Goal: Task Accomplishment & Management: Use online tool/utility

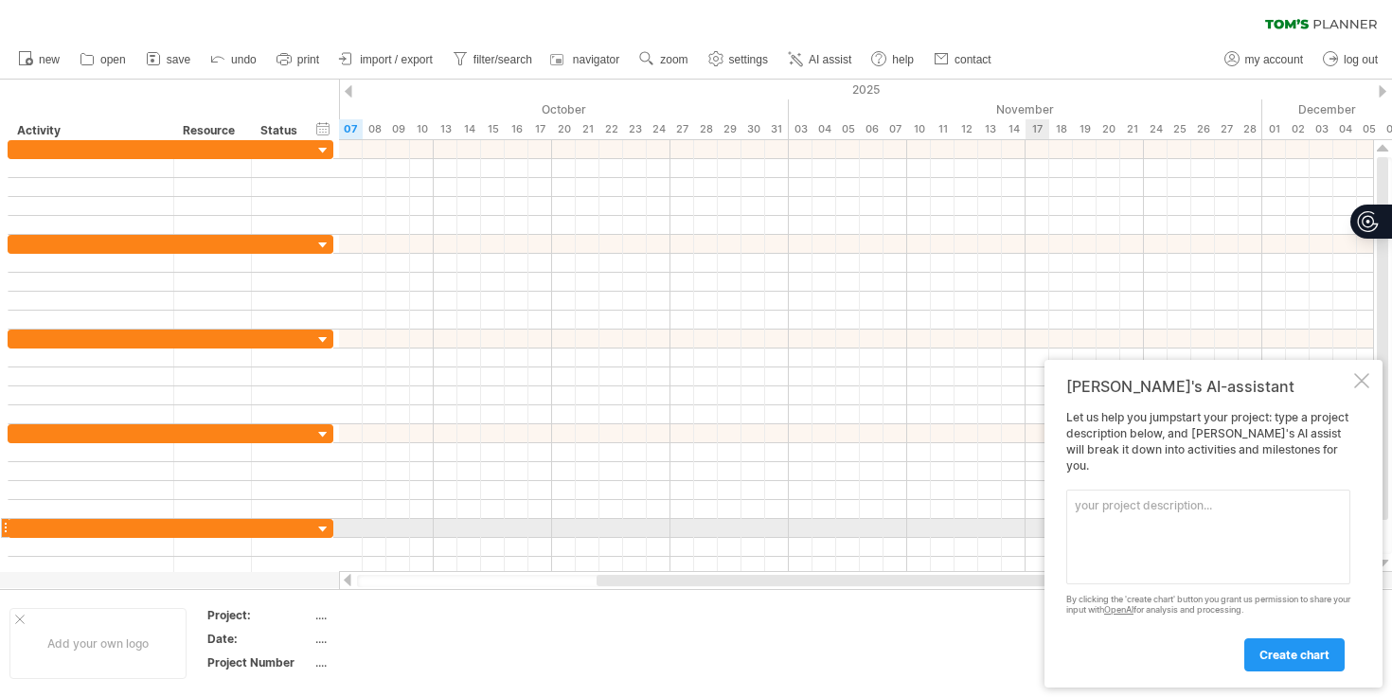
click at [1177, 534] on textarea at bounding box center [1209, 537] width 284 height 95
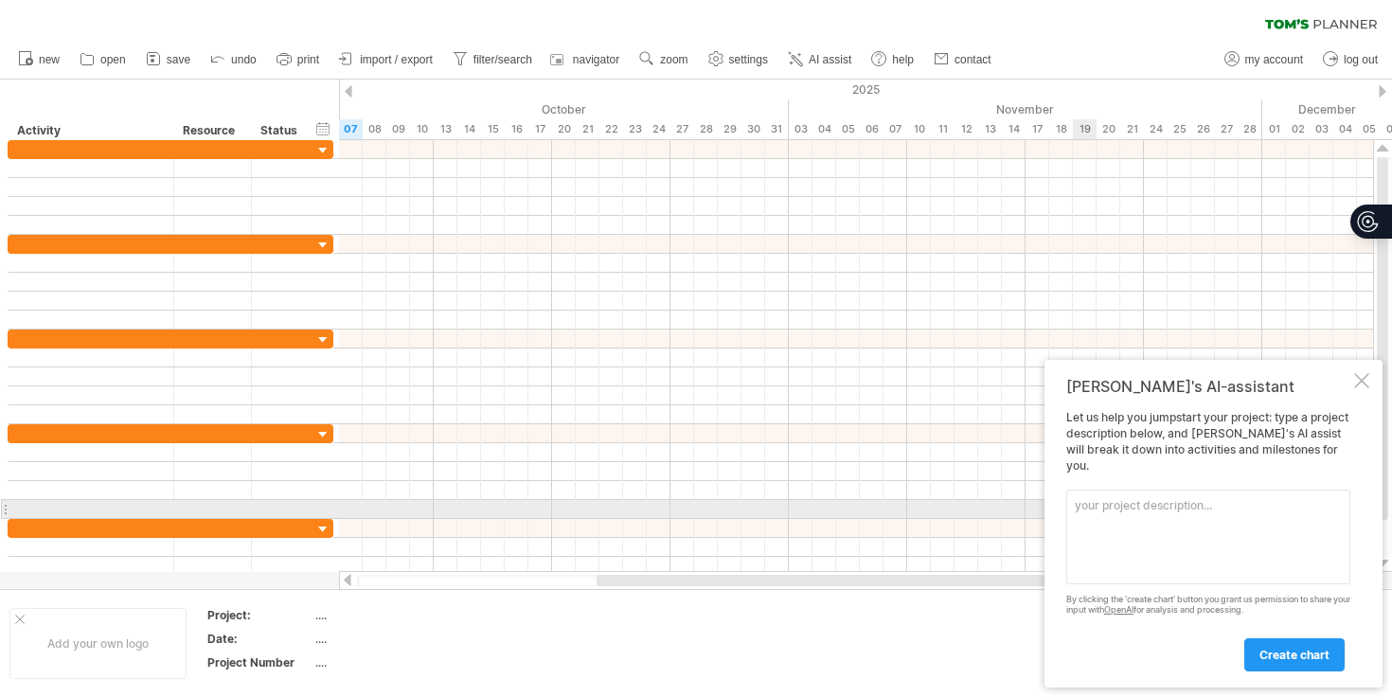
click at [1183, 515] on textarea at bounding box center [1209, 537] width 284 height 95
paste textarea "Loremip : Dolorsit amet CONSEC, Adipisci ELITS 2: DOEIUSMODTE INC UTL ETDO Magn…"
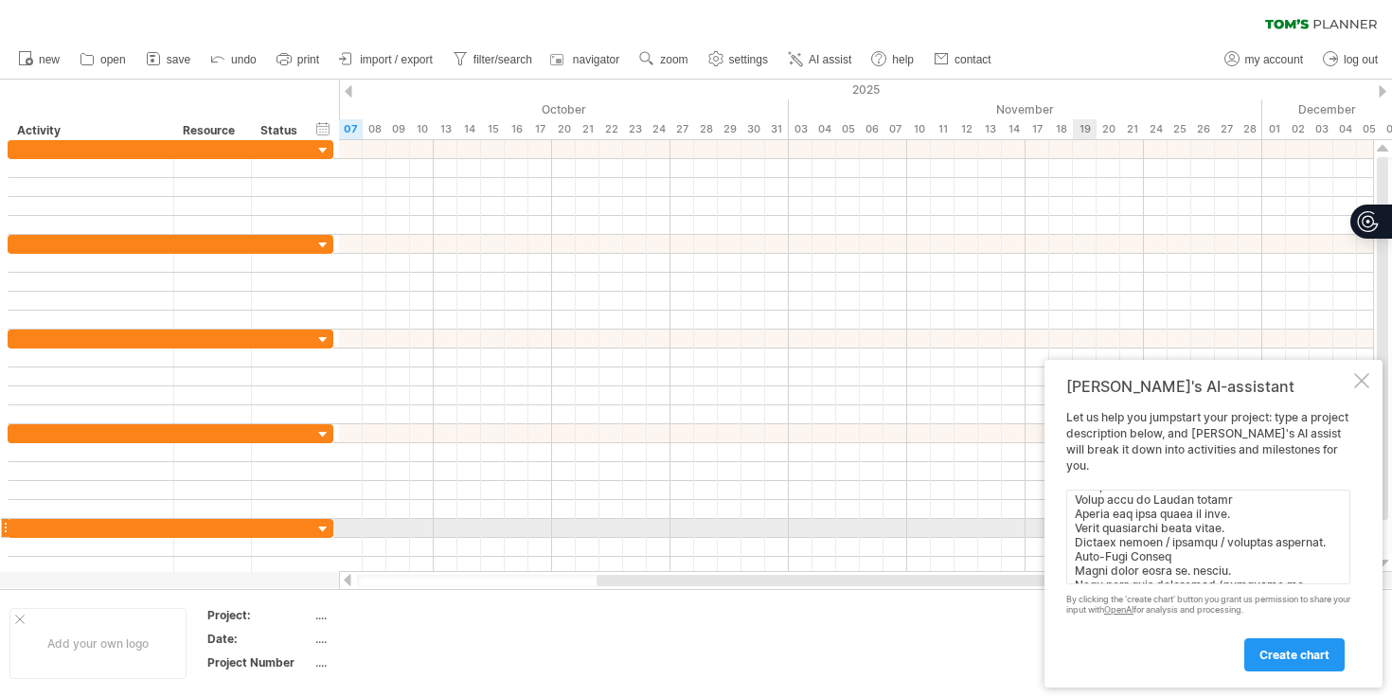
scroll to position [653, 0]
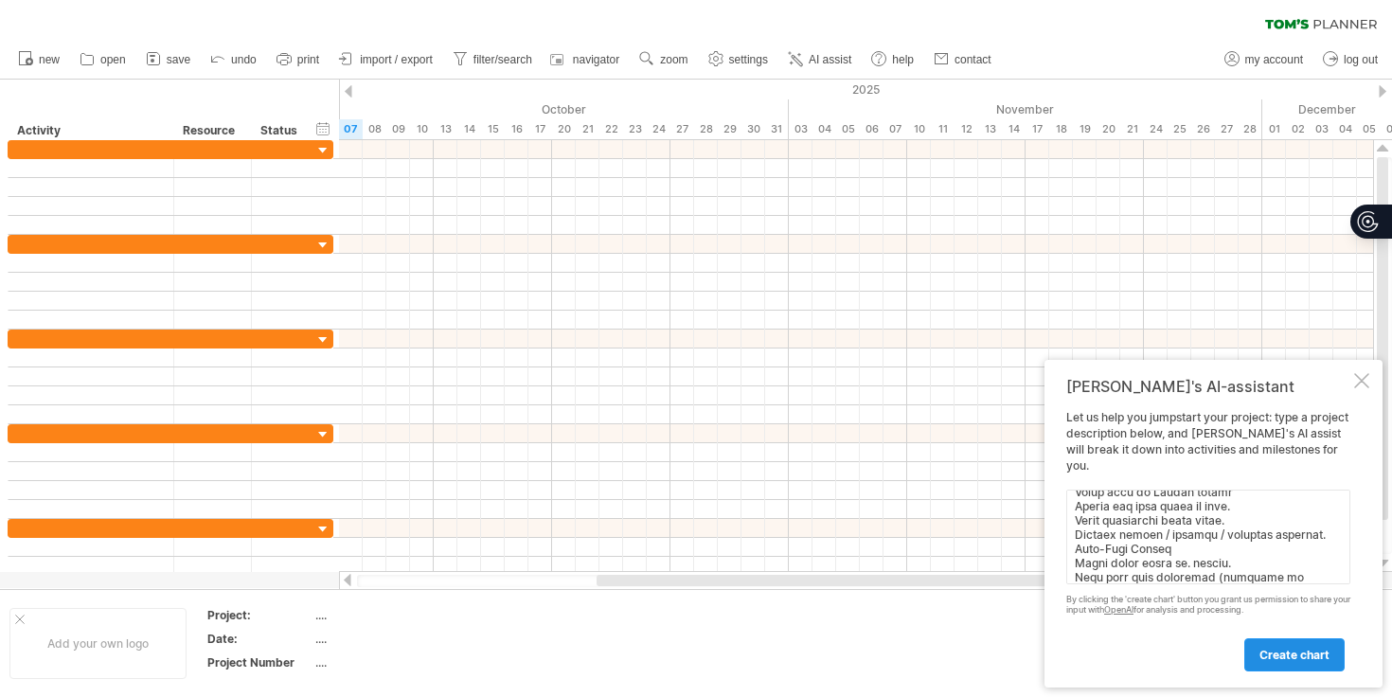
type textarea "Loremip : Dolorsit amet CONSEC, Adipisci ELITS 2: DOEIUSMODTE INC UTL ETDO Magn…"
click at [1283, 651] on span "create chart" at bounding box center [1295, 655] width 70 height 14
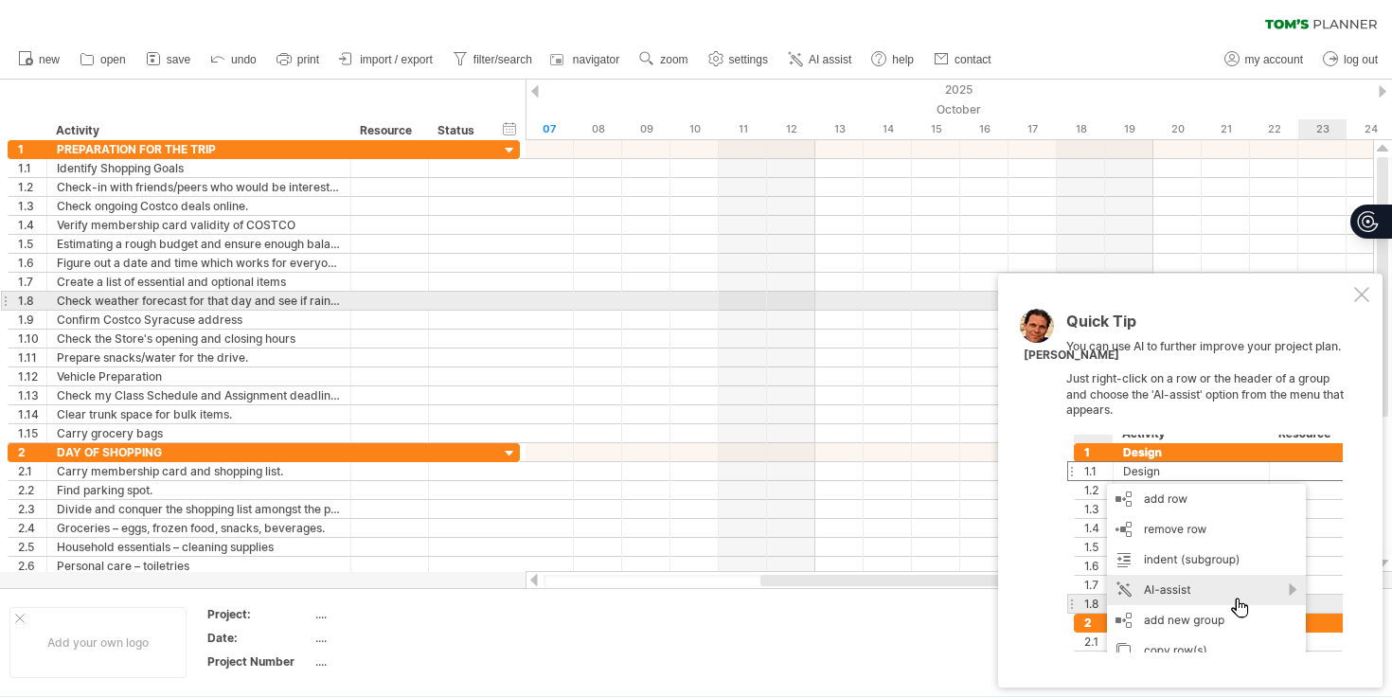
click at [1359, 298] on div at bounding box center [1362, 294] width 15 height 15
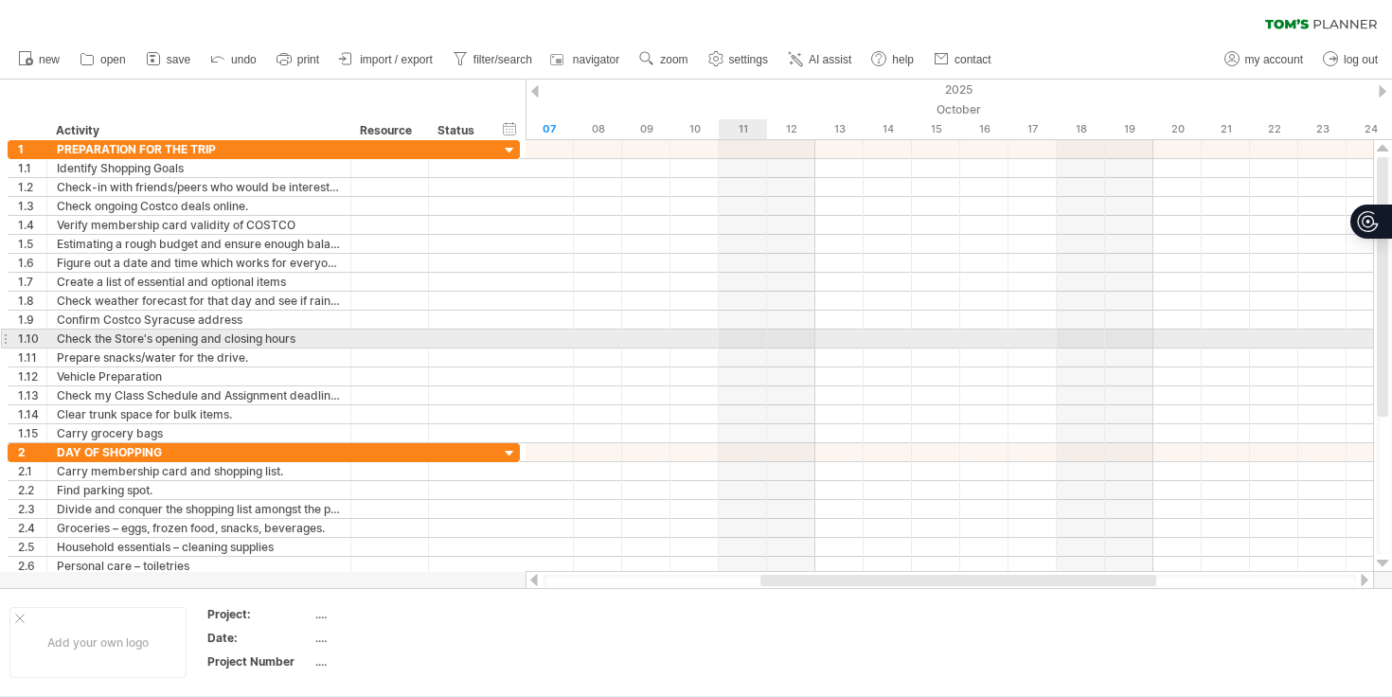
click at [5, 338] on div at bounding box center [5, 339] width 8 height 20
click at [7, 340] on div at bounding box center [5, 339] width 8 height 20
click at [3, 340] on div at bounding box center [5, 339] width 8 height 20
click at [171, 333] on div "Check the Store's opening and closing hours" at bounding box center [199, 339] width 284 height 18
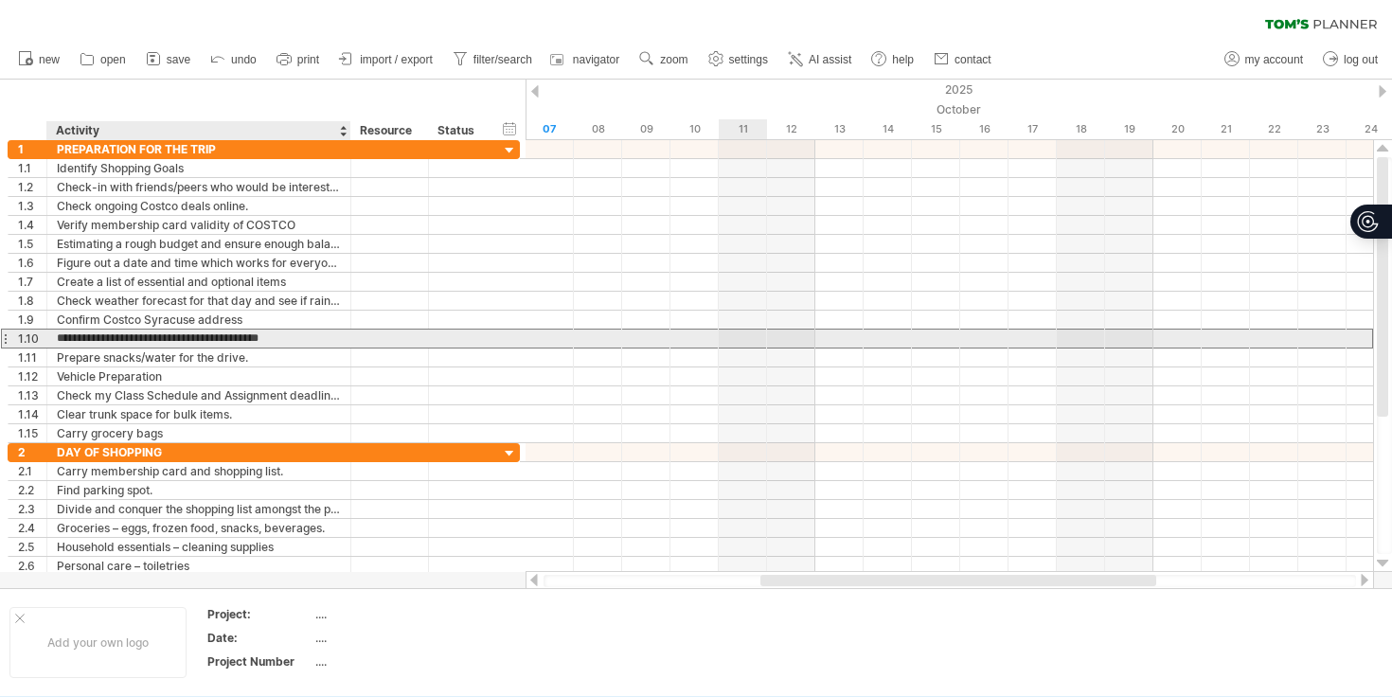
click at [280, 339] on input "**********" at bounding box center [199, 339] width 284 height 18
click at [338, 332] on input "**********" at bounding box center [199, 339] width 284 height 18
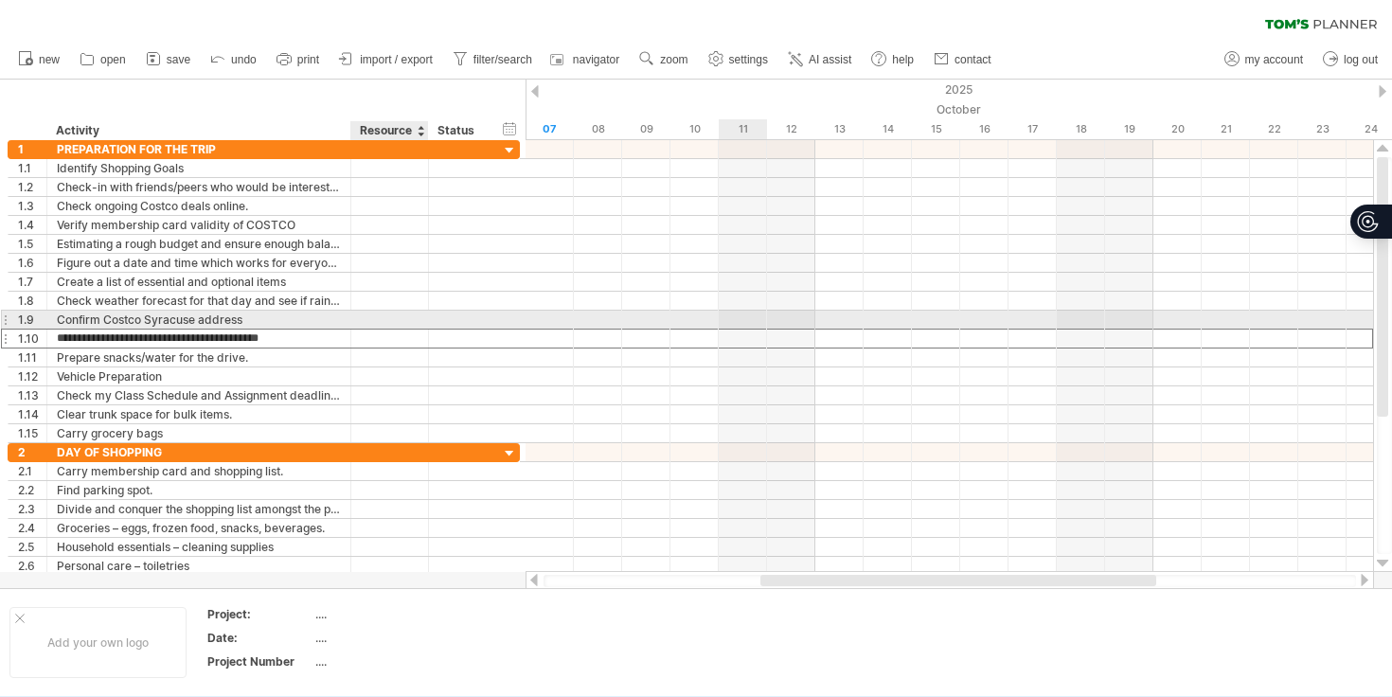
click at [418, 322] on div at bounding box center [390, 320] width 58 height 18
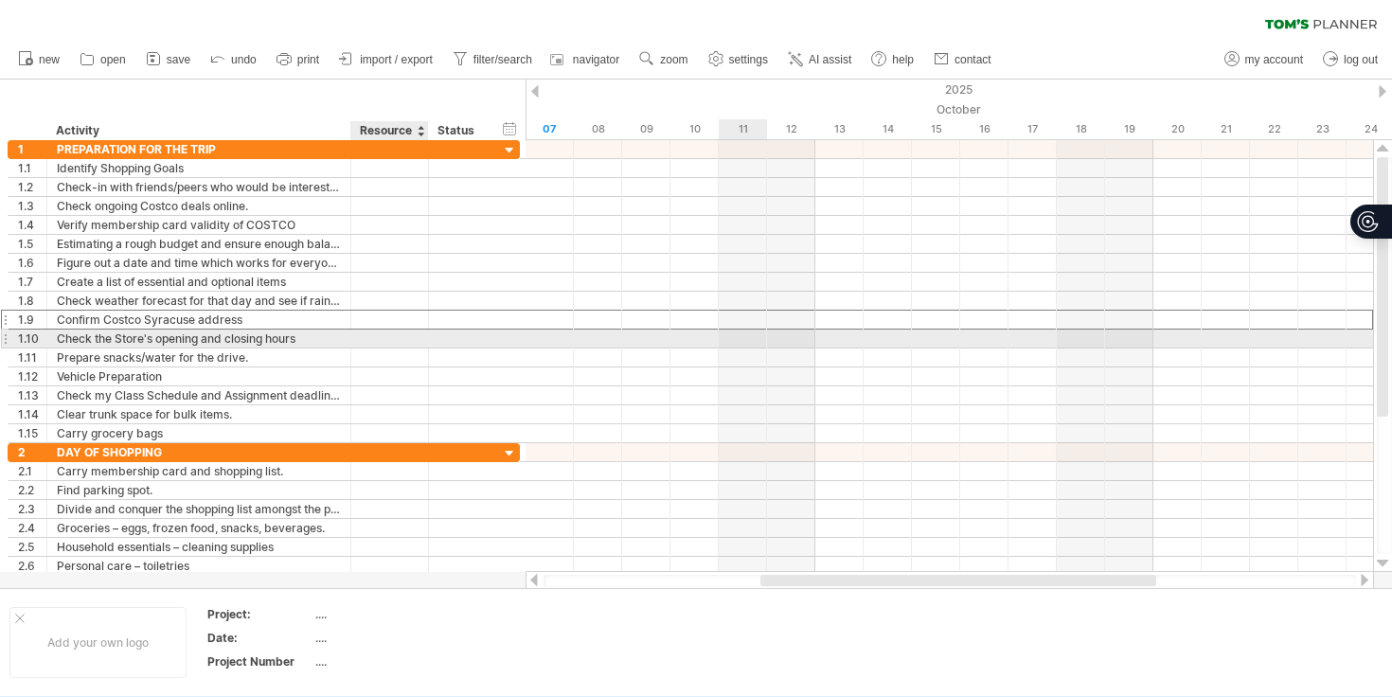
click at [407, 347] on div at bounding box center [390, 339] width 58 height 18
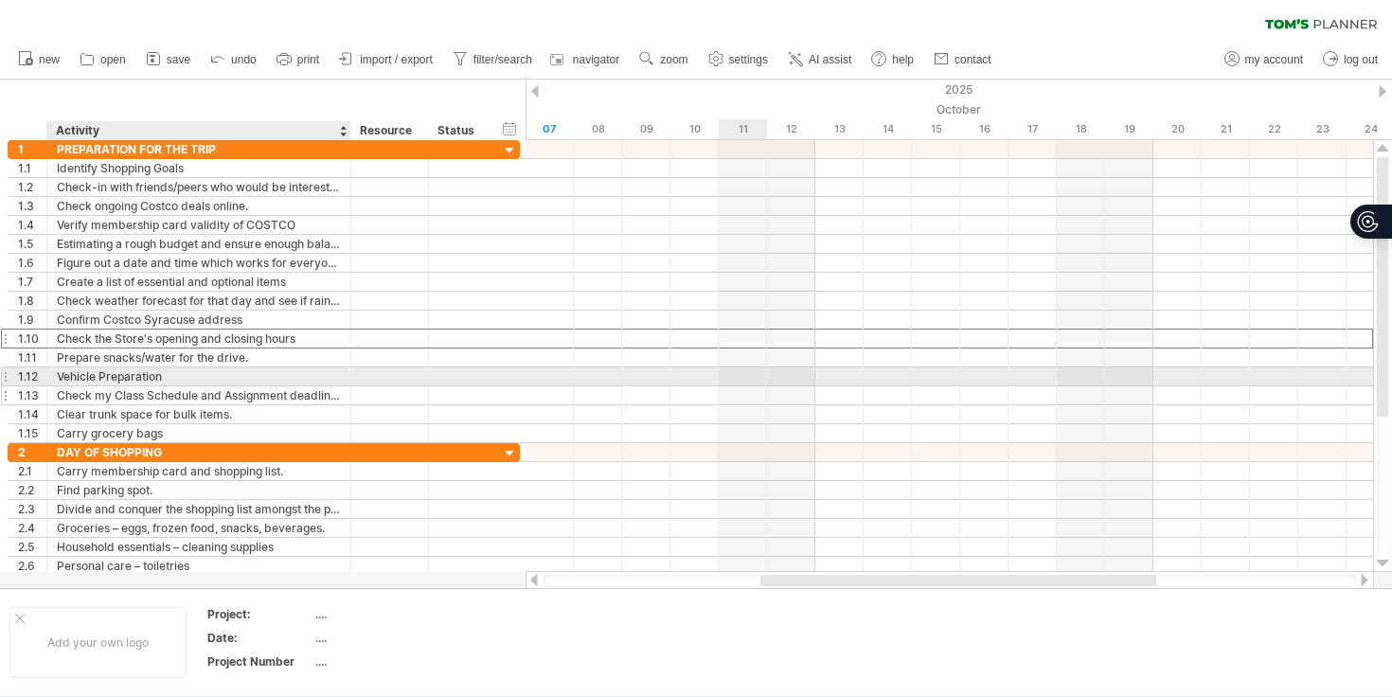
click at [268, 386] on div "Check my Class Schedule and Assignment deadlines" at bounding box center [199, 395] width 284 height 18
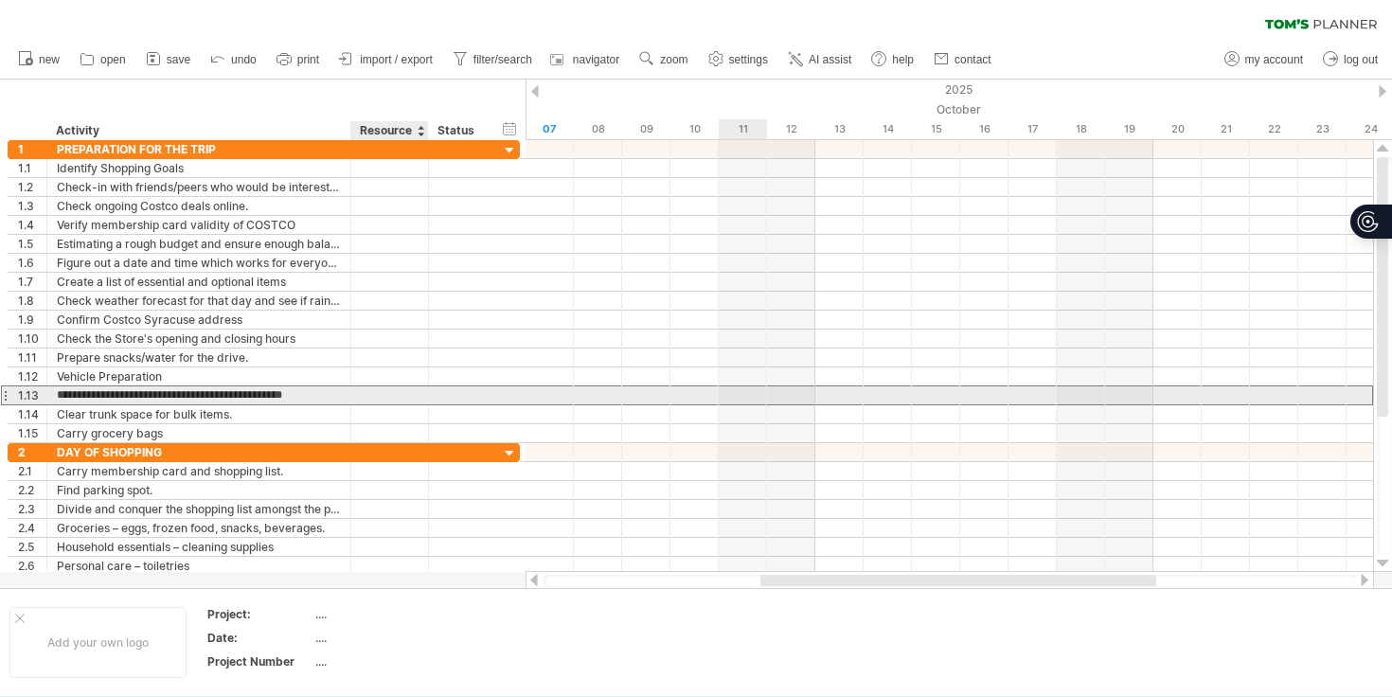
click at [391, 396] on div at bounding box center [390, 395] width 58 height 18
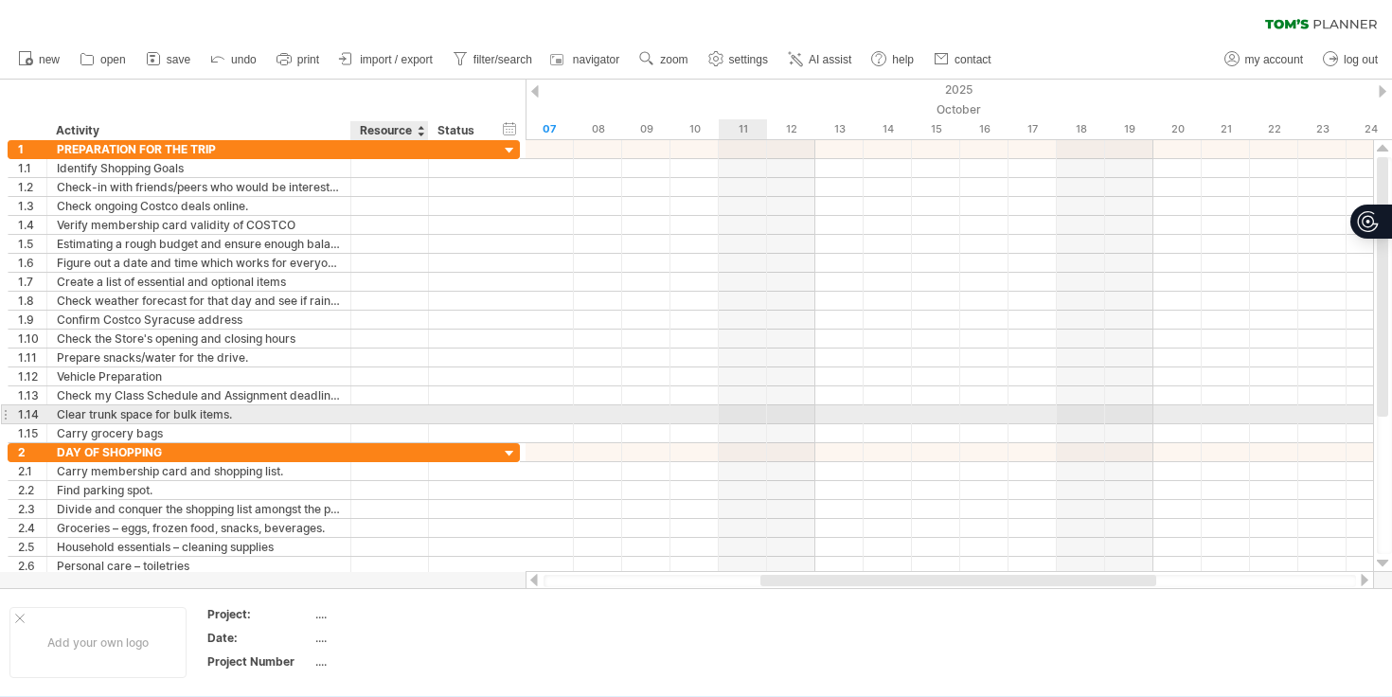
click at [394, 414] on div at bounding box center [390, 414] width 58 height 18
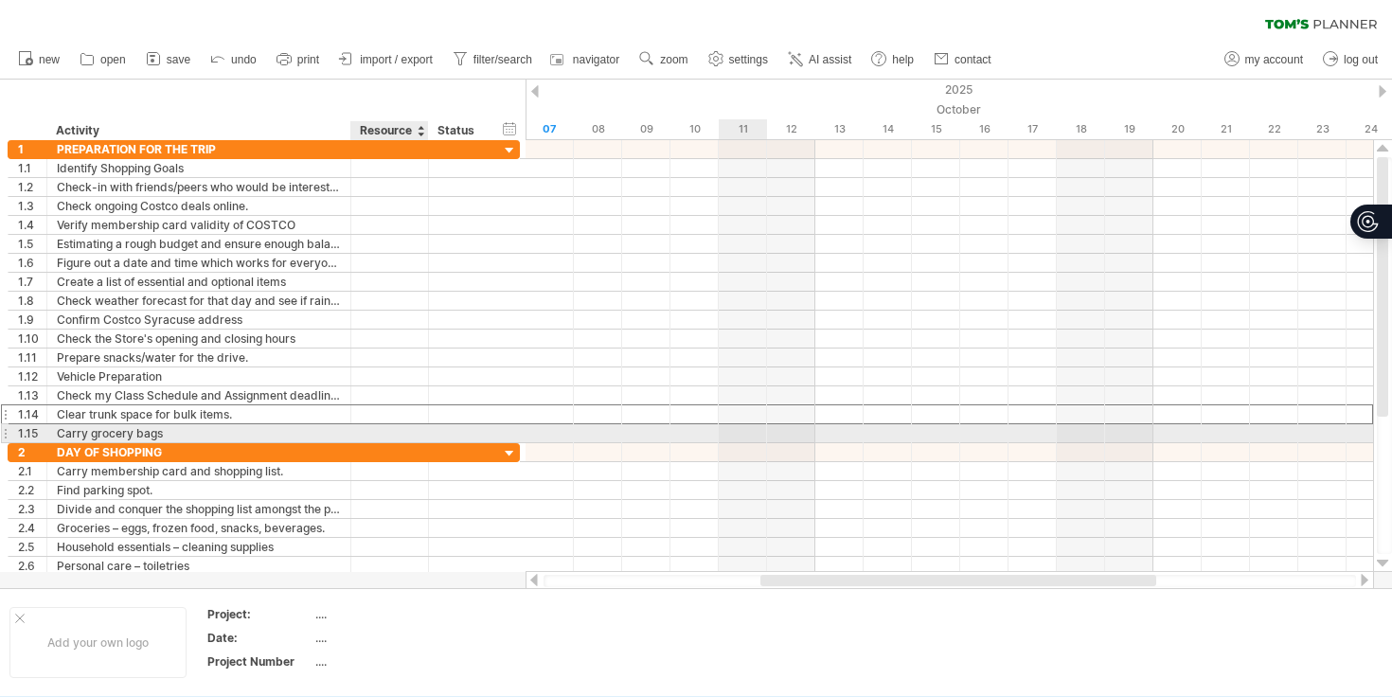
click at [399, 433] on div at bounding box center [390, 433] width 58 height 18
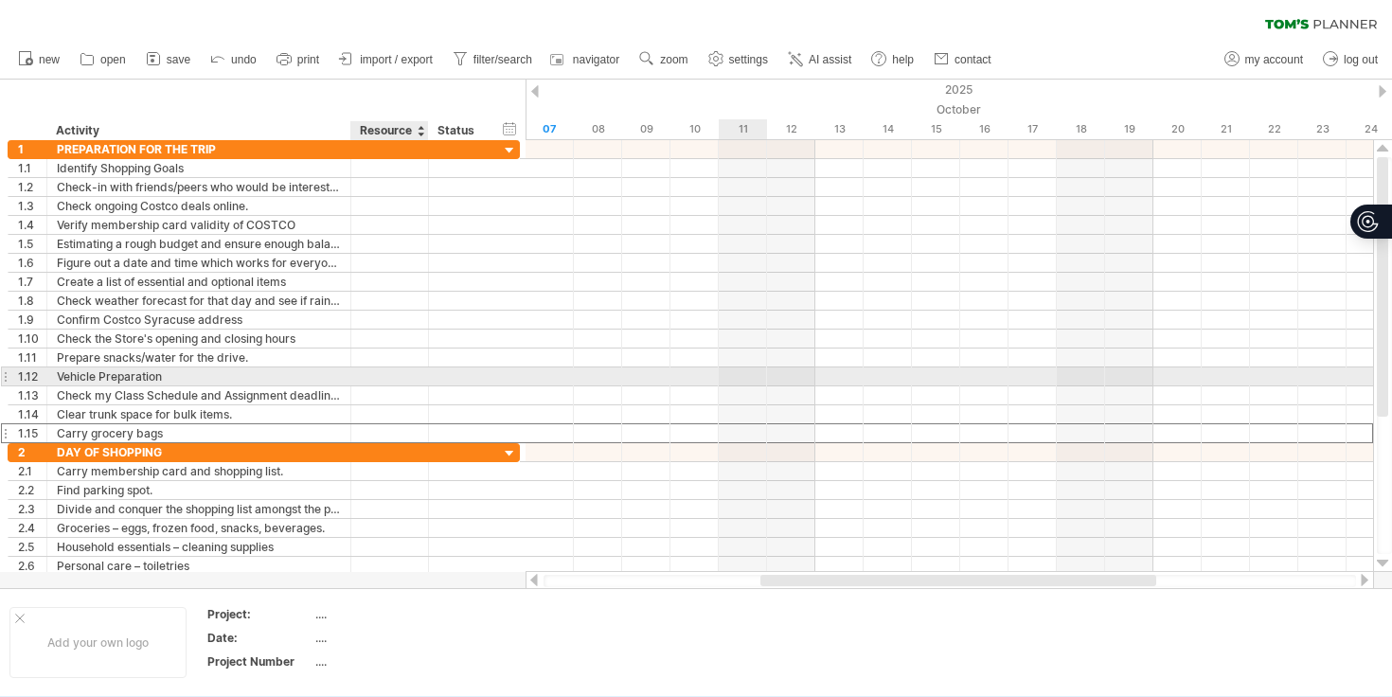
click at [401, 384] on div at bounding box center [390, 377] width 58 height 18
click at [175, 386] on div "**********" at bounding box center [264, 377] width 512 height 20
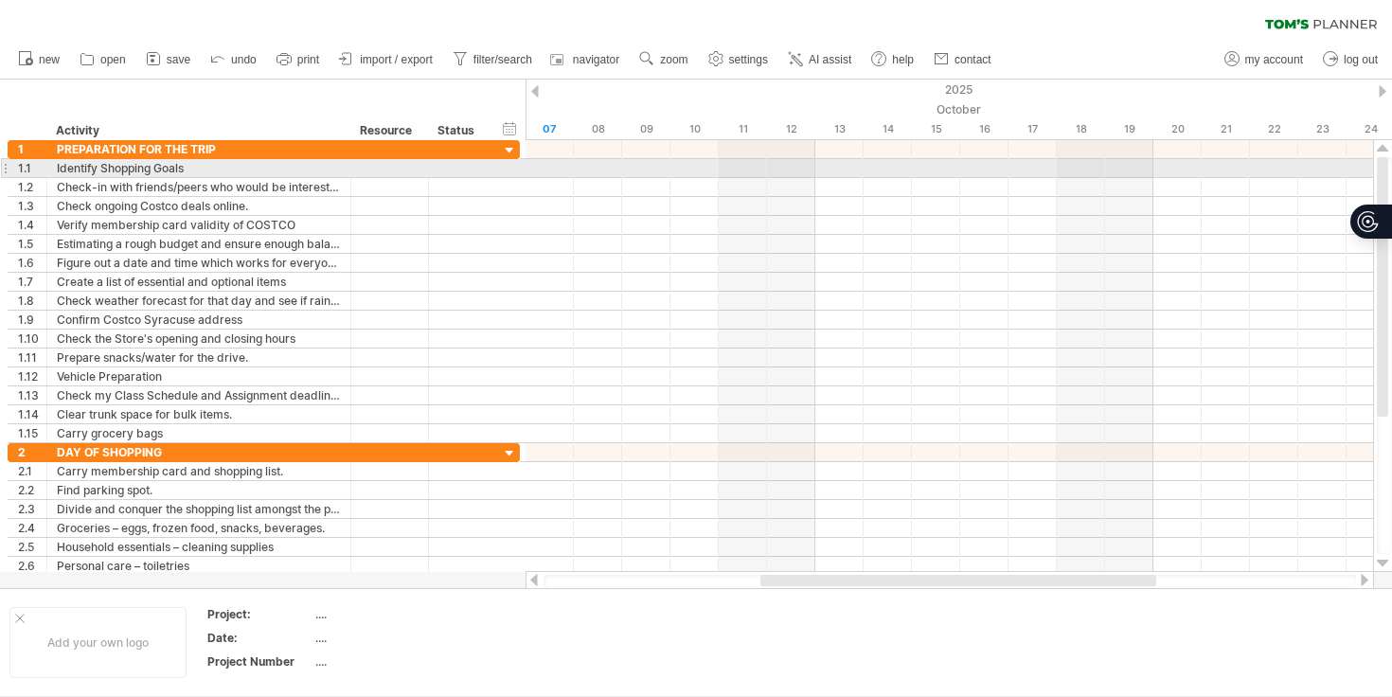
click at [13, 169] on div "1.1" at bounding box center [28, 168] width 39 height 18
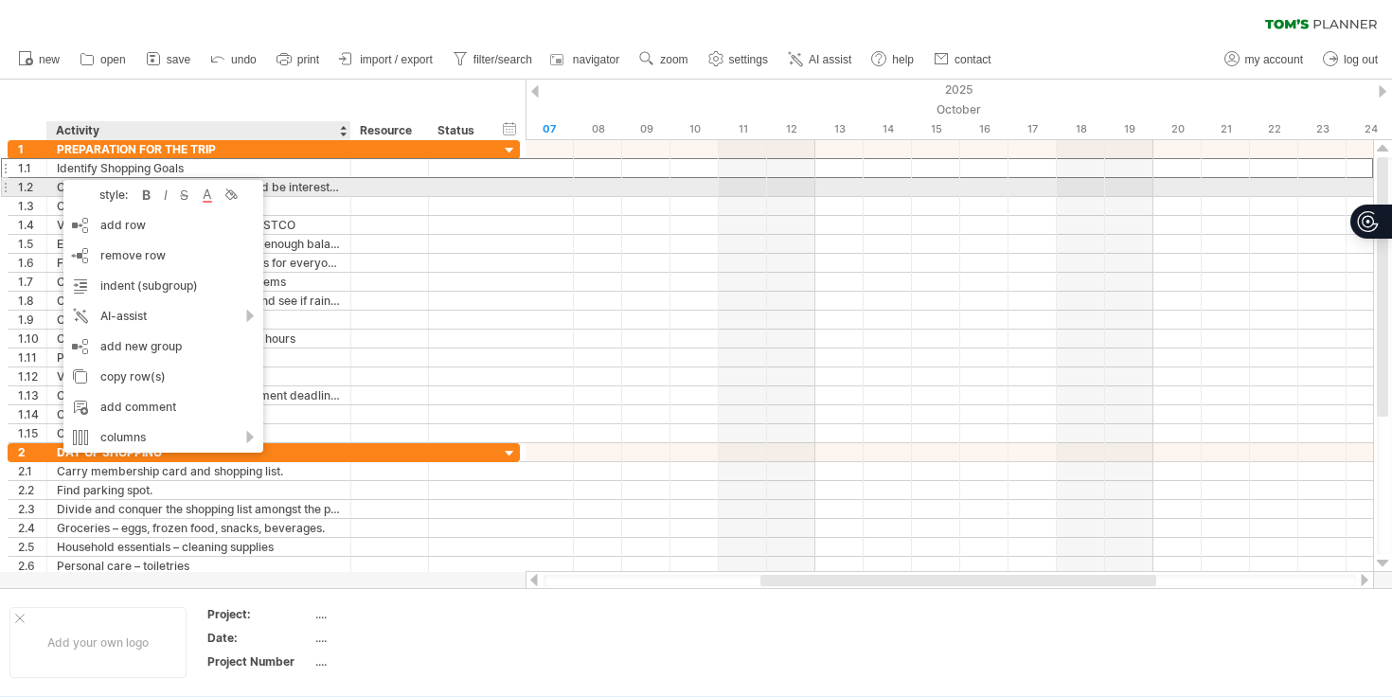
click at [439, 179] on div at bounding box center [460, 187] width 42 height 18
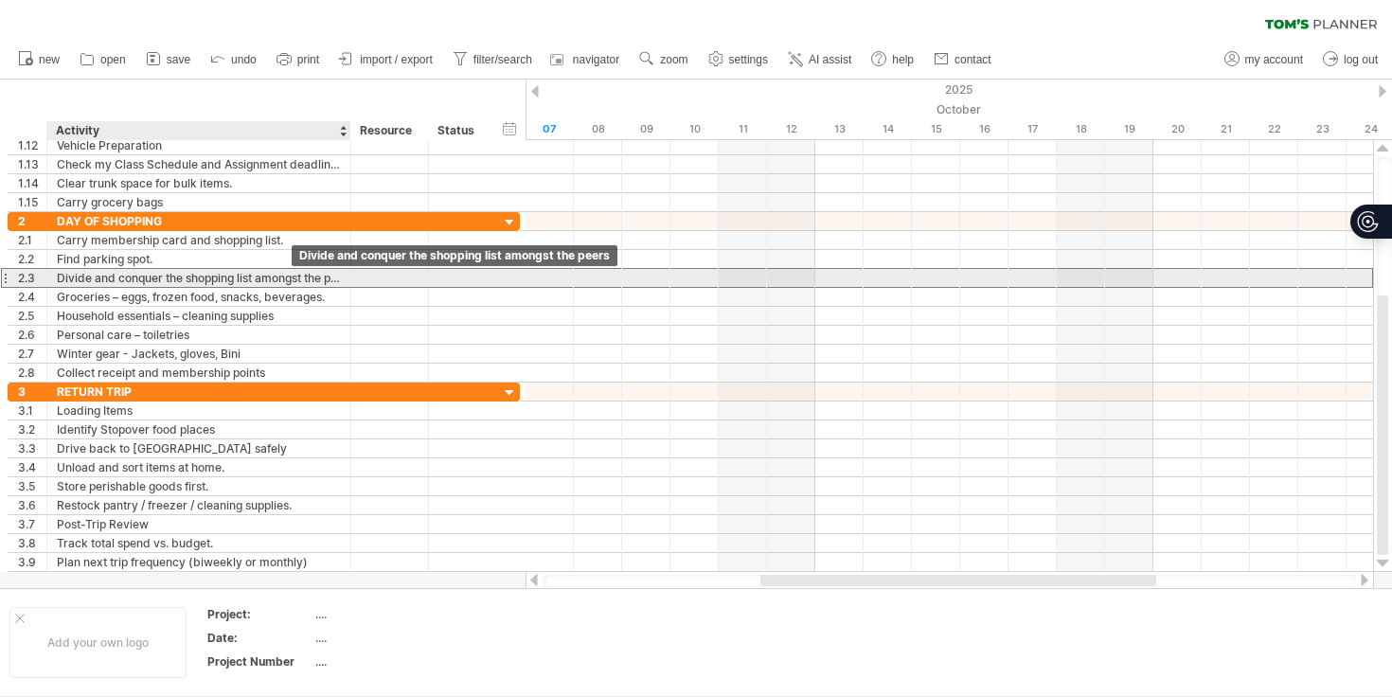
click at [284, 278] on div "Divide and conquer the shopping list amongst the peers" at bounding box center [199, 278] width 284 height 18
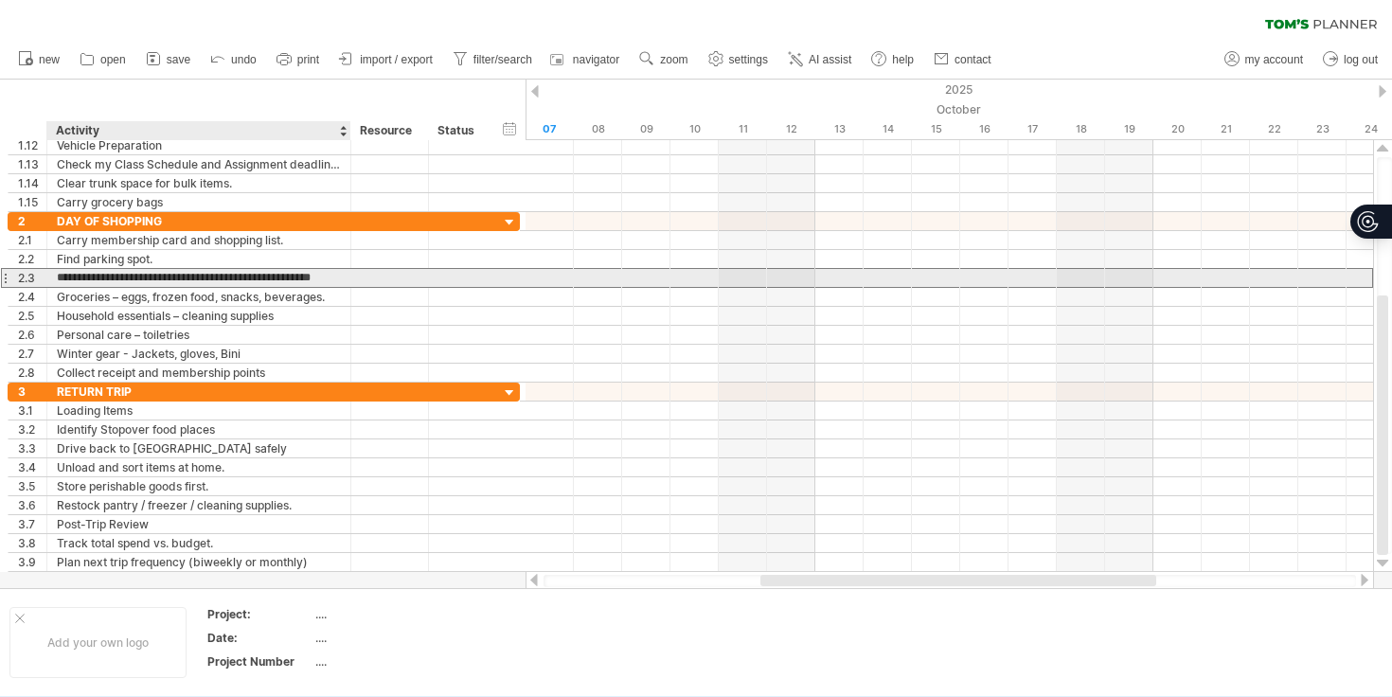
click at [284, 278] on input "**********" at bounding box center [199, 278] width 284 height 18
click at [398, 269] on div at bounding box center [390, 278] width 58 height 18
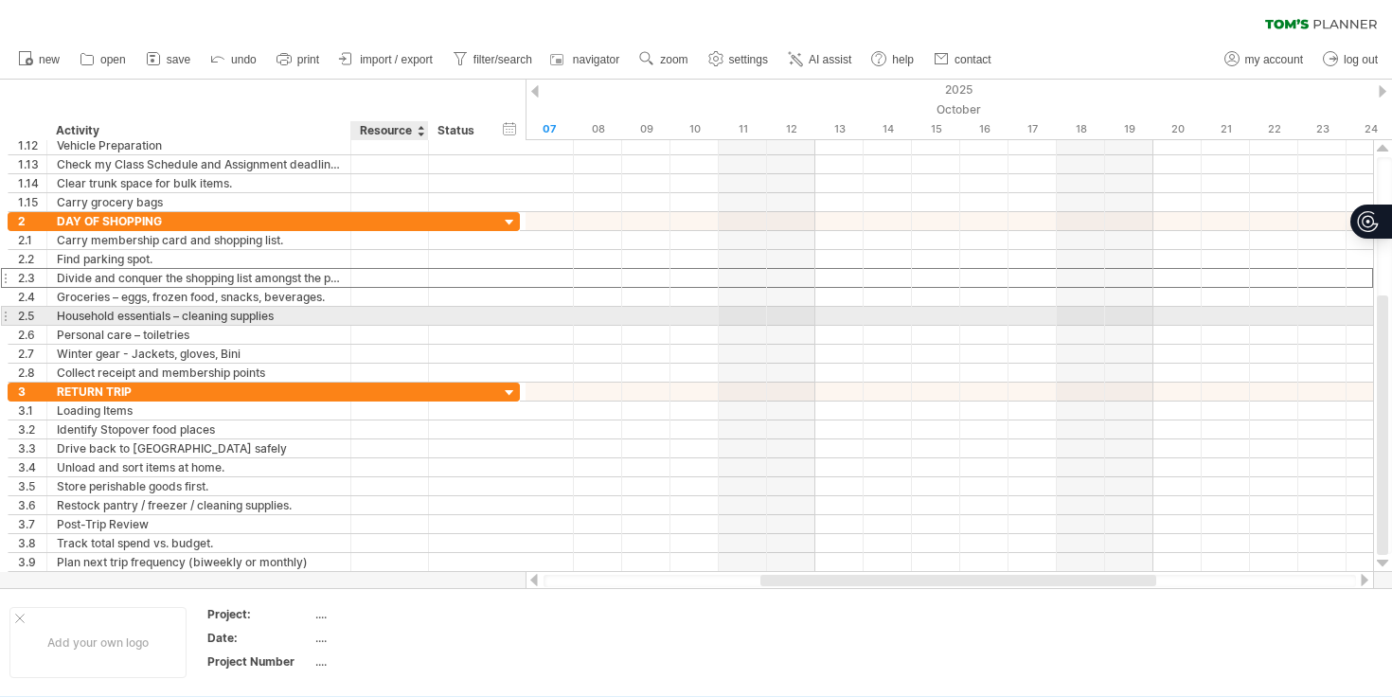
click at [401, 315] on div at bounding box center [390, 316] width 58 height 18
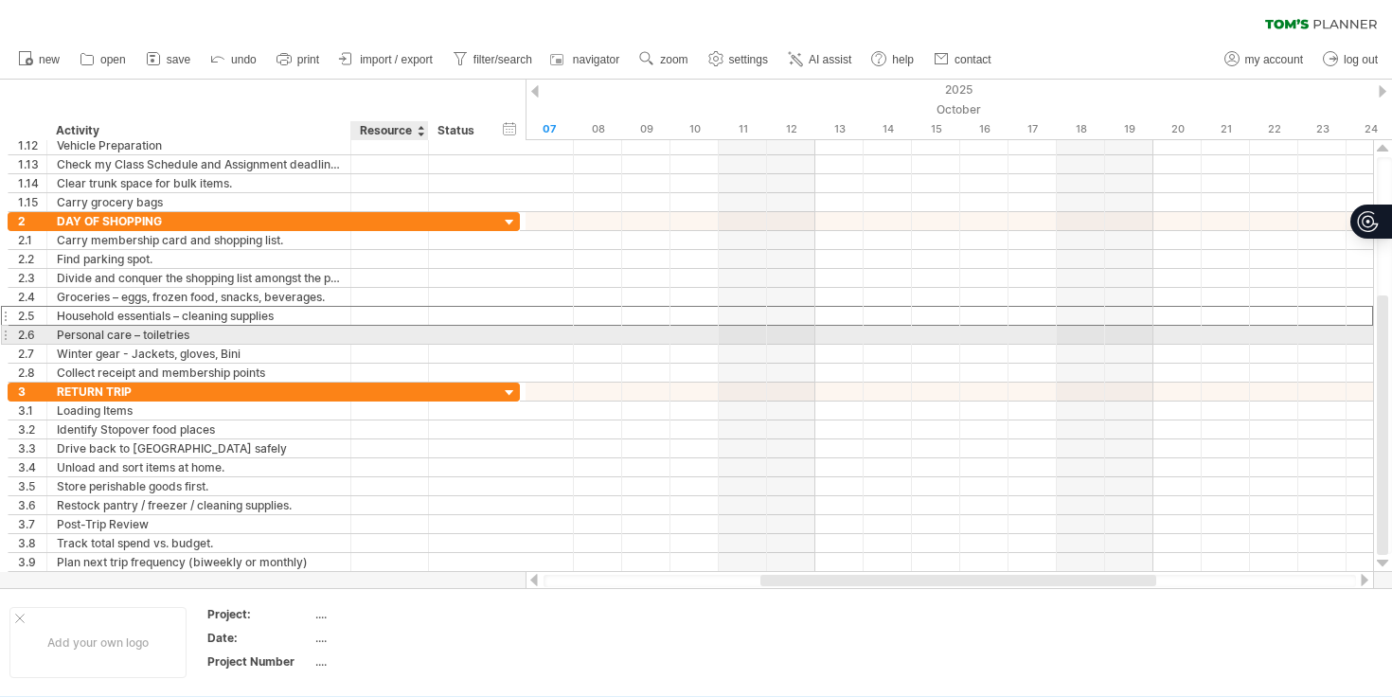
click at [396, 336] on div at bounding box center [390, 335] width 58 height 18
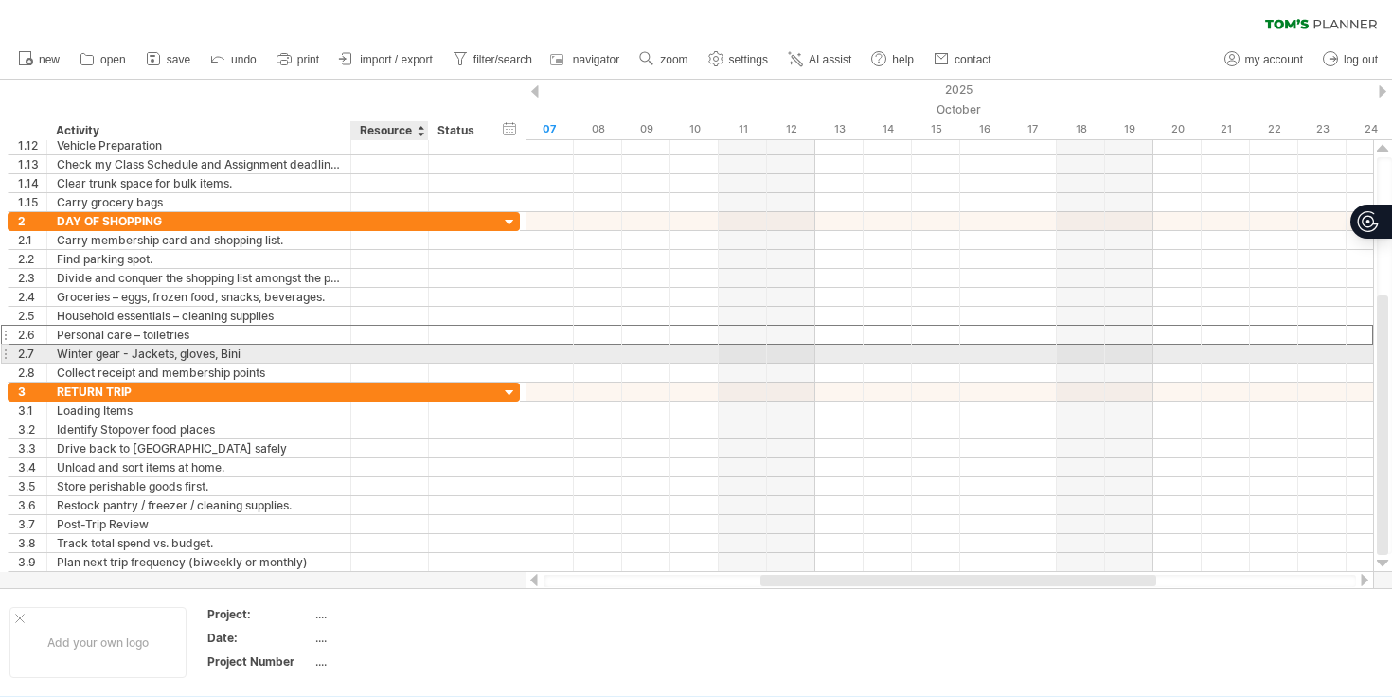
click at [392, 362] on div at bounding box center [390, 354] width 58 height 18
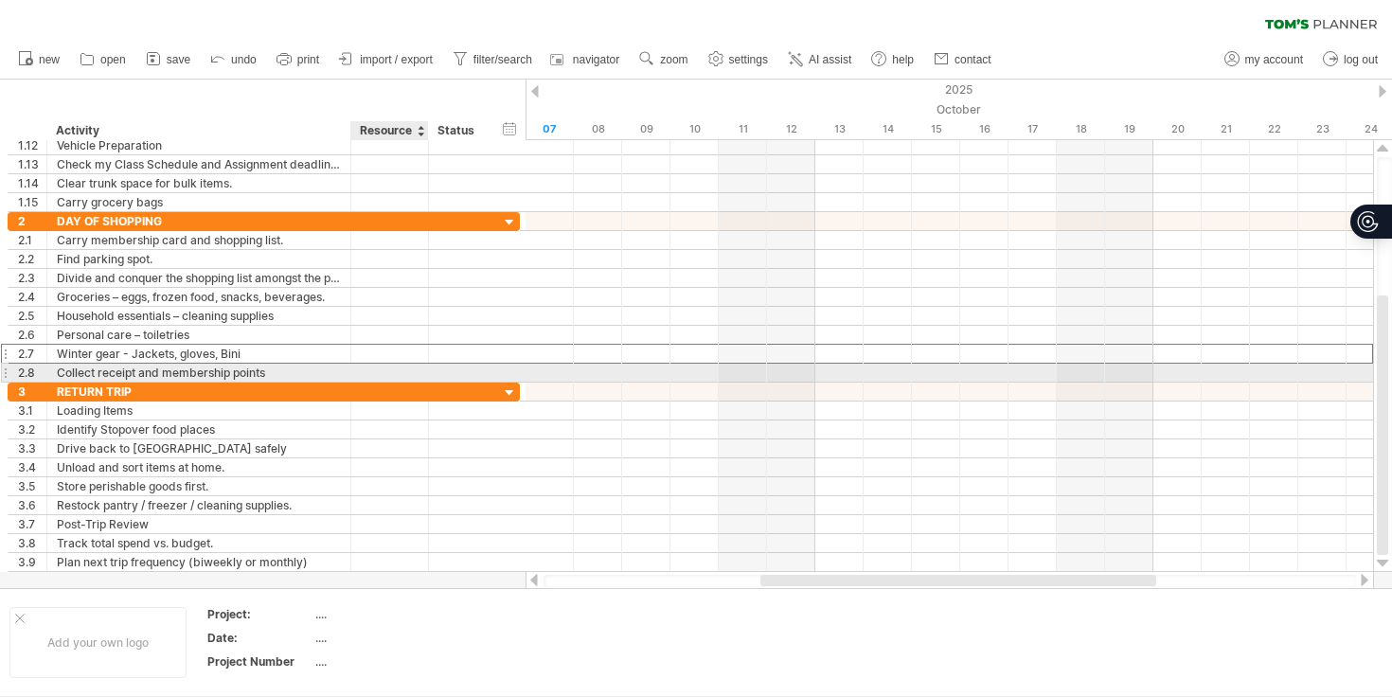
click at [391, 379] on div at bounding box center [390, 373] width 58 height 18
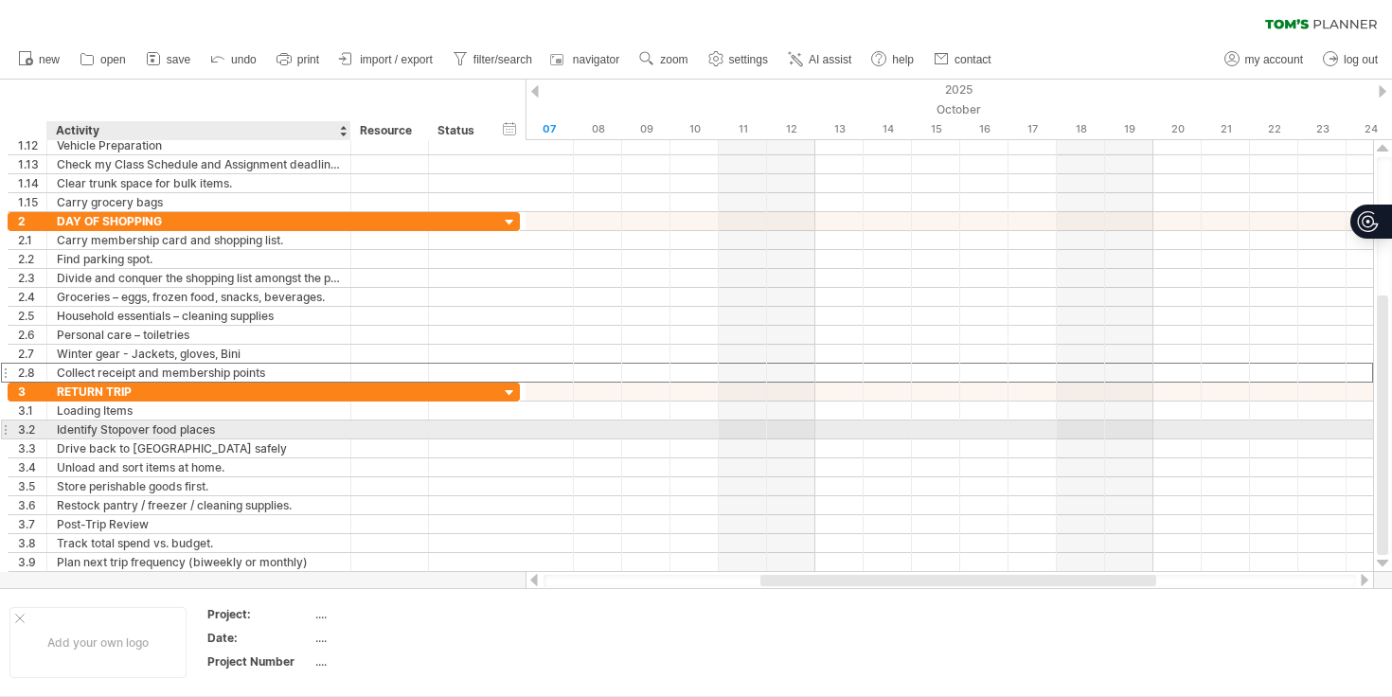
click at [272, 432] on div "Identify Stopover food places" at bounding box center [199, 430] width 284 height 18
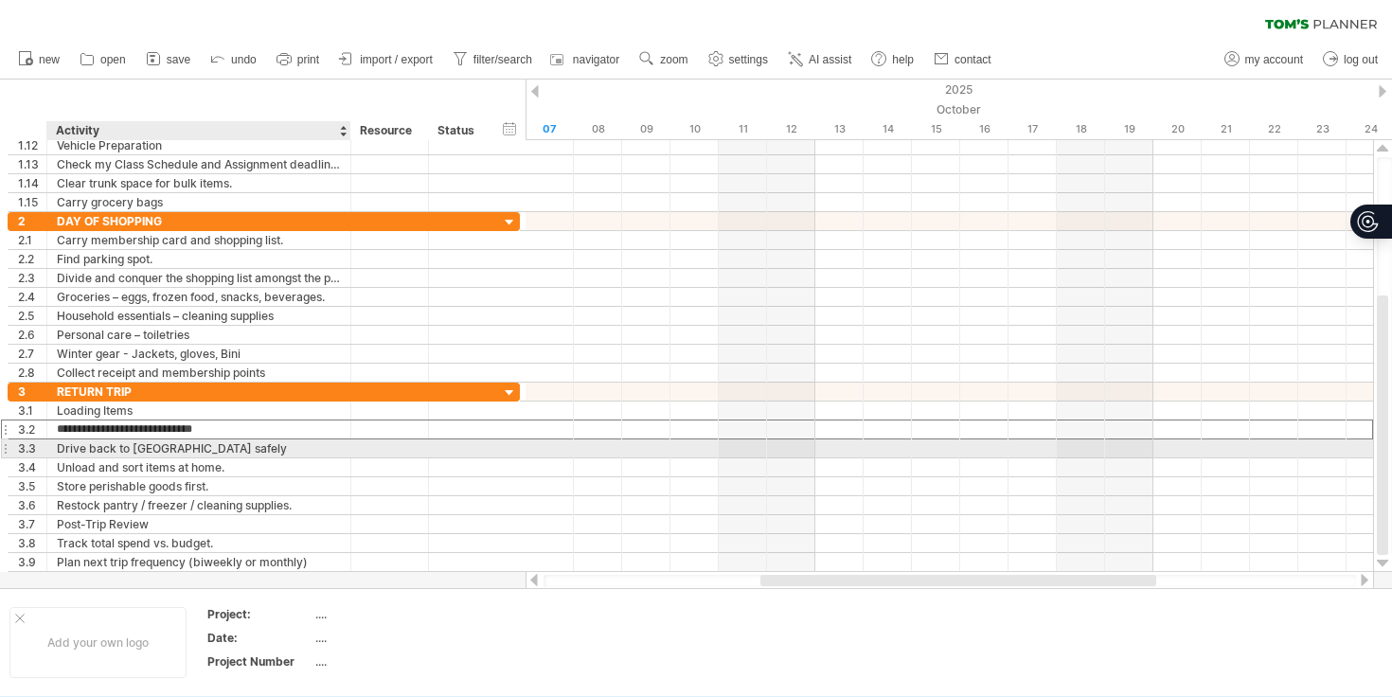
click at [272, 456] on div "Drive back to [GEOGRAPHIC_DATA] safely" at bounding box center [199, 449] width 284 height 18
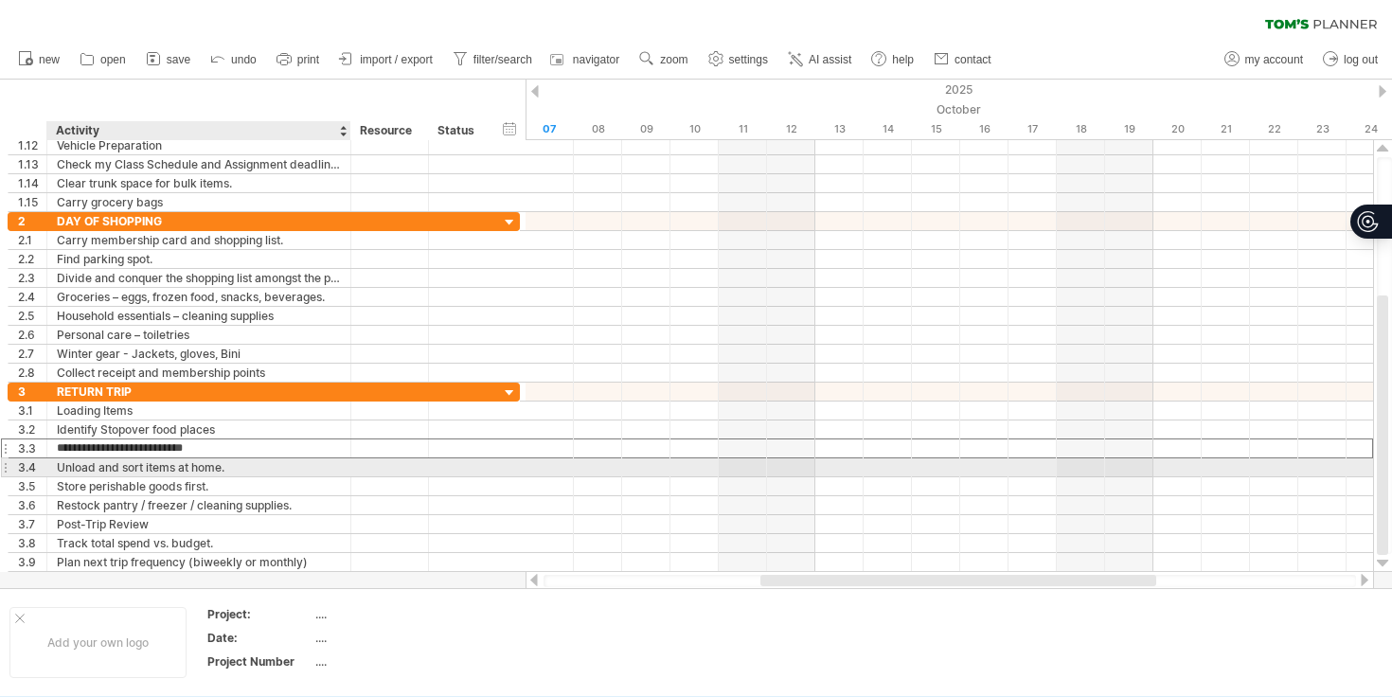
click at [271, 475] on div "Unload and sort items at home." at bounding box center [199, 467] width 284 height 18
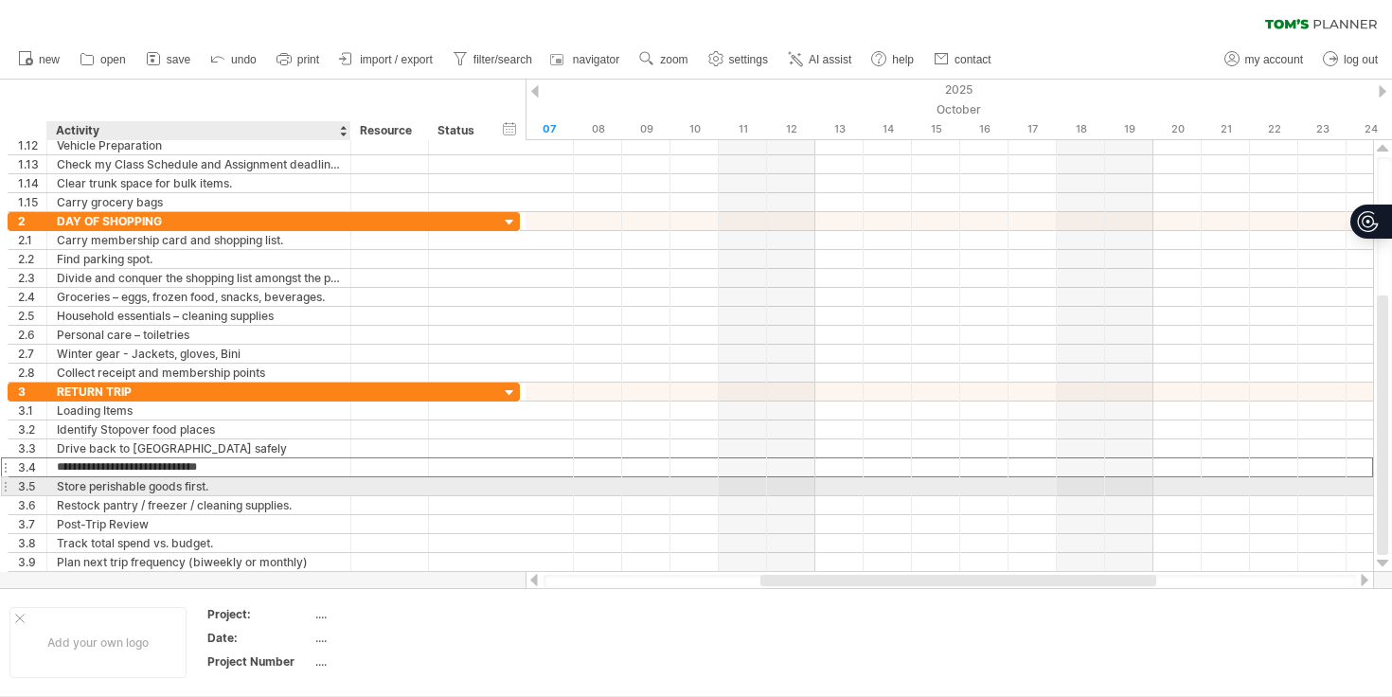
type input "**********"
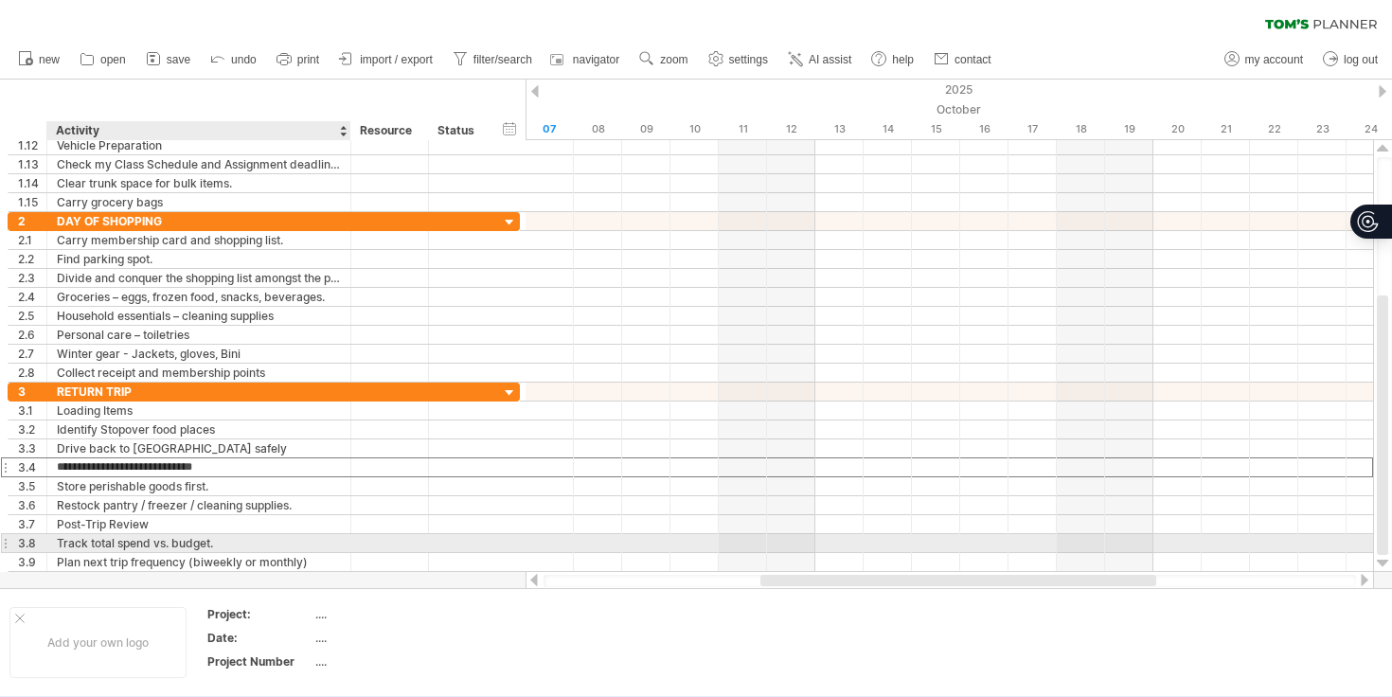
click at [231, 542] on div "Track total spend vs. budget." at bounding box center [199, 543] width 284 height 18
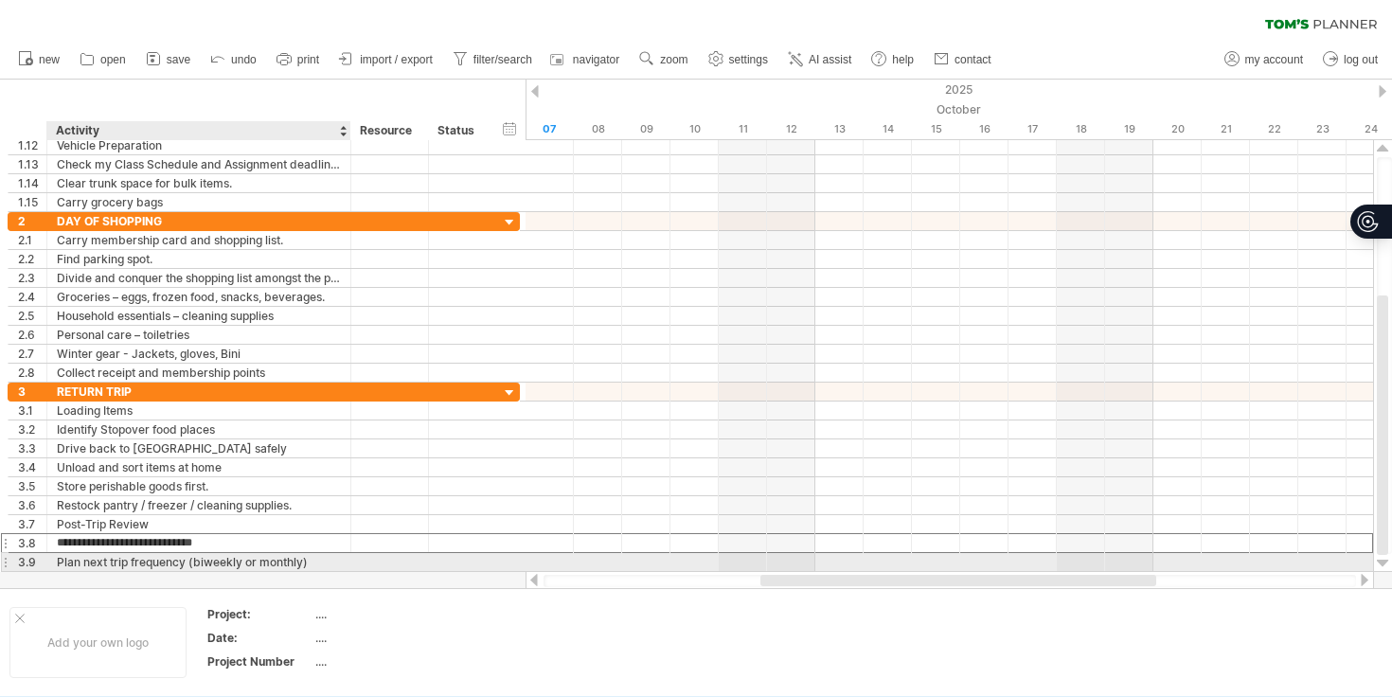
click at [314, 565] on div "Plan next trip frequency (biweekly or monthly)" at bounding box center [199, 562] width 284 height 18
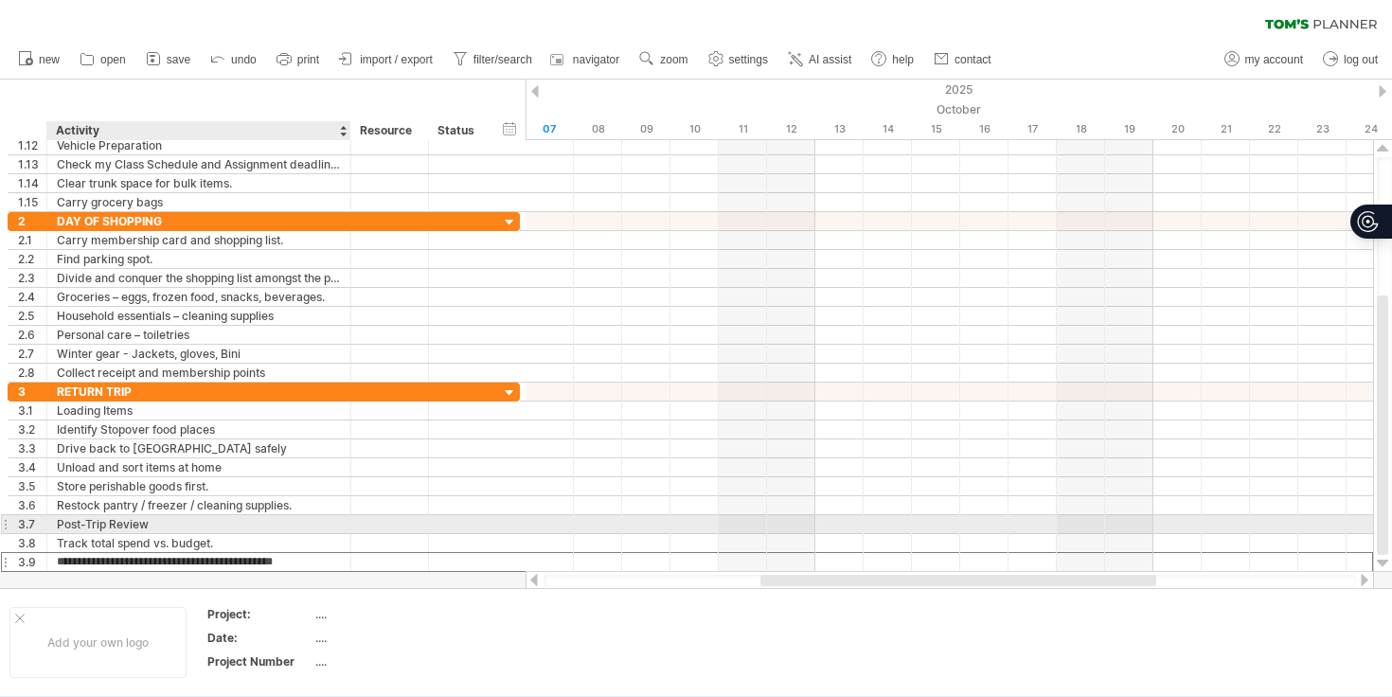
click at [305, 524] on div "Post-Trip Review" at bounding box center [199, 524] width 284 height 18
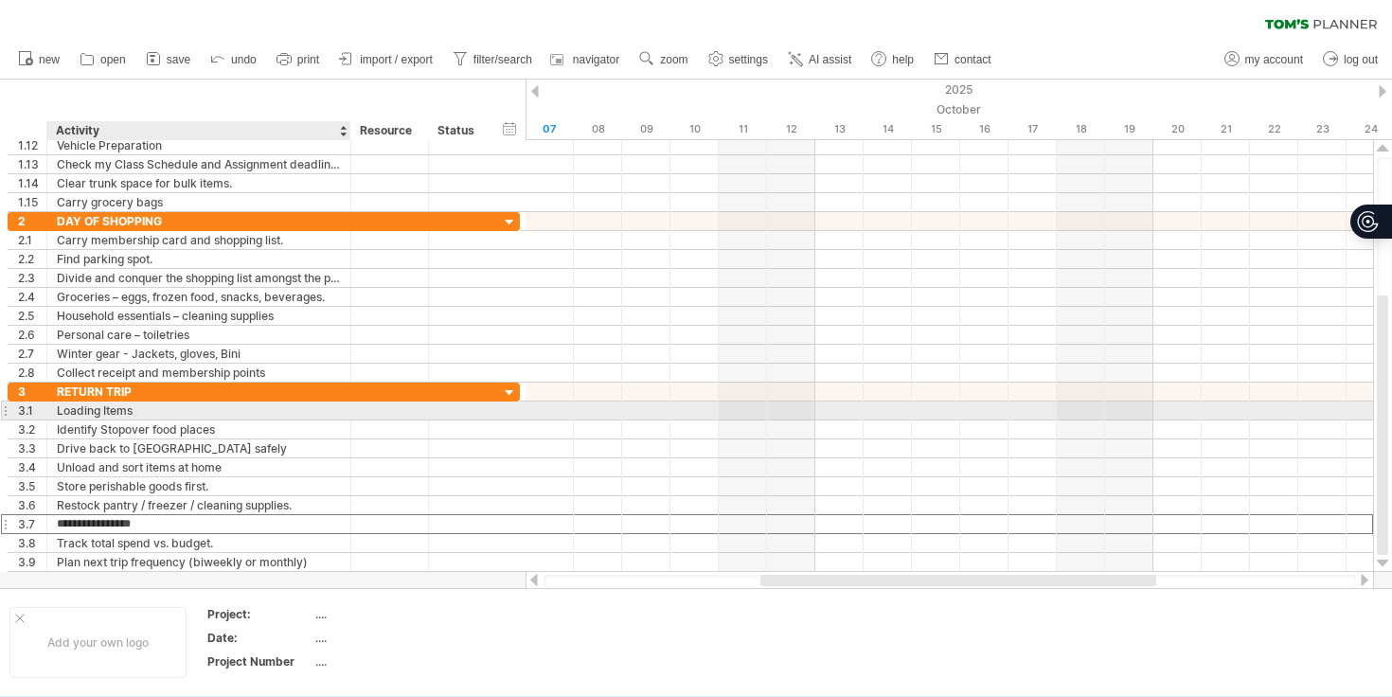
click at [228, 406] on div "Loading Items" at bounding box center [199, 411] width 284 height 18
type input "**********"
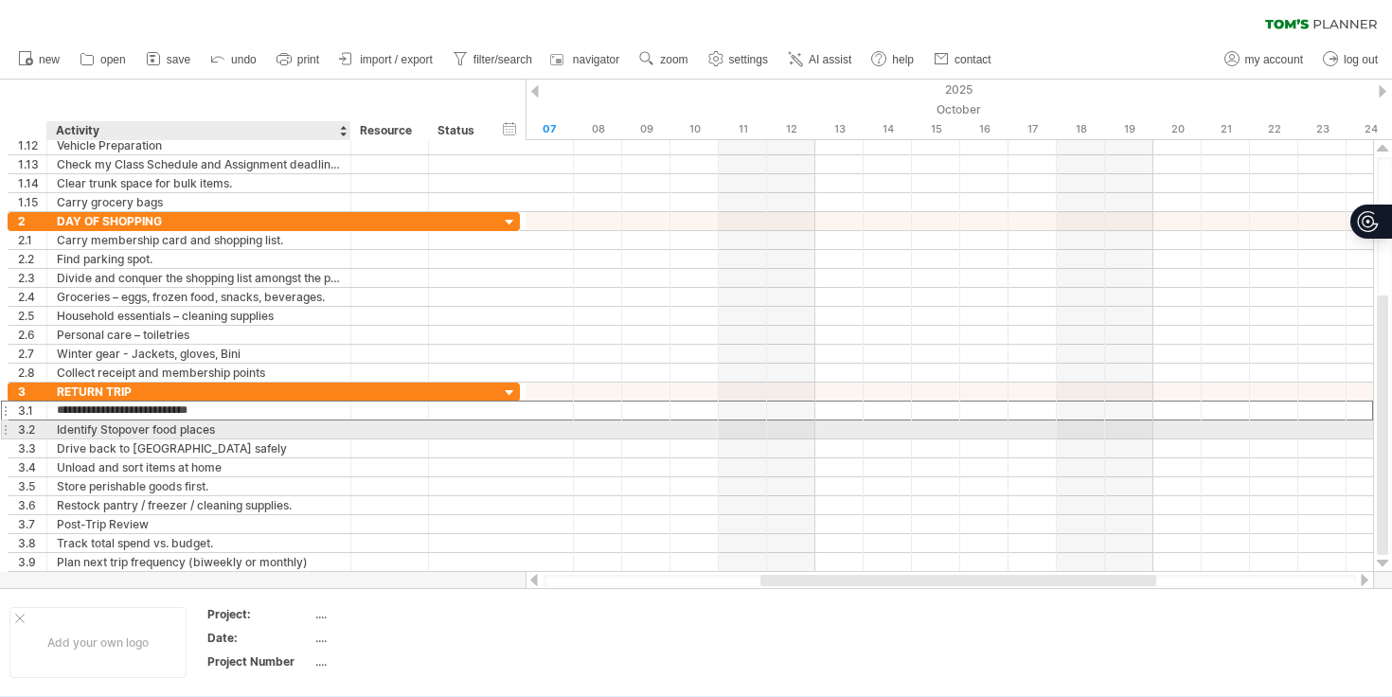
click at [292, 428] on div "Identify Stopover food places" at bounding box center [199, 430] width 284 height 18
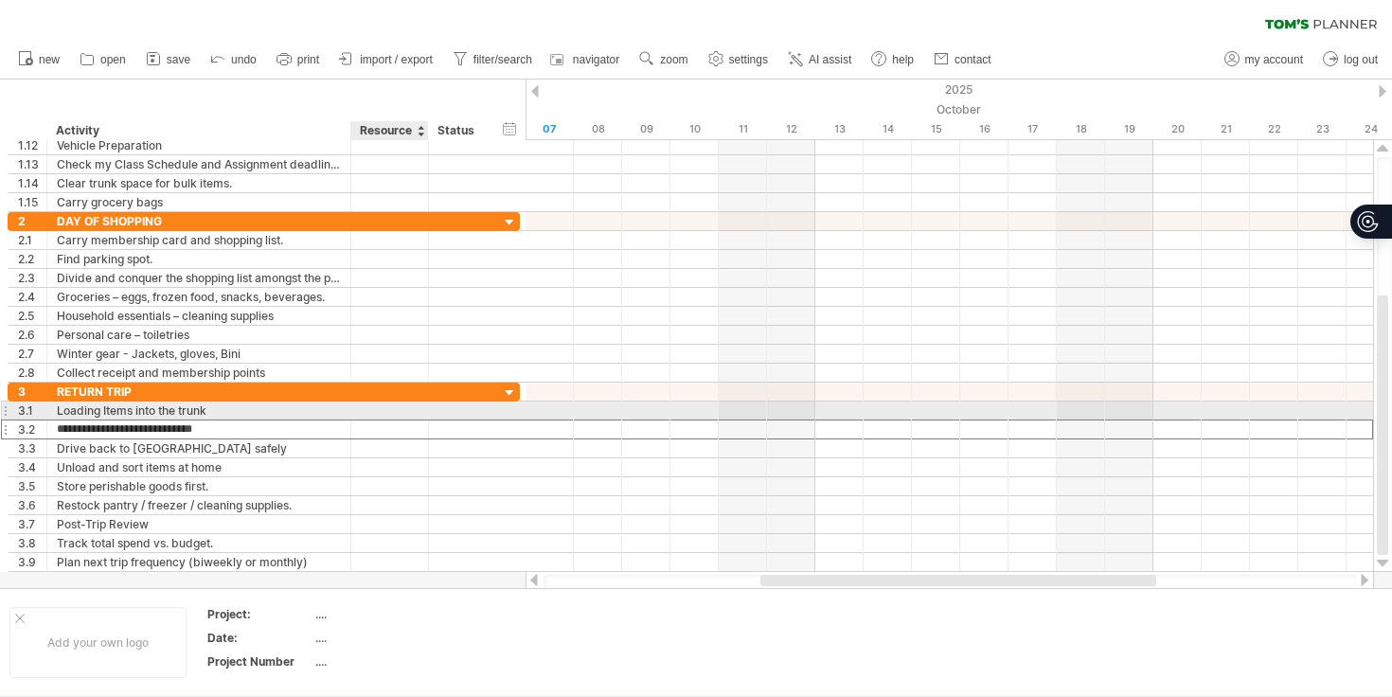
click at [423, 411] on div at bounding box center [426, 411] width 9 height 19
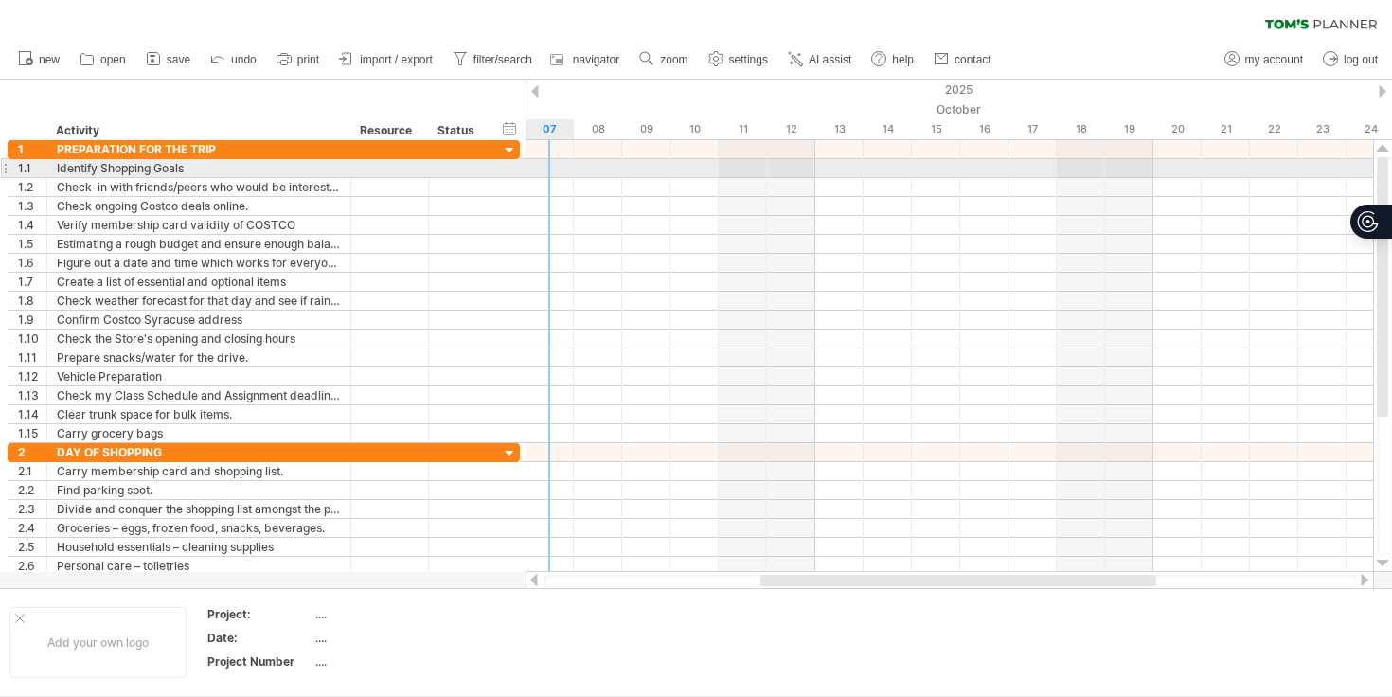
click at [550, 172] on div at bounding box center [950, 168] width 848 height 19
click at [548, 172] on div at bounding box center [950, 168] width 848 height 19
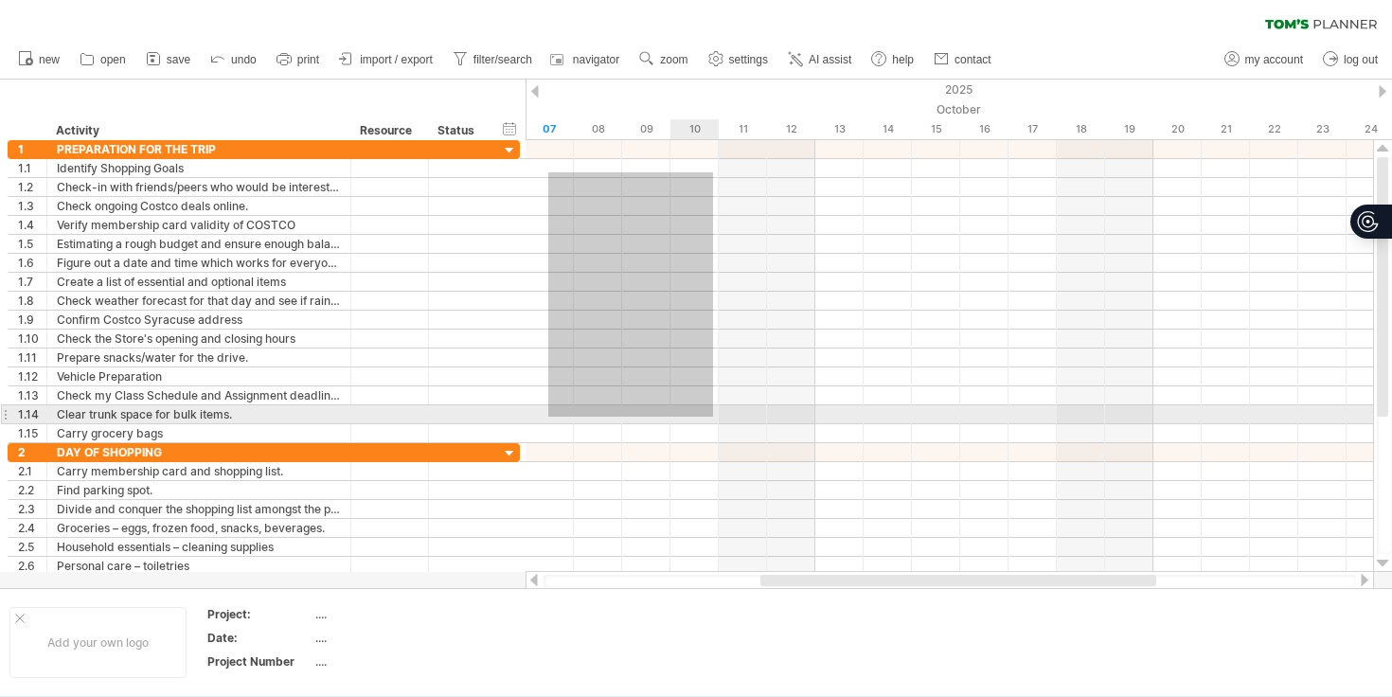
drag, startPoint x: 548, startPoint y: 172, endPoint x: 713, endPoint y: 417, distance: 294.8
click at [713, 417] on div at bounding box center [950, 291] width 848 height 303
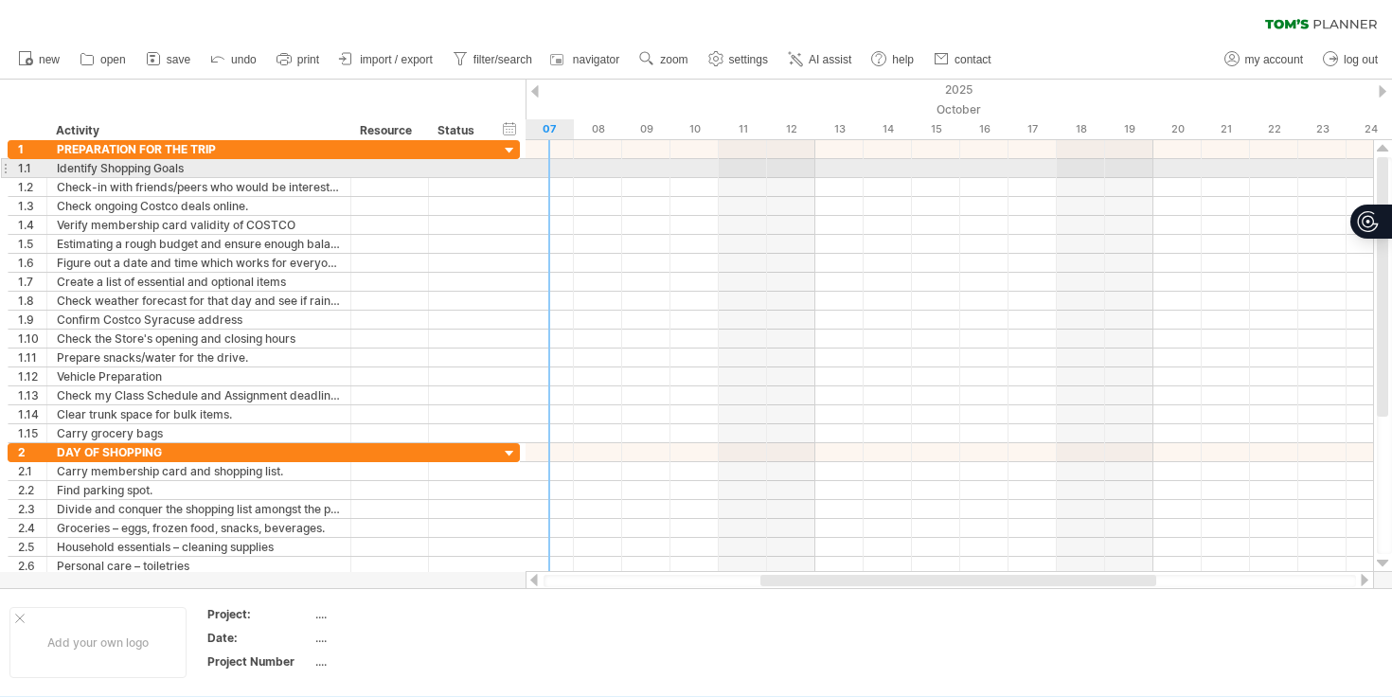
click at [547, 170] on div at bounding box center [950, 168] width 848 height 19
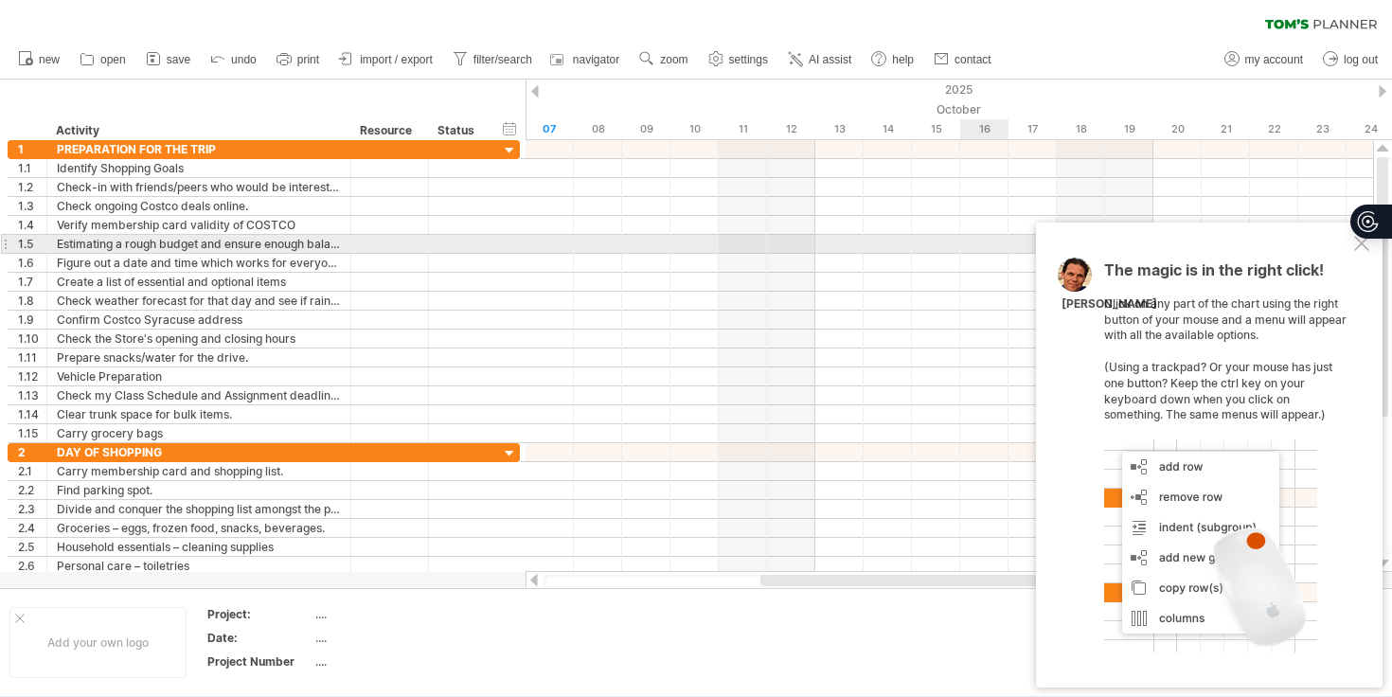
click at [1358, 247] on div at bounding box center [1373, 211] width 44 height 80
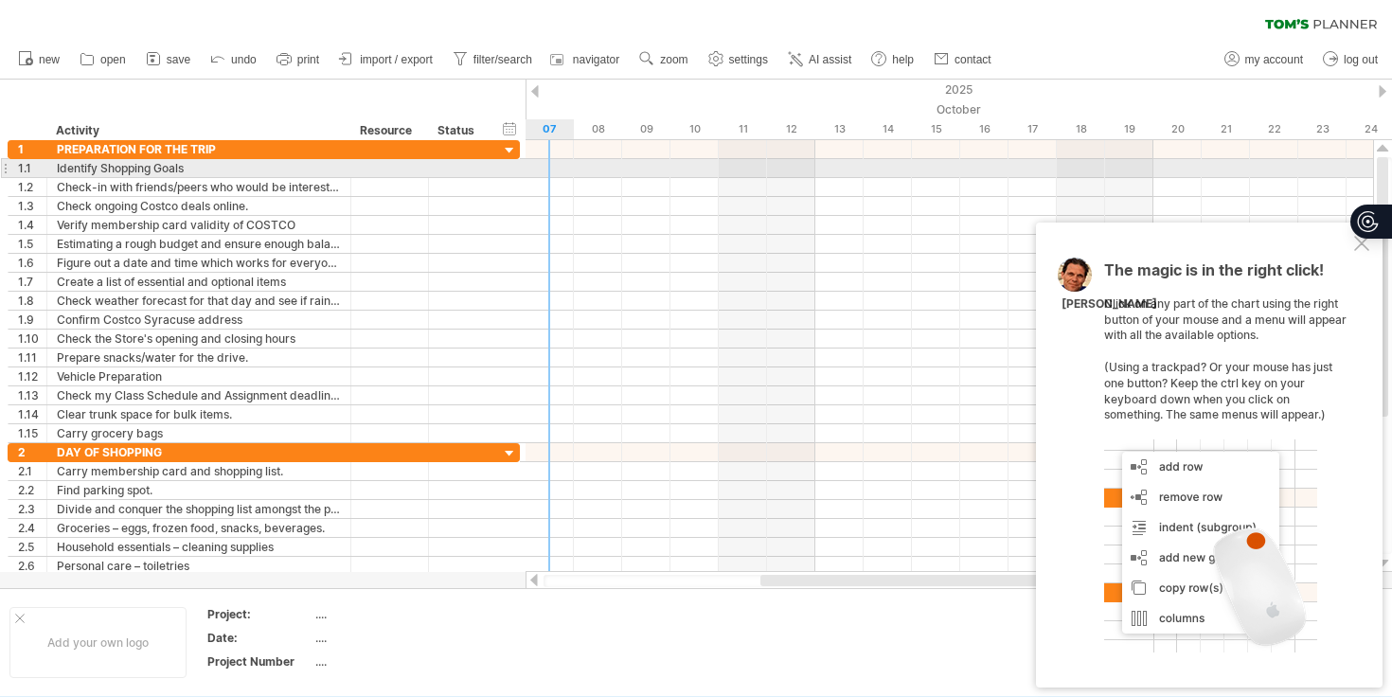
click at [552, 168] on div at bounding box center [950, 168] width 848 height 19
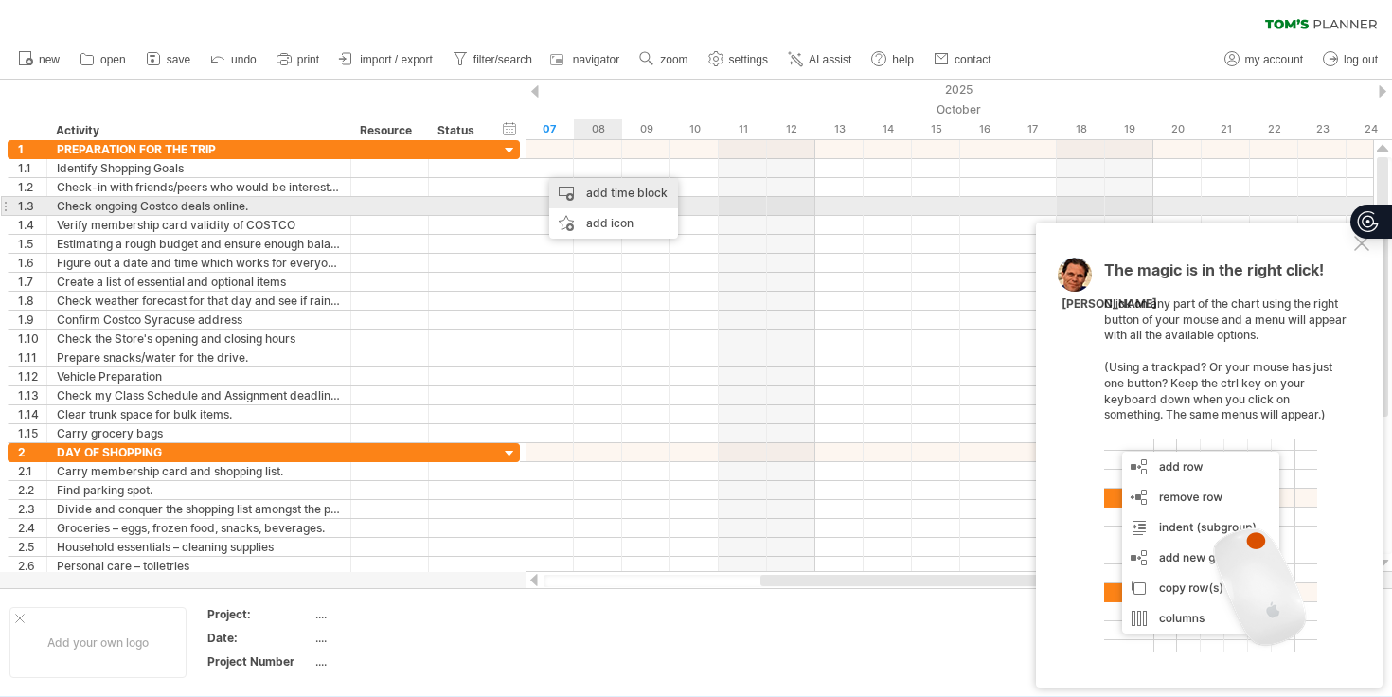
click at [623, 203] on div "add time block" at bounding box center [613, 193] width 129 height 30
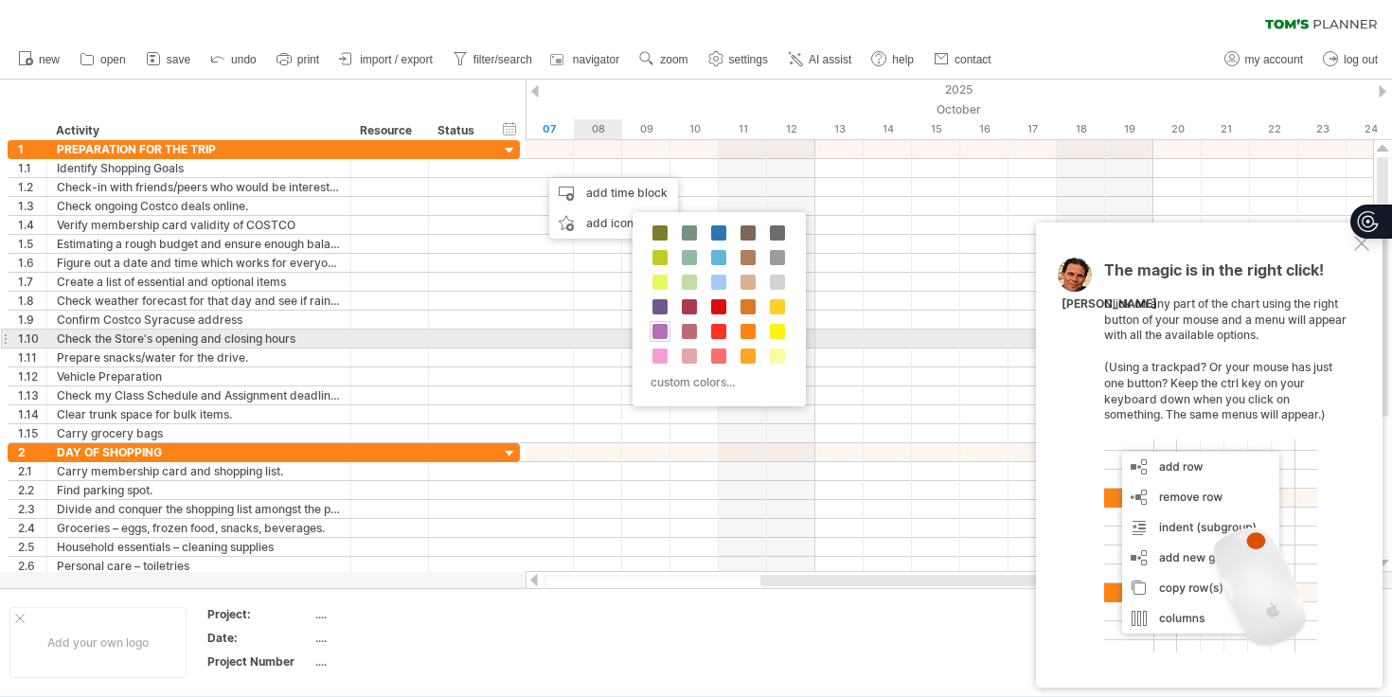
click at [661, 332] on span at bounding box center [660, 331] width 15 height 15
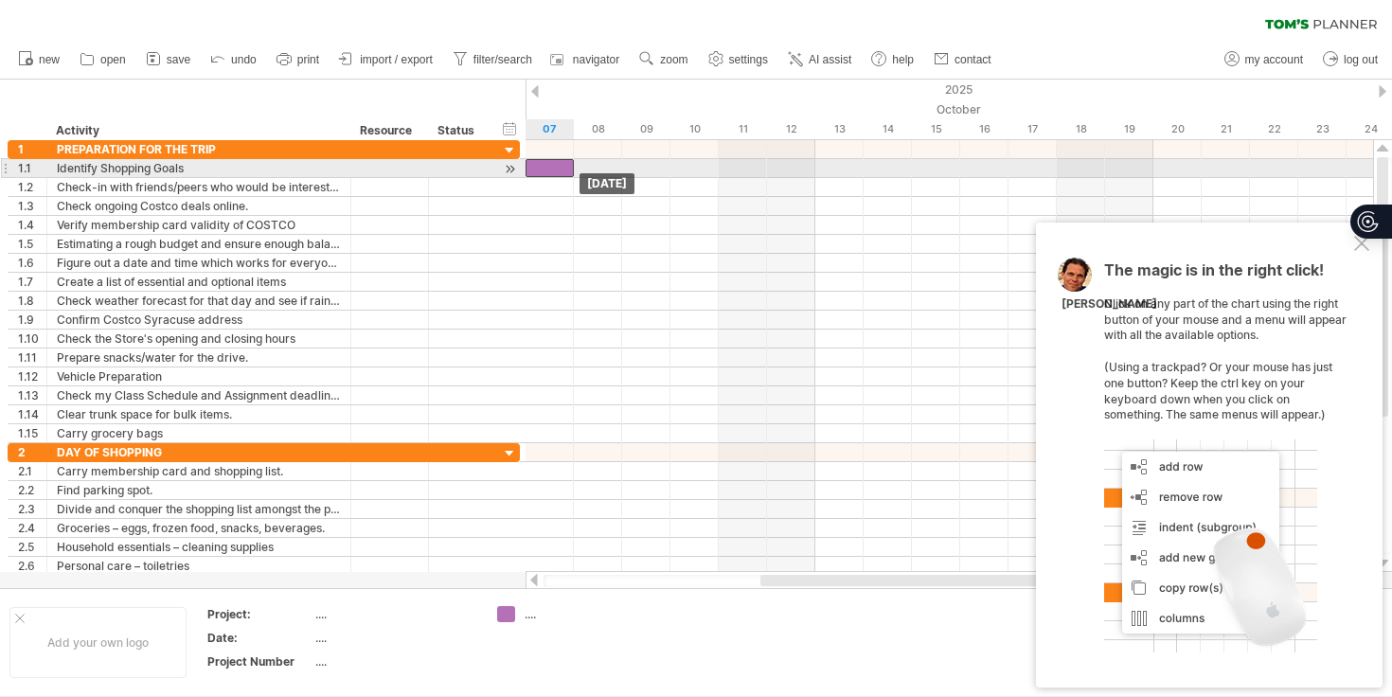
drag, startPoint x: 580, startPoint y: 167, endPoint x: 562, endPoint y: 167, distance: 18.0
click at [562, 167] on div at bounding box center [550, 168] width 48 height 18
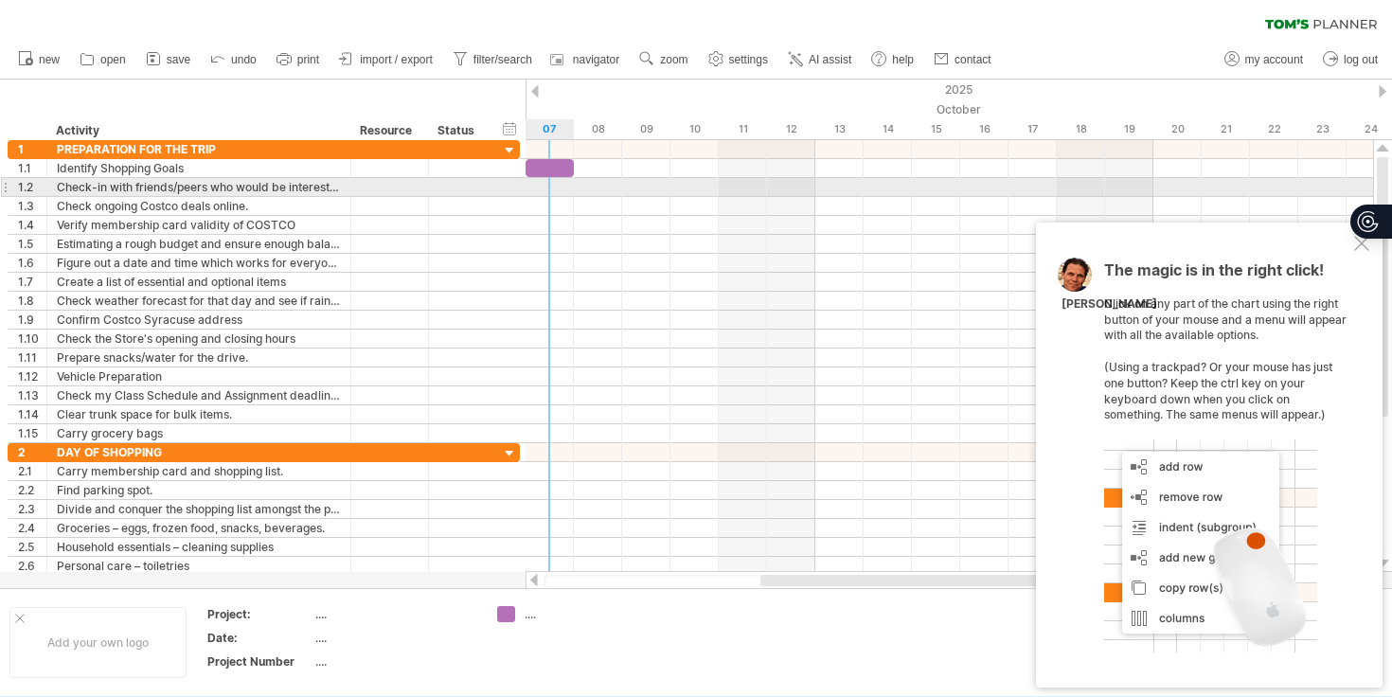
click at [559, 187] on div at bounding box center [950, 187] width 848 height 19
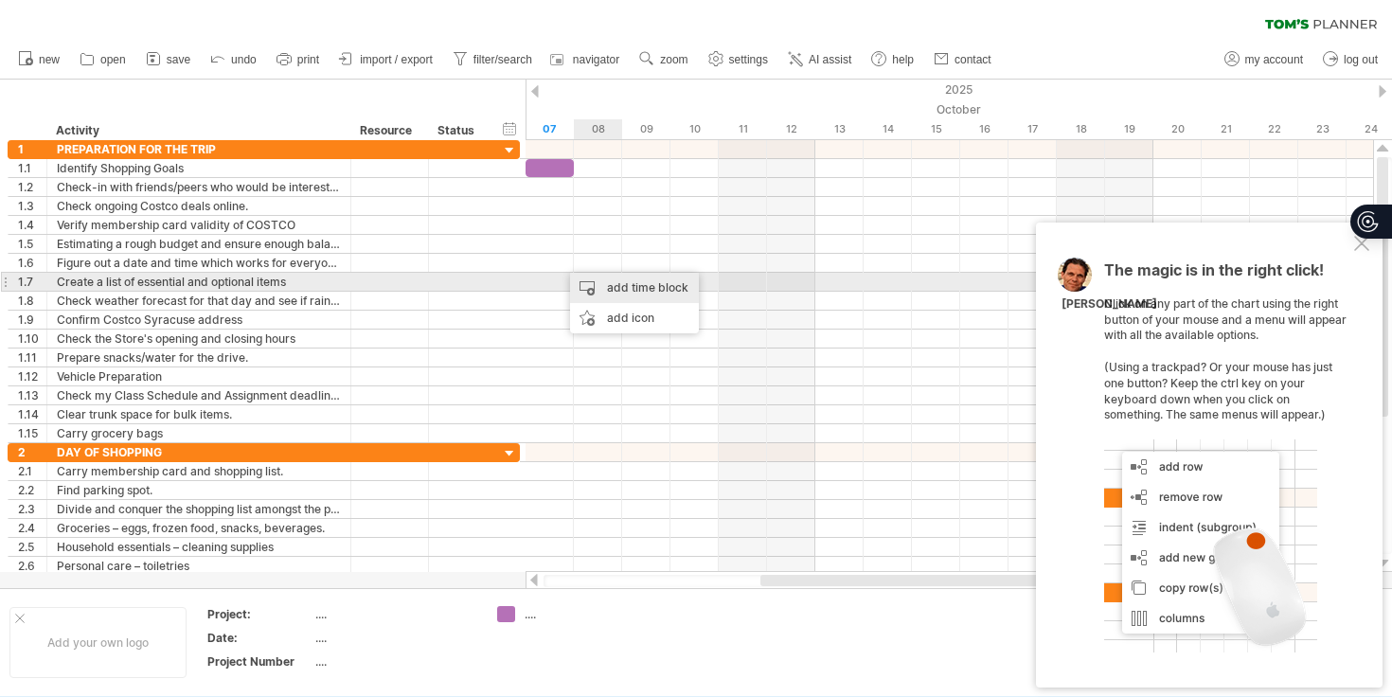
click at [596, 284] on div "add time block" at bounding box center [634, 288] width 129 height 30
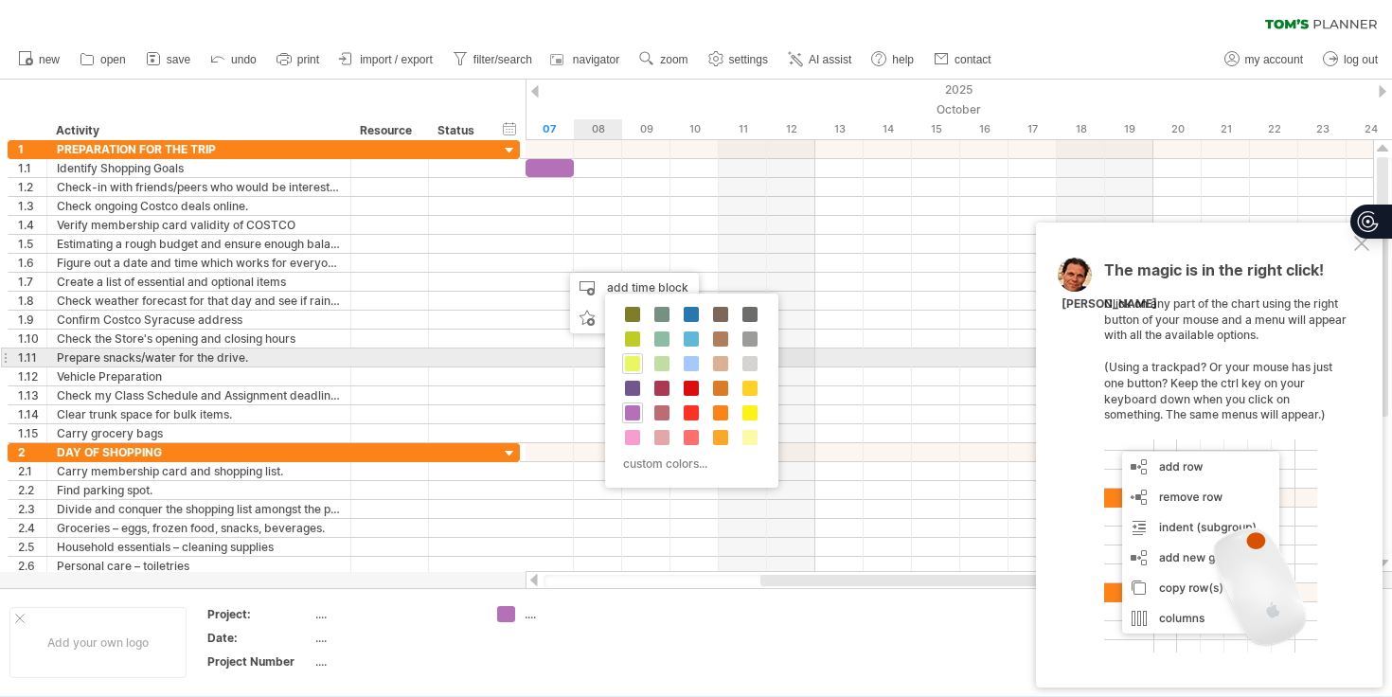
click at [633, 363] on span at bounding box center [632, 363] width 15 height 15
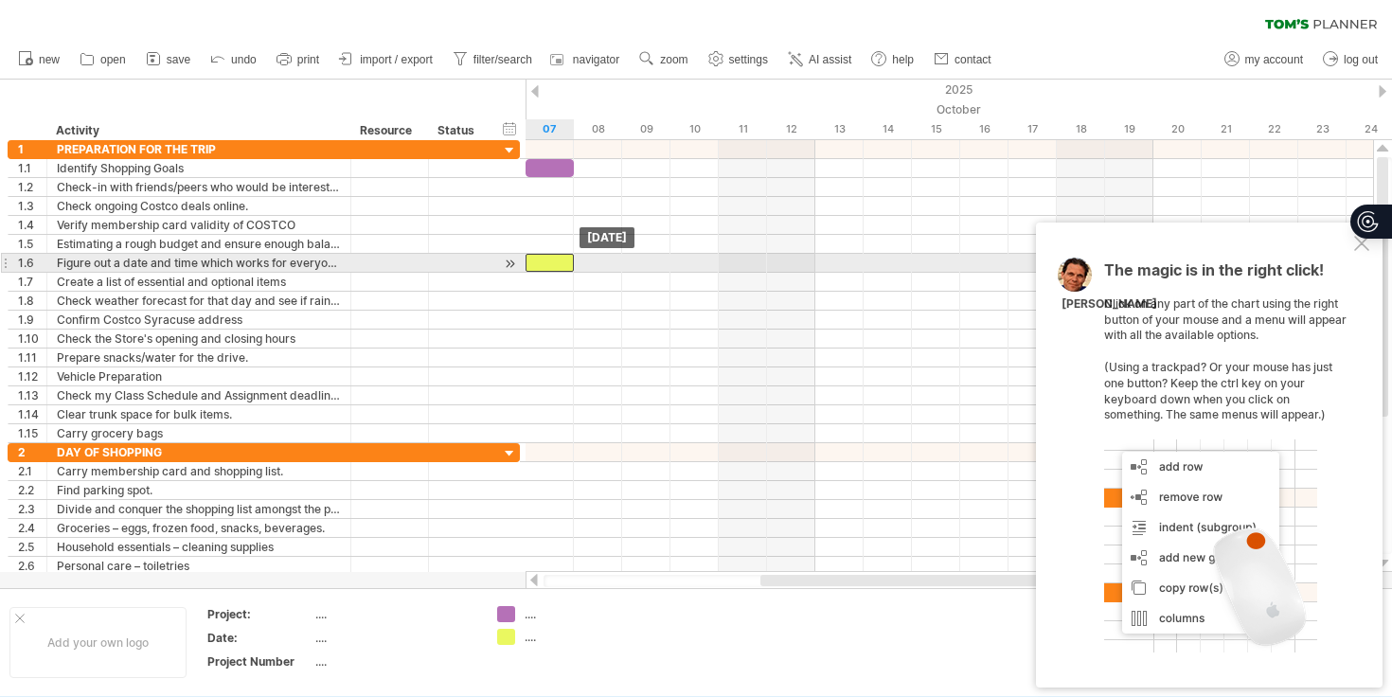
drag, startPoint x: 574, startPoint y: 270, endPoint x: 552, endPoint y: 267, distance: 22.0
click at [552, 267] on div at bounding box center [550, 263] width 48 height 18
click at [557, 265] on div at bounding box center [550, 263] width 48 height 18
click at [510, 267] on div at bounding box center [510, 264] width 18 height 20
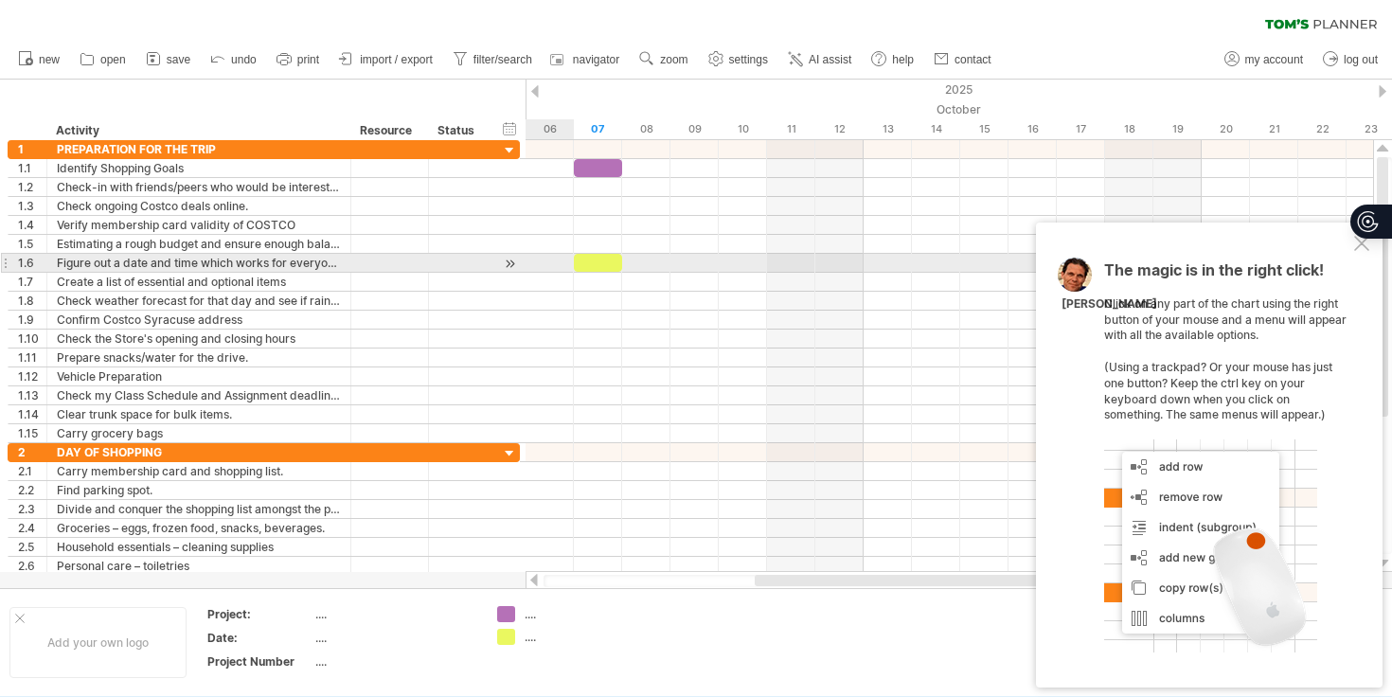
click at [510, 267] on div at bounding box center [510, 264] width 18 height 20
click at [513, 266] on div at bounding box center [510, 264] width 18 height 20
click at [608, 267] on div at bounding box center [598, 263] width 48 height 18
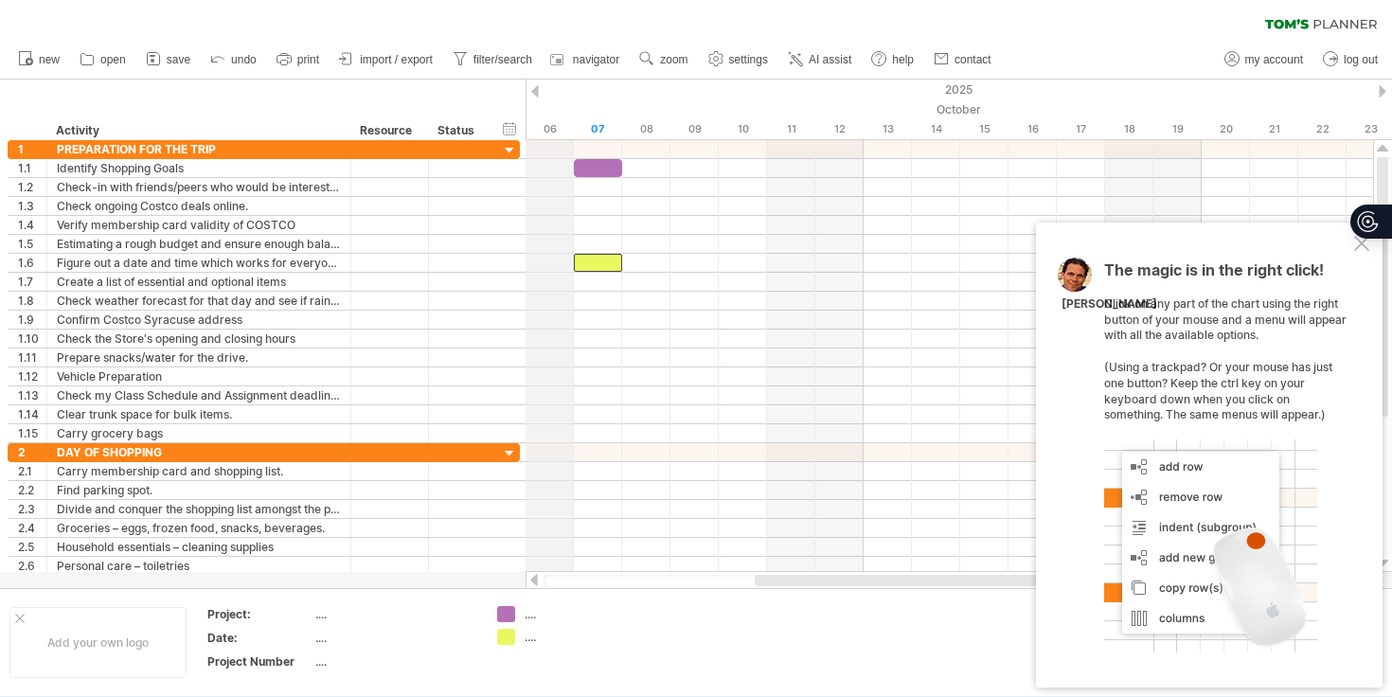
click at [554, 136] on div "06" at bounding box center [550, 129] width 48 height 20
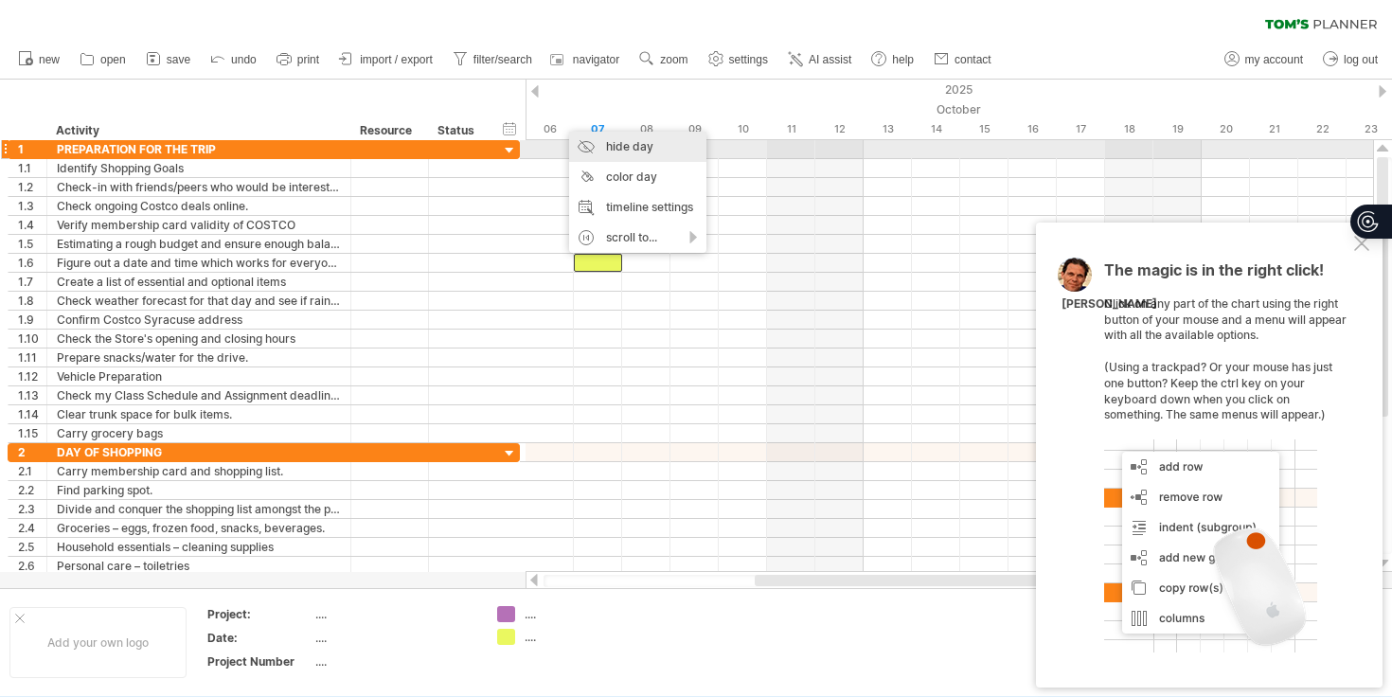
click at [584, 145] on div "hide day" at bounding box center [637, 147] width 137 height 30
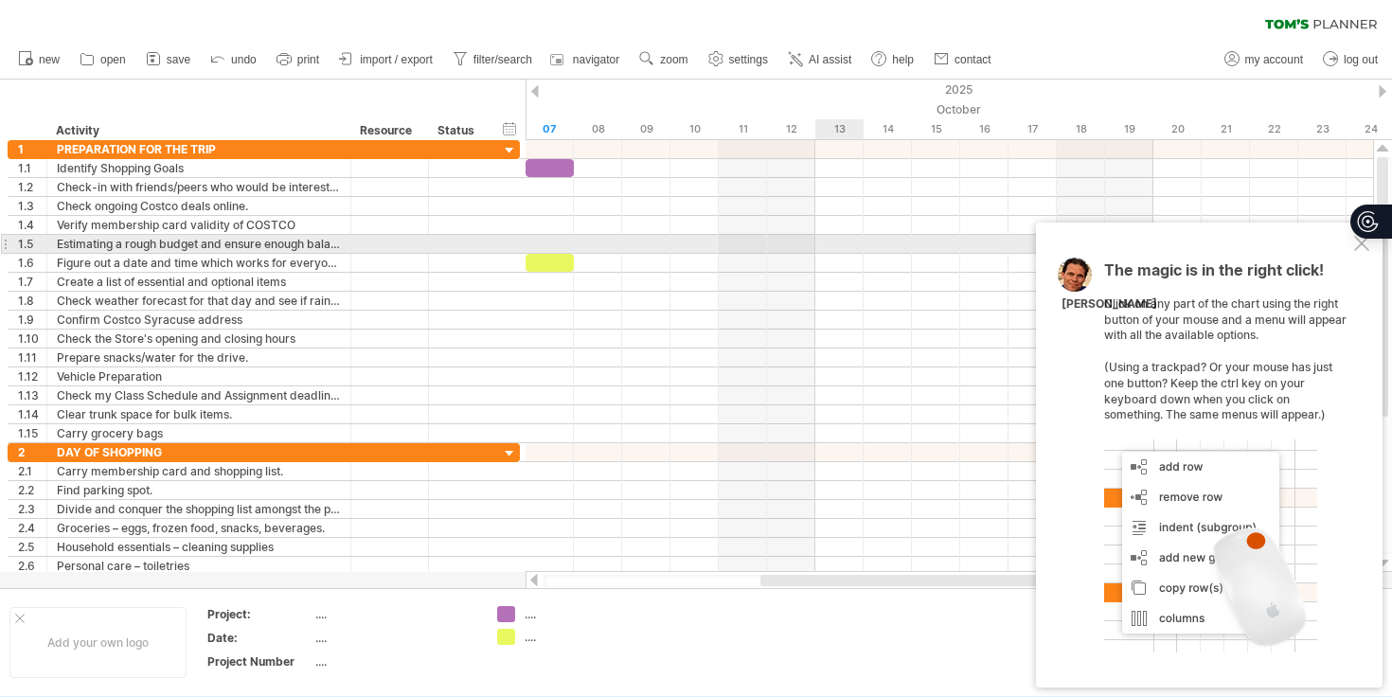
click at [1361, 243] on div at bounding box center [1373, 211] width 44 height 80
click at [1359, 251] on div at bounding box center [1362, 243] width 15 height 15
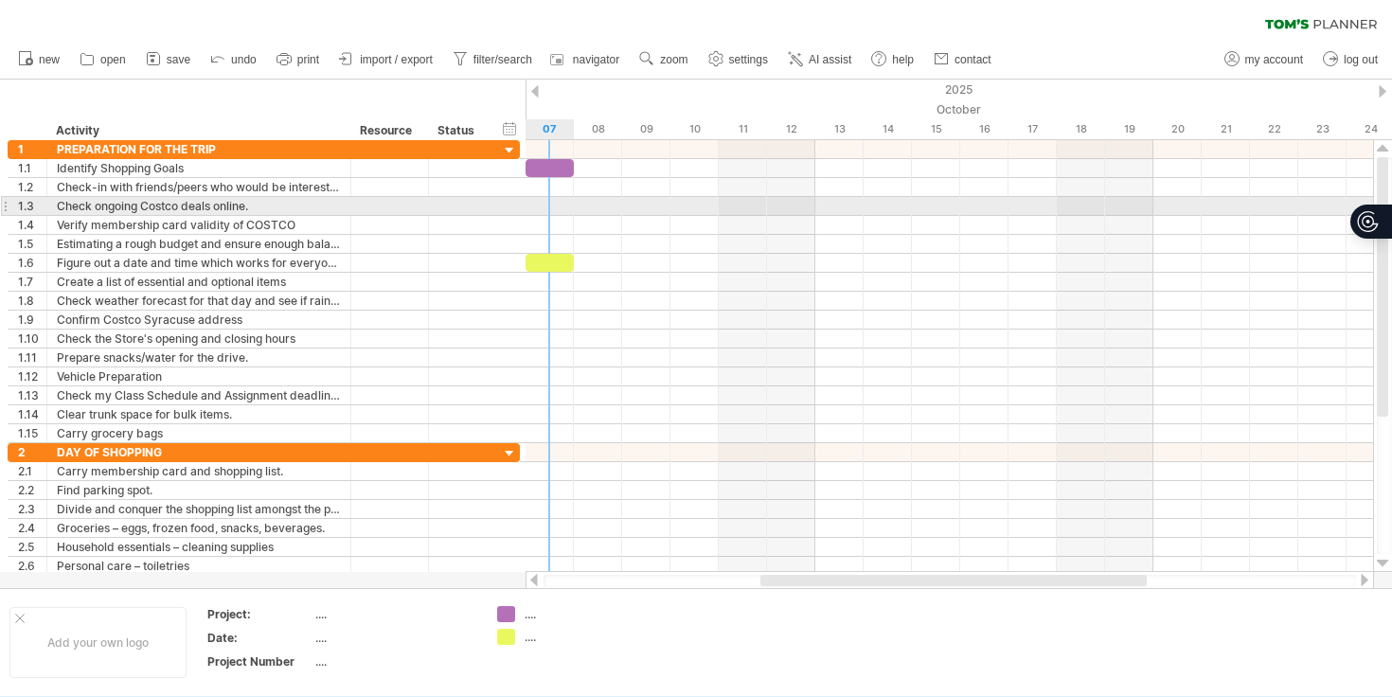
click at [539, 208] on div at bounding box center [950, 206] width 848 height 19
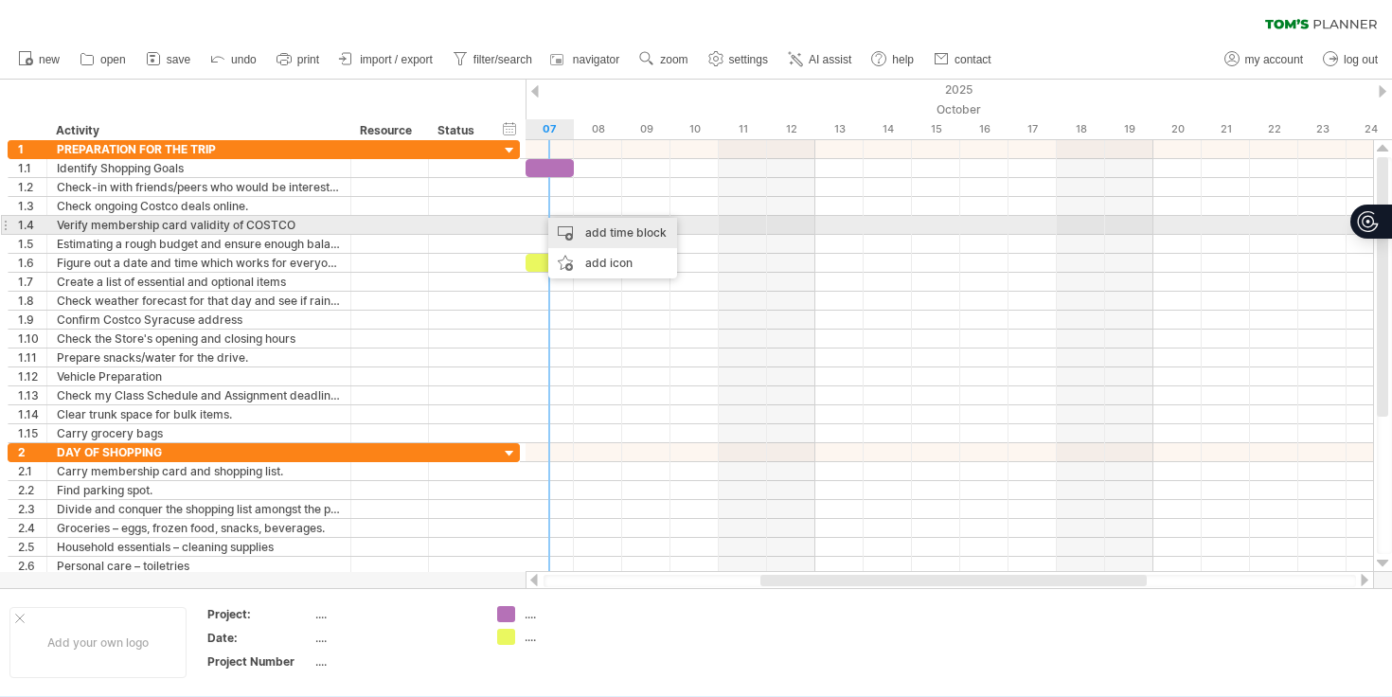
click at [565, 222] on div "add time block" at bounding box center [612, 233] width 129 height 30
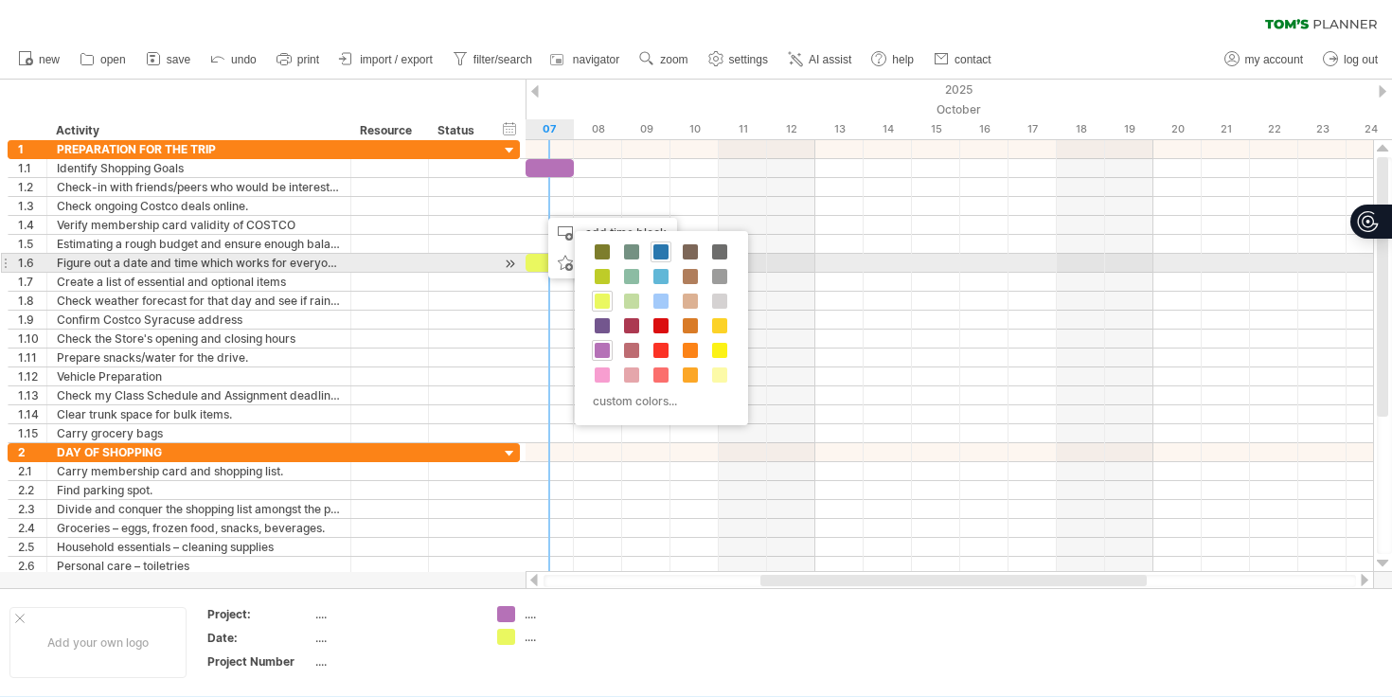
click at [653, 254] on div at bounding box center [661, 252] width 21 height 21
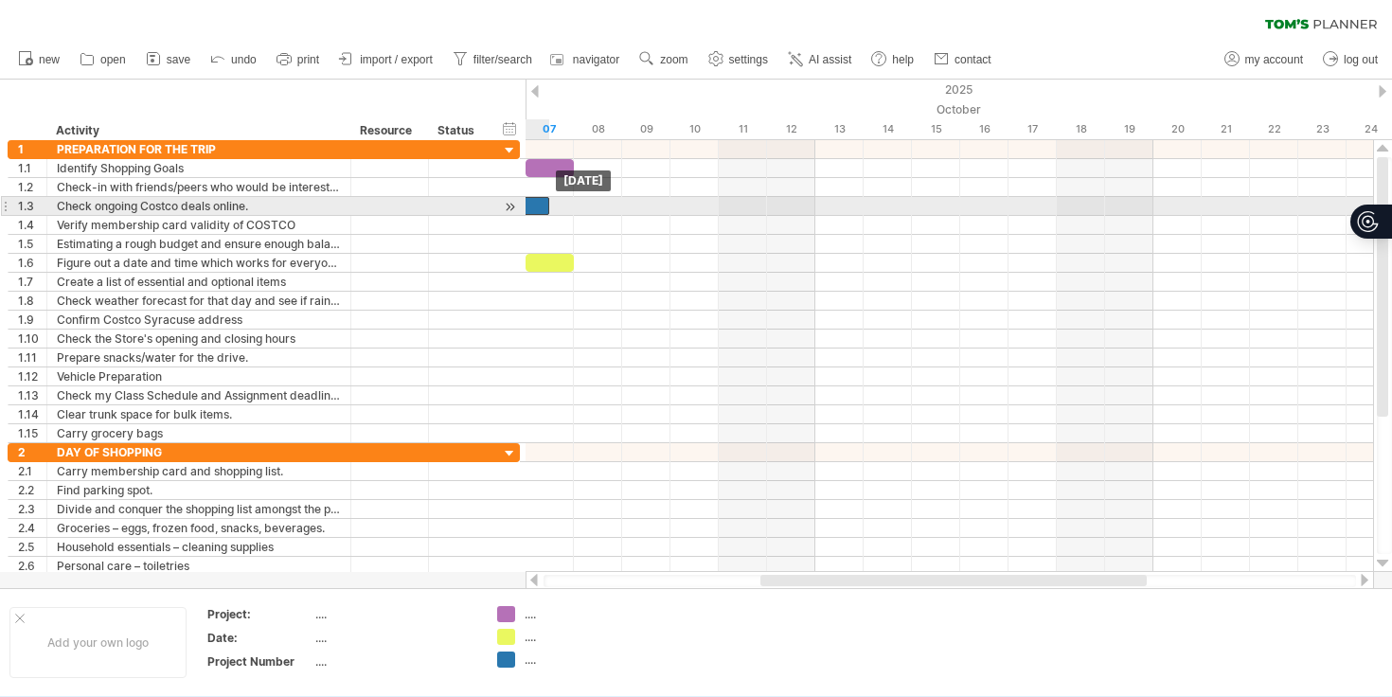
drag, startPoint x: 582, startPoint y: 207, endPoint x: 538, endPoint y: 208, distance: 43.6
click at [538, 208] on div at bounding box center [525, 206] width 48 height 18
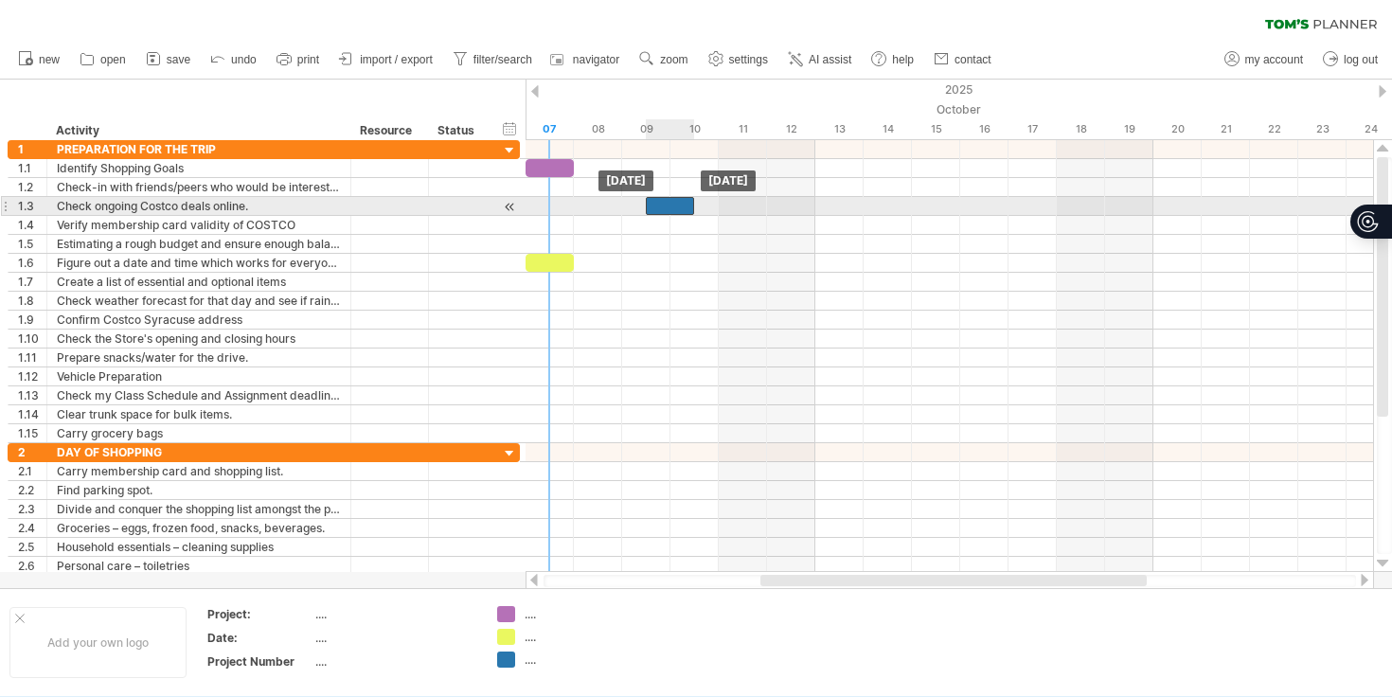
drag, startPoint x: 538, startPoint y: 208, endPoint x: 683, endPoint y: 211, distance: 145.0
click at [683, 211] on div at bounding box center [670, 206] width 48 height 18
click at [651, 203] on div at bounding box center [670, 206] width 48 height 18
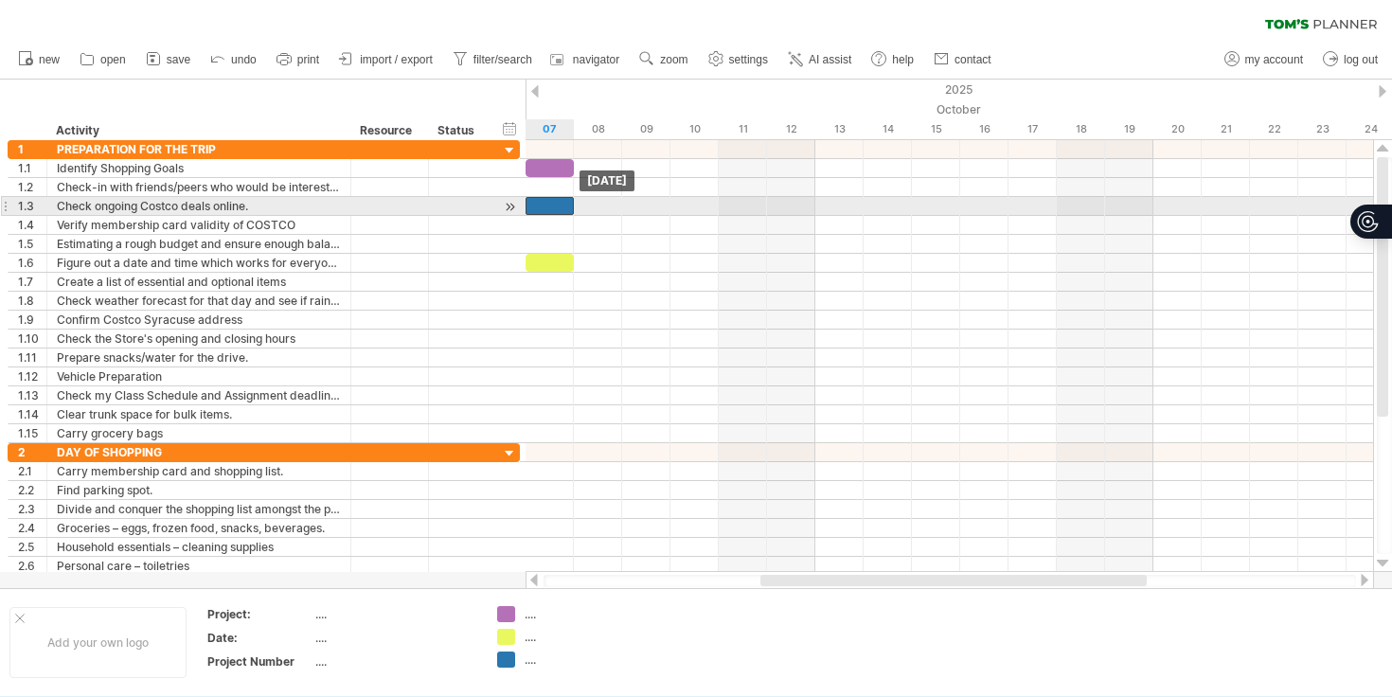
drag, startPoint x: 651, startPoint y: 203, endPoint x: 530, endPoint y: 210, distance: 121.5
click at [530, 210] on div at bounding box center [550, 206] width 48 height 18
click at [559, 206] on div at bounding box center [550, 206] width 48 height 18
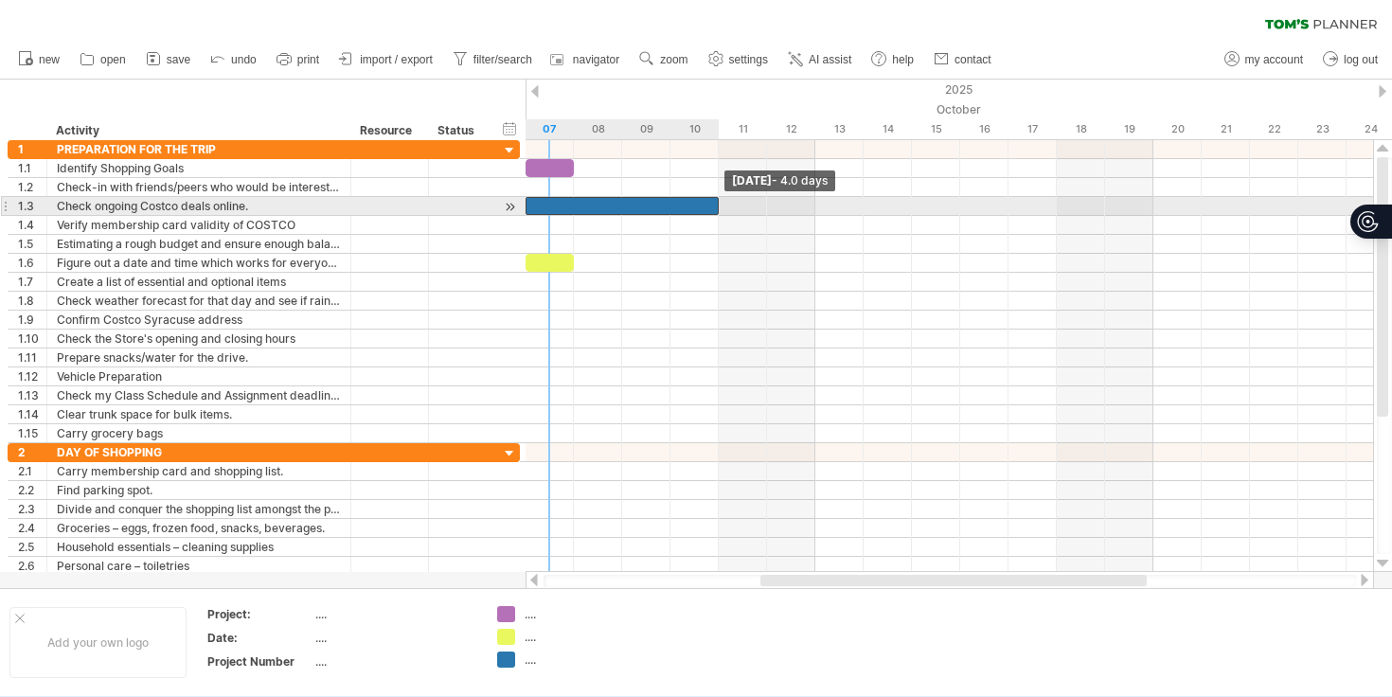
drag, startPoint x: 573, startPoint y: 206, endPoint x: 709, endPoint y: 201, distance: 135.5
click at [709, 201] on div at bounding box center [622, 206] width 193 height 18
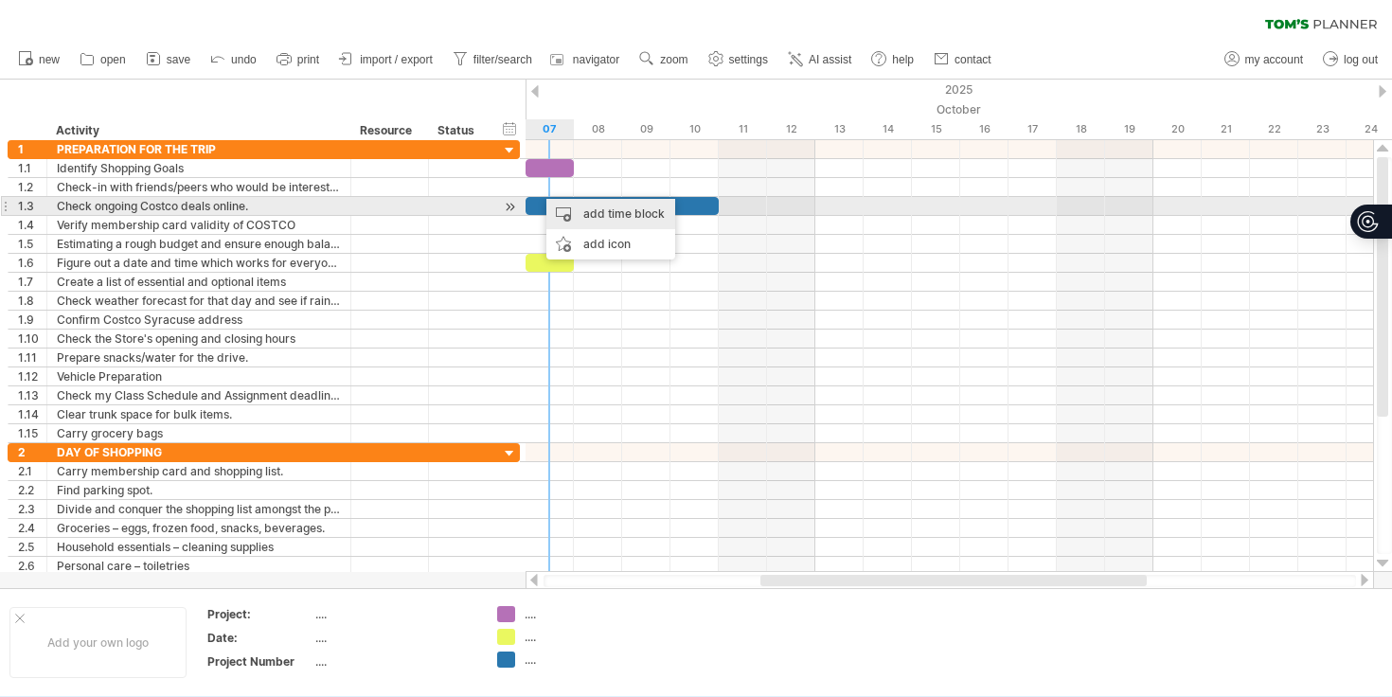
click at [574, 206] on div "add time block" at bounding box center [611, 214] width 129 height 30
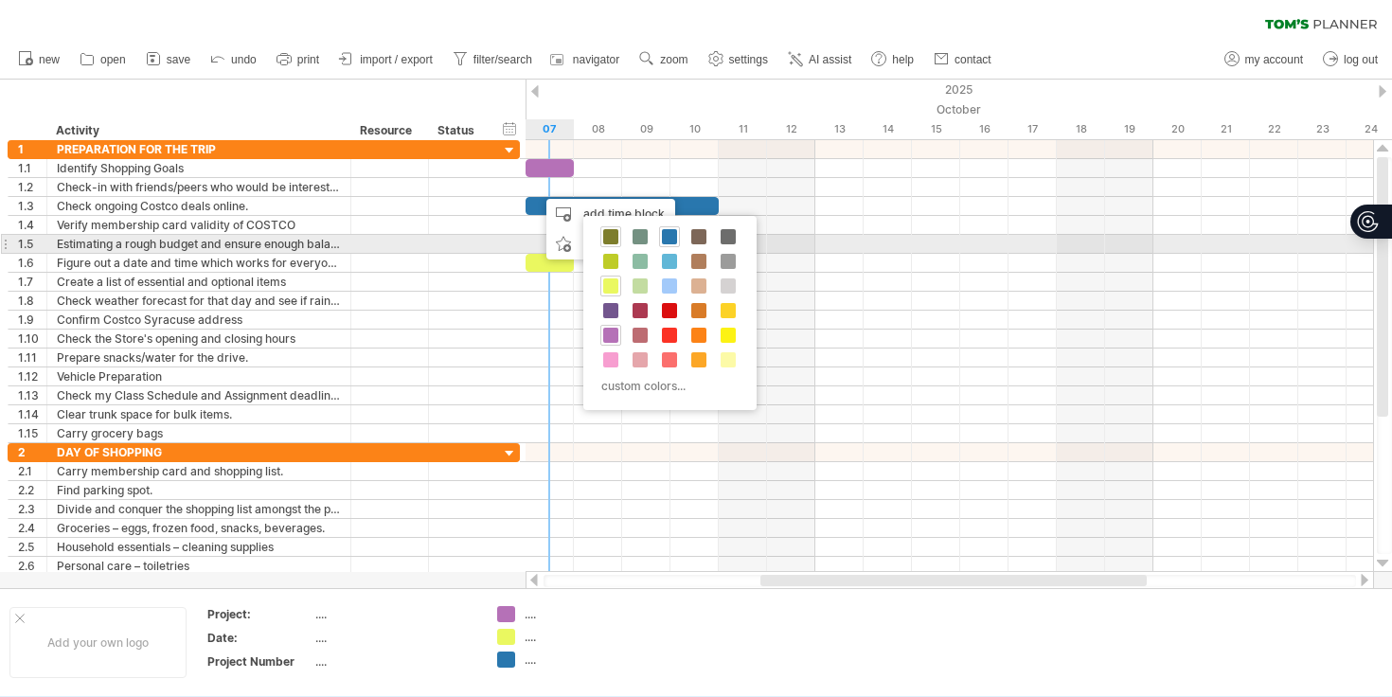
click at [614, 239] on span at bounding box center [610, 236] width 15 height 15
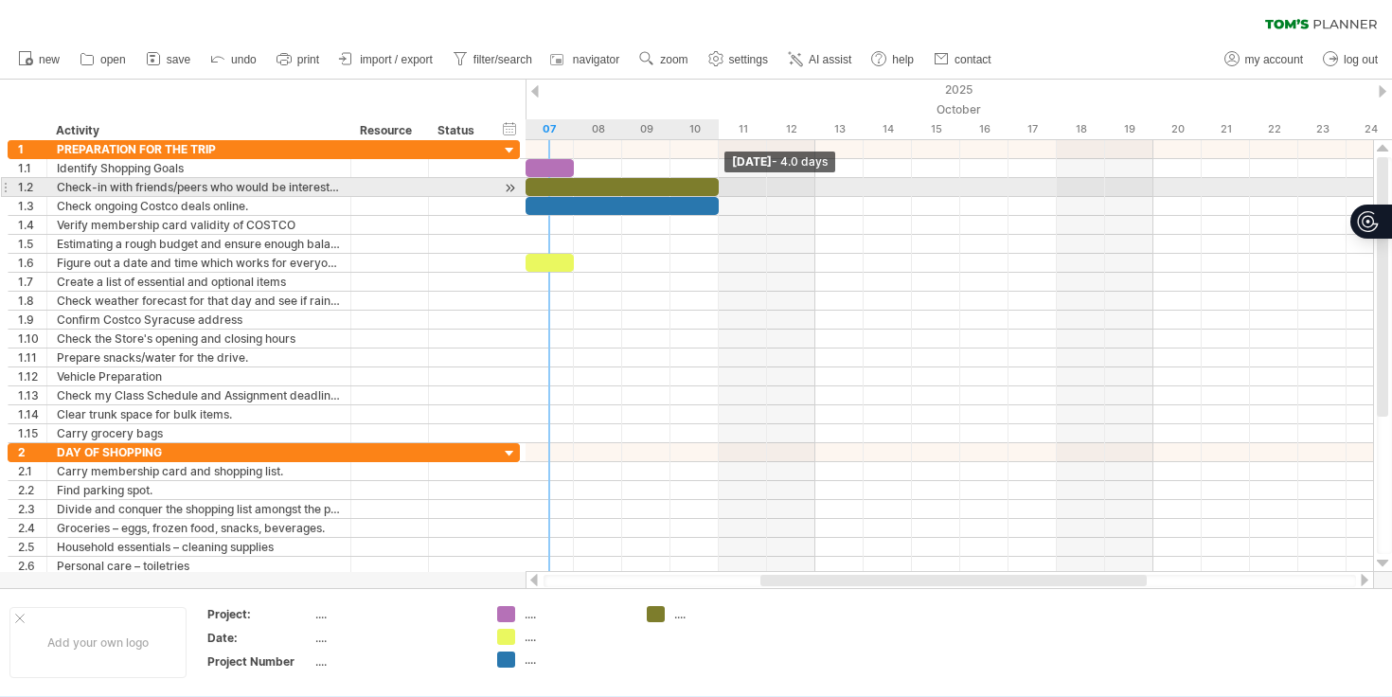
drag, startPoint x: 572, startPoint y: 188, endPoint x: 721, endPoint y: 188, distance: 148.7
click at [721, 188] on span at bounding box center [719, 187] width 8 height 18
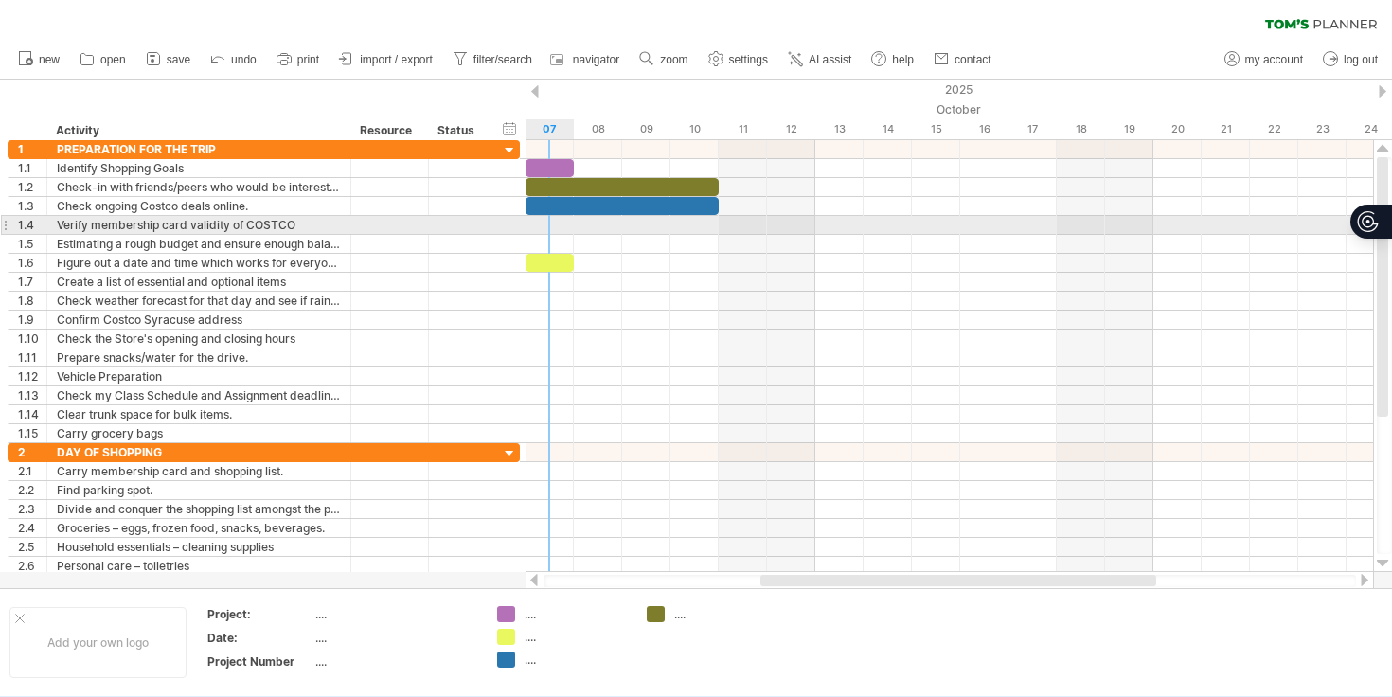
click at [539, 222] on div at bounding box center [950, 225] width 848 height 19
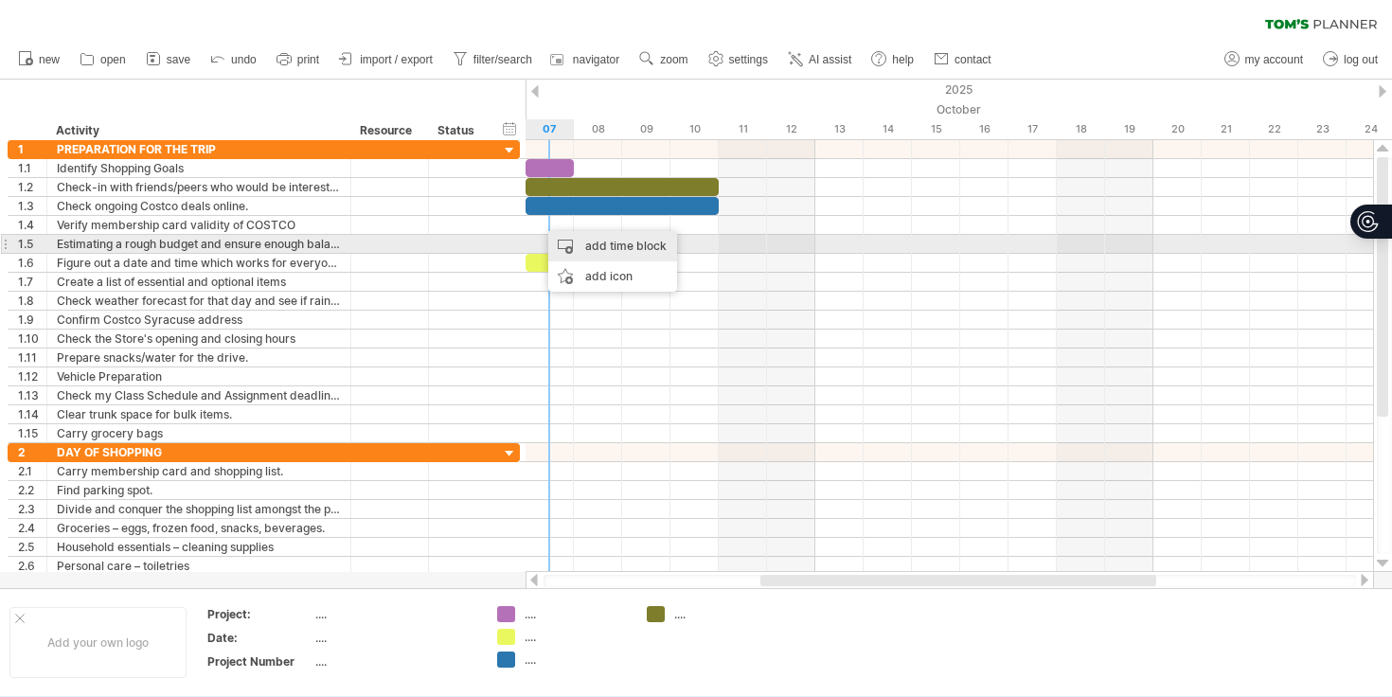
click at [573, 246] on div "add time block" at bounding box center [612, 246] width 129 height 30
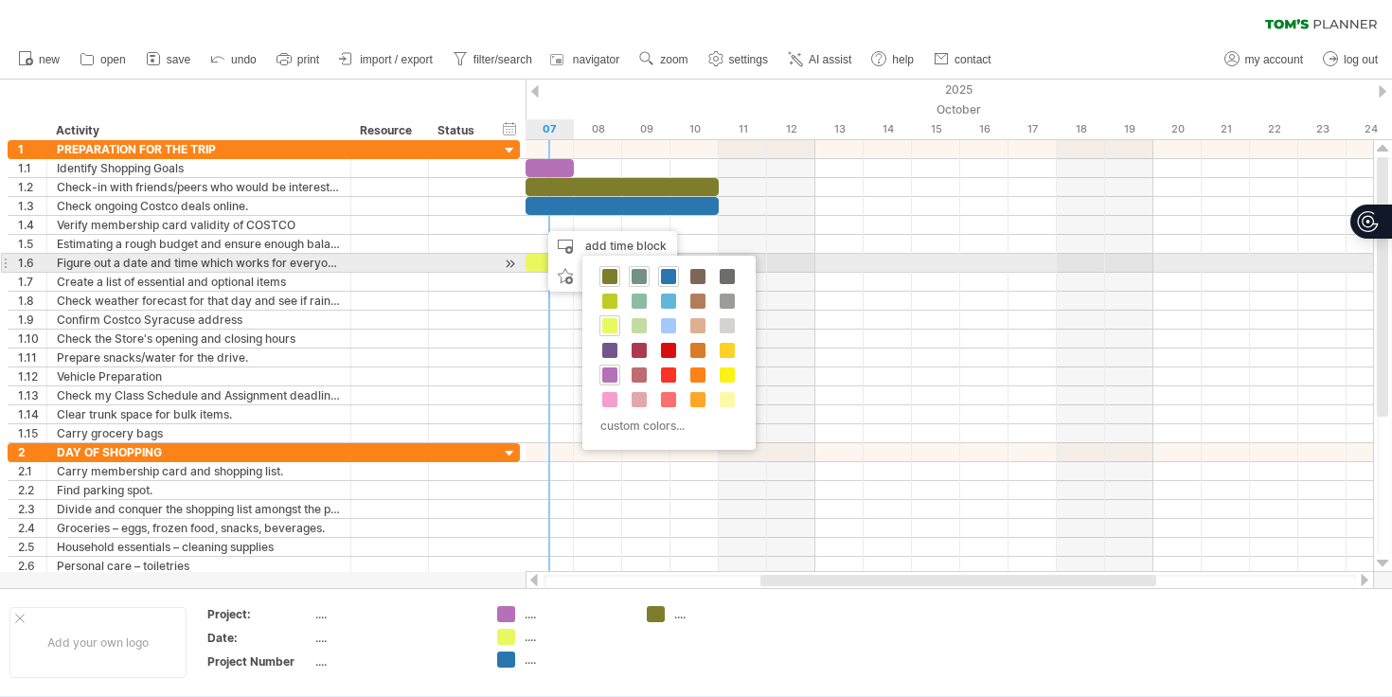
click at [631, 272] on div at bounding box center [639, 276] width 21 height 21
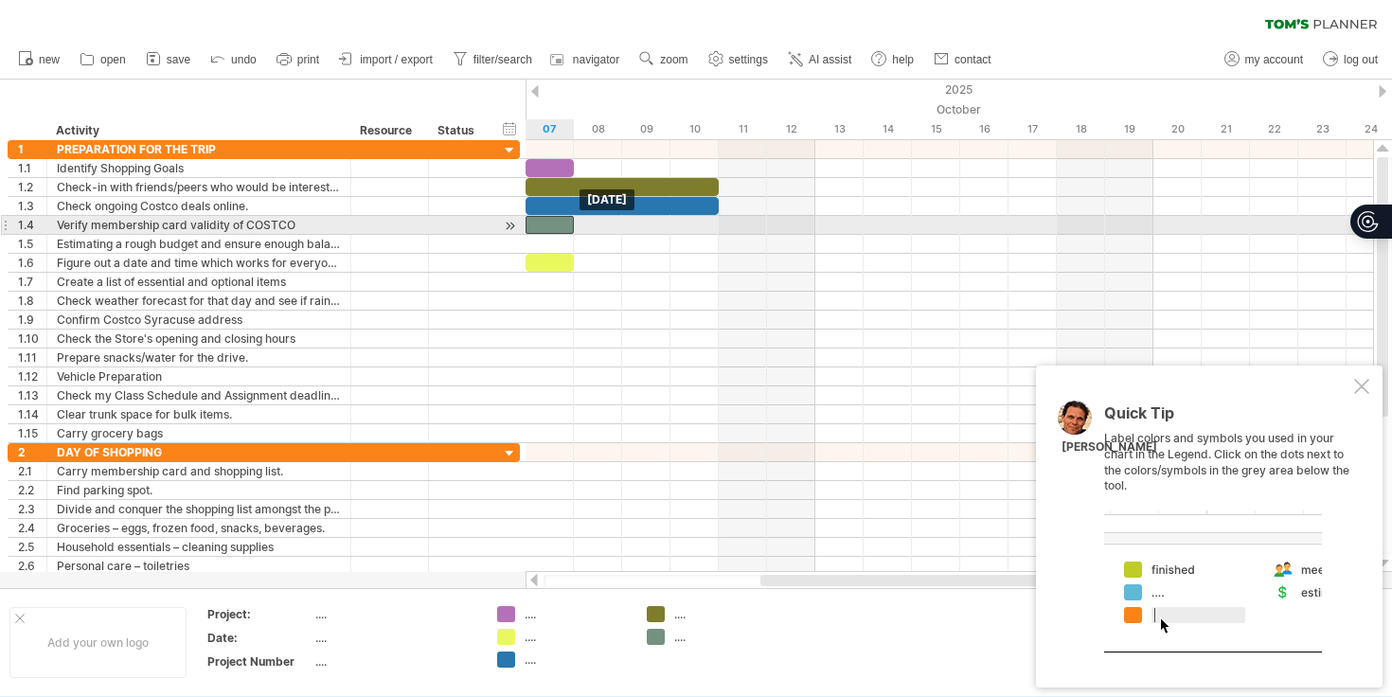
drag, startPoint x: 579, startPoint y: 227, endPoint x: 553, endPoint y: 227, distance: 25.6
click at [553, 227] on div at bounding box center [550, 225] width 48 height 18
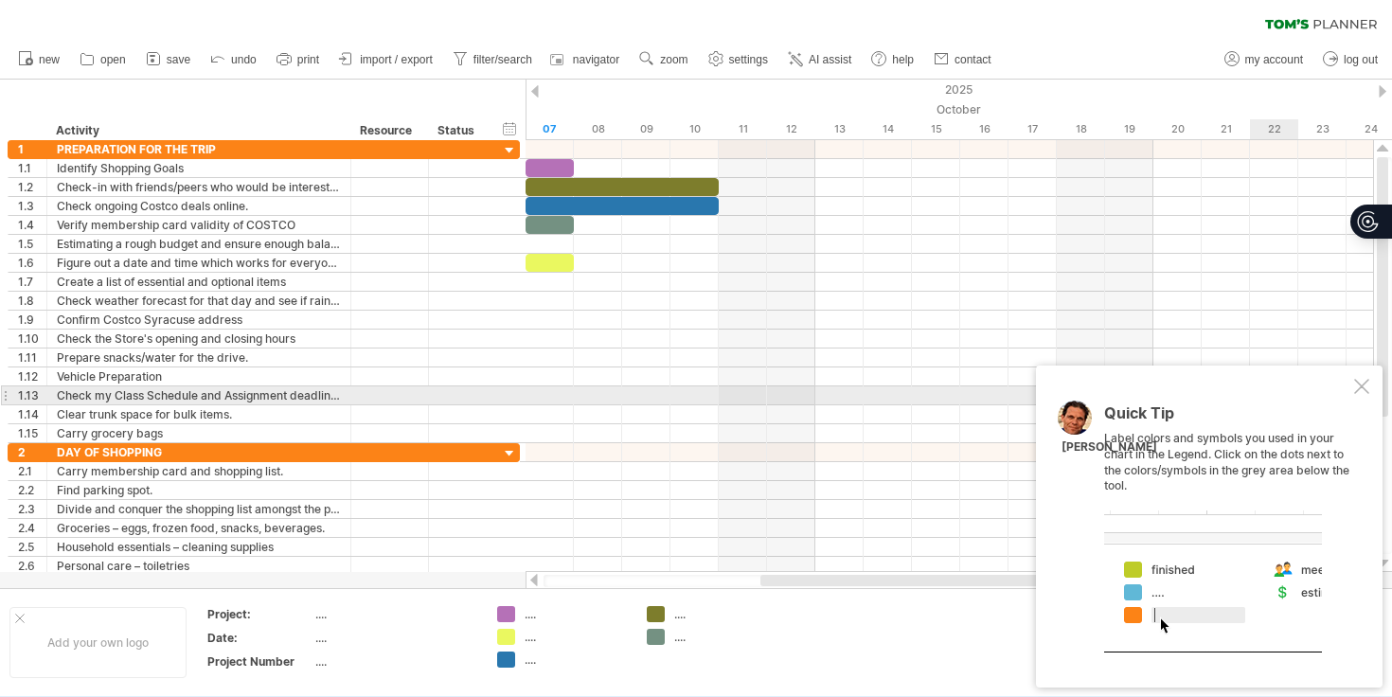
click at [1369, 390] on div at bounding box center [1362, 386] width 15 height 15
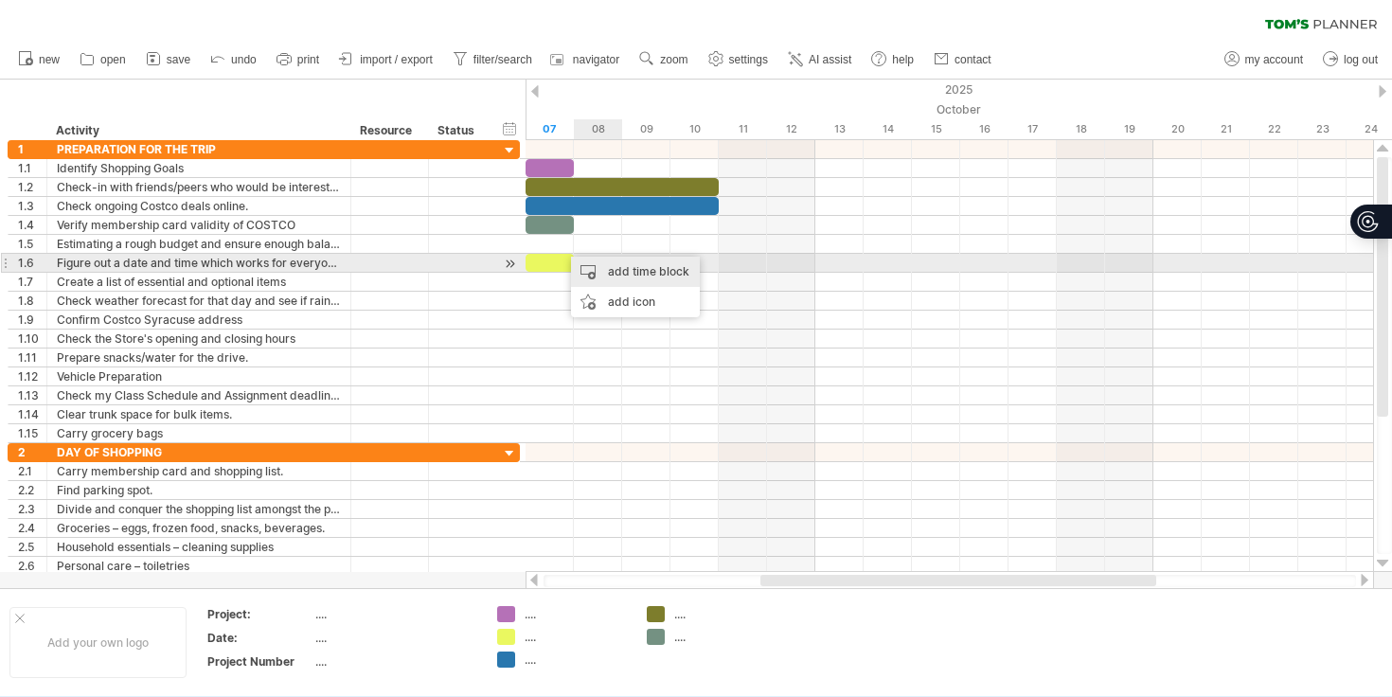
click at [589, 263] on div "add time block" at bounding box center [635, 272] width 129 height 30
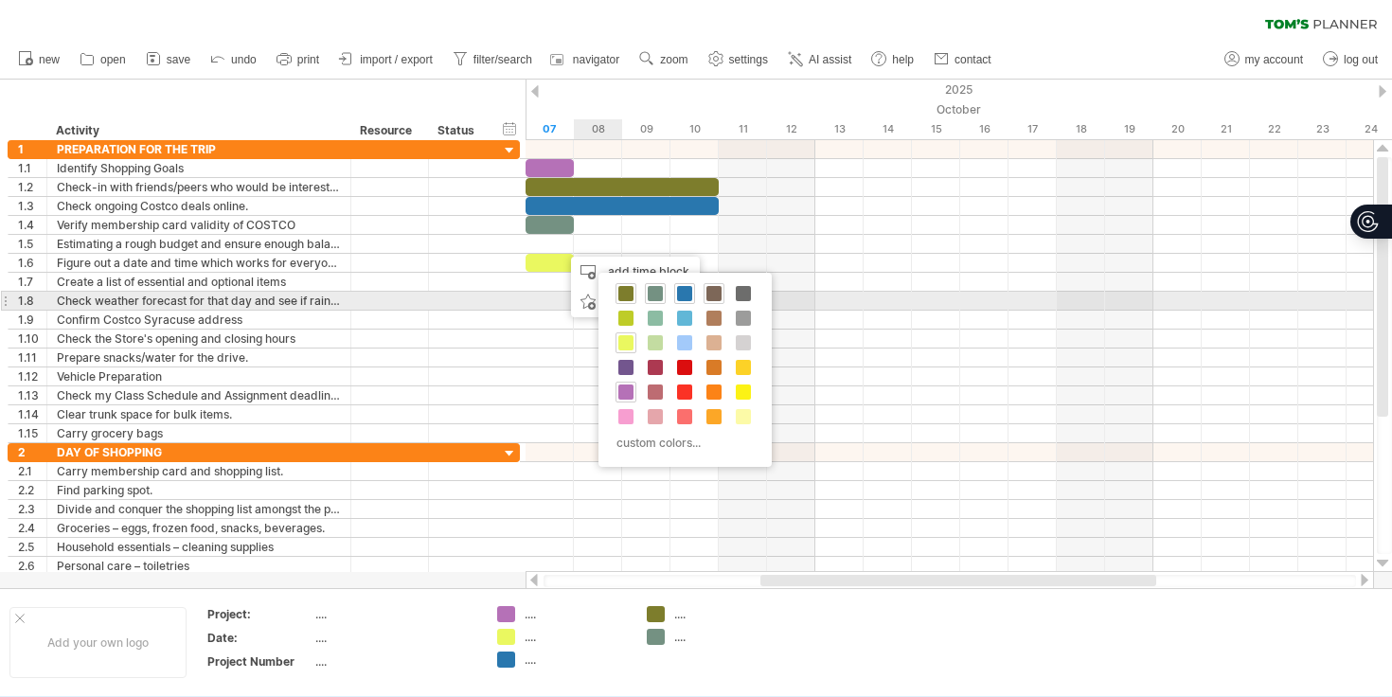
click at [719, 297] on span at bounding box center [714, 293] width 15 height 15
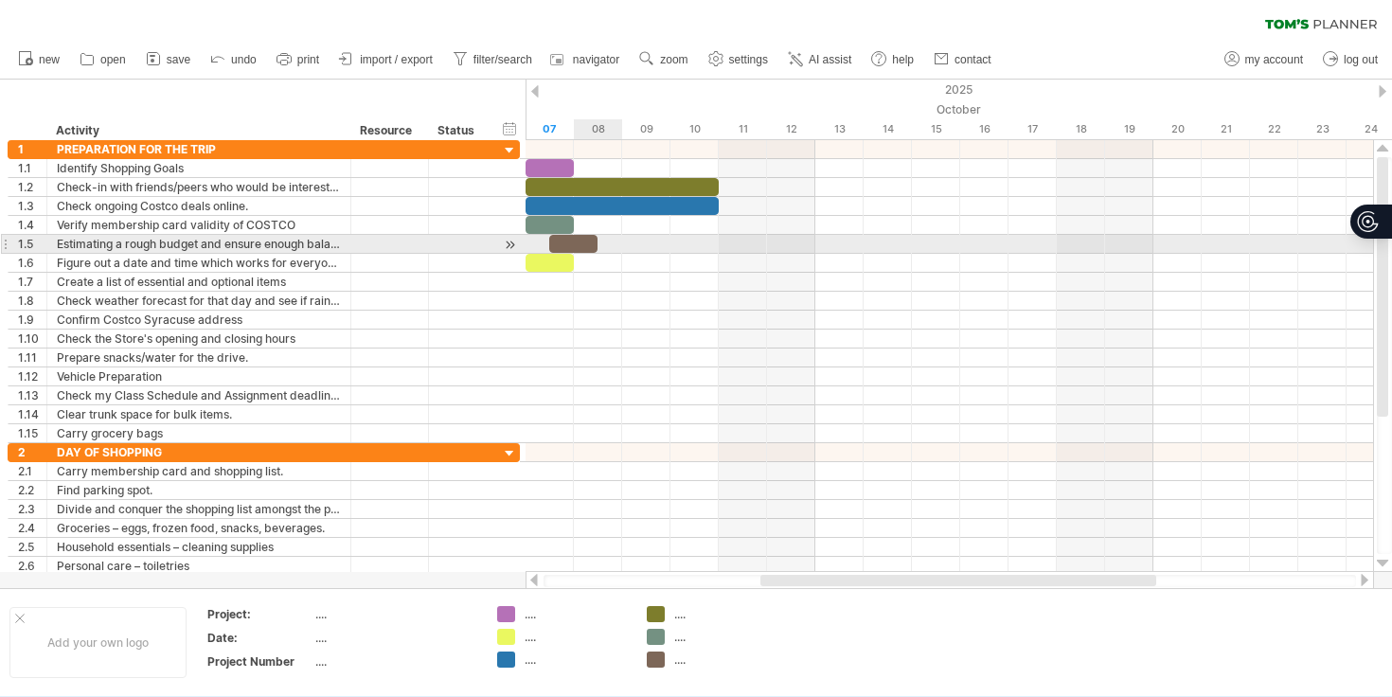
click at [584, 243] on div at bounding box center [573, 244] width 48 height 18
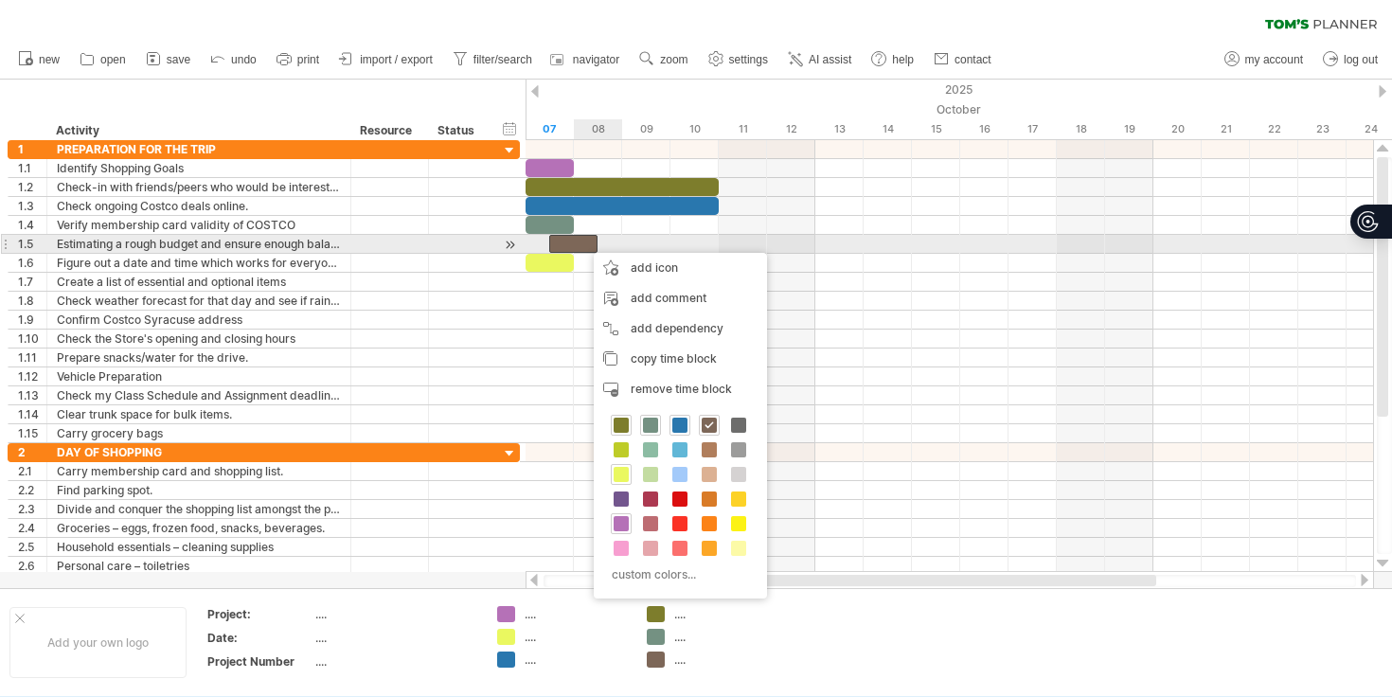
click at [575, 247] on div at bounding box center [573, 244] width 48 height 18
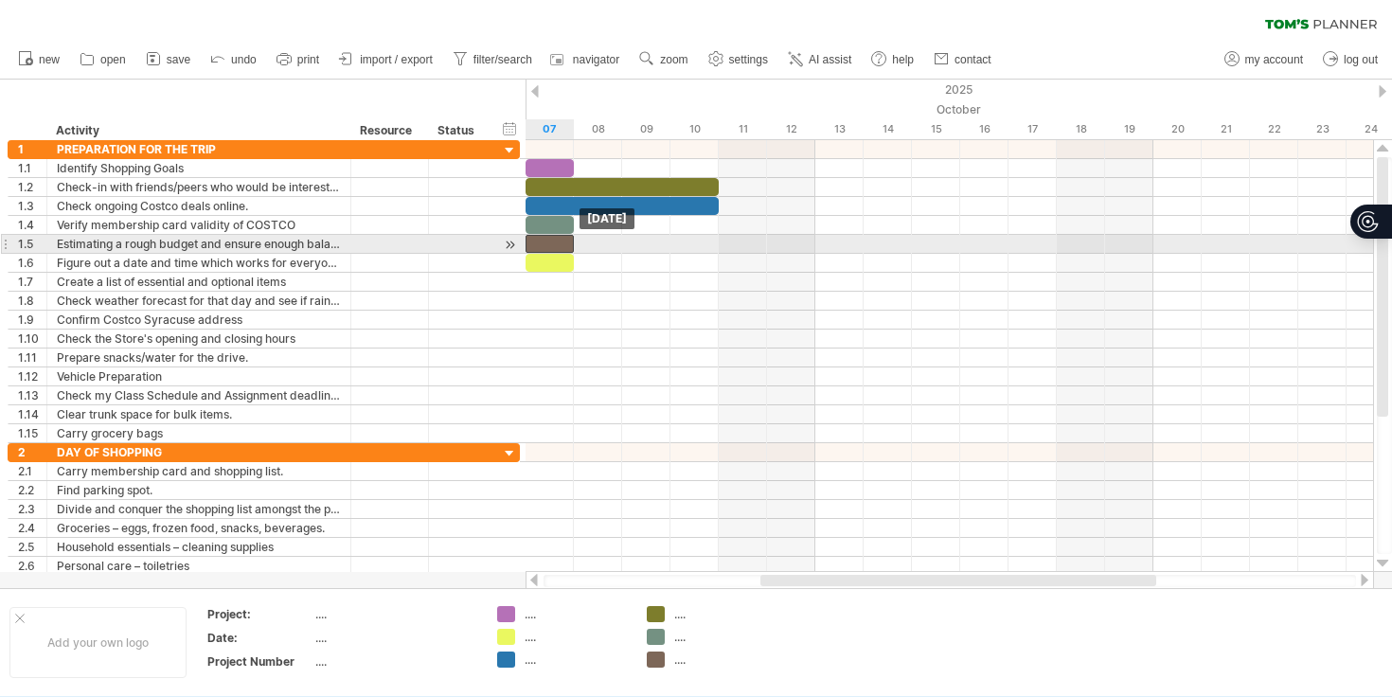
drag, startPoint x: 575, startPoint y: 247, endPoint x: 553, endPoint y: 247, distance: 21.8
click at [553, 247] on div at bounding box center [550, 244] width 48 height 18
drag, startPoint x: 571, startPoint y: 243, endPoint x: 619, endPoint y: 239, distance: 48.5
click at [619, 239] on span at bounding box center [623, 244] width 8 height 18
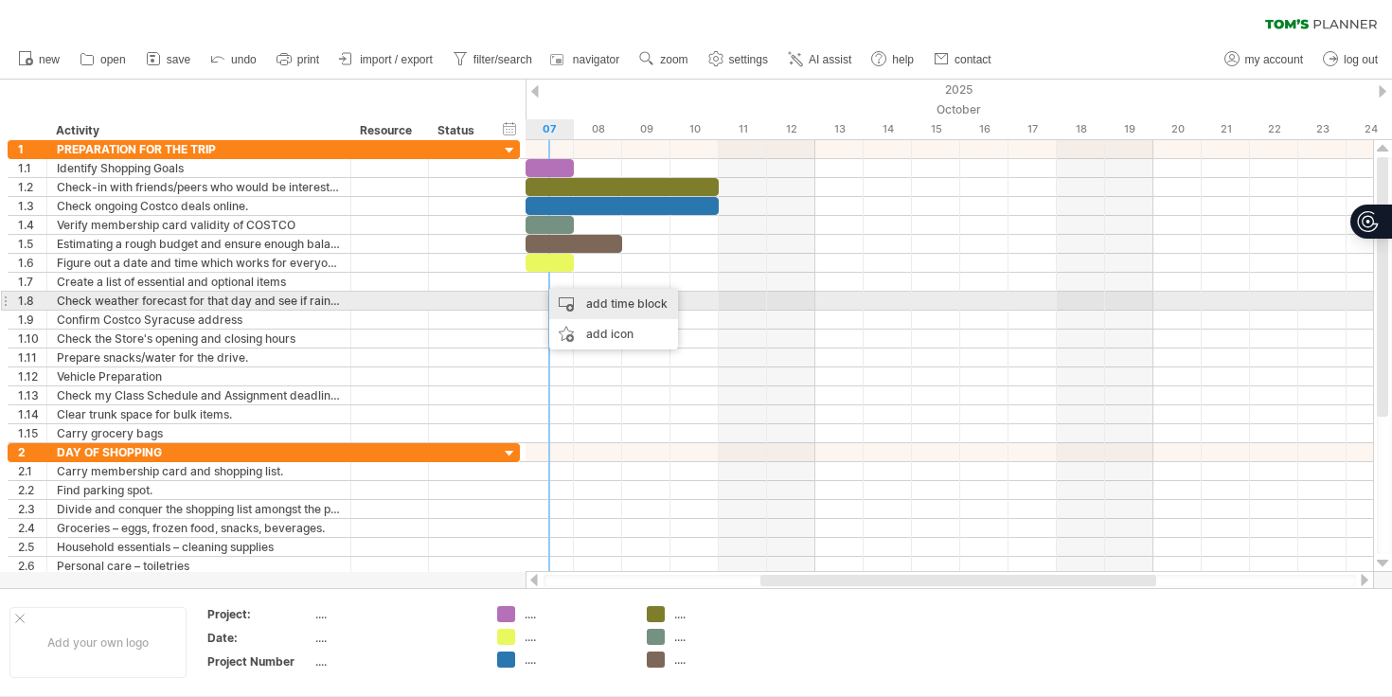
click at [591, 302] on div "add time block" at bounding box center [613, 304] width 129 height 30
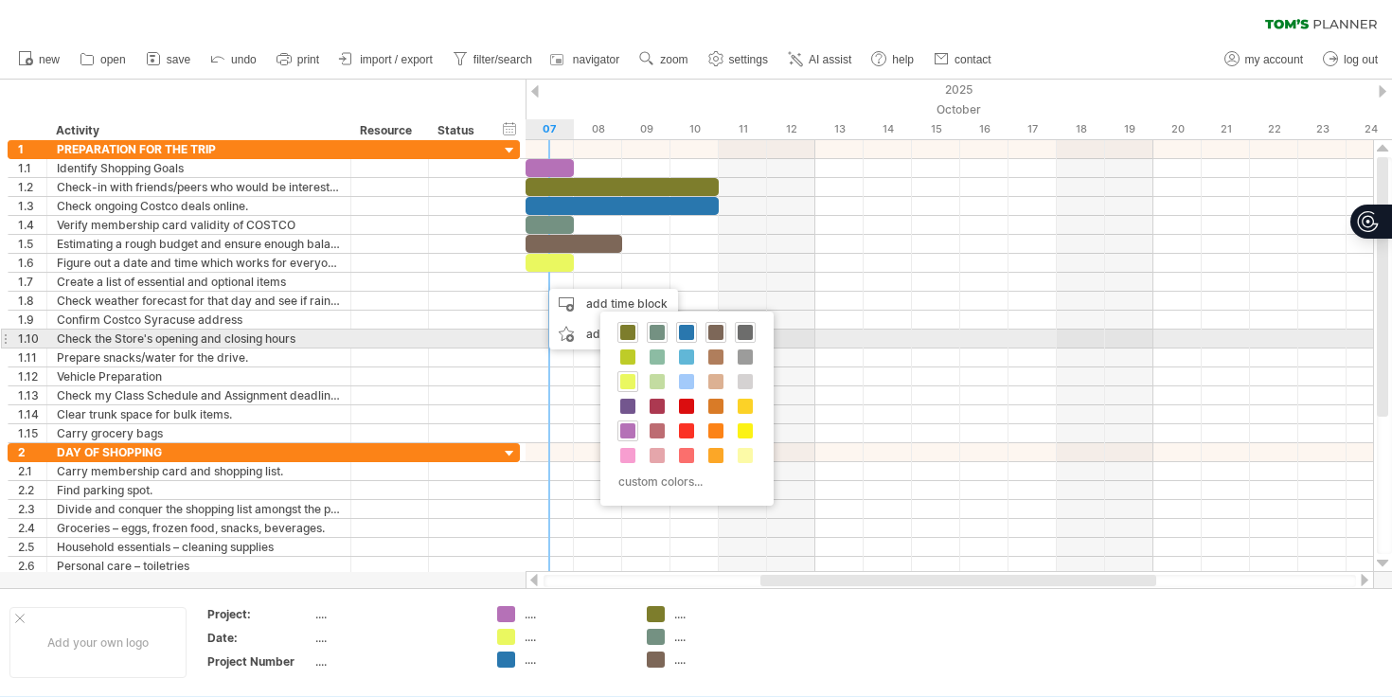
click at [747, 334] on span at bounding box center [745, 332] width 15 height 15
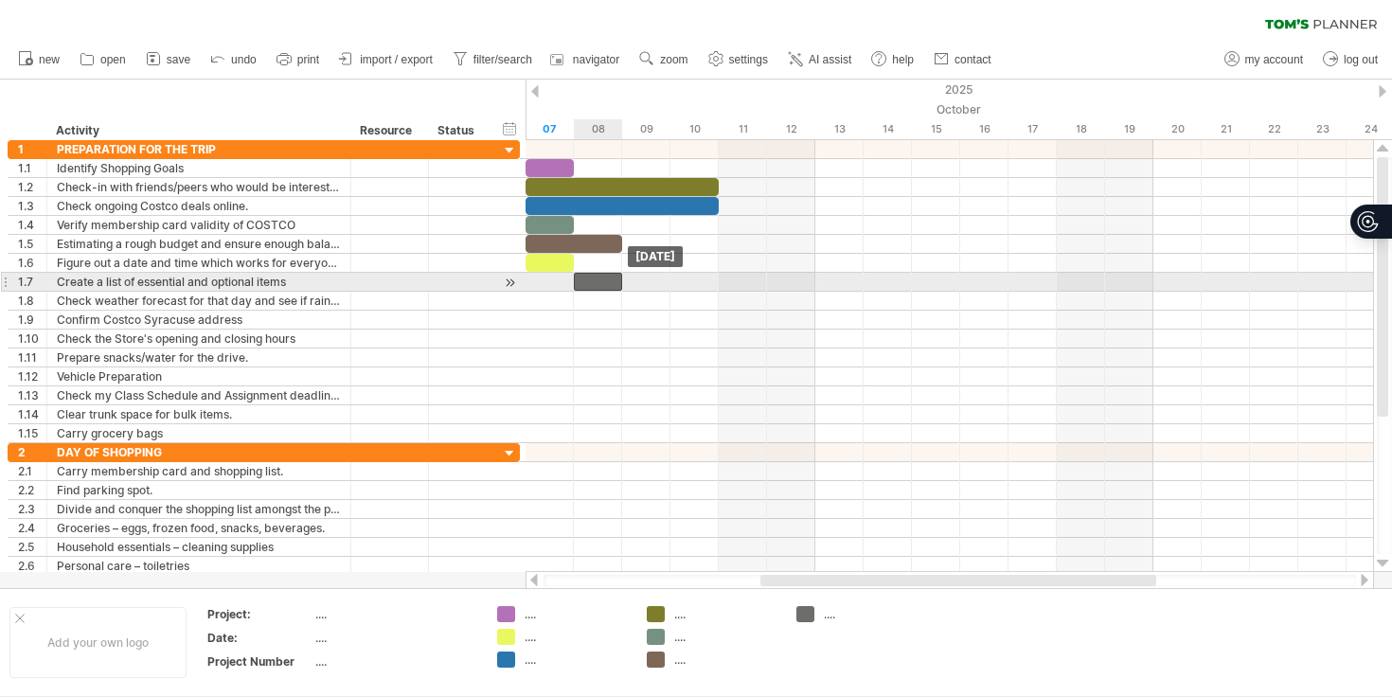
drag, startPoint x: 587, startPoint y: 286, endPoint x: 610, endPoint y: 286, distance: 22.7
click at [610, 286] on div at bounding box center [598, 282] width 48 height 18
drag, startPoint x: 623, startPoint y: 283, endPoint x: 709, endPoint y: 280, distance: 85.3
click at [709, 280] on div at bounding box center [646, 282] width 145 height 18
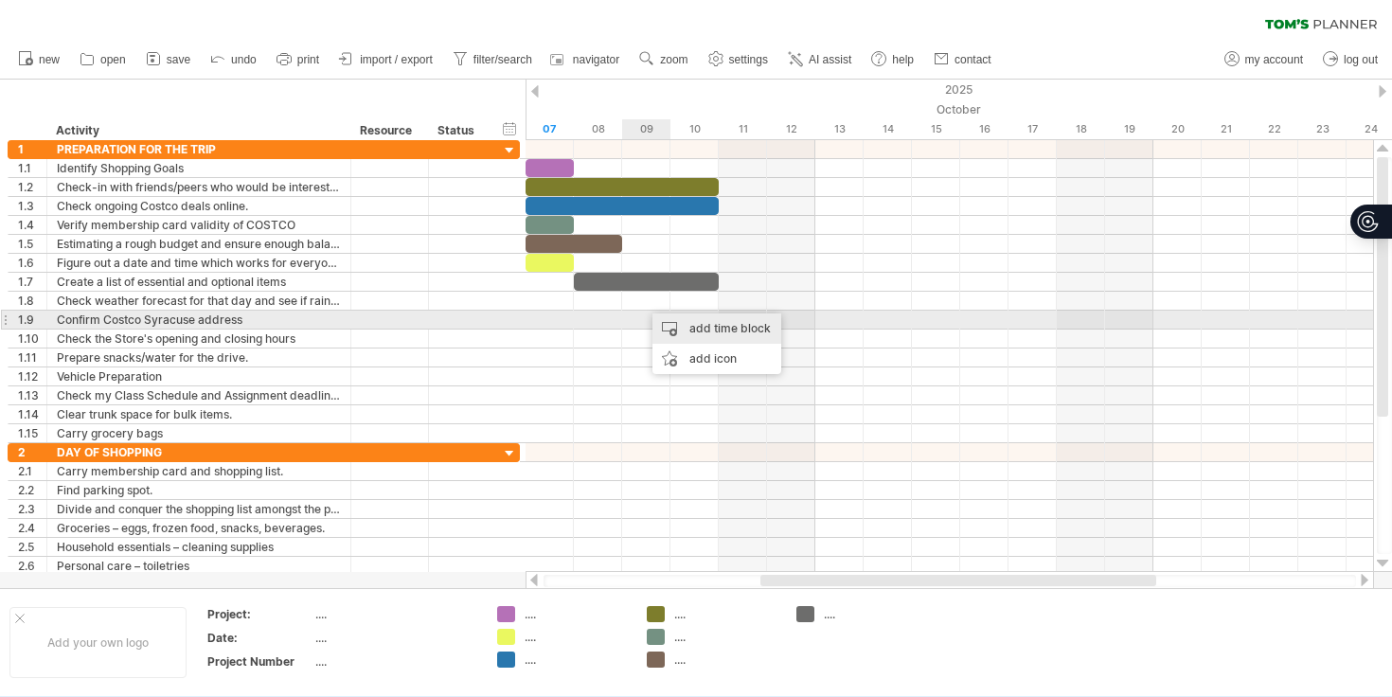
click at [669, 329] on div "add time block" at bounding box center [717, 329] width 129 height 30
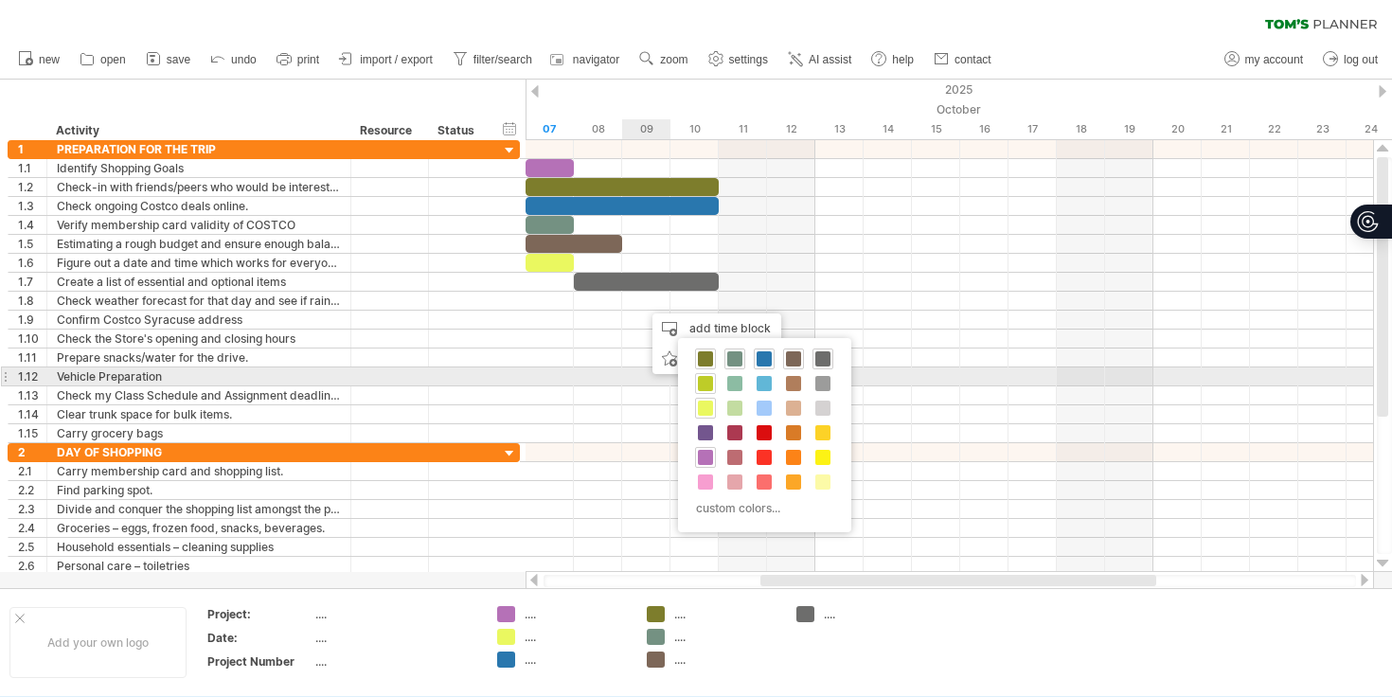
click at [706, 378] on span at bounding box center [705, 383] width 15 height 15
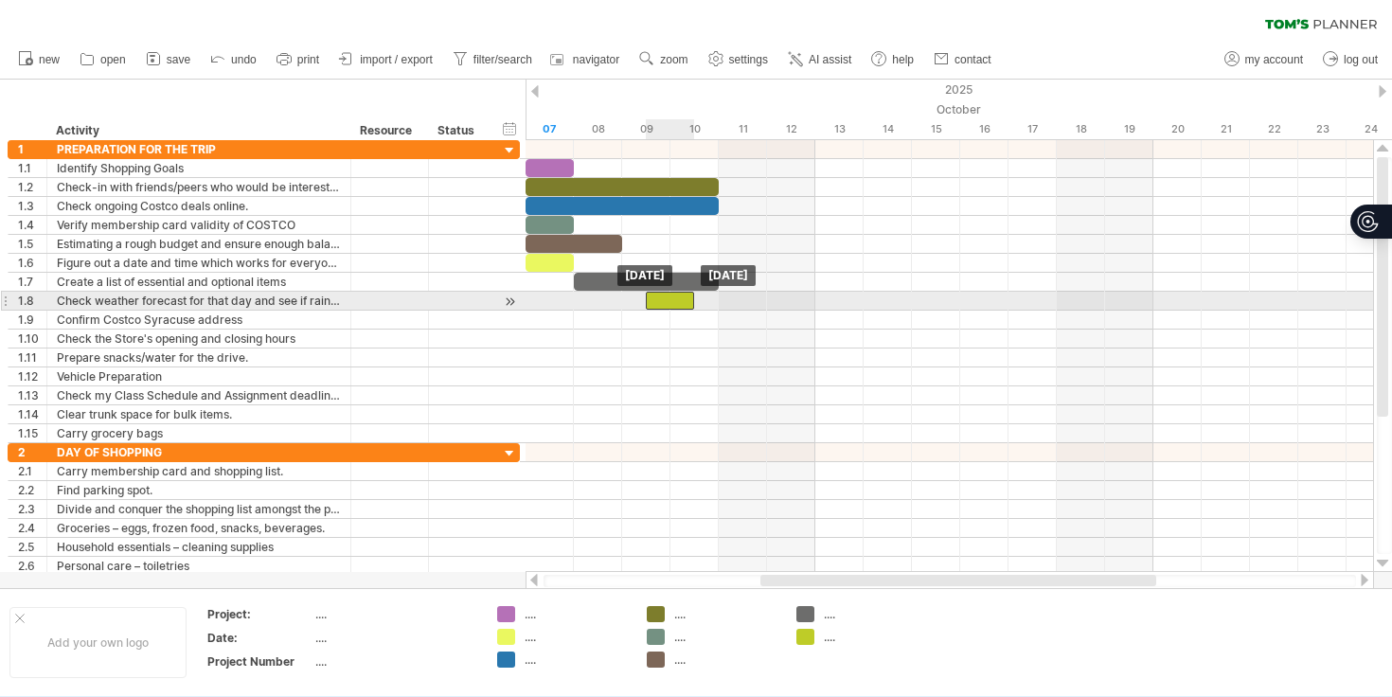
click at [654, 306] on div at bounding box center [670, 301] width 48 height 18
click at [646, 306] on div at bounding box center [670, 301] width 48 height 18
drag, startPoint x: 674, startPoint y: 297, endPoint x: 690, endPoint y: 295, distance: 15.4
click at [690, 295] on div at bounding box center [695, 301] width 48 height 18
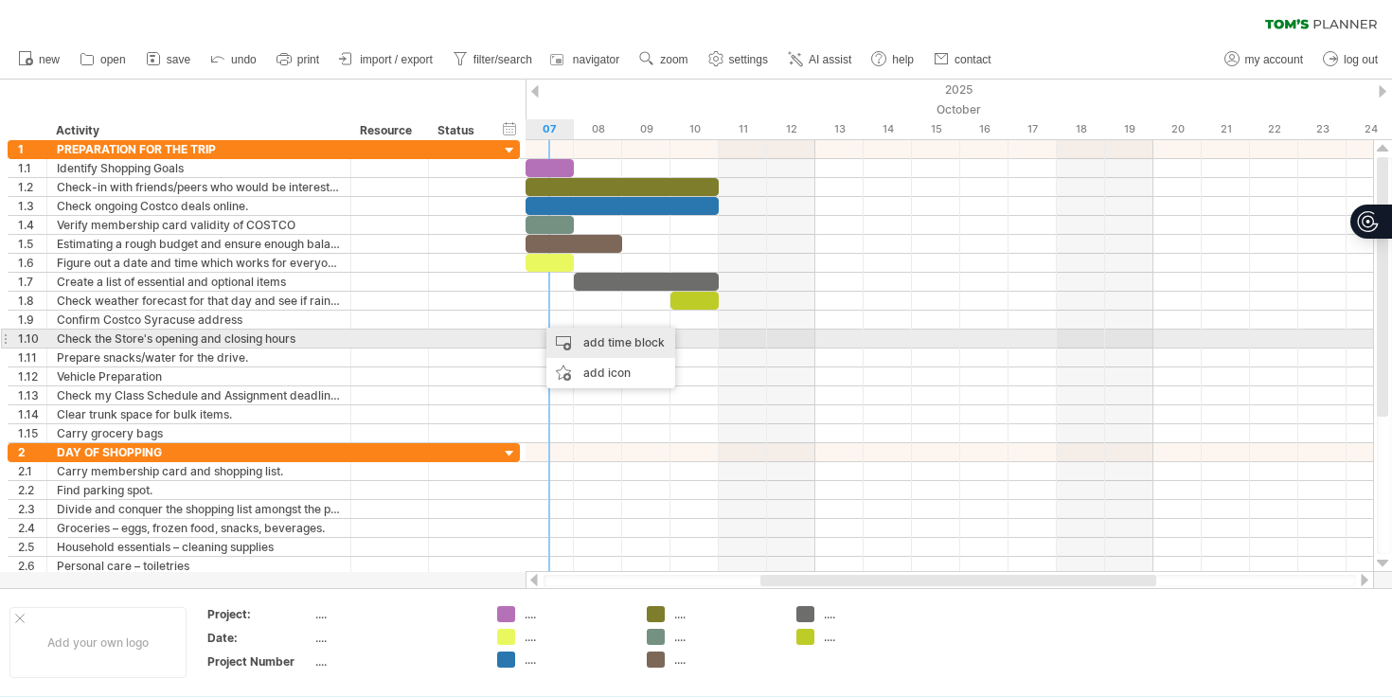
click at [574, 335] on div "add time block" at bounding box center [611, 343] width 129 height 30
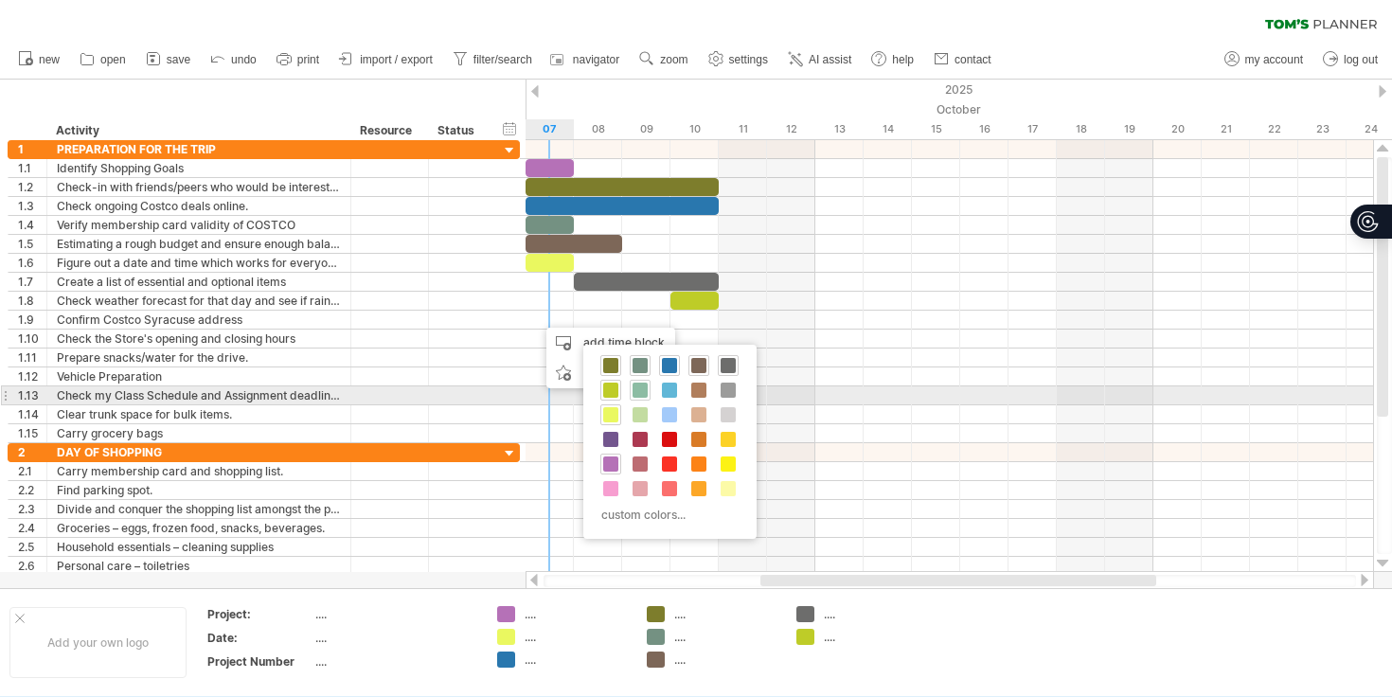
click at [631, 388] on div at bounding box center [640, 390] width 21 height 21
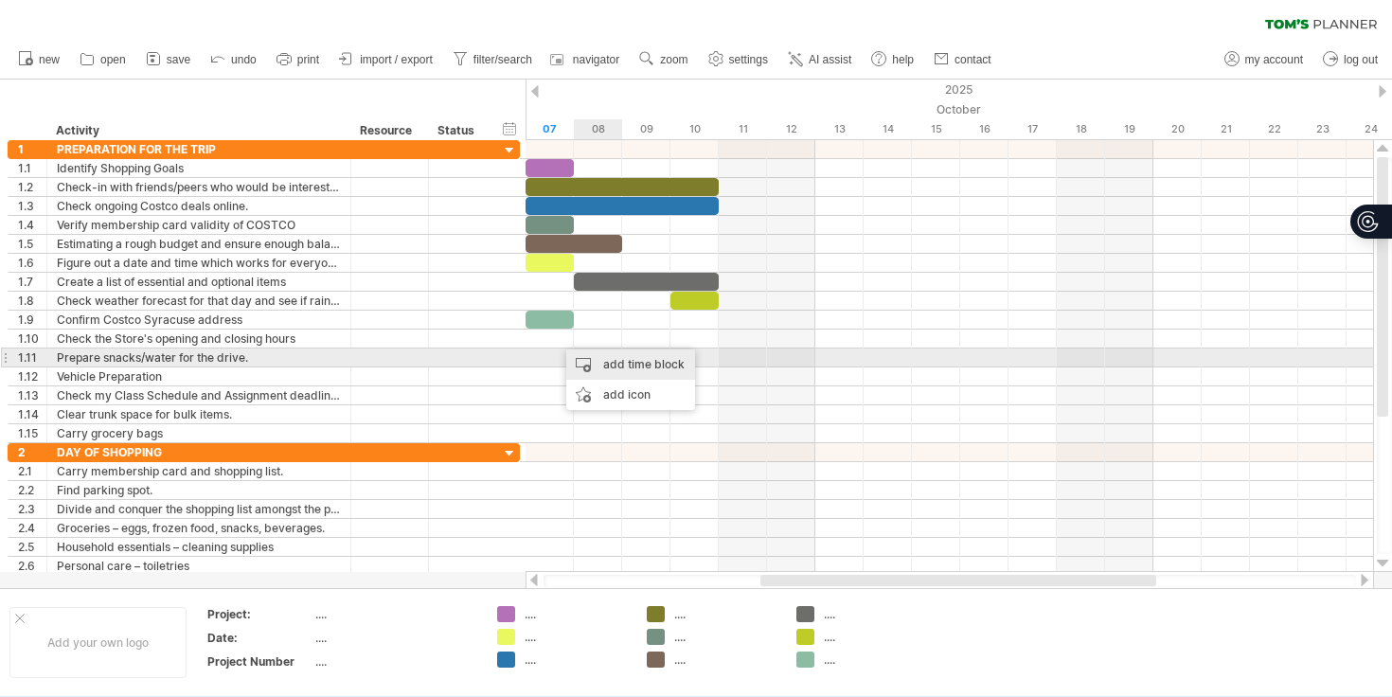
click at [594, 363] on div "add time block" at bounding box center [630, 365] width 129 height 30
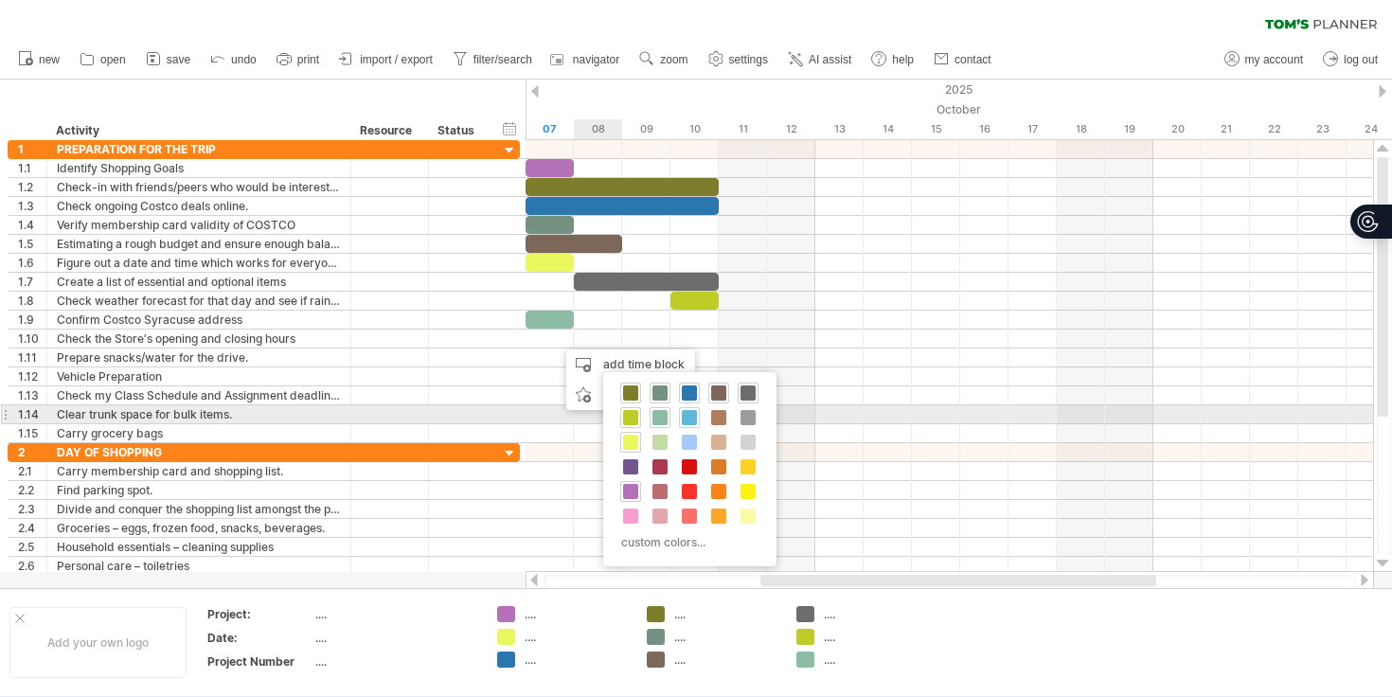
click at [689, 419] on span at bounding box center [689, 417] width 15 height 15
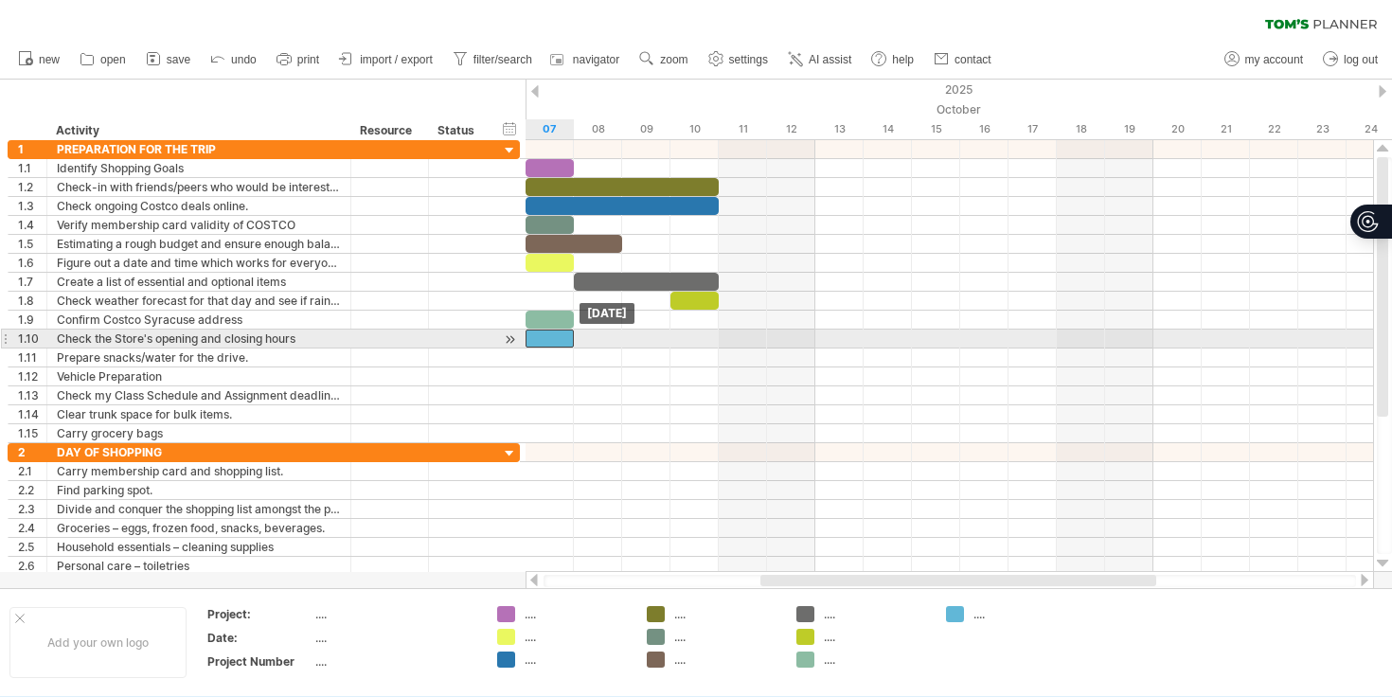
drag, startPoint x: 588, startPoint y: 337, endPoint x: 564, endPoint y: 336, distance: 24.6
click at [564, 336] on div at bounding box center [550, 339] width 48 height 18
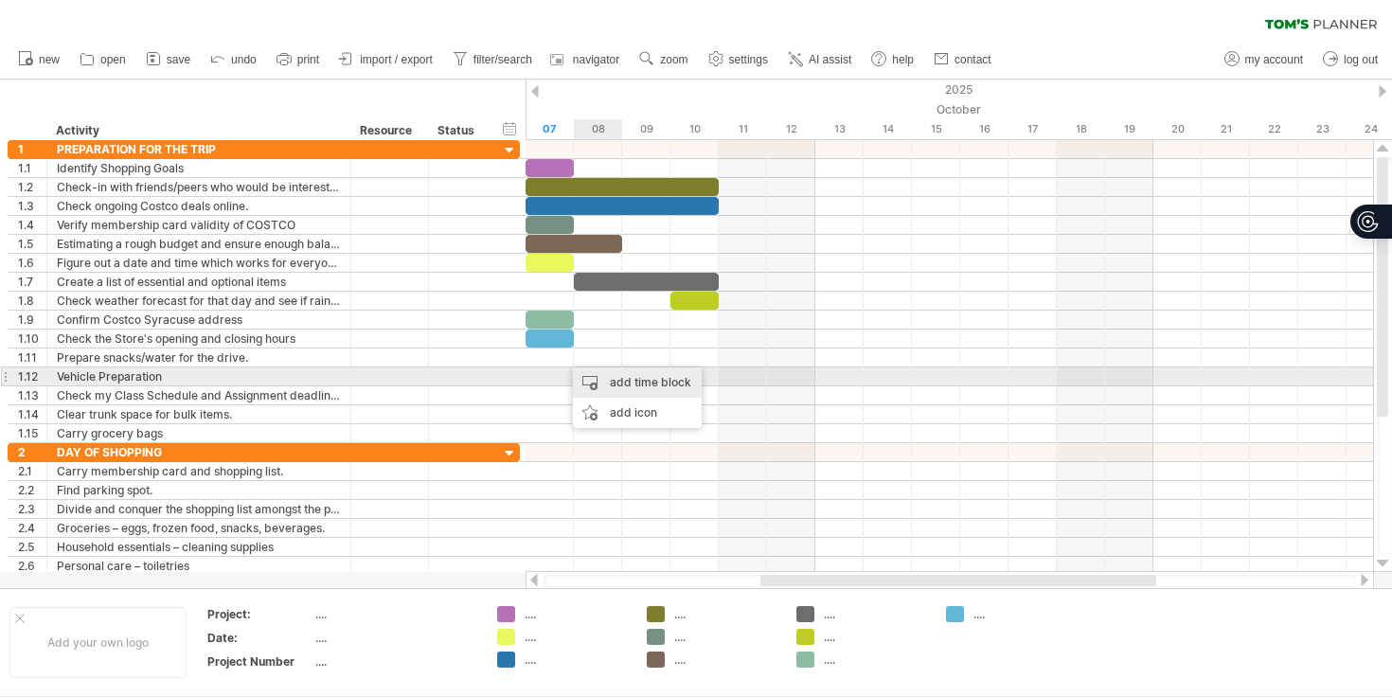
click at [606, 383] on div "add time block" at bounding box center [637, 383] width 129 height 30
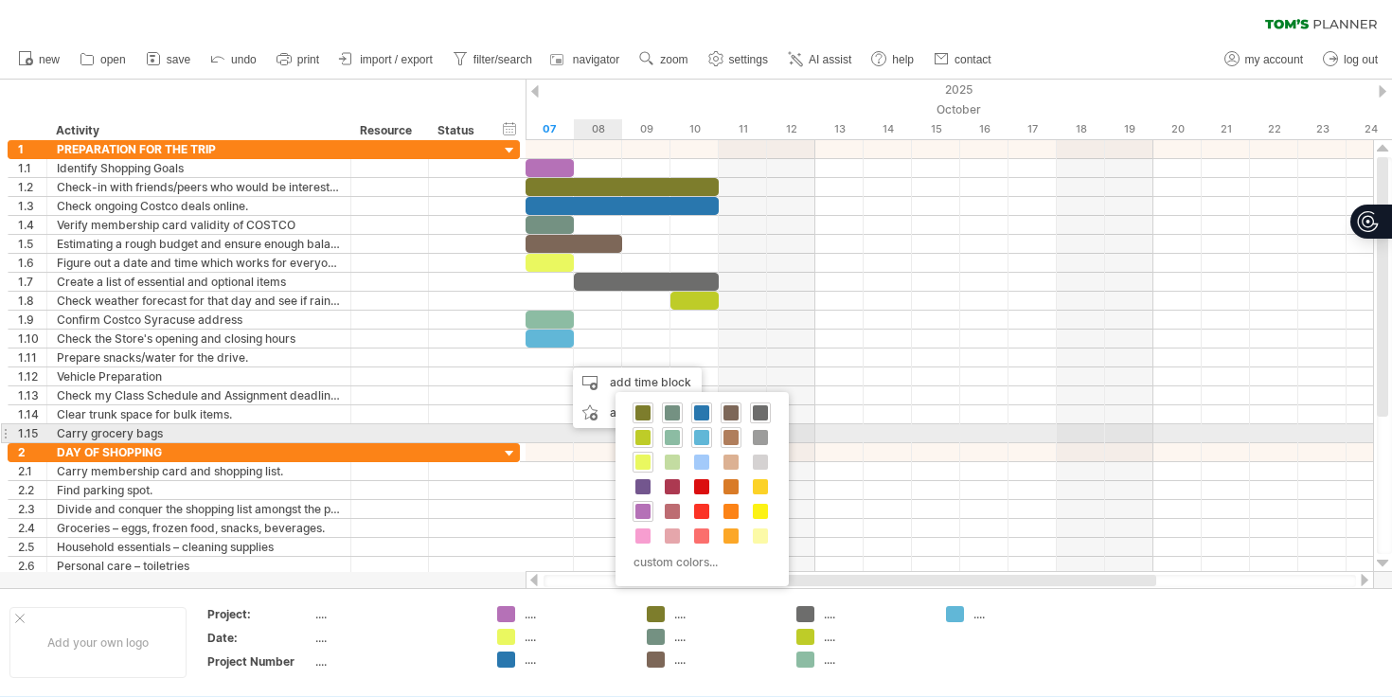
click at [727, 438] on span at bounding box center [731, 437] width 15 height 15
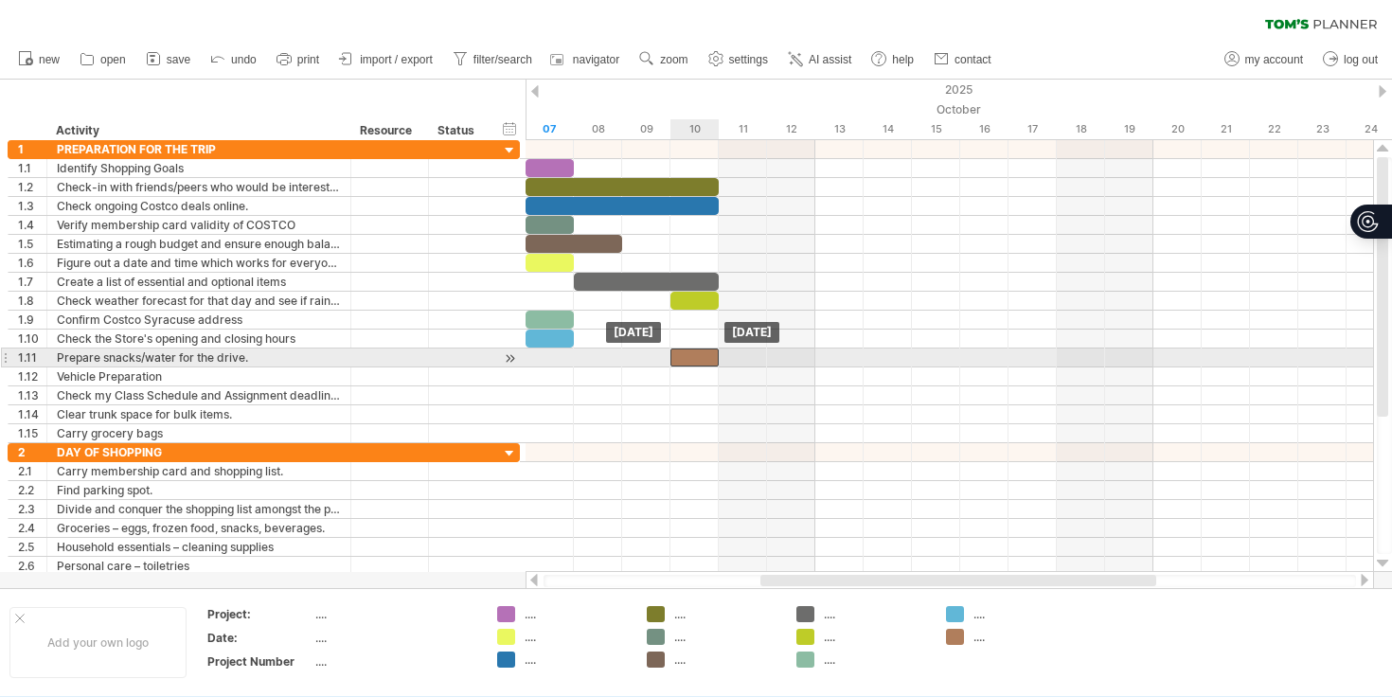
drag, startPoint x: 602, startPoint y: 361, endPoint x: 698, endPoint y: 357, distance: 95.7
click at [698, 357] on div at bounding box center [695, 358] width 48 height 18
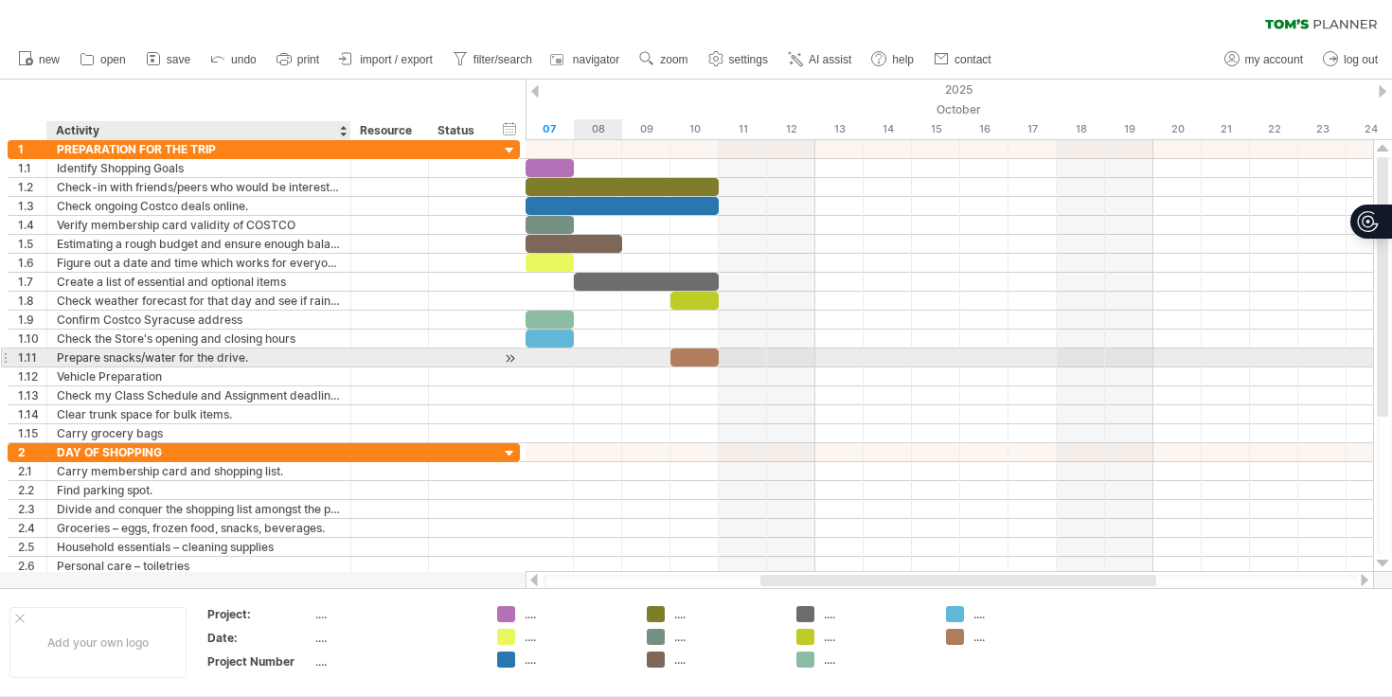
click at [177, 360] on div "Prepare snacks/water for the drive." at bounding box center [199, 358] width 284 height 18
type input "**********"
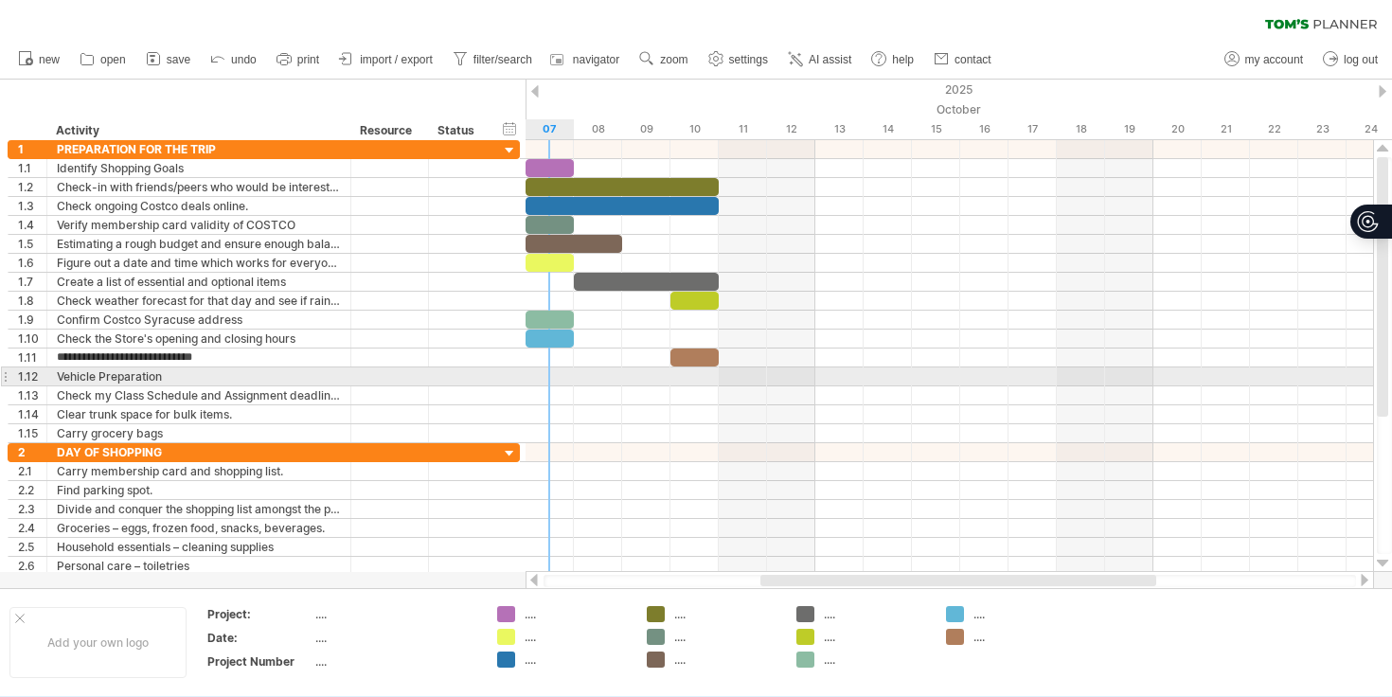
click at [550, 376] on div at bounding box center [950, 377] width 848 height 19
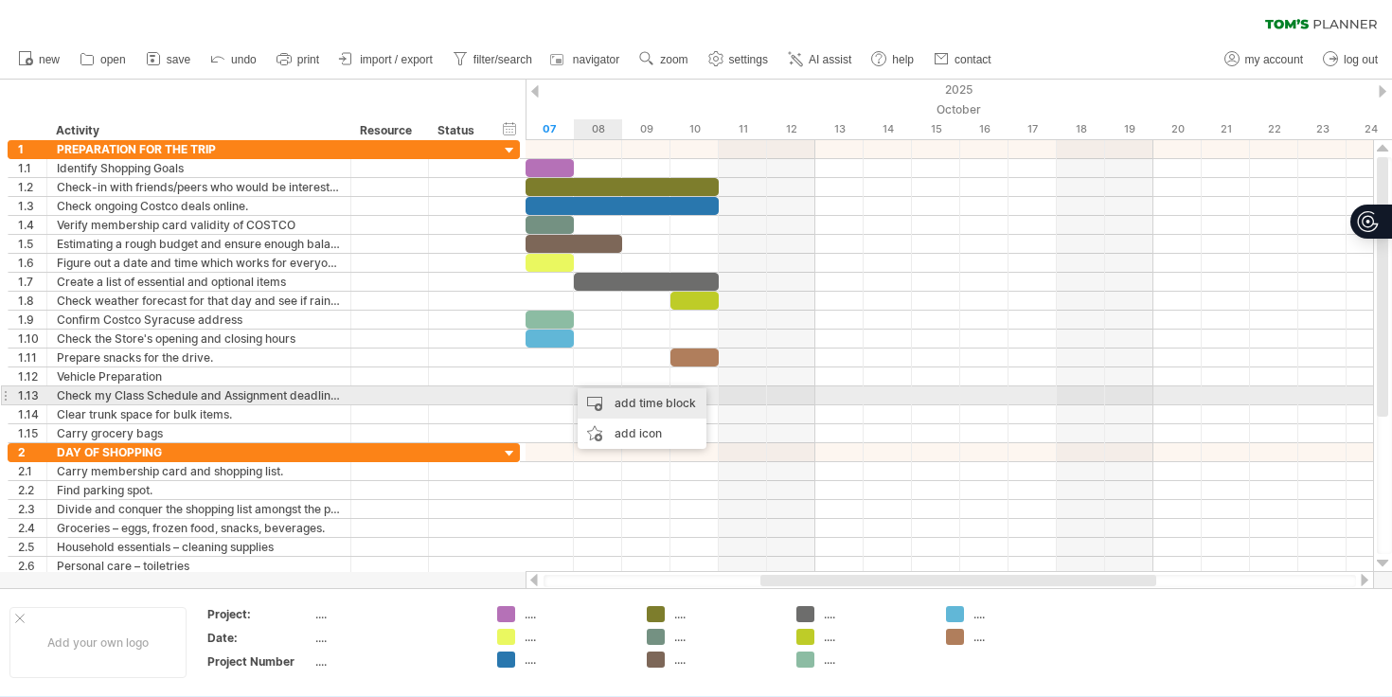
click at [624, 395] on div "add time block" at bounding box center [642, 403] width 129 height 30
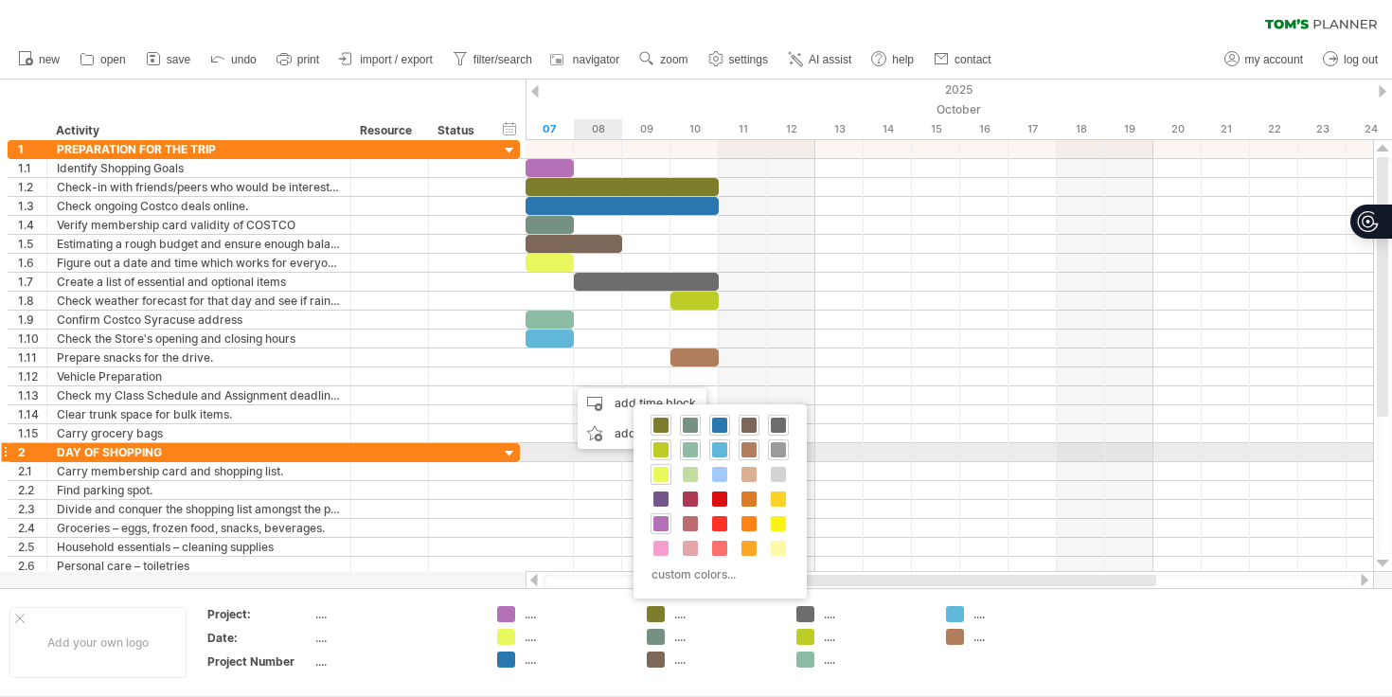
click at [771, 451] on span at bounding box center [778, 449] width 15 height 15
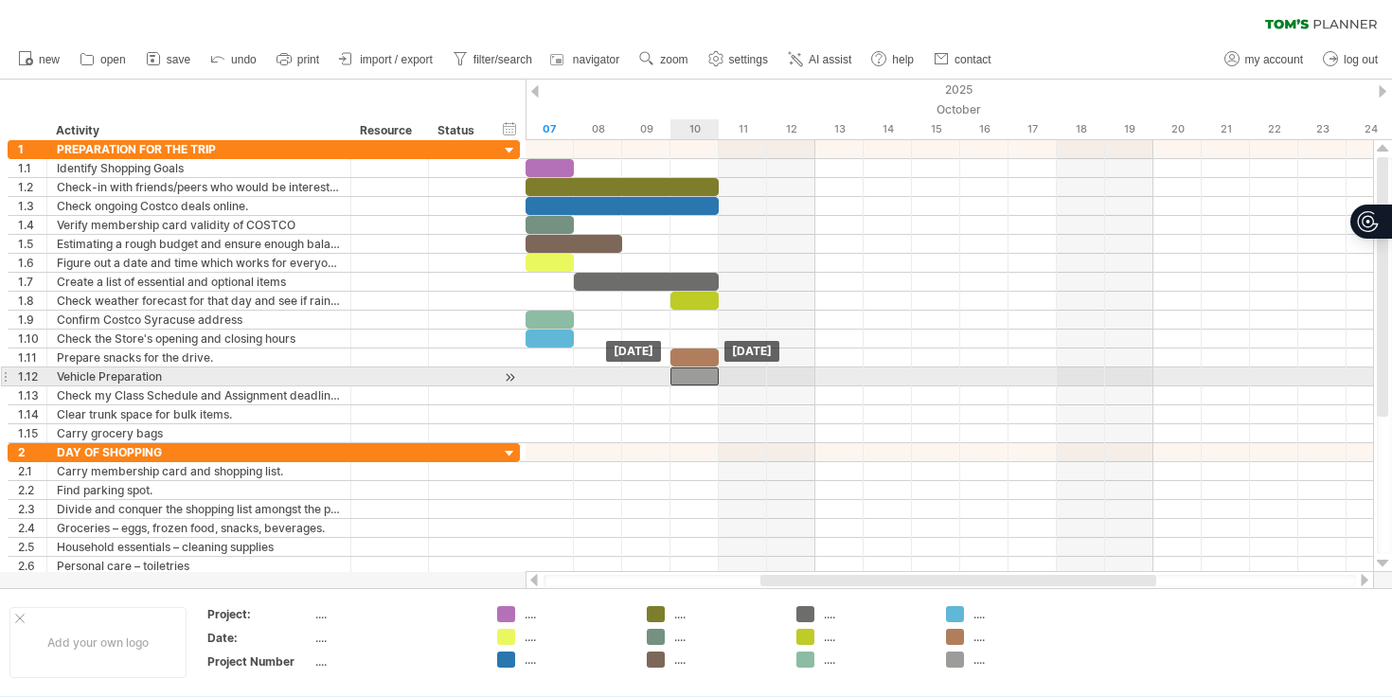
drag, startPoint x: 603, startPoint y: 375, endPoint x: 691, endPoint y: 375, distance: 87.1
click at [691, 375] on div at bounding box center [695, 377] width 48 height 18
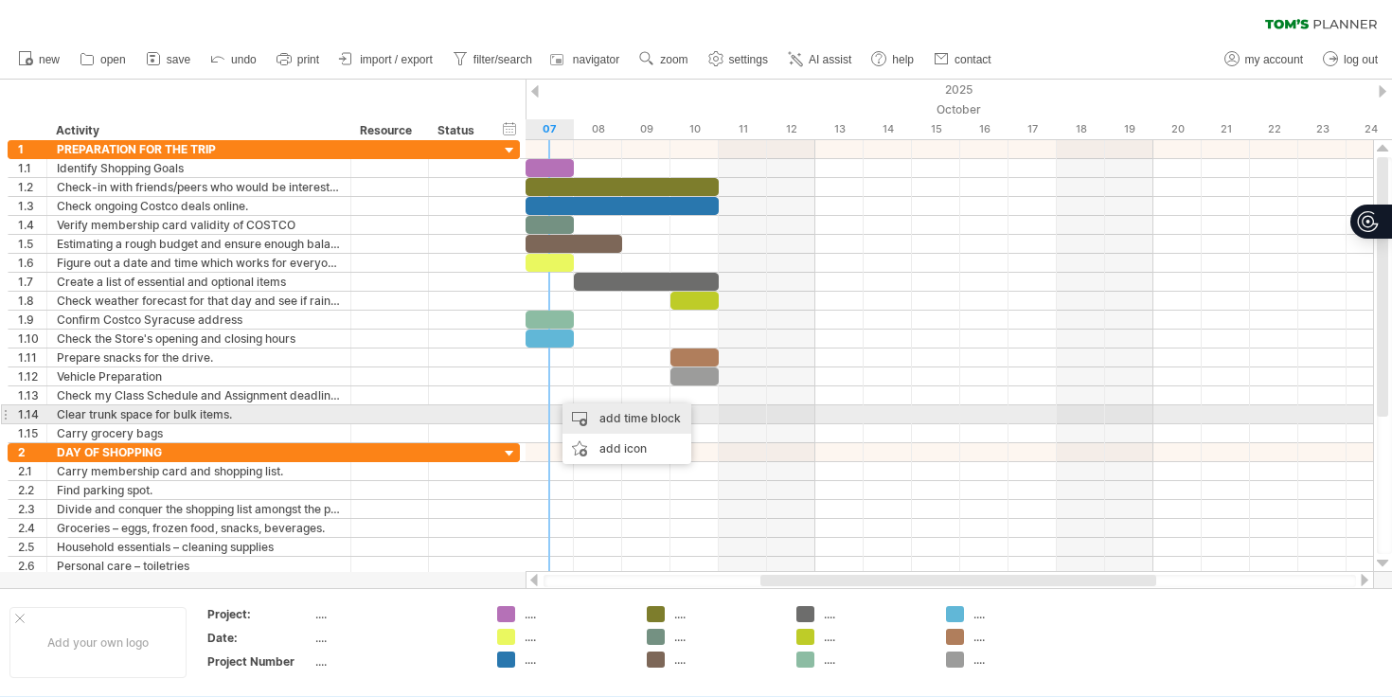
click at [583, 411] on div "add time block" at bounding box center [627, 419] width 129 height 30
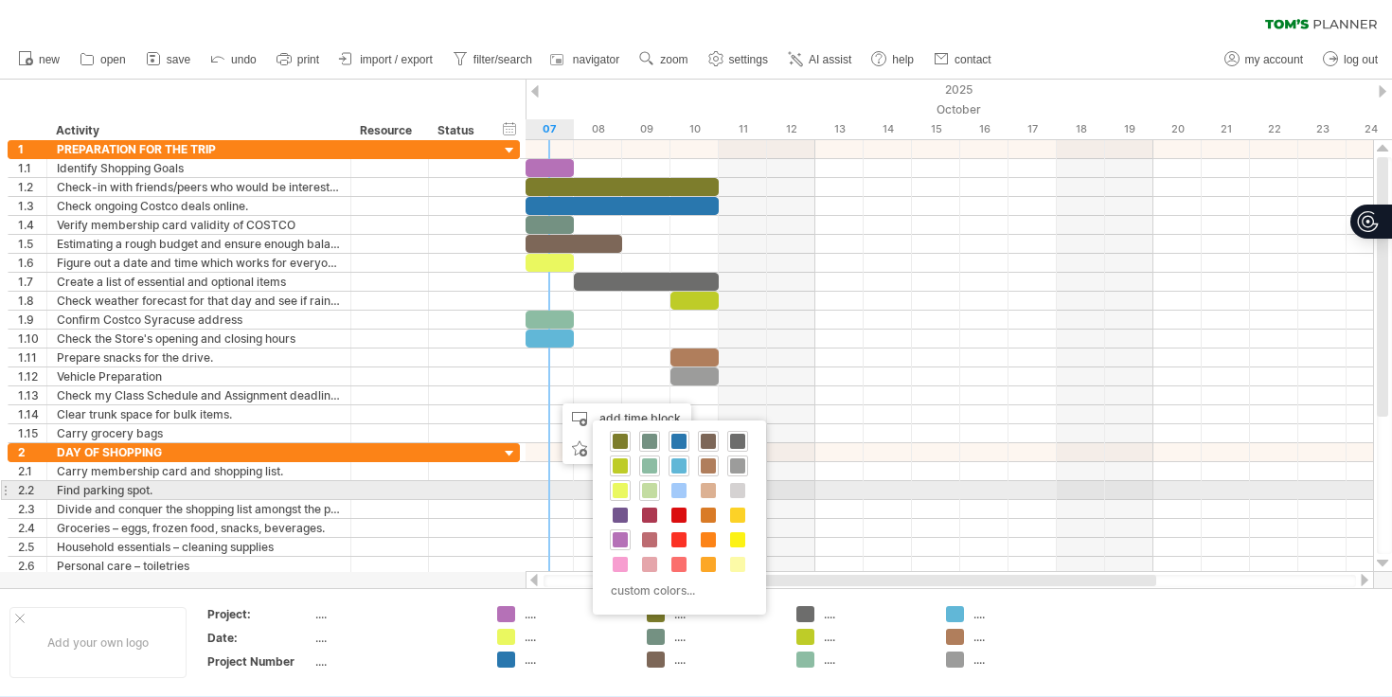
click at [646, 484] on span at bounding box center [649, 490] width 15 height 15
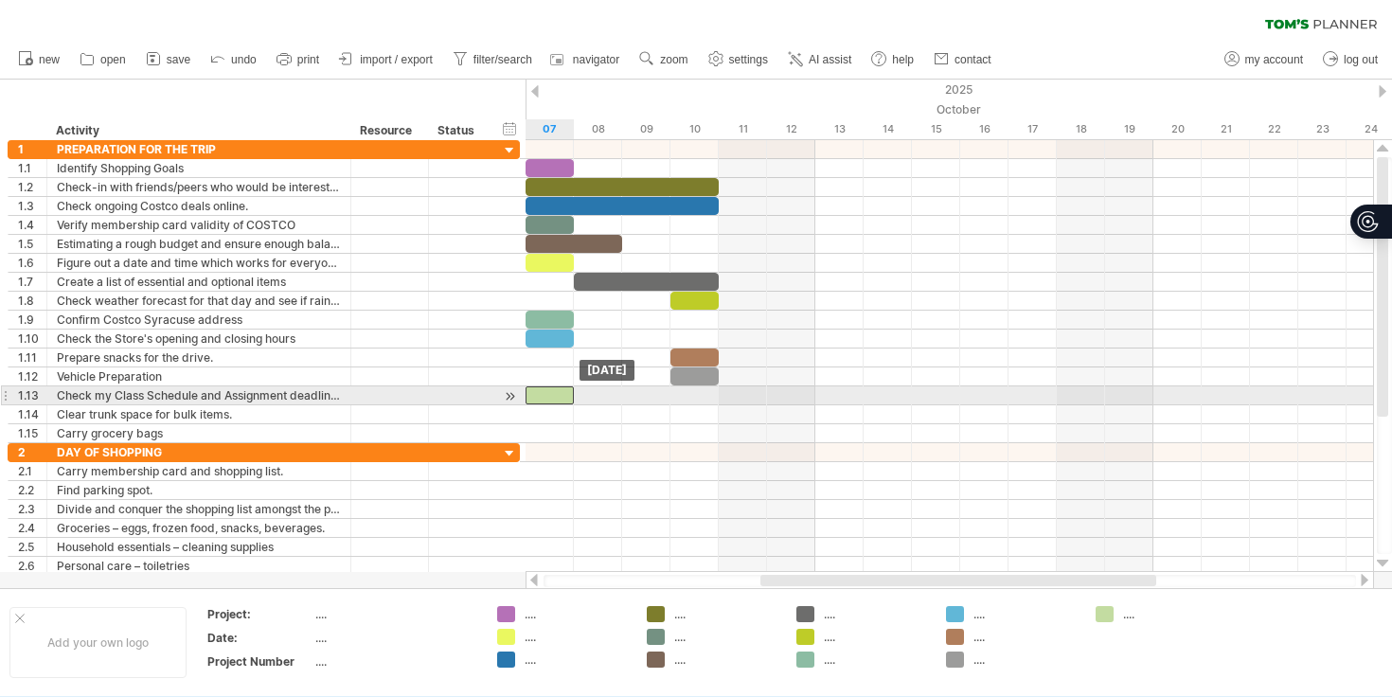
drag, startPoint x: 580, startPoint y: 398, endPoint x: 563, endPoint y: 398, distance: 17.1
click at [563, 398] on div at bounding box center [550, 395] width 48 height 18
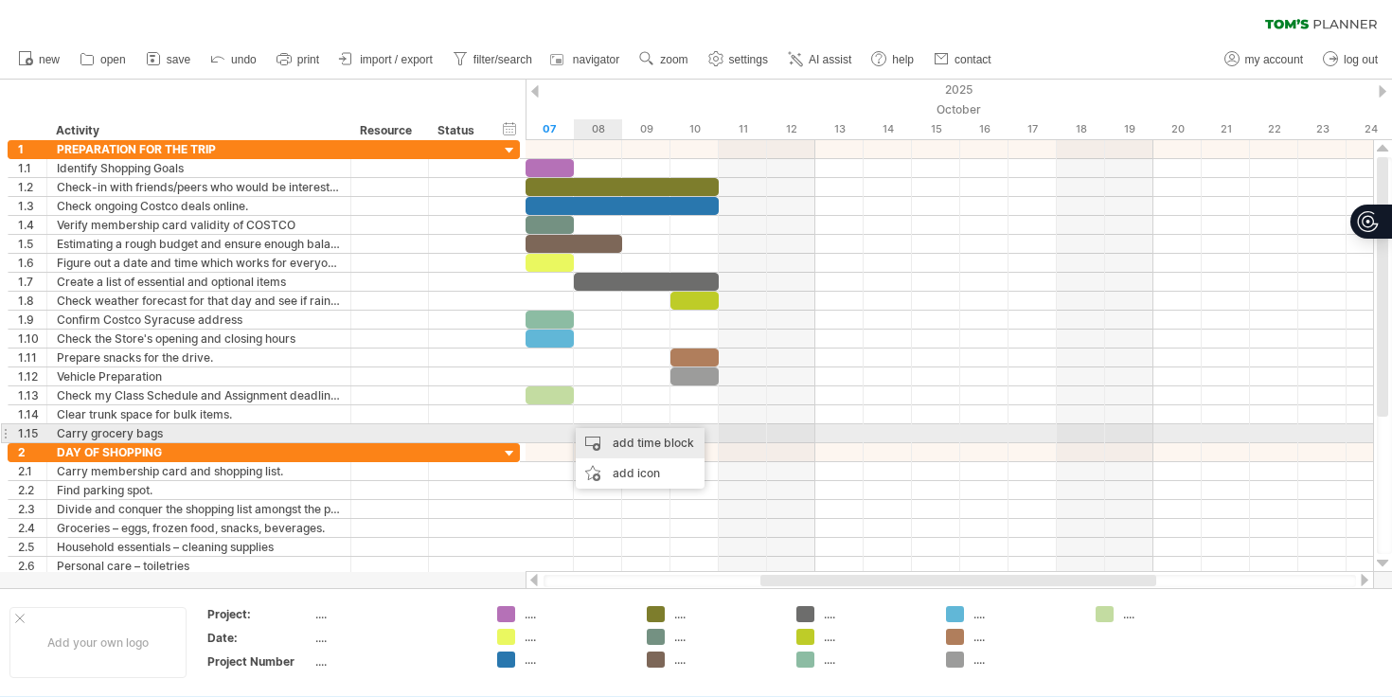
click at [604, 437] on div "add time block" at bounding box center [640, 443] width 129 height 30
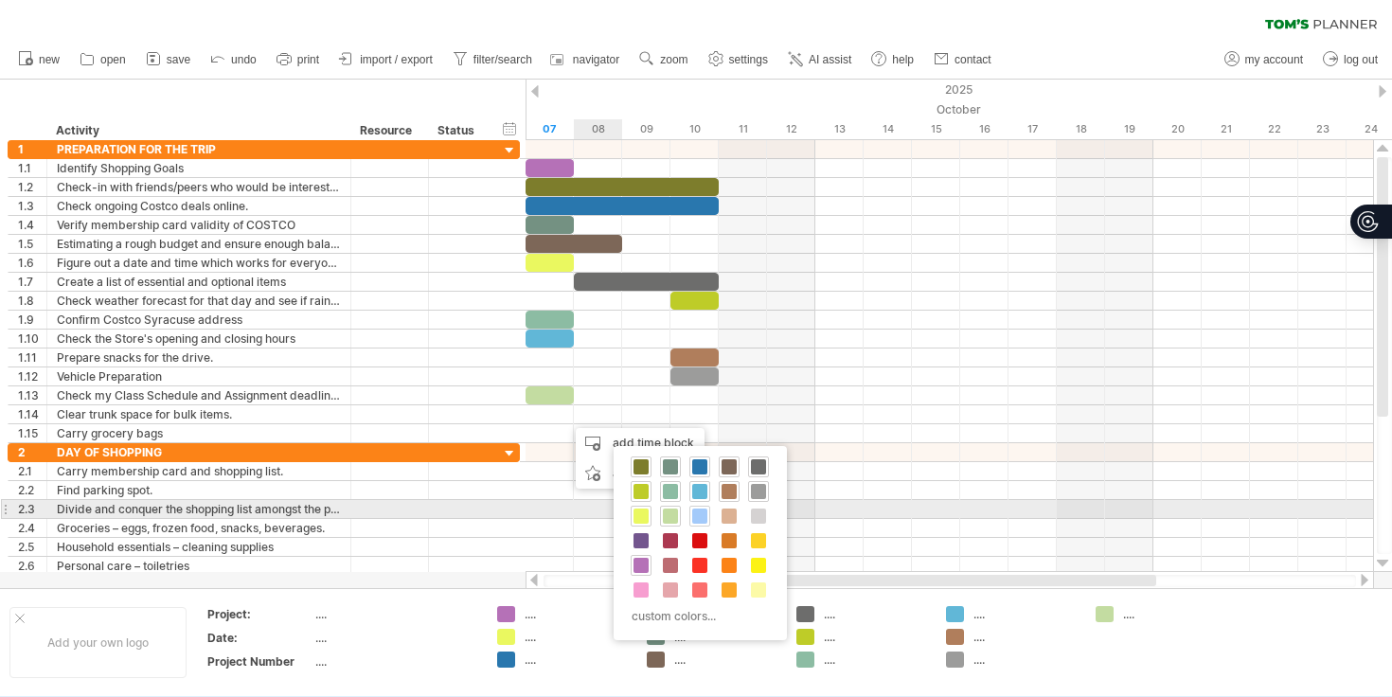
click at [696, 513] on span at bounding box center [699, 516] width 15 height 15
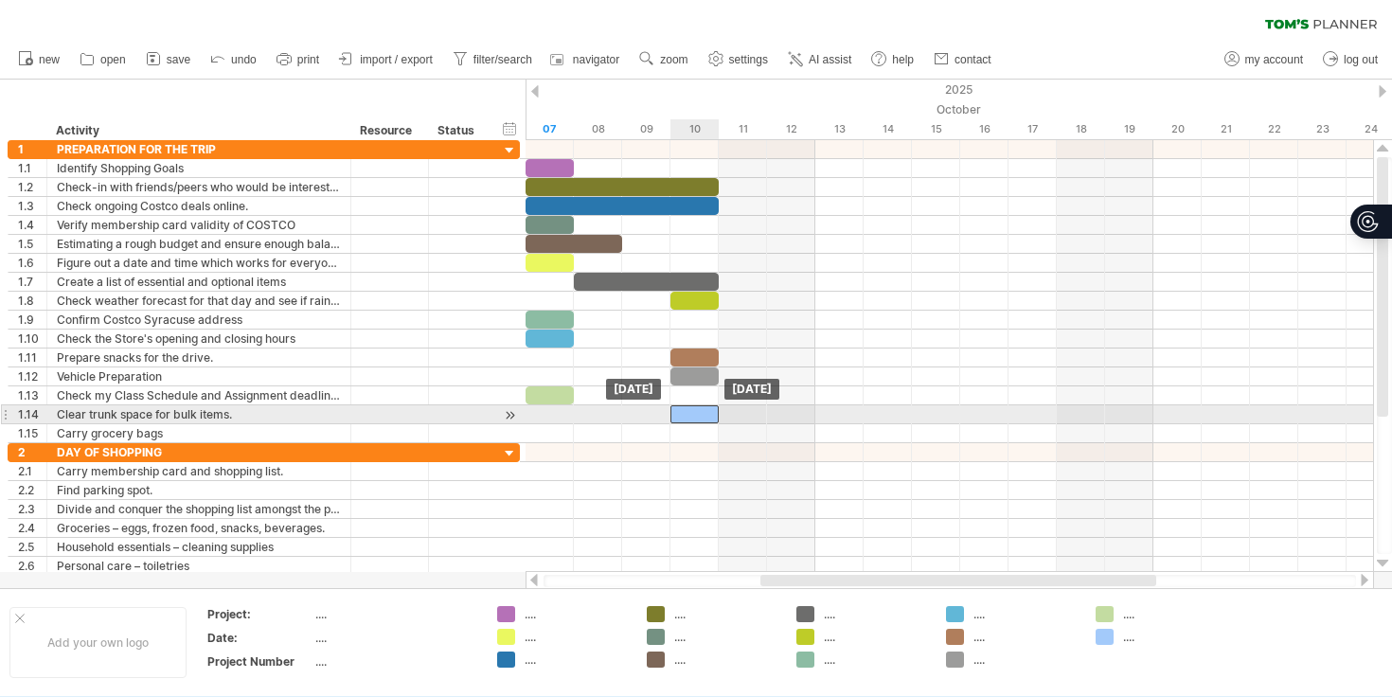
drag, startPoint x: 600, startPoint y: 413, endPoint x: 695, endPoint y: 413, distance: 95.7
click at [695, 413] on div at bounding box center [695, 414] width 48 height 18
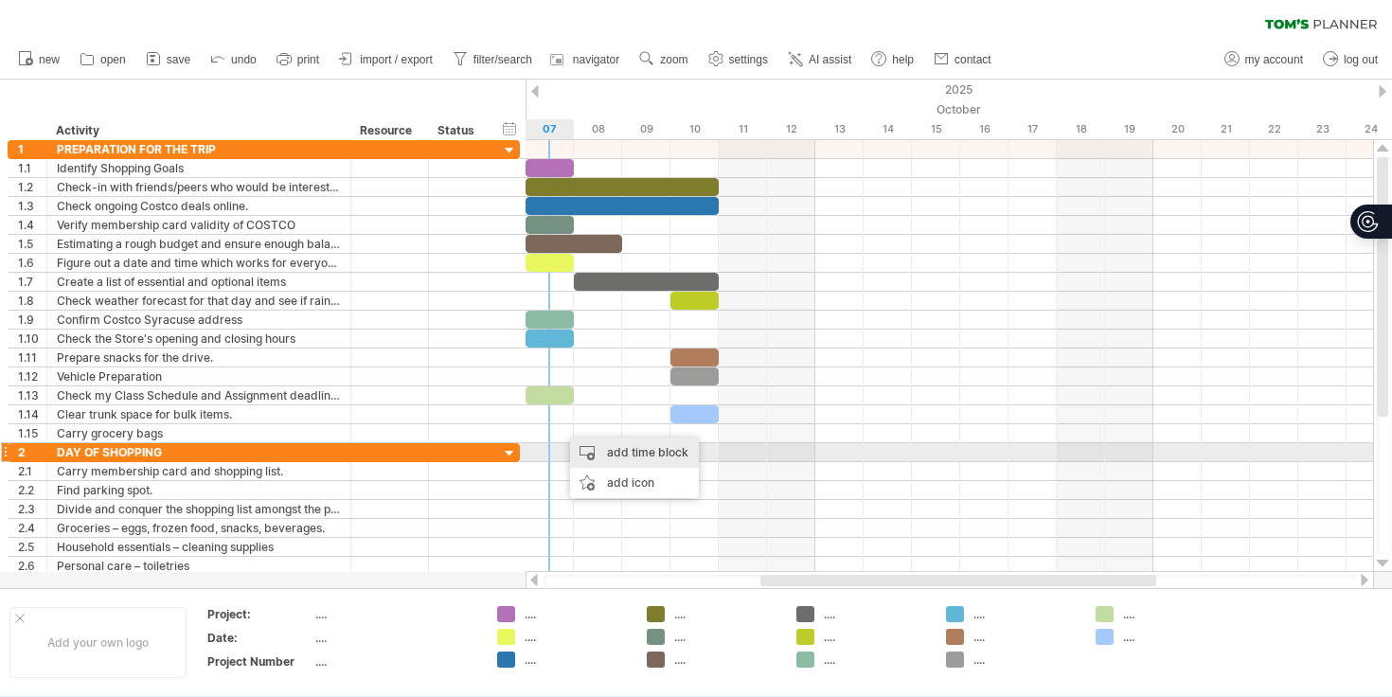
click at [606, 452] on div "add time block" at bounding box center [634, 453] width 129 height 30
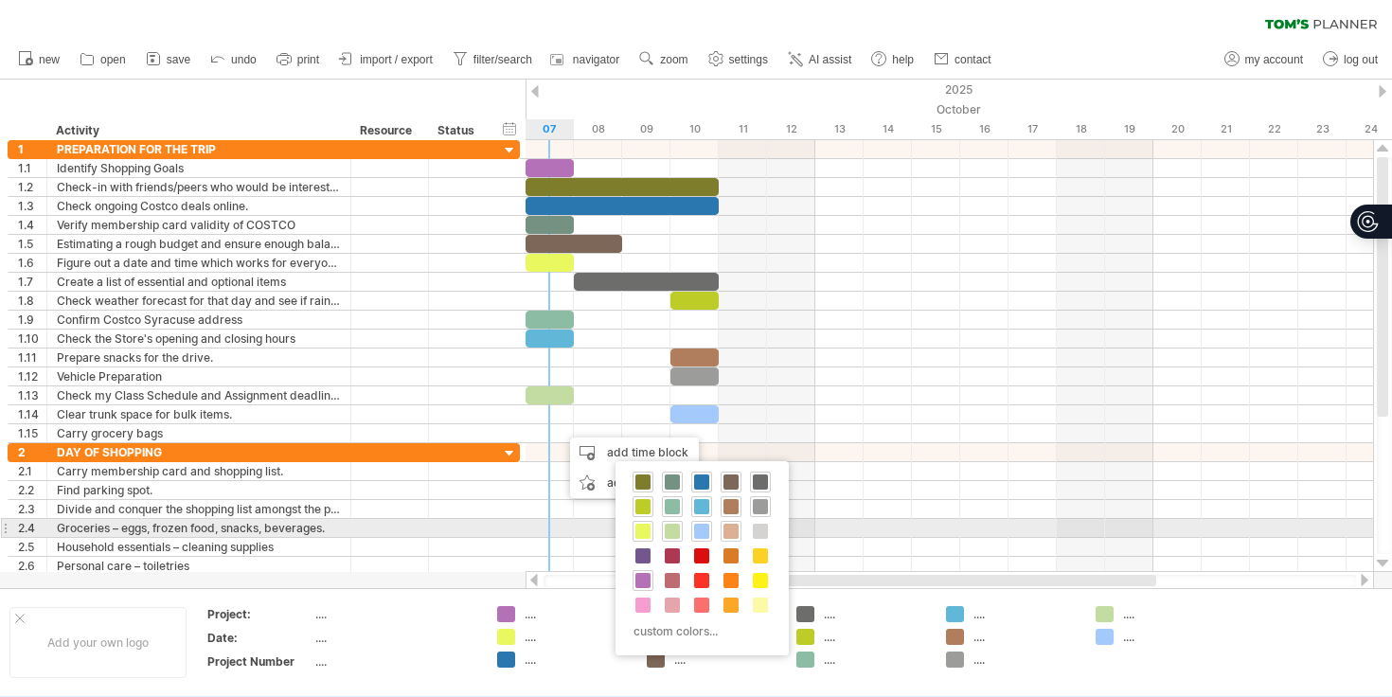
click at [727, 535] on span at bounding box center [731, 531] width 15 height 15
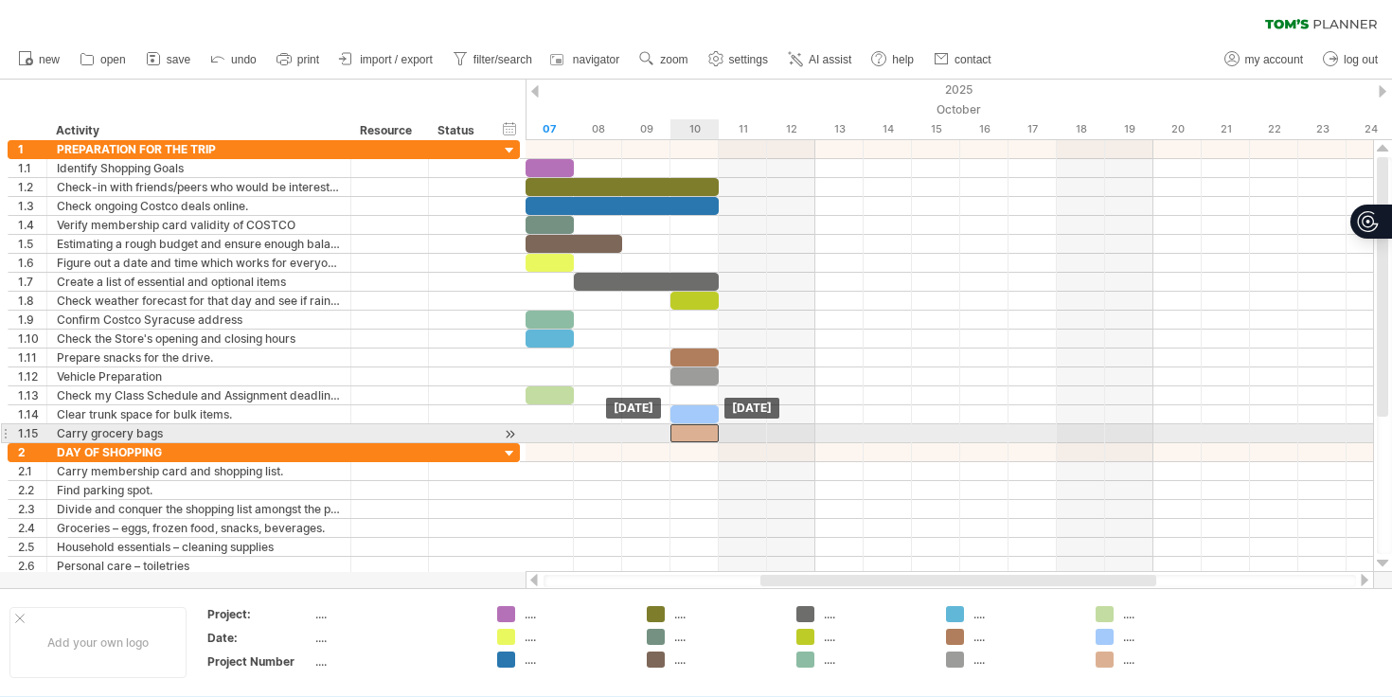
drag, startPoint x: 579, startPoint y: 439, endPoint x: 694, endPoint y: 437, distance: 115.6
click at [694, 437] on div at bounding box center [695, 433] width 48 height 18
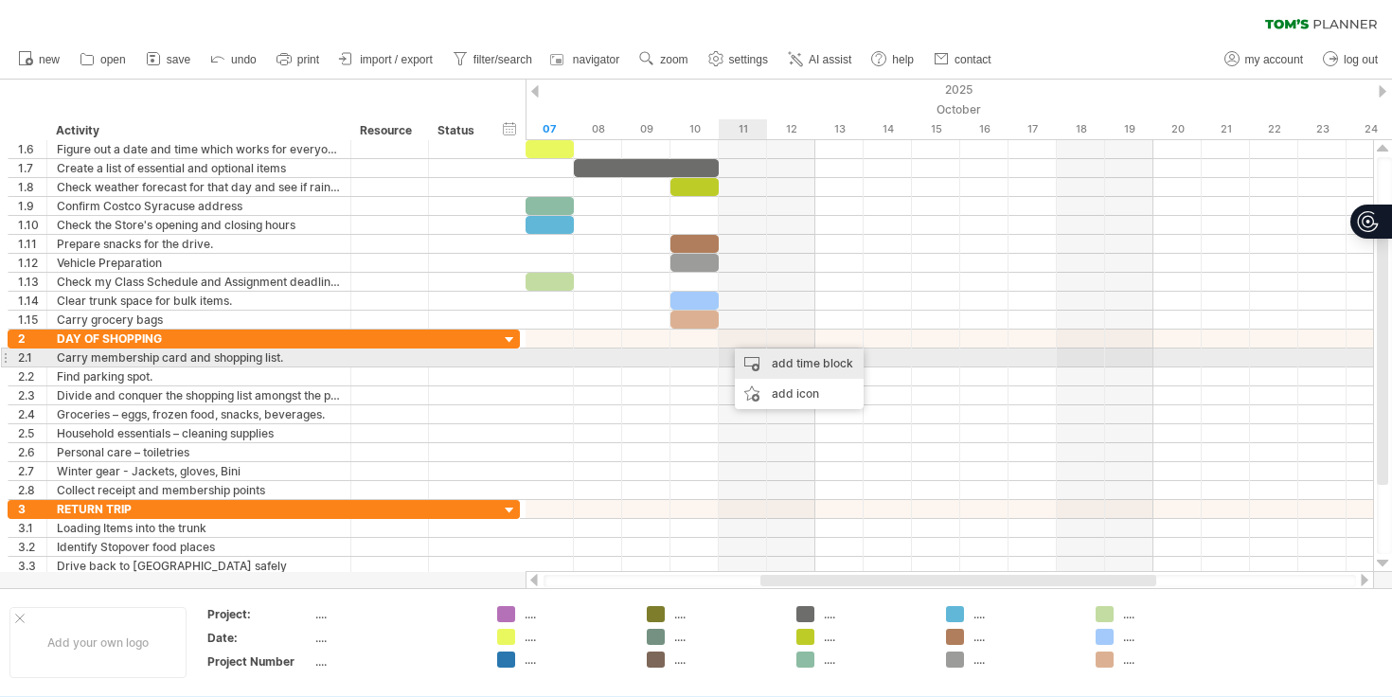
click at [763, 358] on div "add time block" at bounding box center [799, 364] width 129 height 30
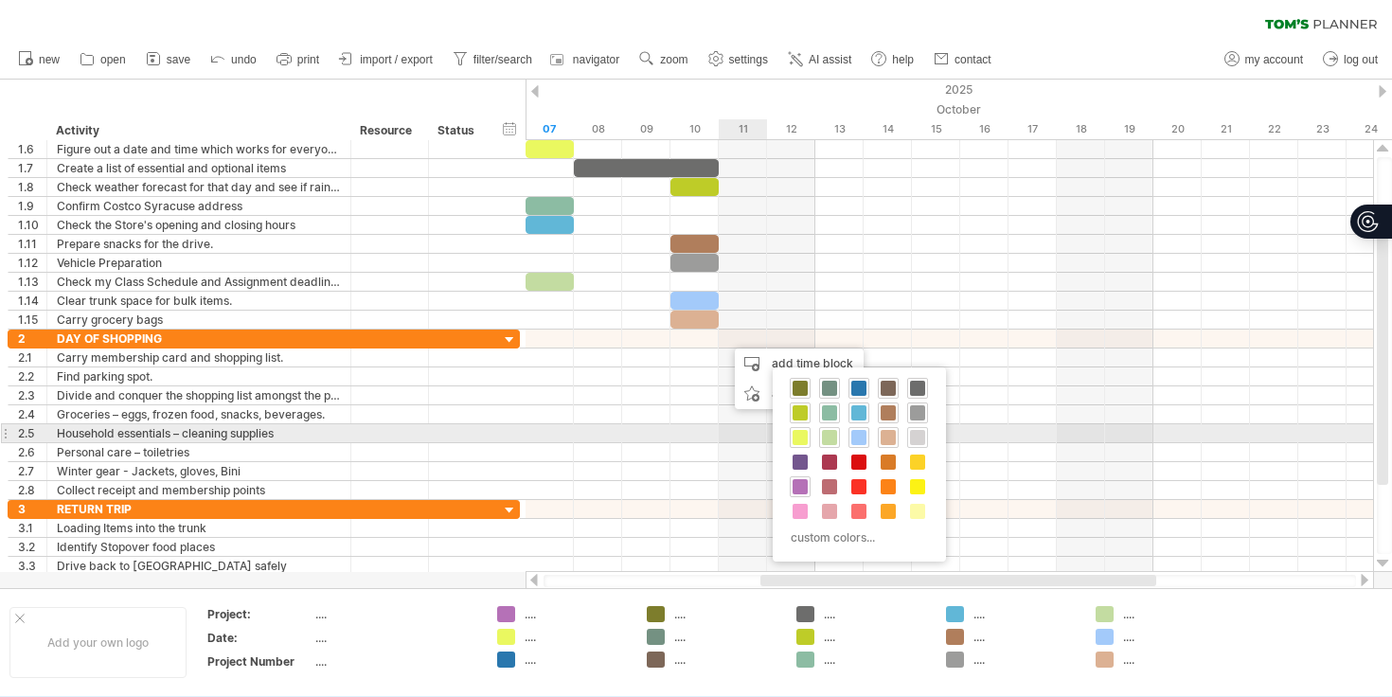
click at [914, 442] on span at bounding box center [917, 437] width 15 height 15
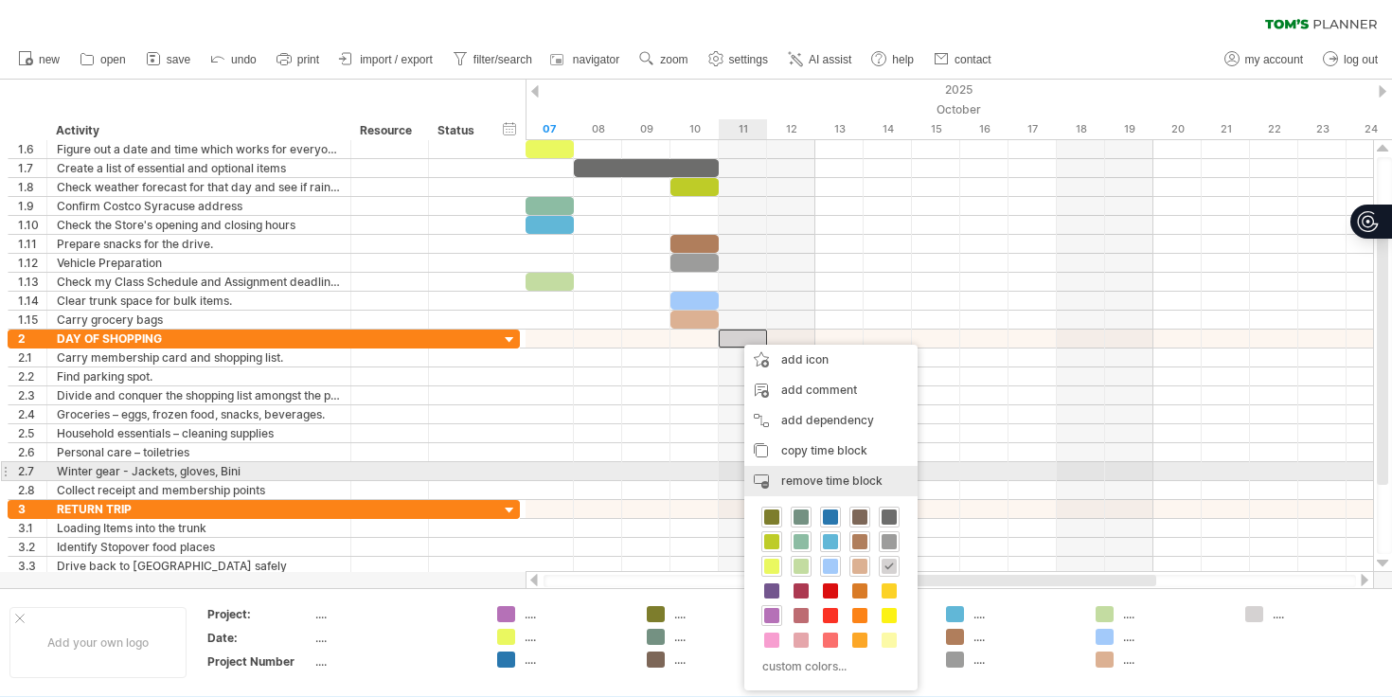
click at [785, 471] on div "remove time block remove selected items" at bounding box center [831, 481] width 173 height 30
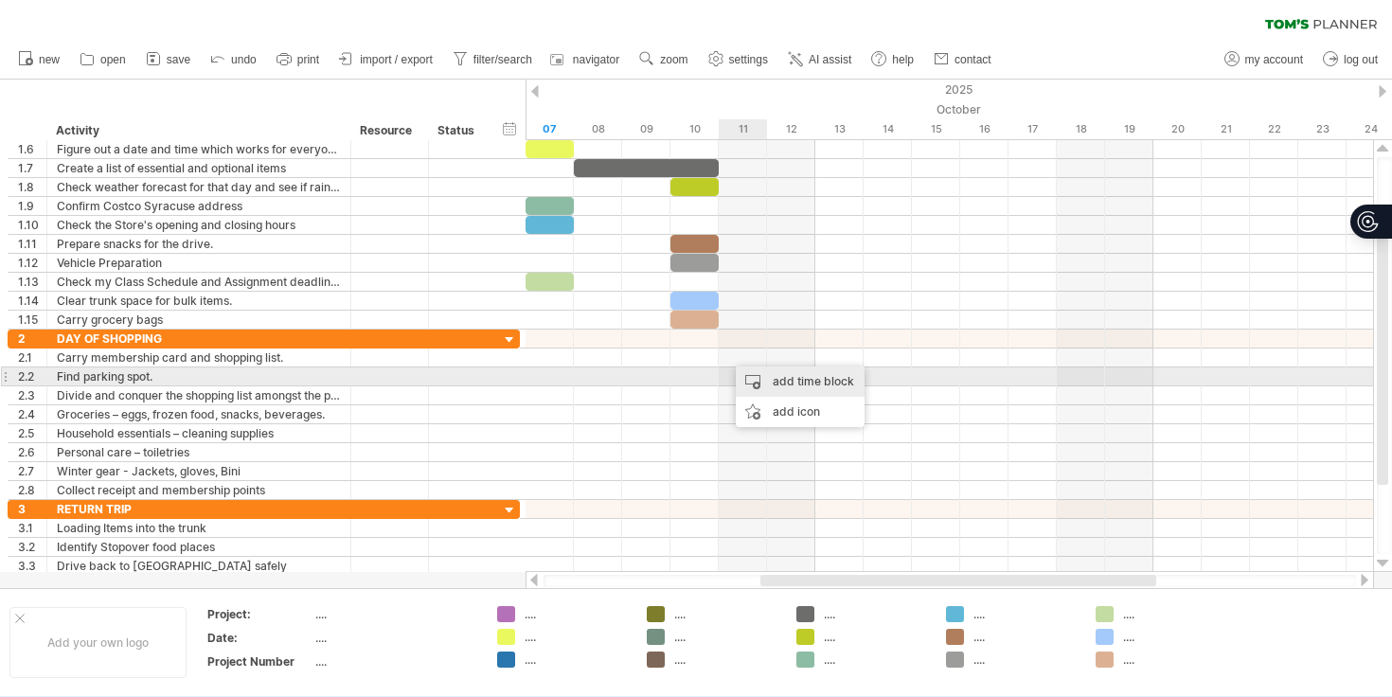
click at [771, 376] on div "add time block" at bounding box center [800, 382] width 129 height 30
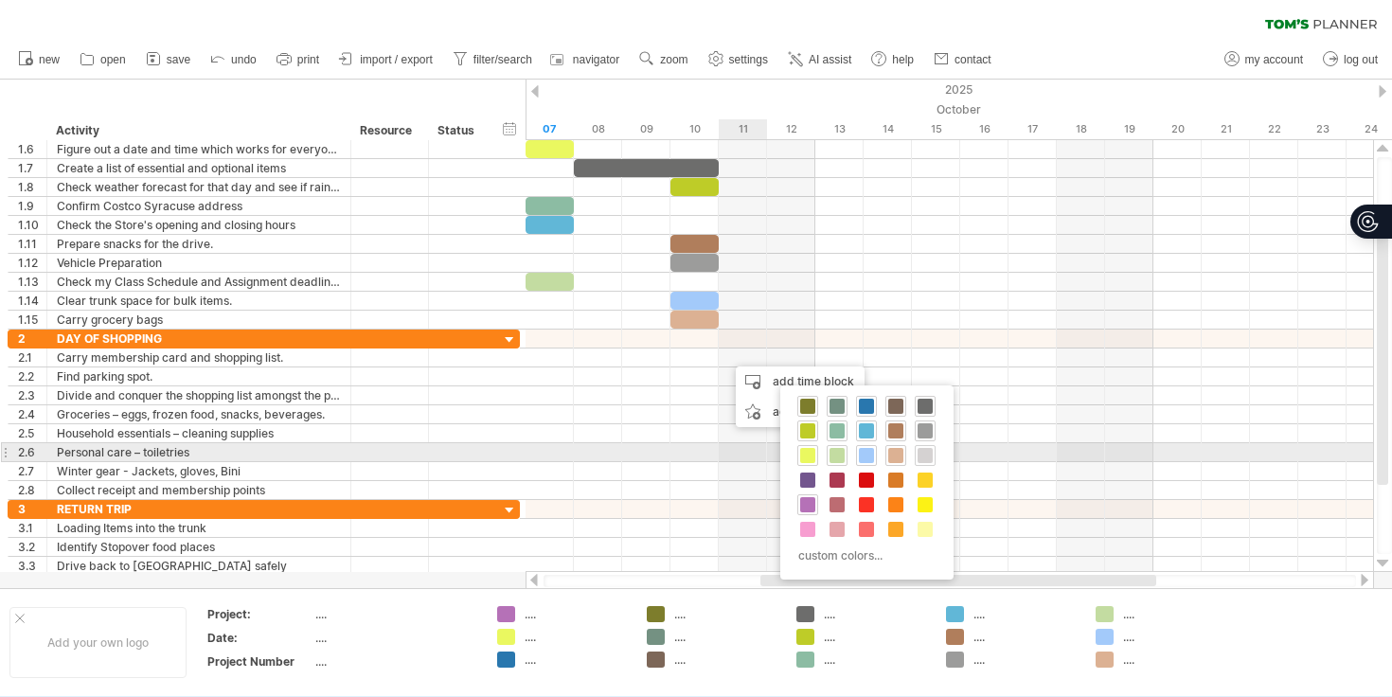
click at [926, 450] on span at bounding box center [925, 455] width 15 height 15
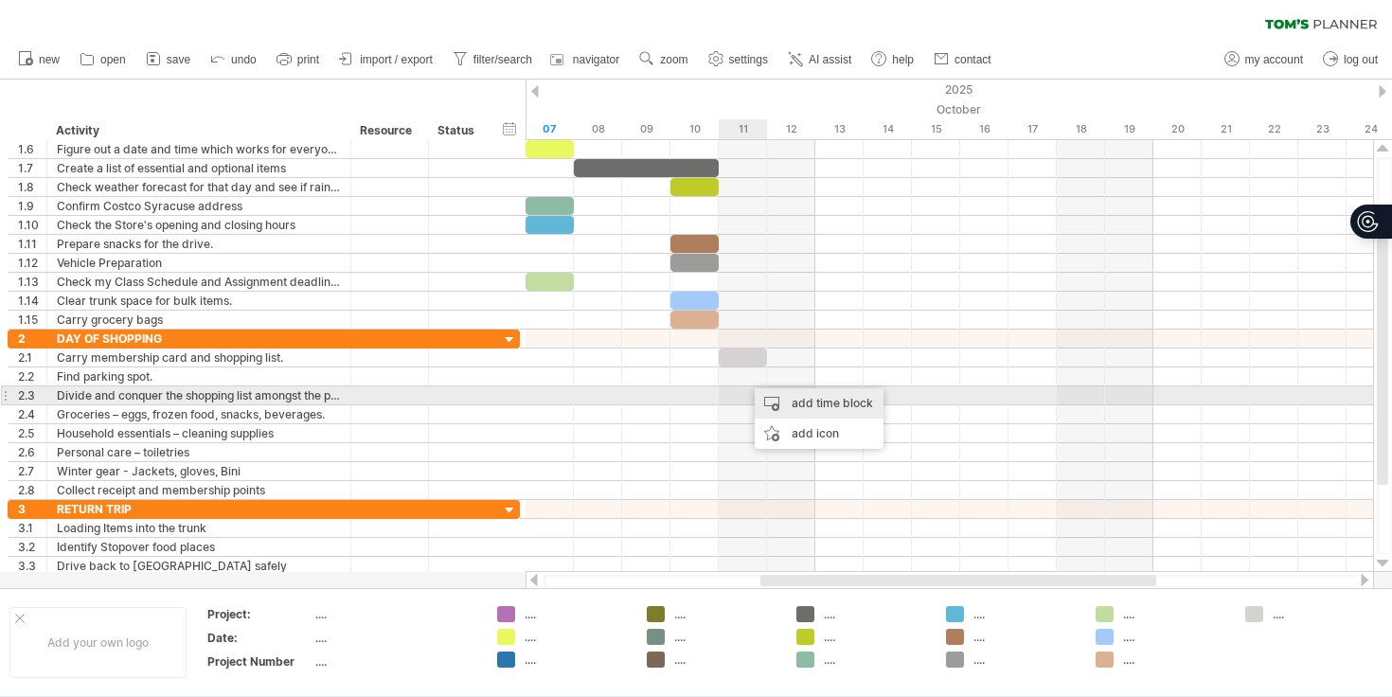
click at [786, 403] on div "add time block" at bounding box center [819, 403] width 129 height 30
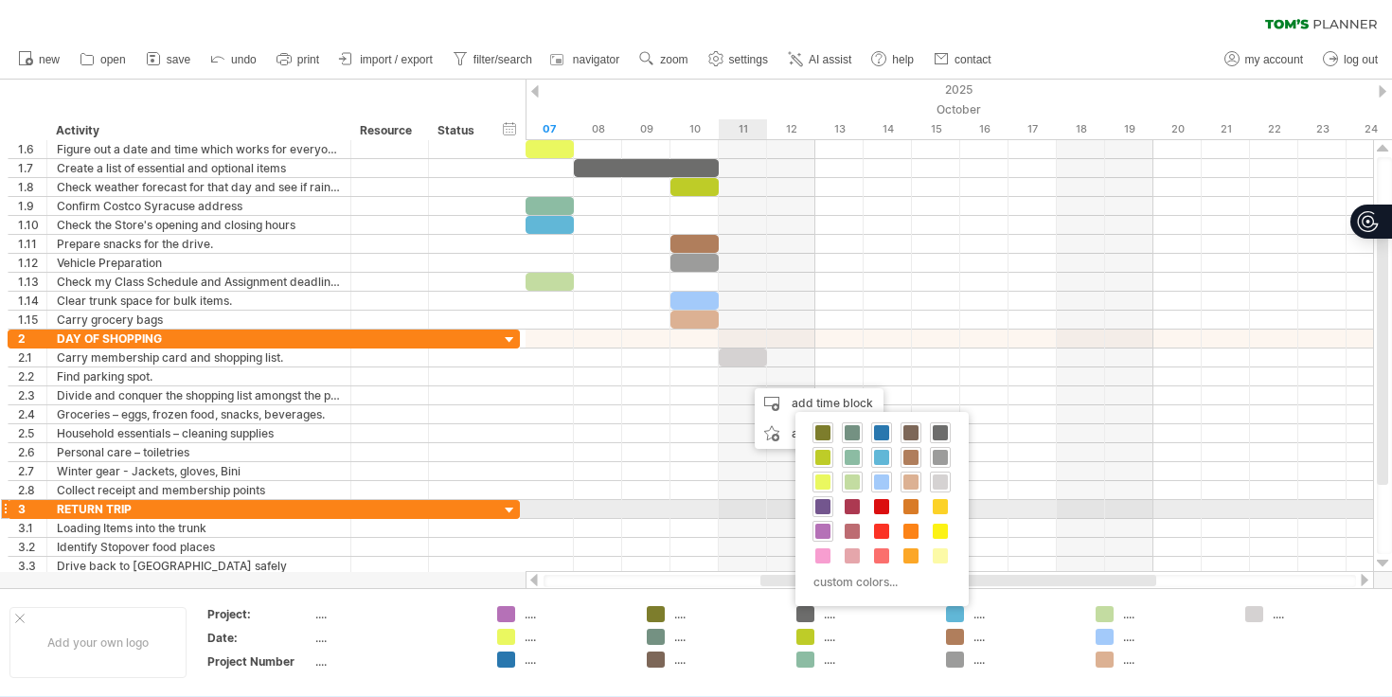
click at [825, 503] on span at bounding box center [823, 506] width 15 height 15
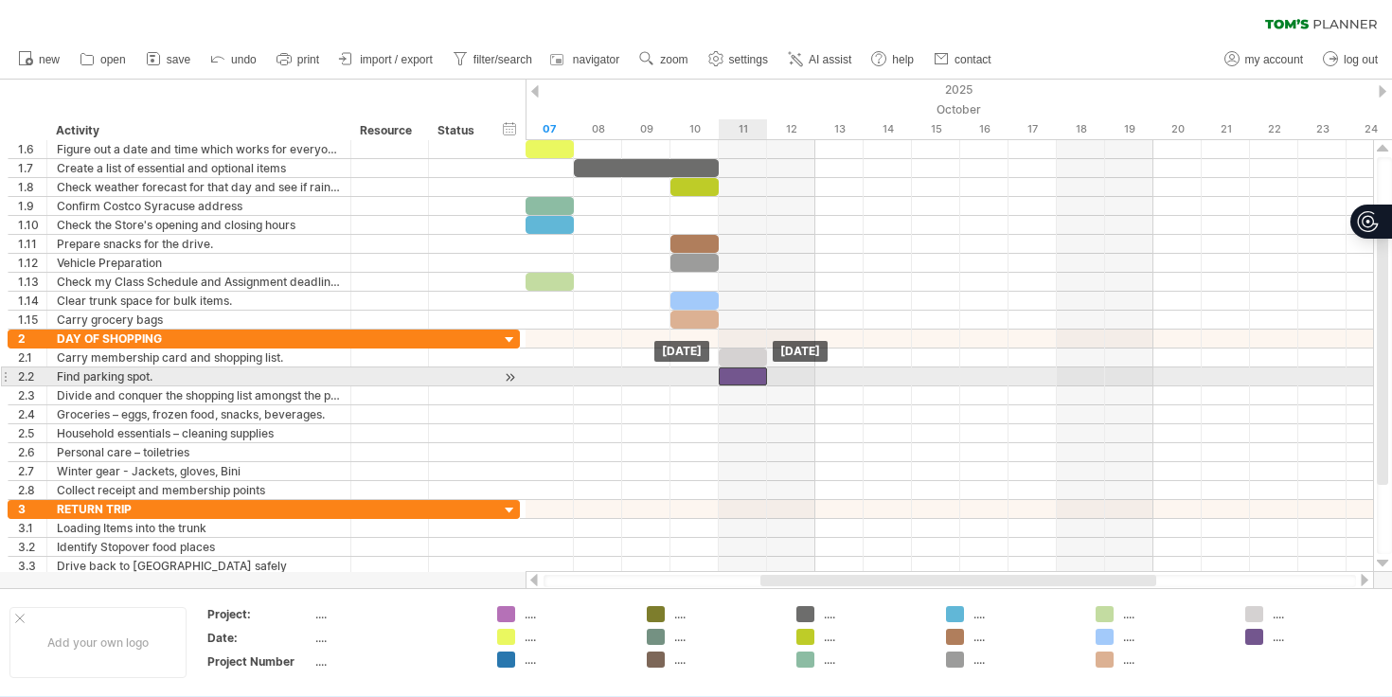
drag, startPoint x: 768, startPoint y: 378, endPoint x: 739, endPoint y: 377, distance: 29.4
click at [739, 377] on div at bounding box center [743, 377] width 48 height 18
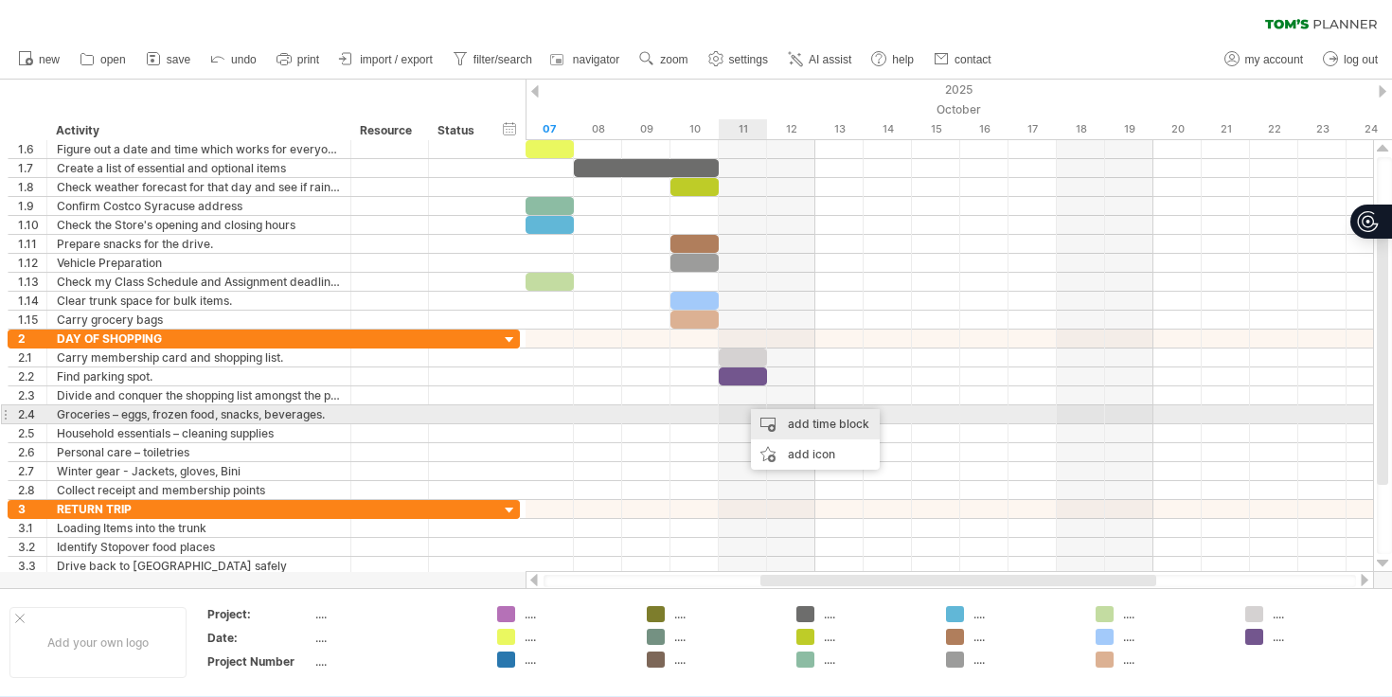
click at [773, 420] on div "add time block" at bounding box center [815, 424] width 129 height 30
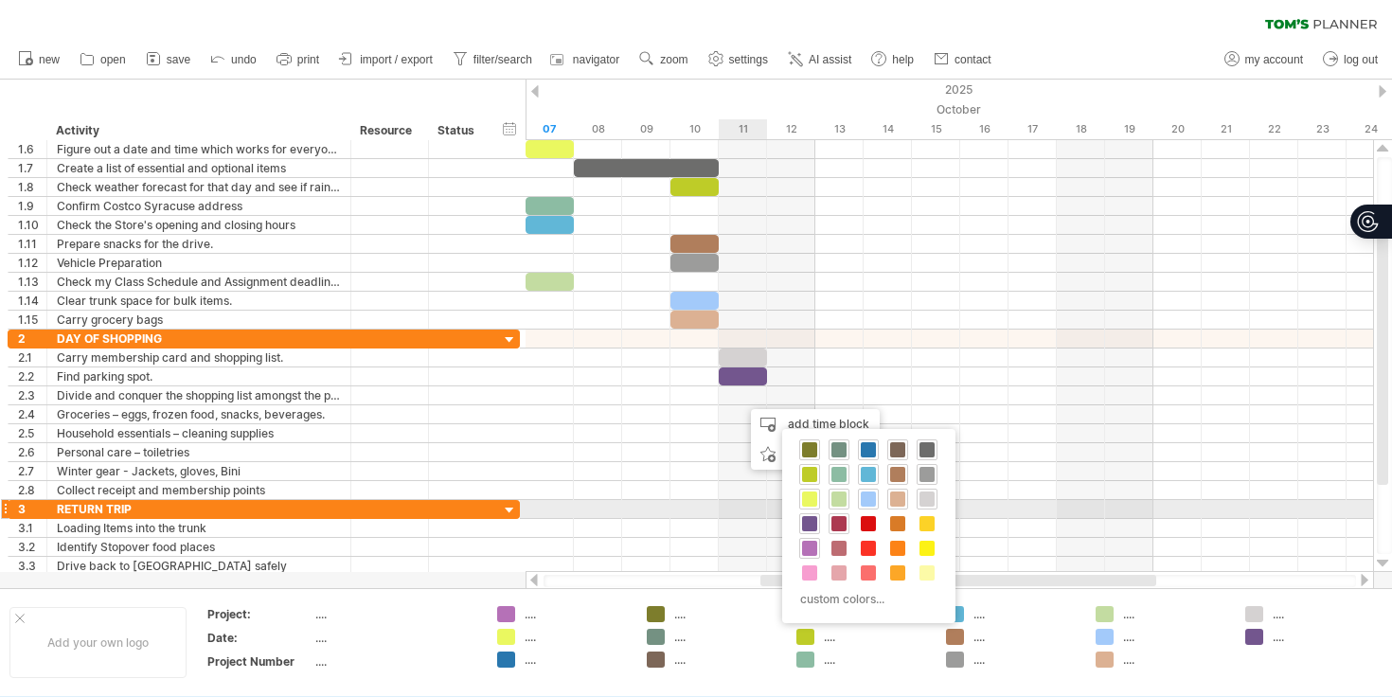
click at [834, 519] on span at bounding box center [839, 523] width 15 height 15
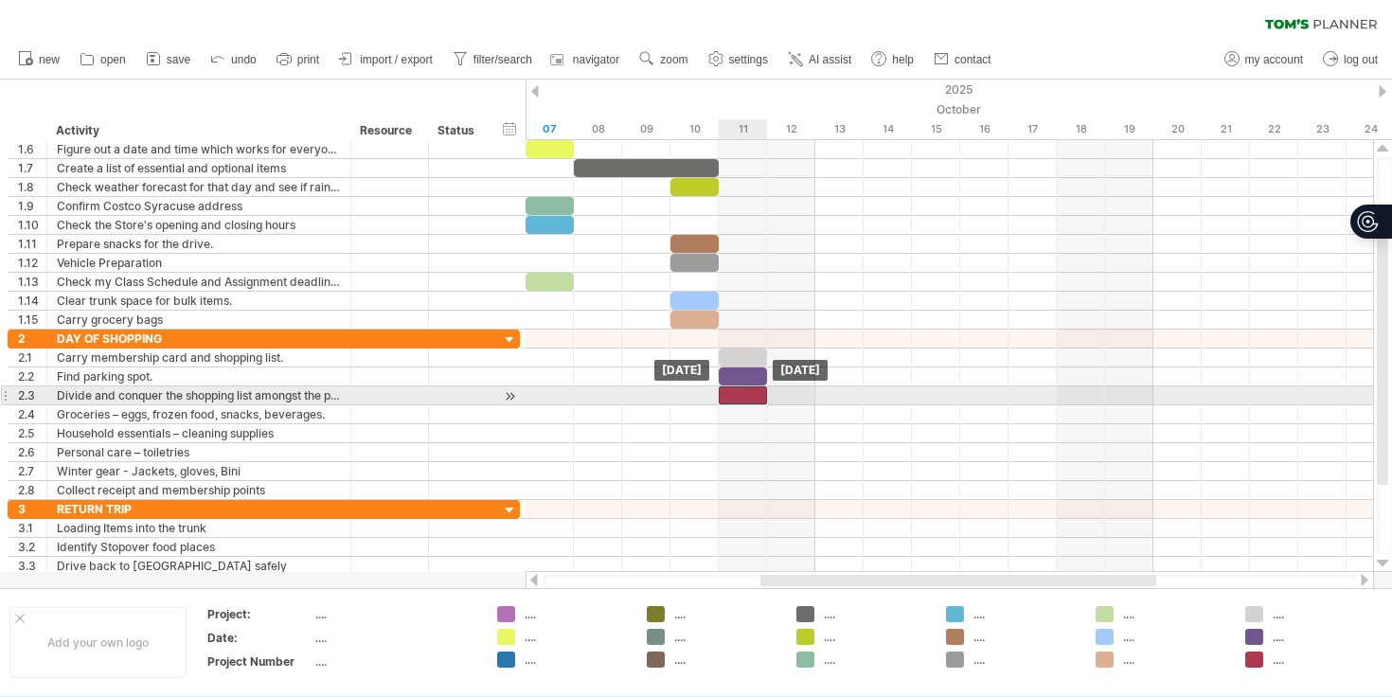
drag, startPoint x: 760, startPoint y: 400, endPoint x: 741, endPoint y: 400, distance: 18.9
click at [741, 400] on div at bounding box center [743, 395] width 48 height 18
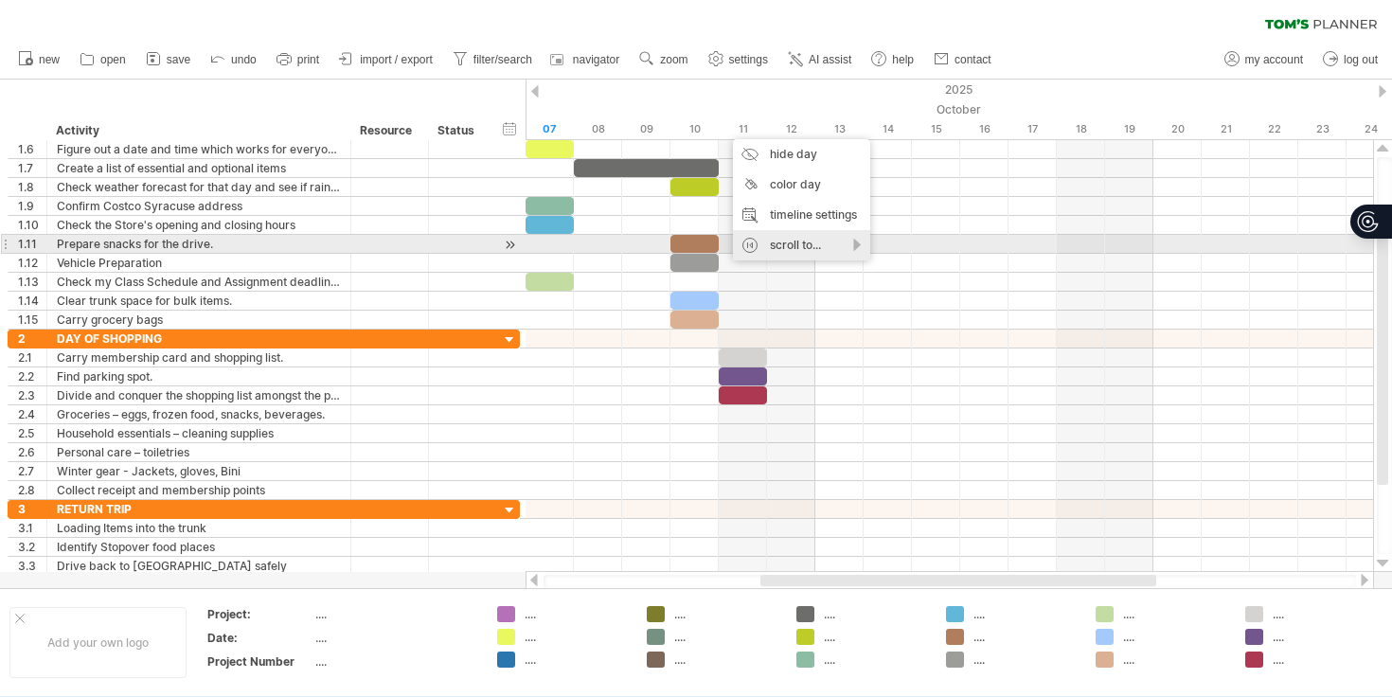
click at [819, 243] on div "scroll to..." at bounding box center [801, 245] width 137 height 30
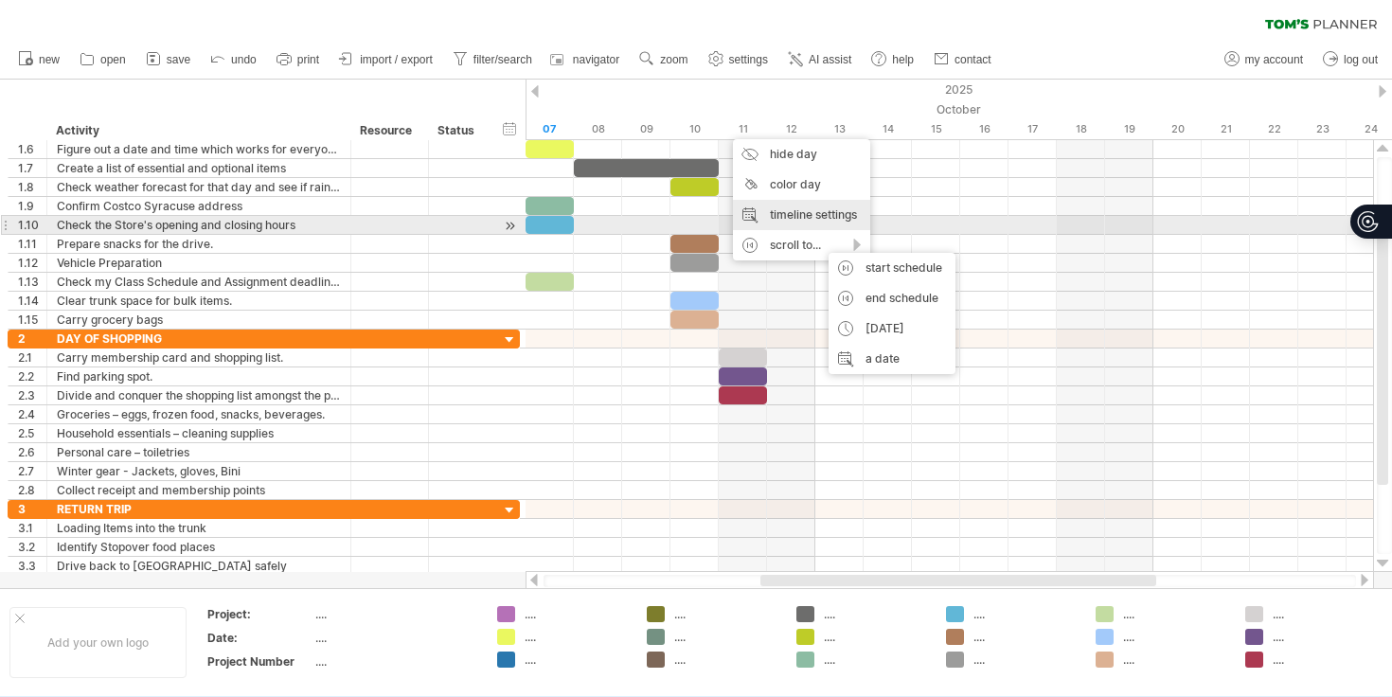
click at [814, 225] on div "timeline settings" at bounding box center [801, 215] width 137 height 30
select select "*"
select select "**"
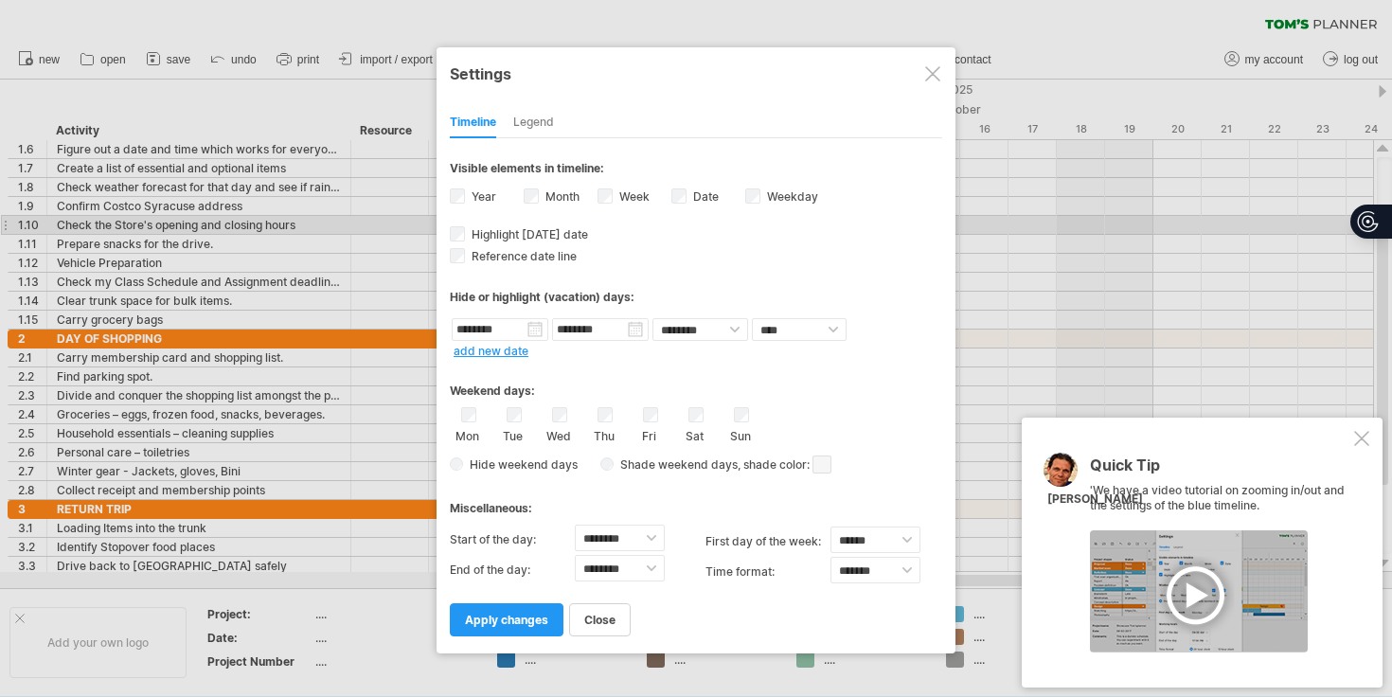
click at [517, 123] on div "Legend" at bounding box center [533, 123] width 41 height 30
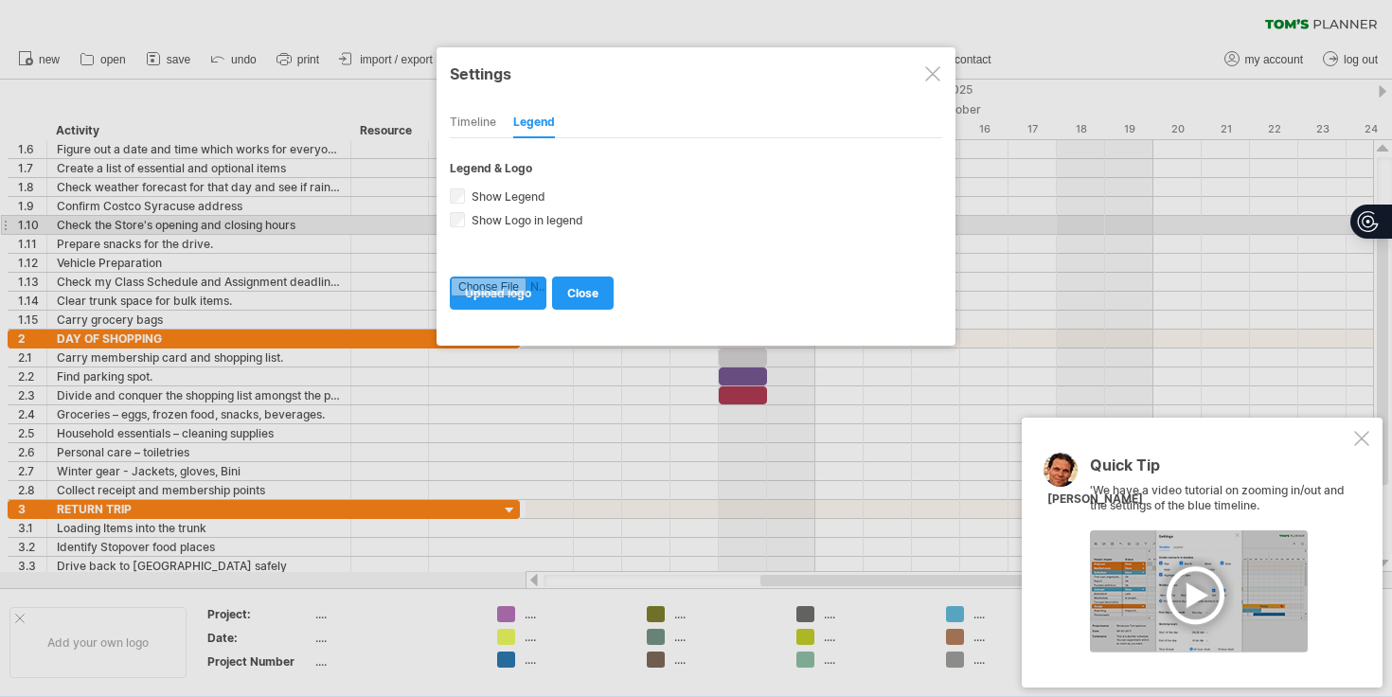
click at [479, 123] on div "Timeline" at bounding box center [473, 123] width 46 height 30
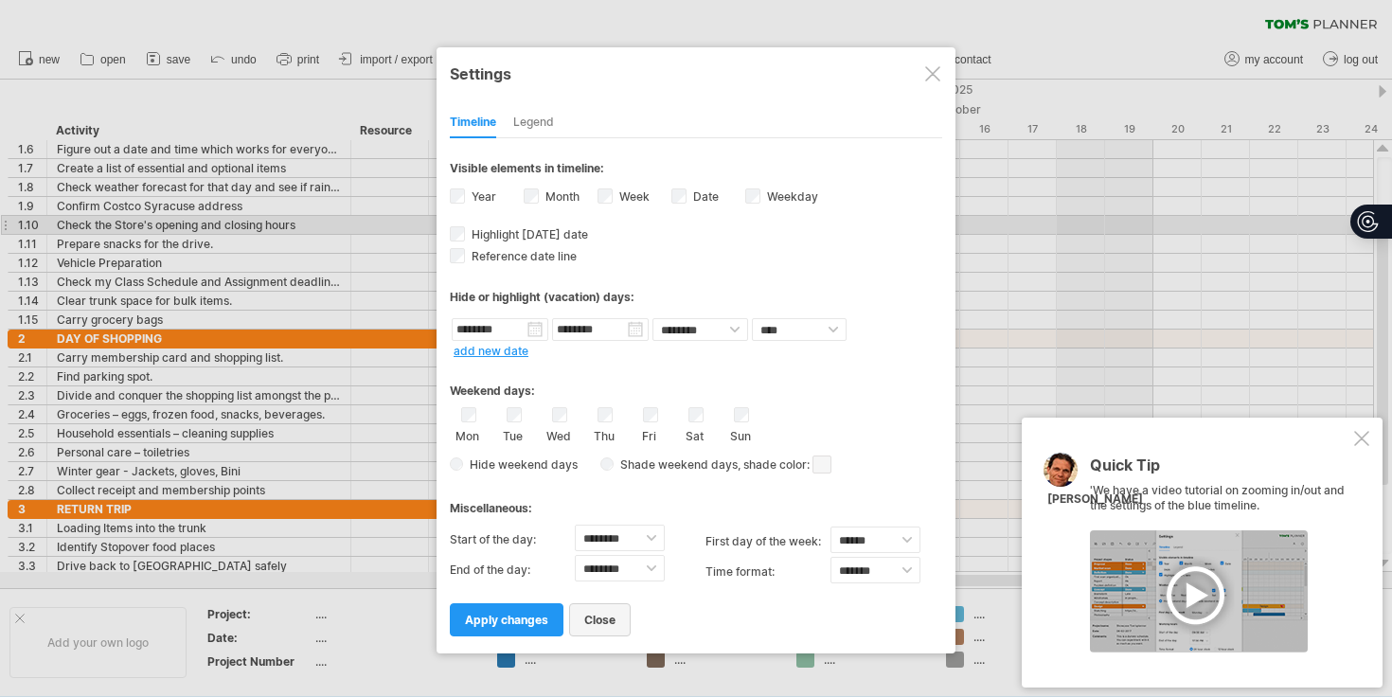
click at [605, 614] on span "close" at bounding box center [599, 620] width 31 height 14
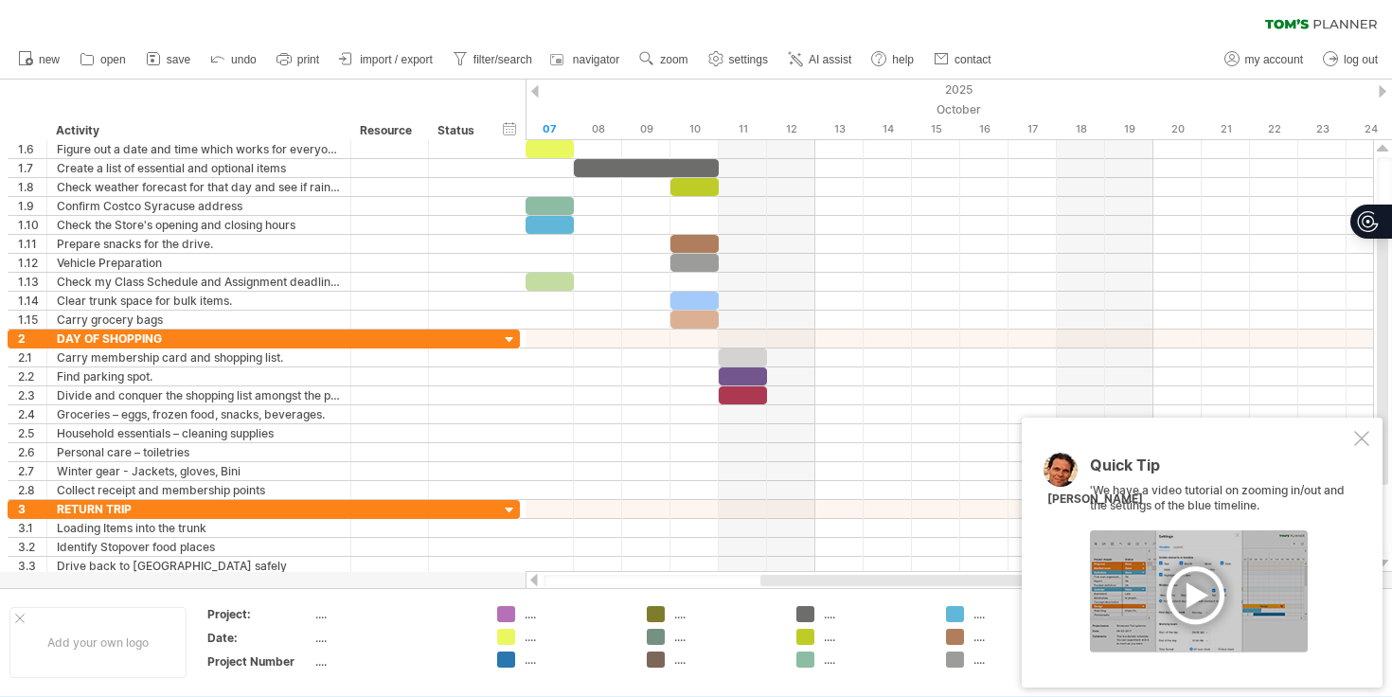
click at [1203, 601] on div at bounding box center [1199, 591] width 218 height 122
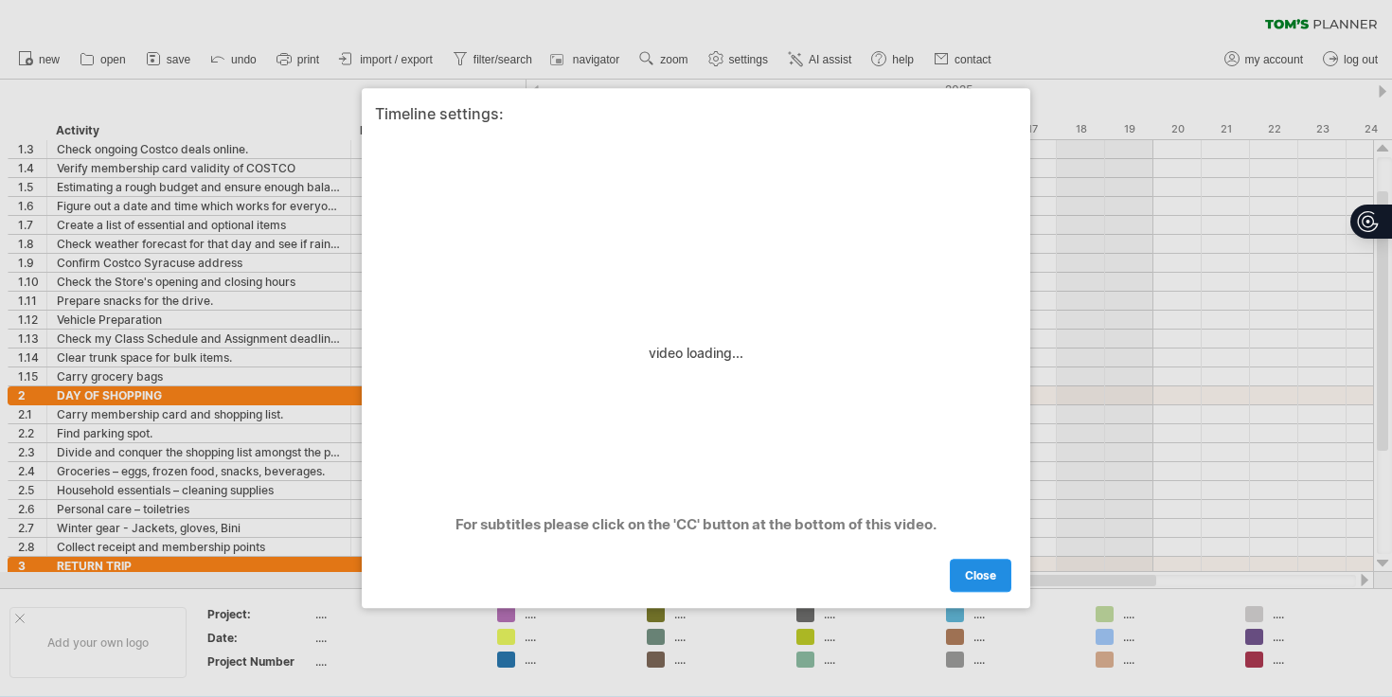
click at [983, 574] on span "close" at bounding box center [980, 576] width 31 height 14
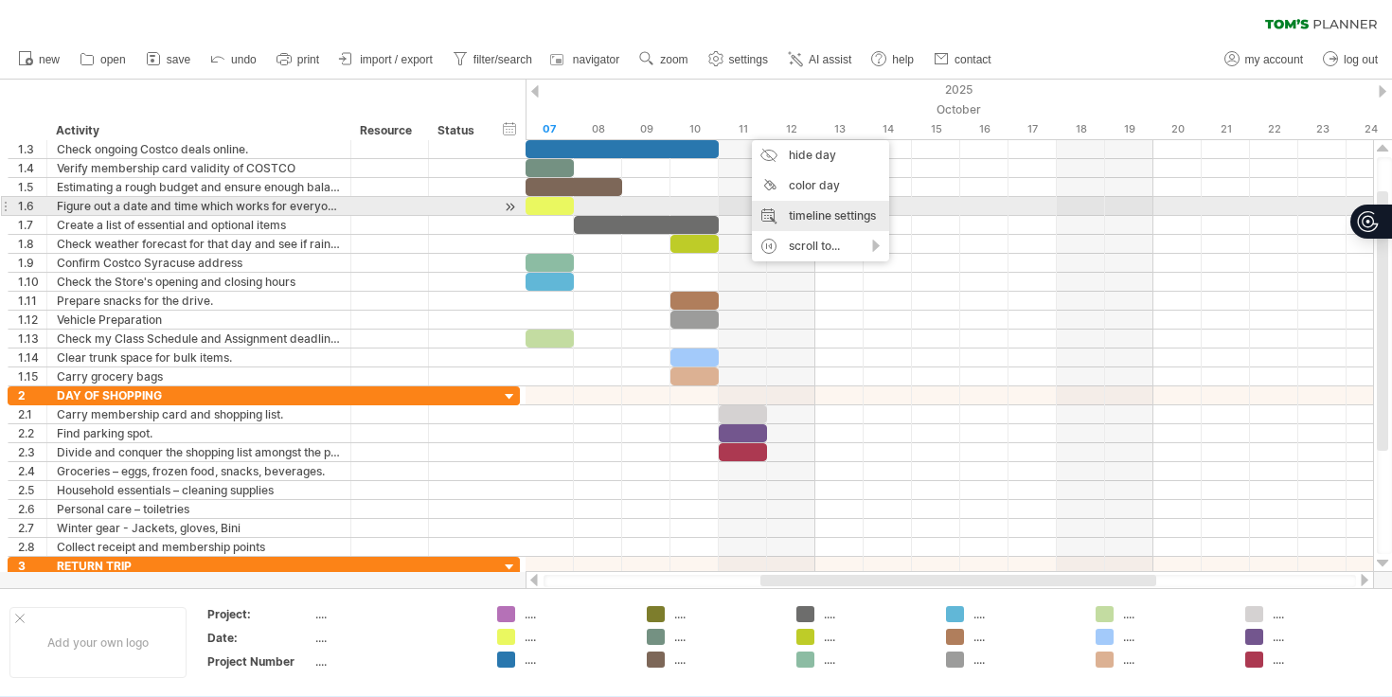
click at [799, 212] on div "timeline settings" at bounding box center [820, 216] width 137 height 30
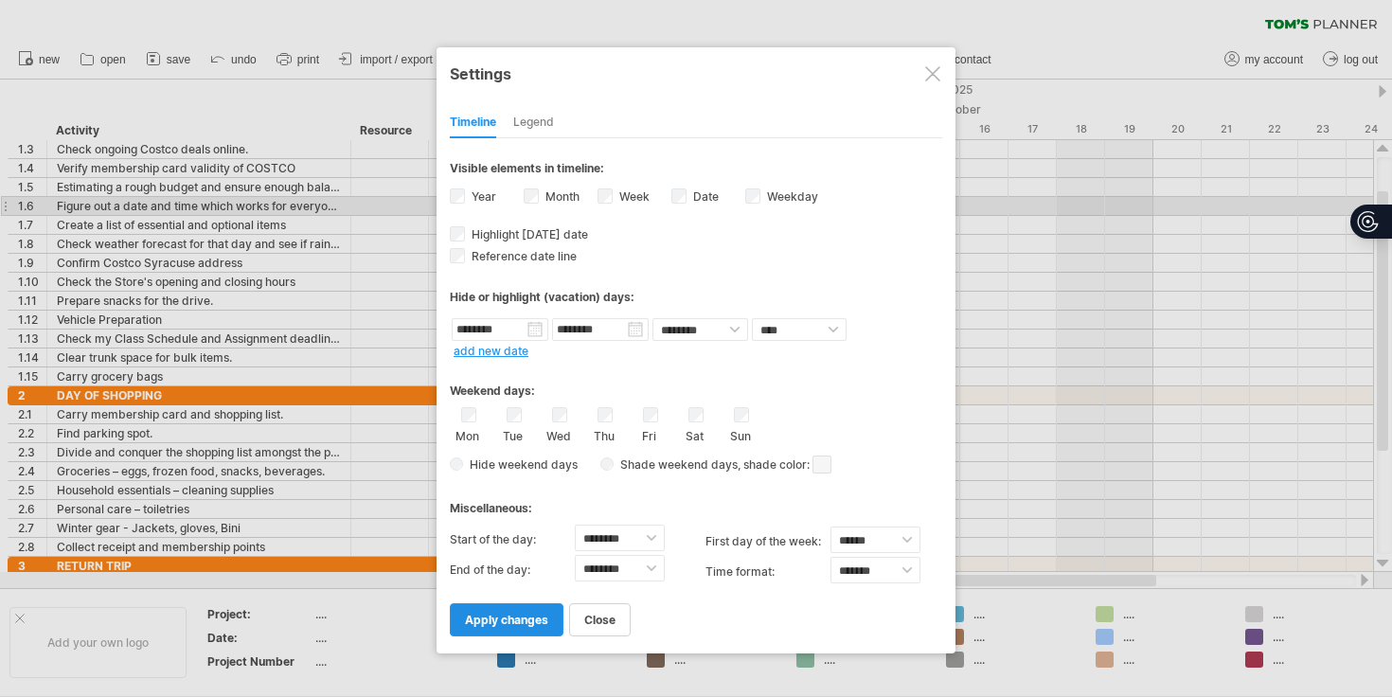
click at [530, 615] on span "apply changes" at bounding box center [506, 620] width 83 height 14
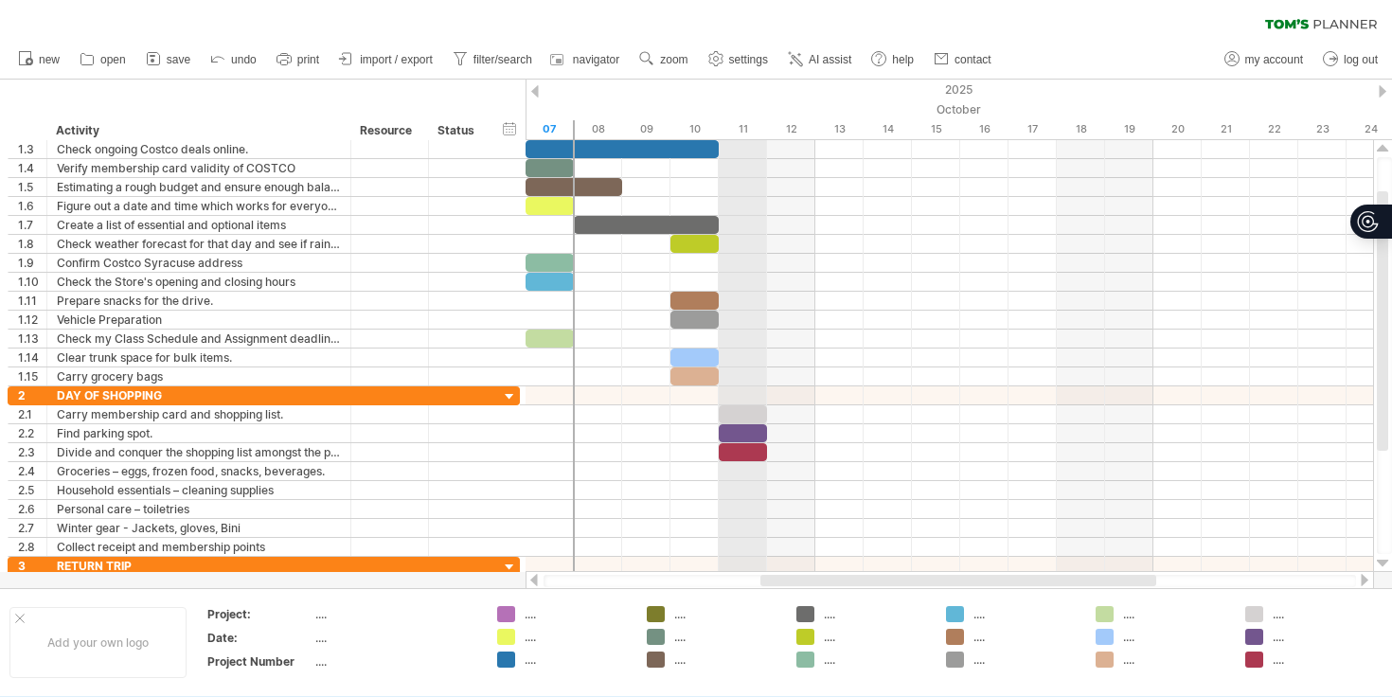
click at [751, 126] on div "11" at bounding box center [743, 129] width 48 height 20
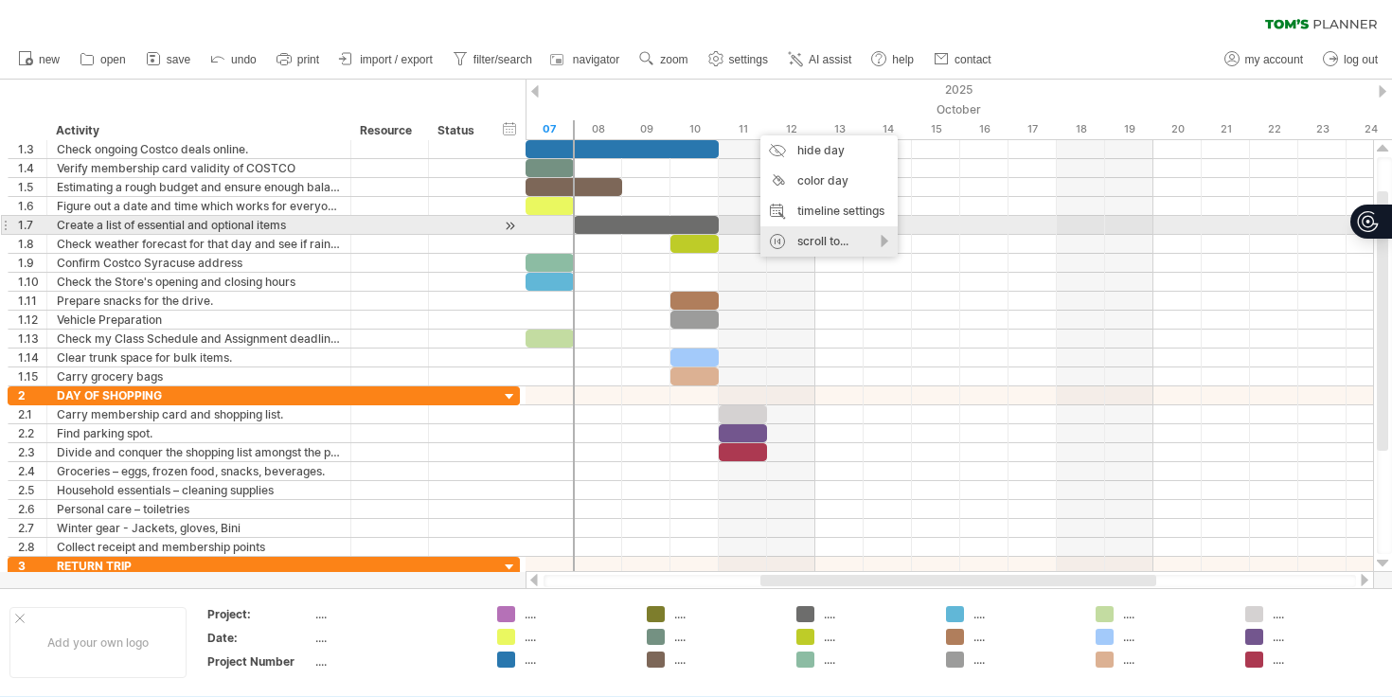
click at [806, 232] on div "scroll to..." at bounding box center [829, 241] width 137 height 30
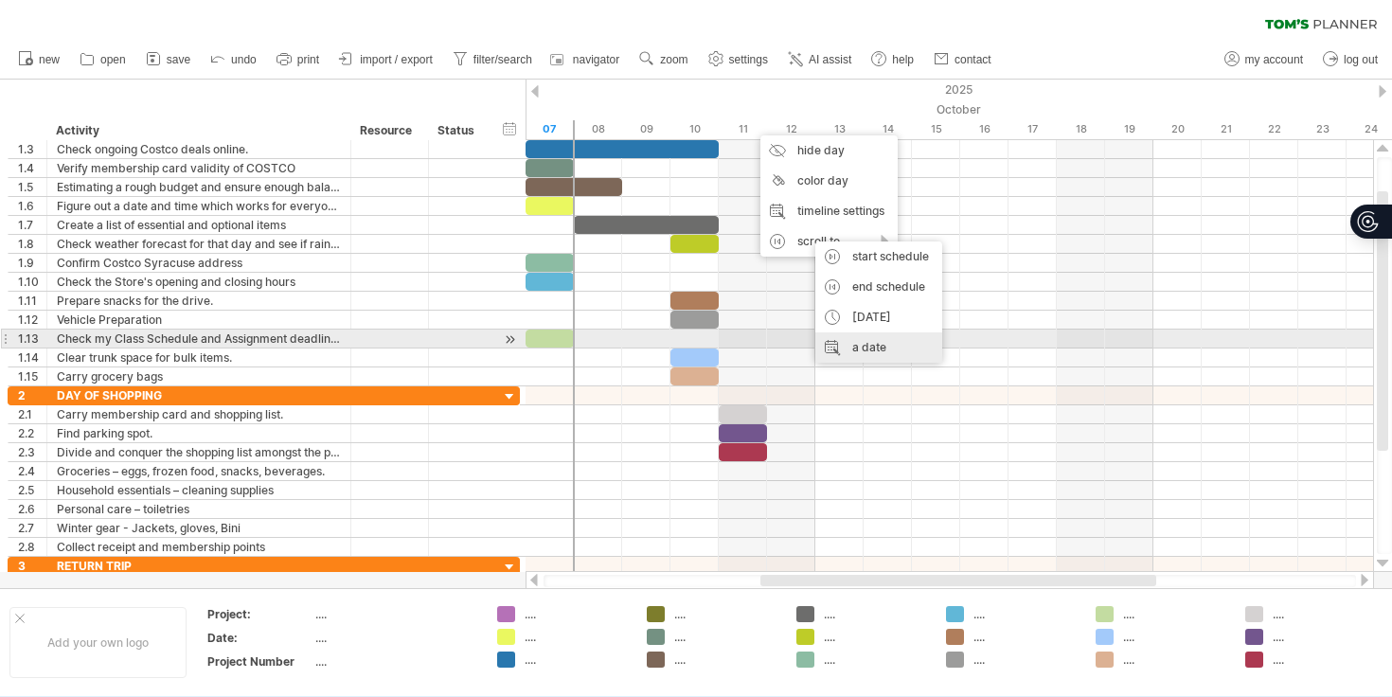
click at [862, 343] on div "a date" at bounding box center [879, 347] width 127 height 30
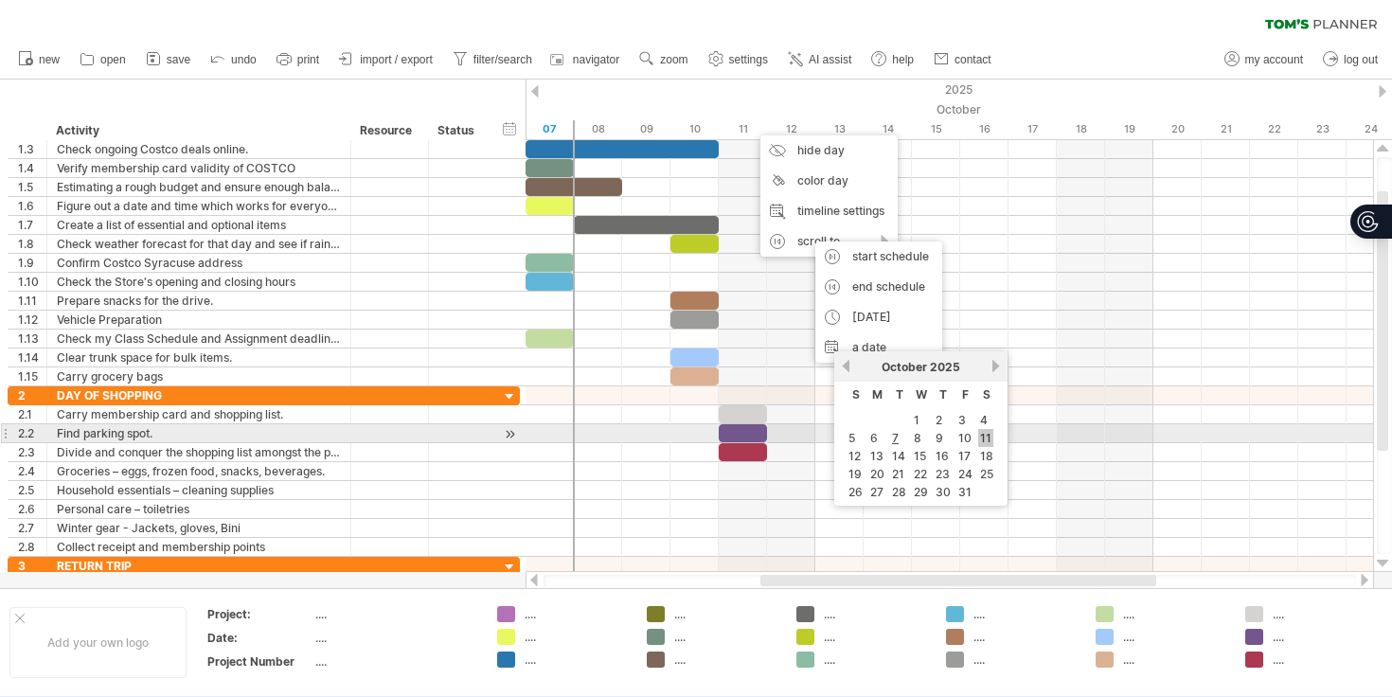
click at [979, 439] on link "11" at bounding box center [985, 438] width 15 height 18
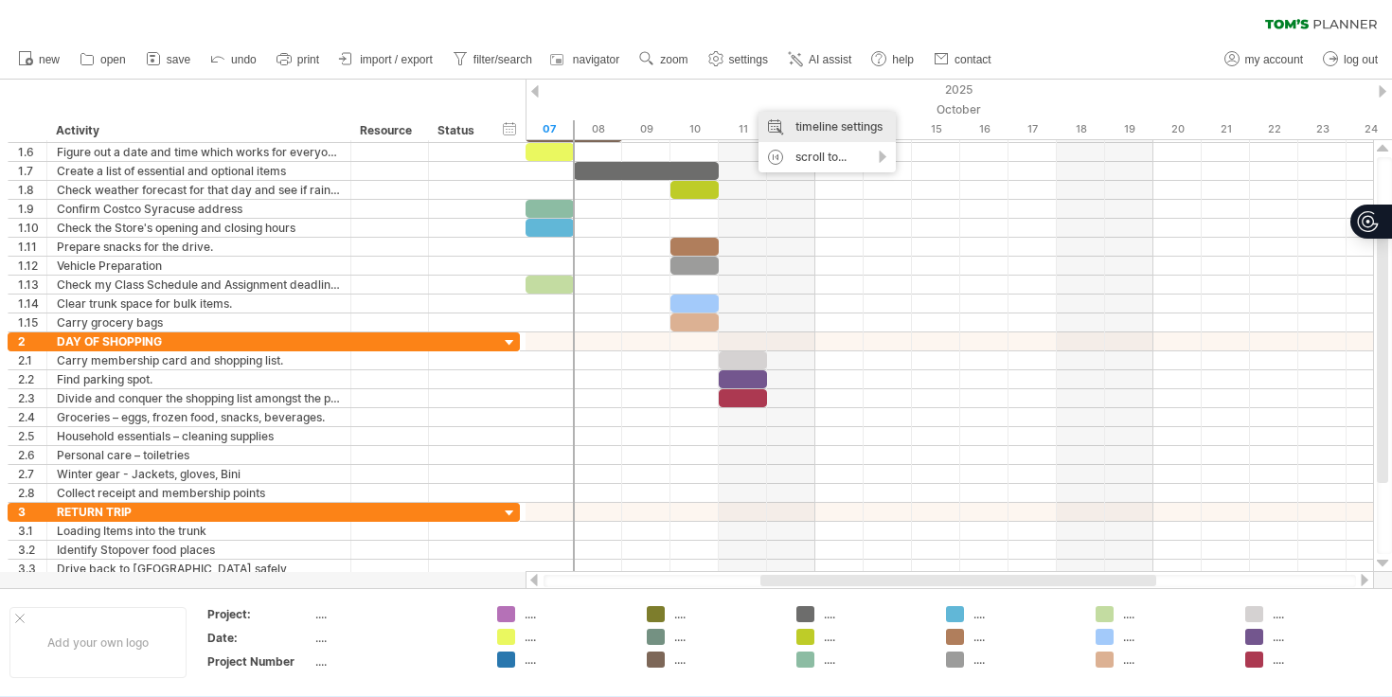
click at [787, 117] on div "timeline settings" at bounding box center [827, 127] width 137 height 30
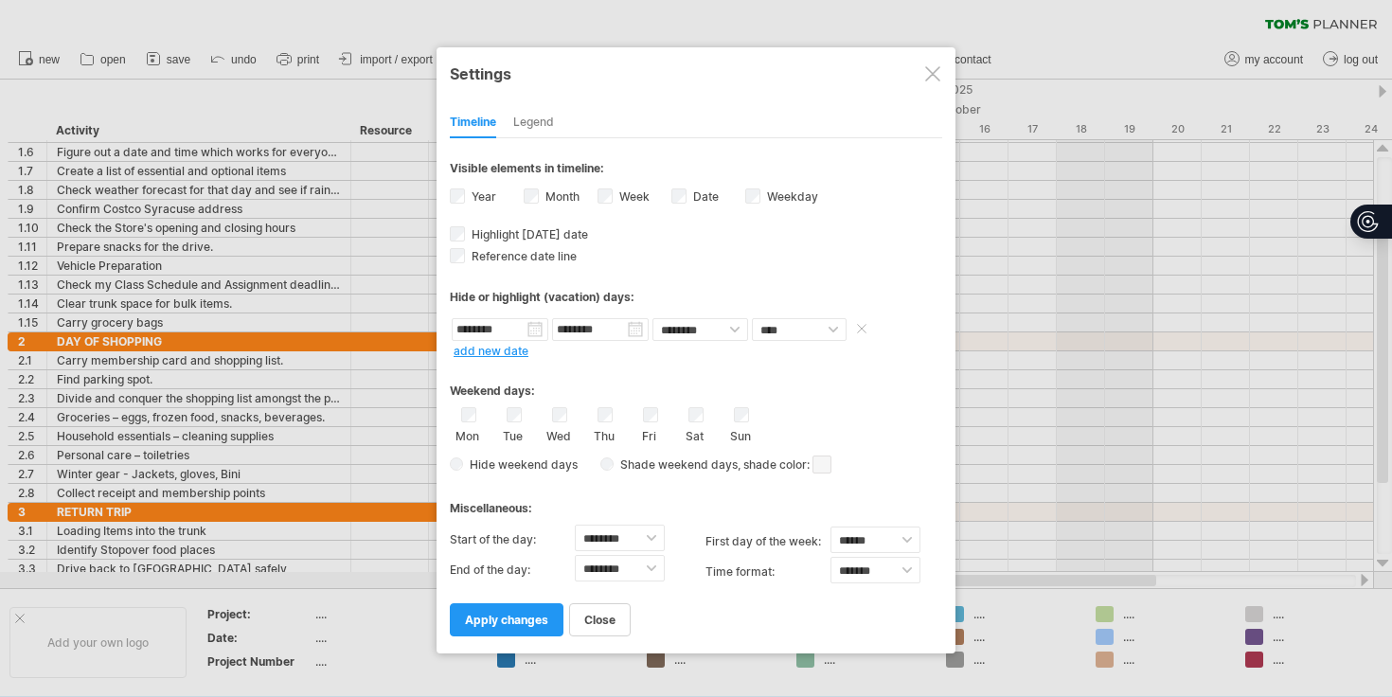
click at [537, 329] on input "********" at bounding box center [500, 329] width 97 height 23
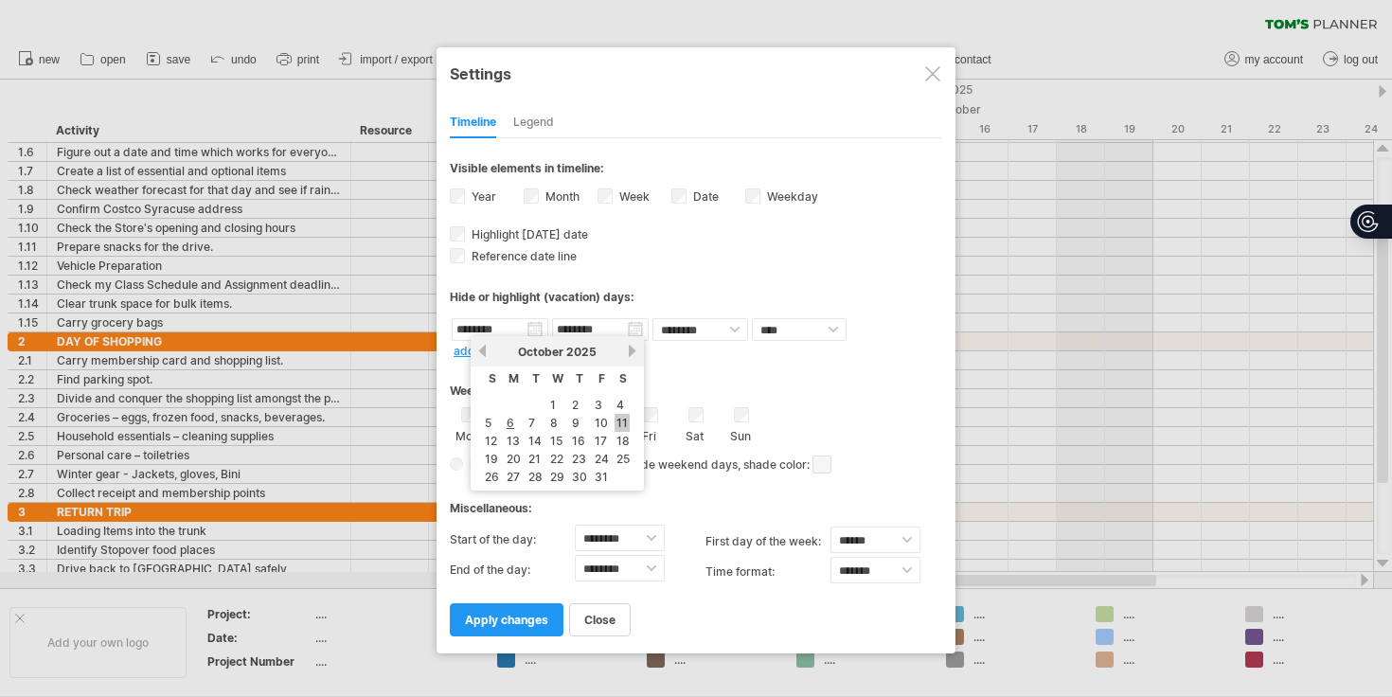
click at [615, 423] on link "11" at bounding box center [622, 423] width 15 height 18
type input "********"
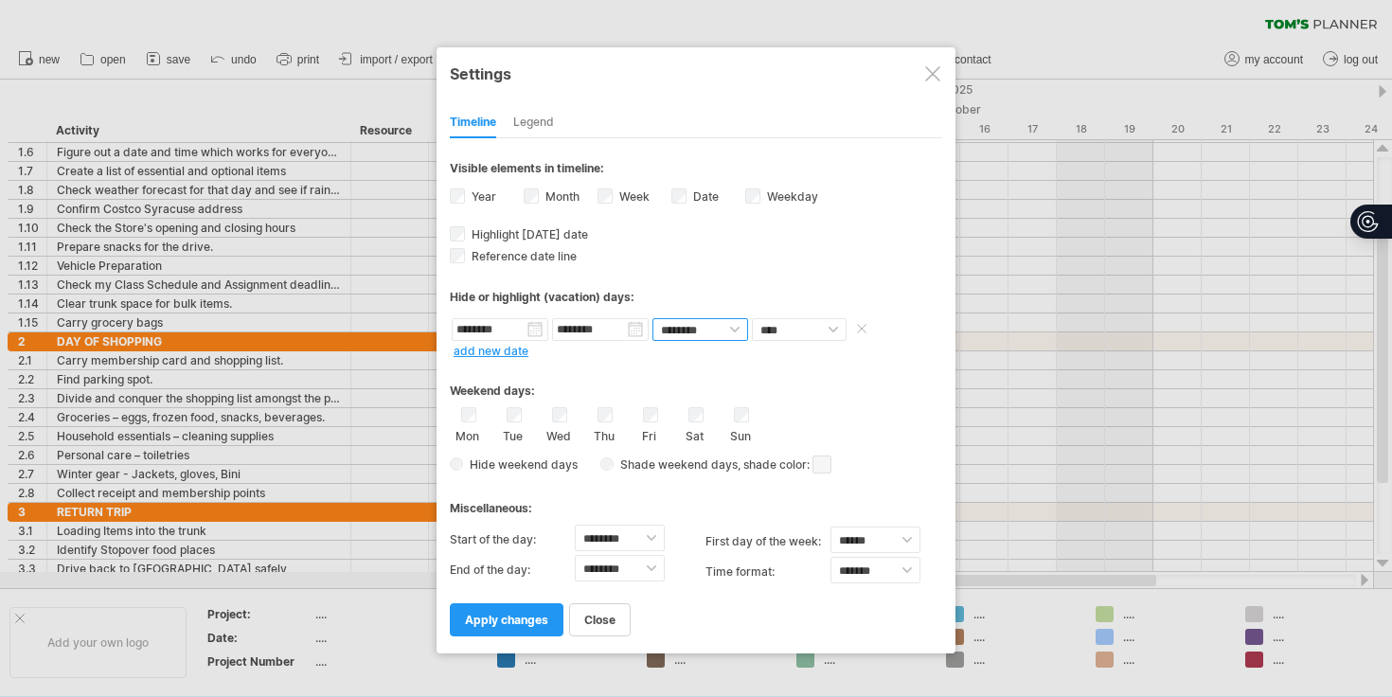
click at [714, 328] on select "******** ********" at bounding box center [701, 329] width 96 height 23
click at [653, 318] on select "******** ********" at bounding box center [701, 329] width 96 height 23
click at [806, 336] on select "**** *****" at bounding box center [799, 329] width 95 height 23
select select "*"
click at [752, 318] on select "**** *****" at bounding box center [799, 329] width 95 height 23
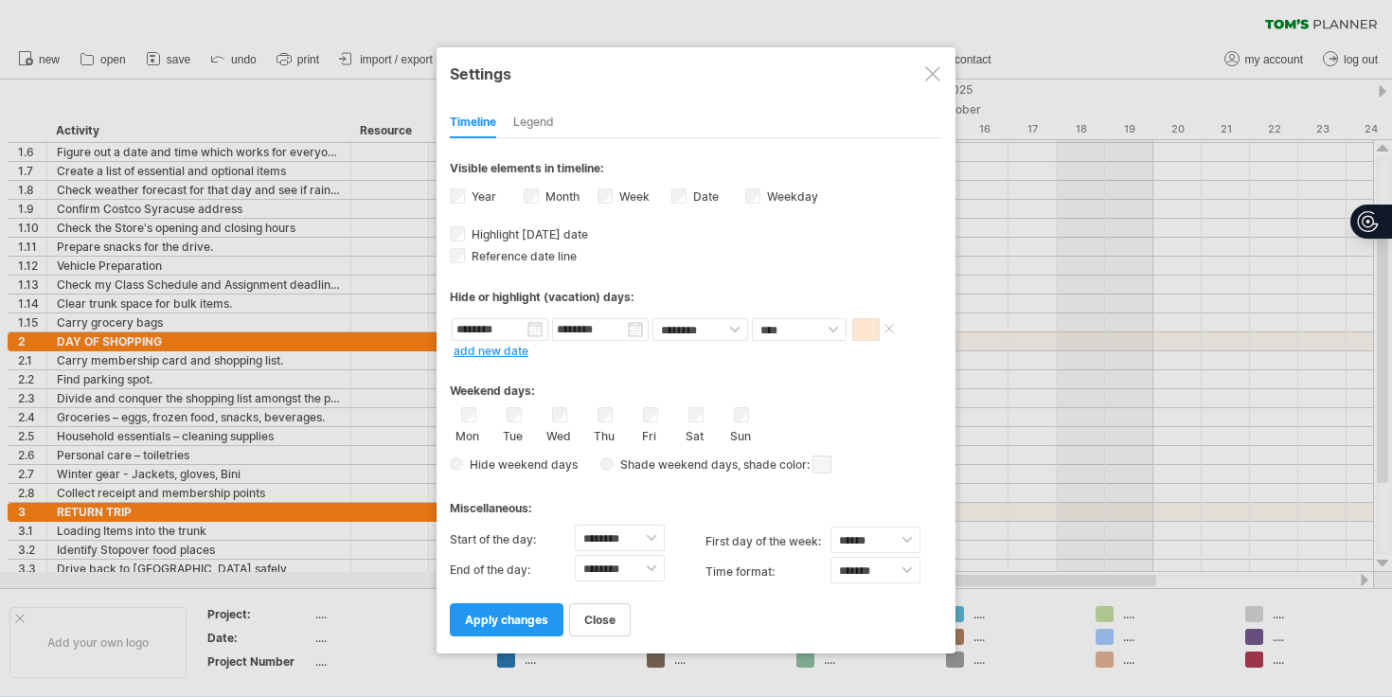
click at [871, 330] on span at bounding box center [866, 329] width 27 height 23
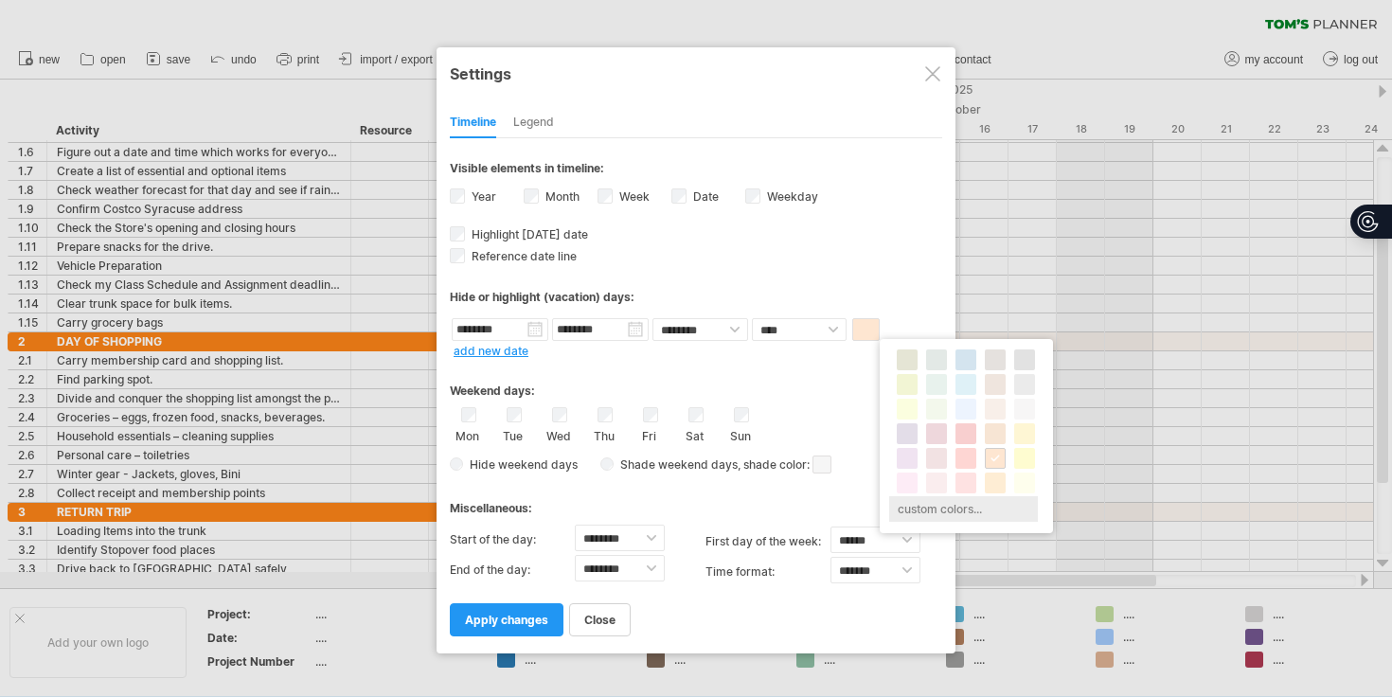
click at [941, 504] on div "custom colors..." at bounding box center [963, 509] width 149 height 26
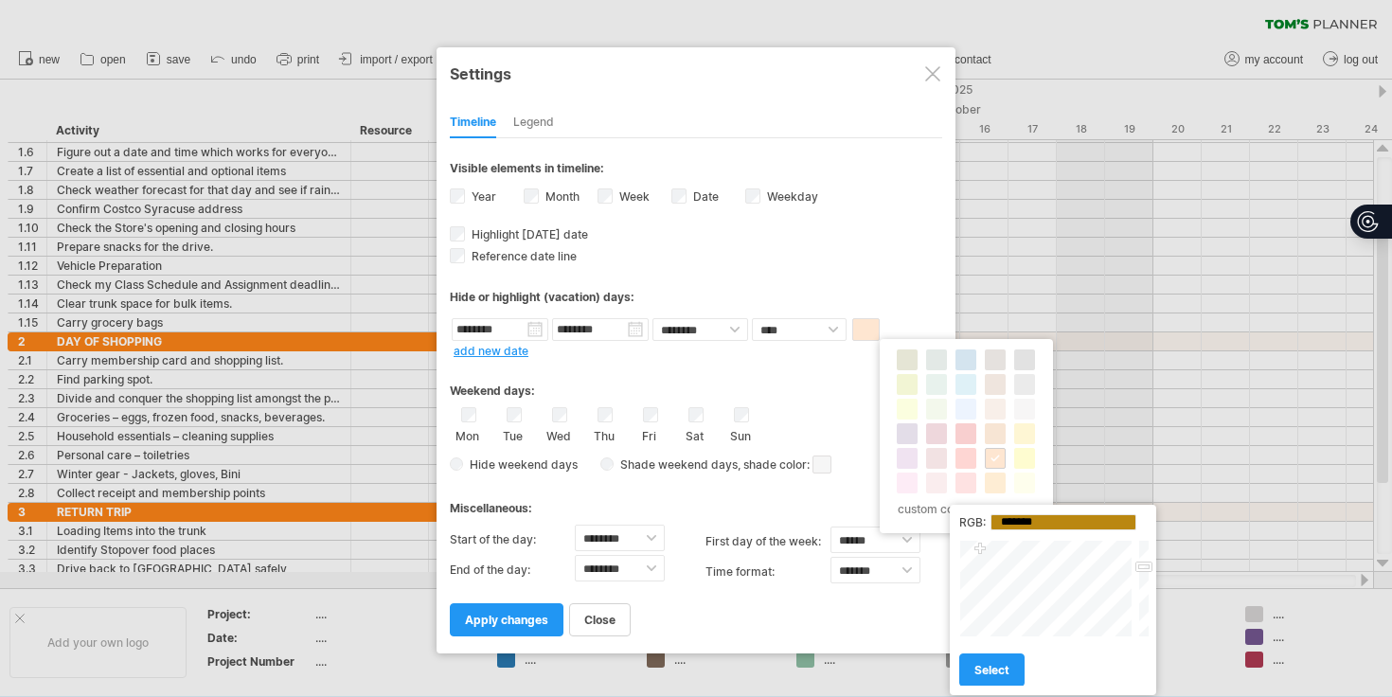
drag, startPoint x: 1074, startPoint y: 590, endPoint x: 980, endPoint y: 550, distance: 101.9
click at [980, 550] on div at bounding box center [1048, 589] width 176 height 98
click at [995, 575] on div at bounding box center [1048, 589] width 176 height 98
type input "*******"
drag, startPoint x: 995, startPoint y: 575, endPoint x: 985, endPoint y: 552, distance: 24.6
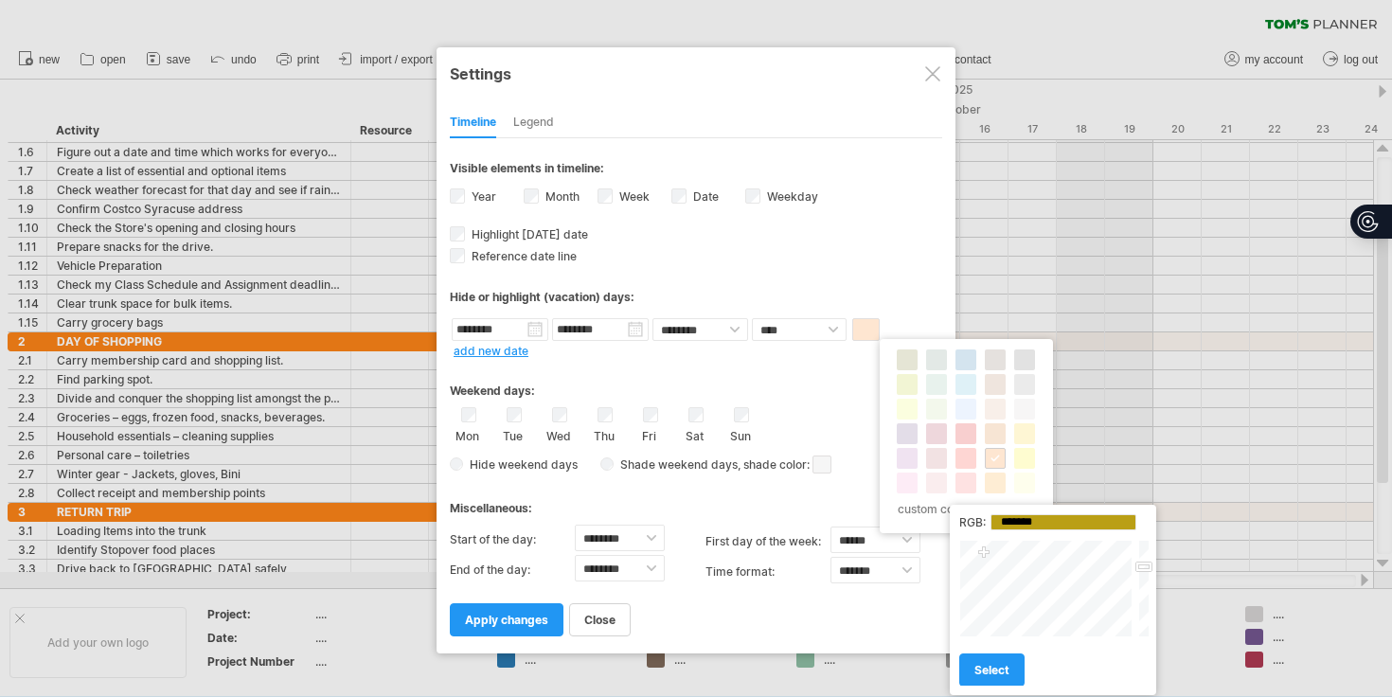
click at [985, 553] on div at bounding box center [1048, 589] width 176 height 98
click at [990, 669] on span "select" at bounding box center [992, 670] width 35 height 14
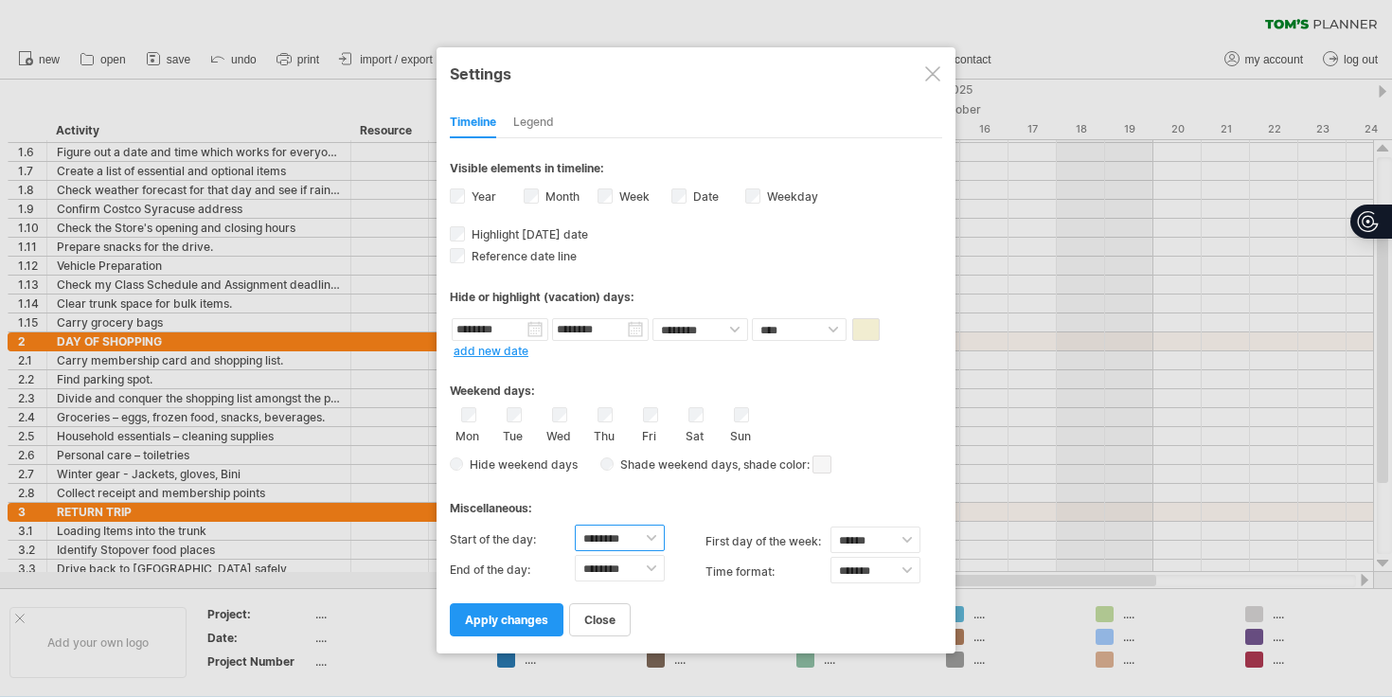
click at [634, 540] on select "******** ******** ******** ******** ******** ******** ******** ******** *******…" at bounding box center [620, 538] width 90 height 27
click at [689, 505] on div "Miscellaneous:" at bounding box center [696, 501] width 493 height 37
click at [541, 621] on span "apply changes" at bounding box center [506, 620] width 83 height 14
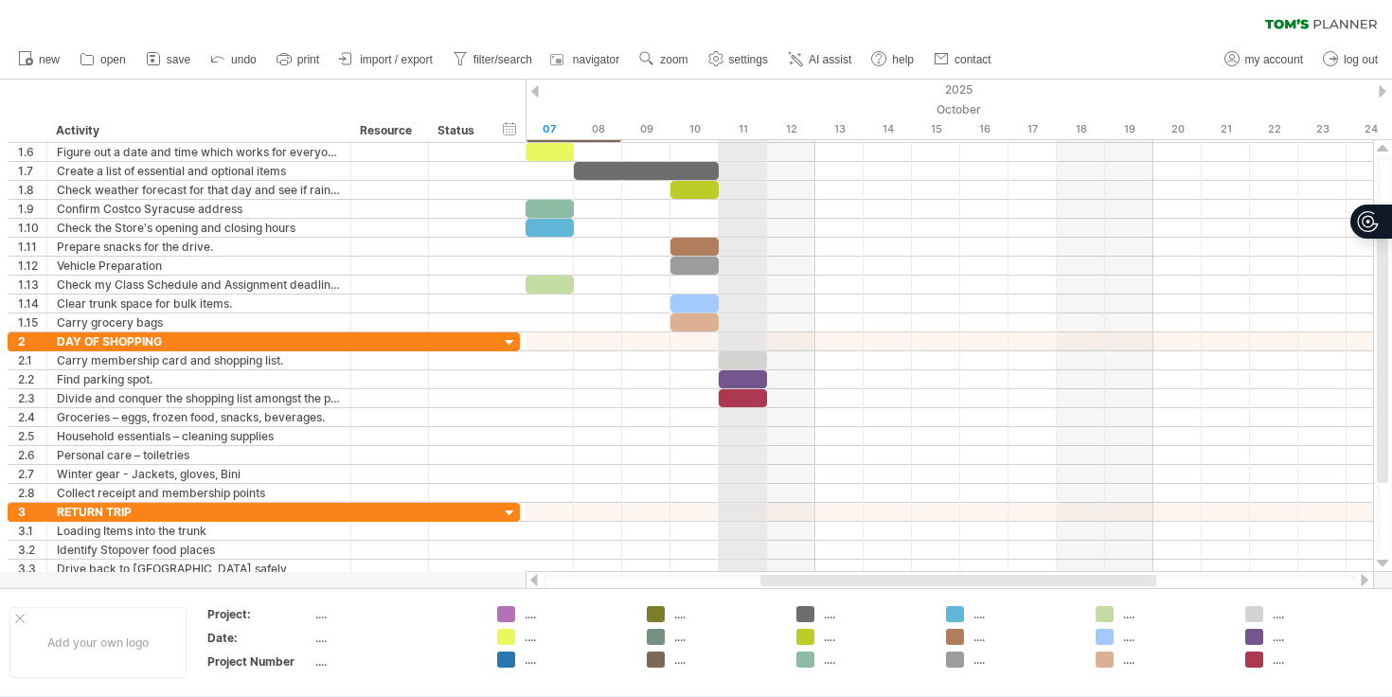
click at [750, 128] on div "11" at bounding box center [743, 129] width 48 height 20
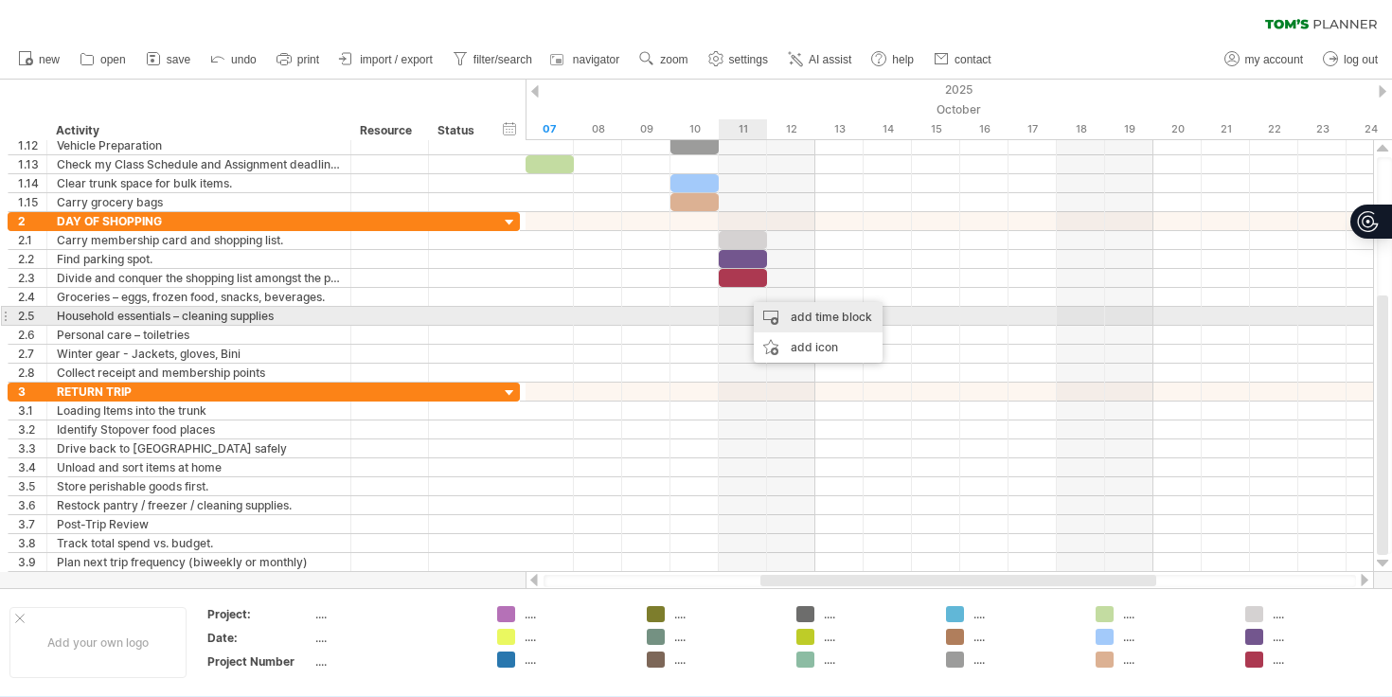
click at [791, 315] on div "add time block" at bounding box center [818, 317] width 129 height 30
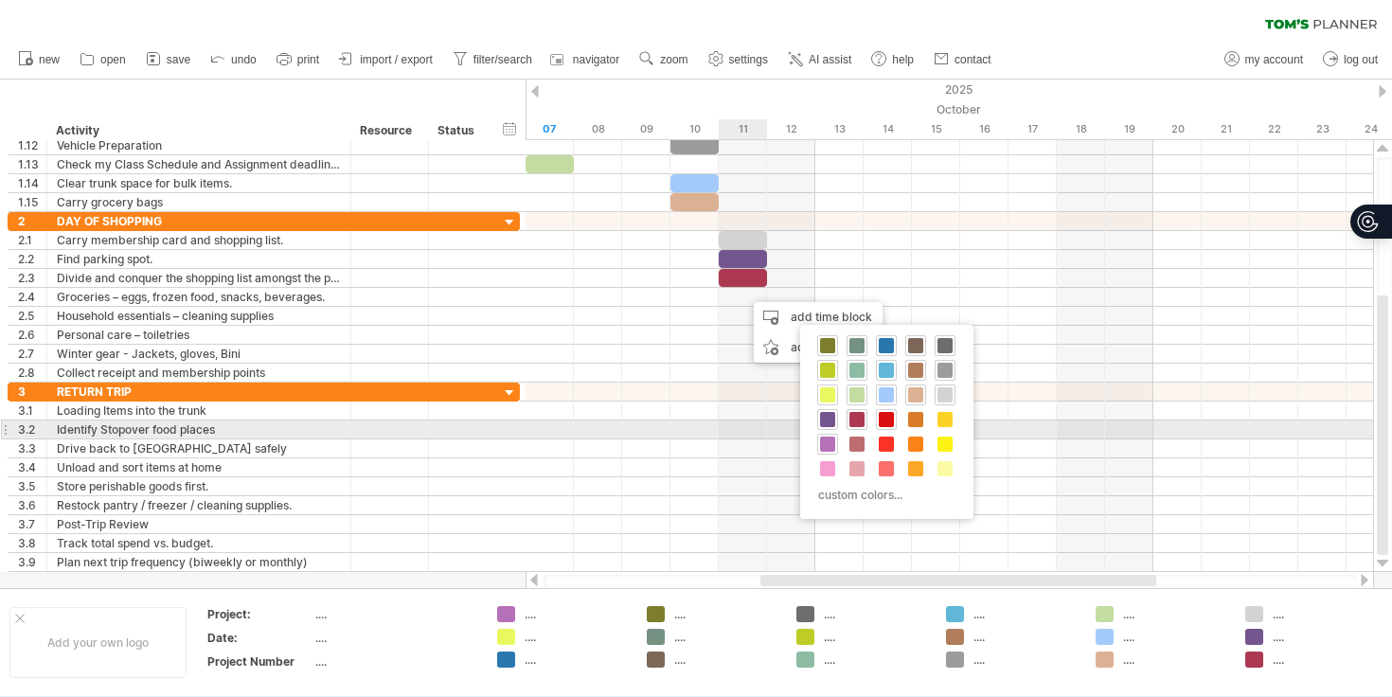
click at [887, 422] on span at bounding box center [886, 419] width 15 height 15
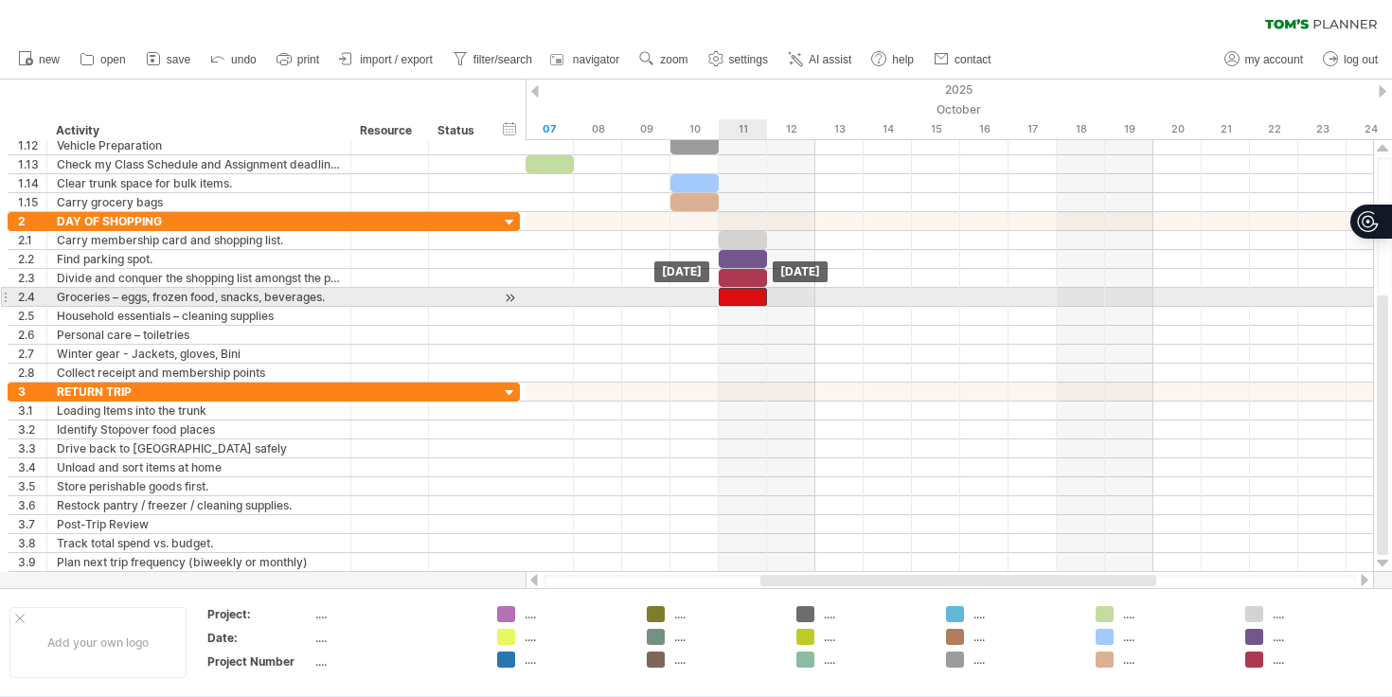
drag, startPoint x: 778, startPoint y: 299, endPoint x: 753, endPoint y: 299, distance: 24.6
click at [753, 299] on div at bounding box center [743, 297] width 48 height 18
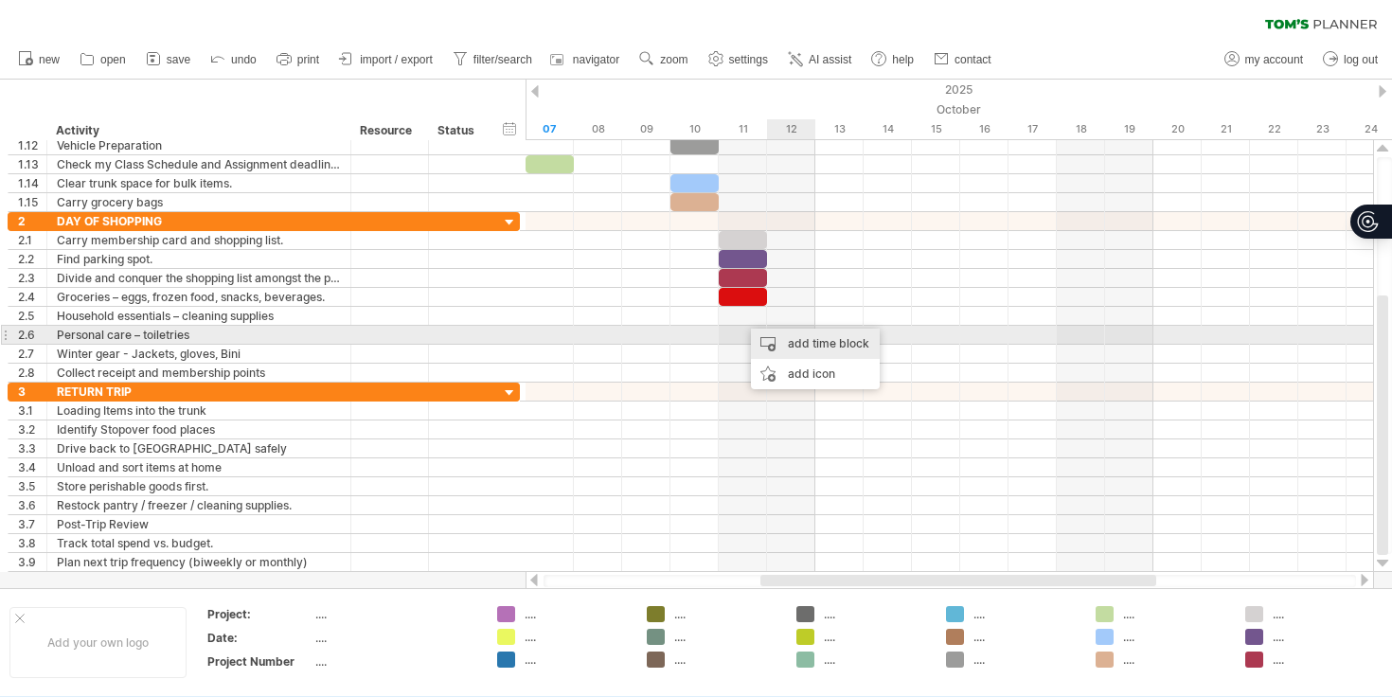
click at [779, 338] on div "add time block" at bounding box center [815, 344] width 129 height 30
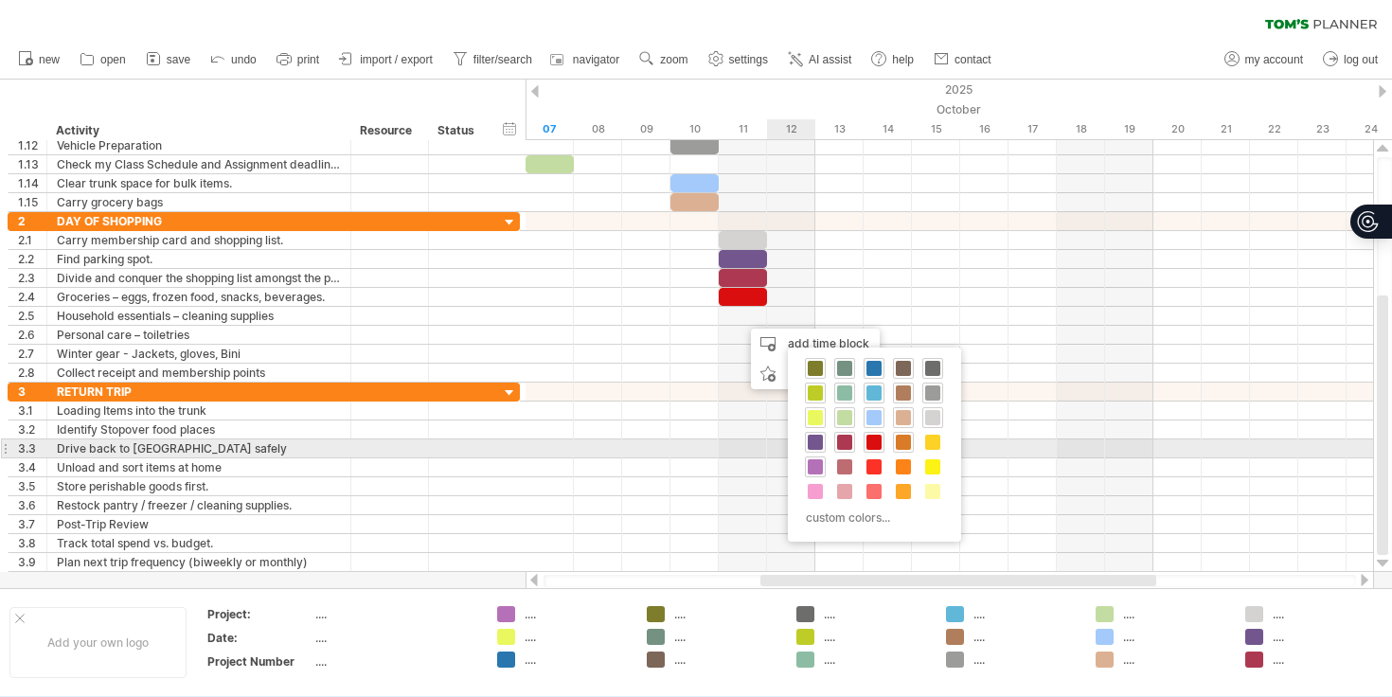
click at [906, 443] on span at bounding box center [903, 442] width 15 height 15
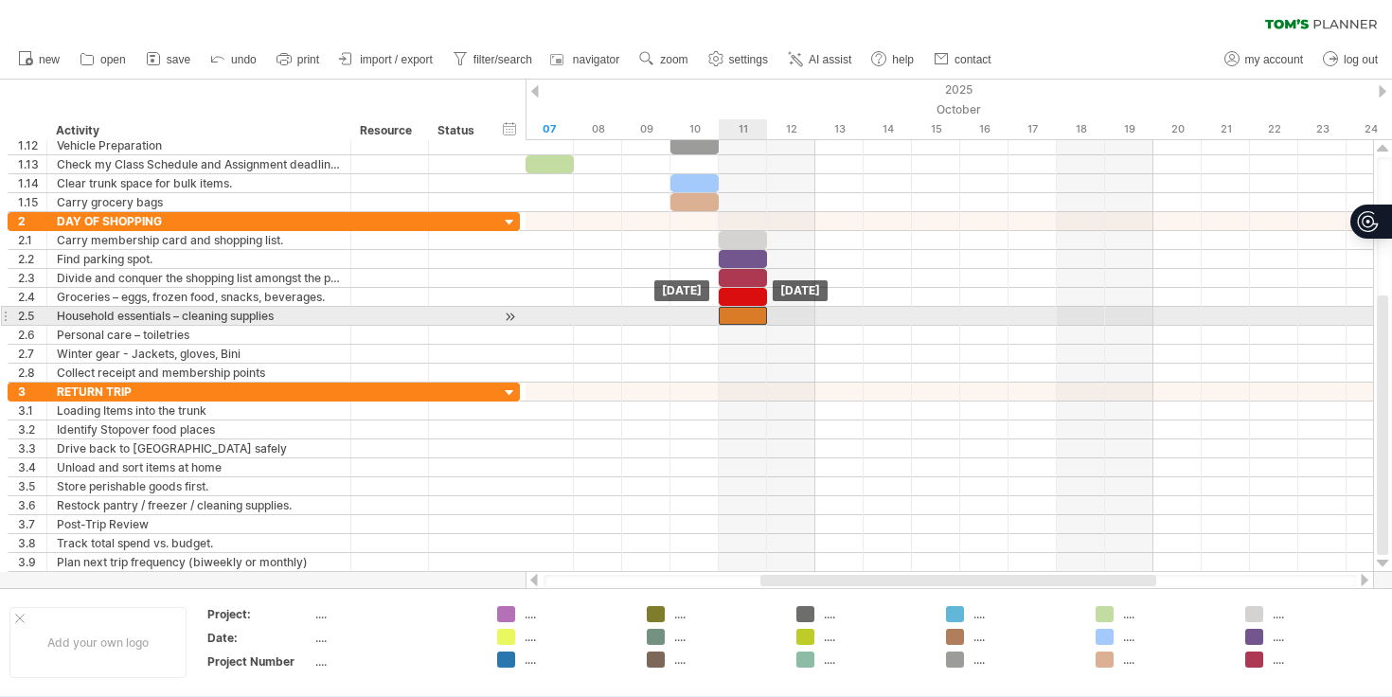
drag, startPoint x: 776, startPoint y: 319, endPoint x: 754, endPoint y: 319, distance: 21.8
click at [754, 319] on div at bounding box center [743, 316] width 48 height 18
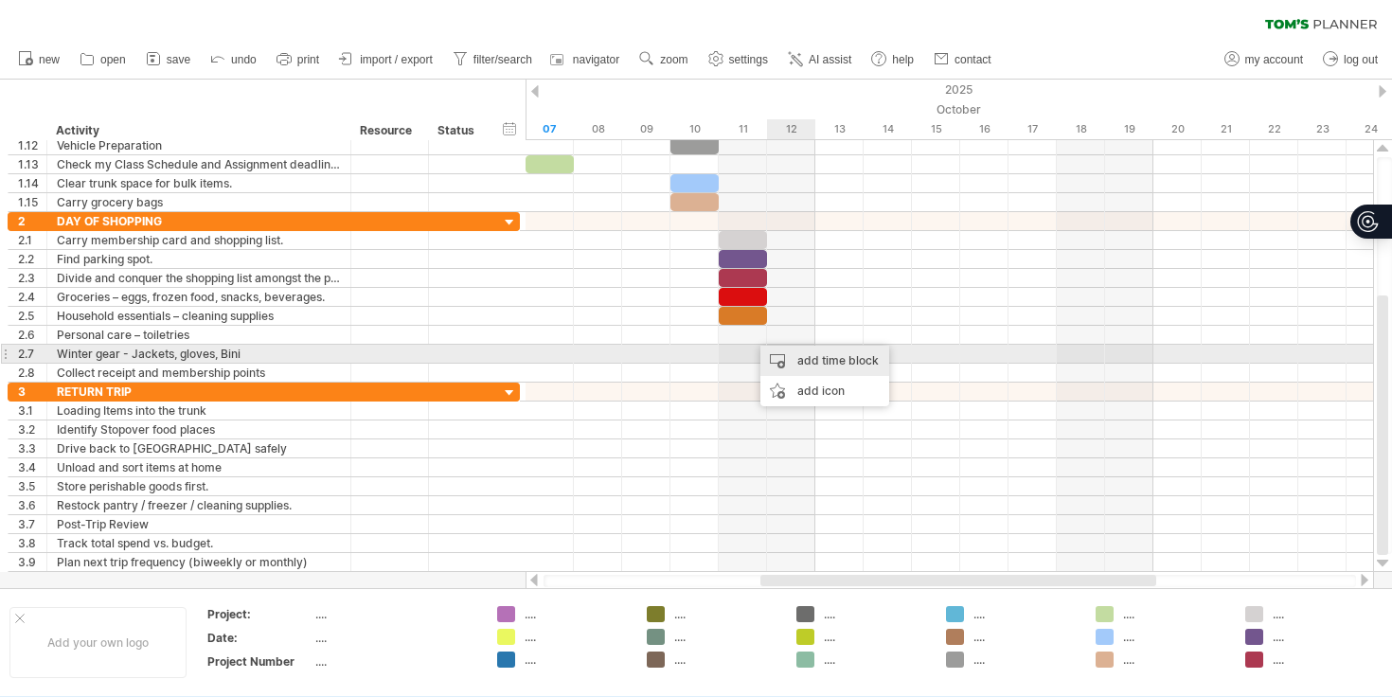
click at [788, 353] on div "add time block" at bounding box center [825, 361] width 129 height 30
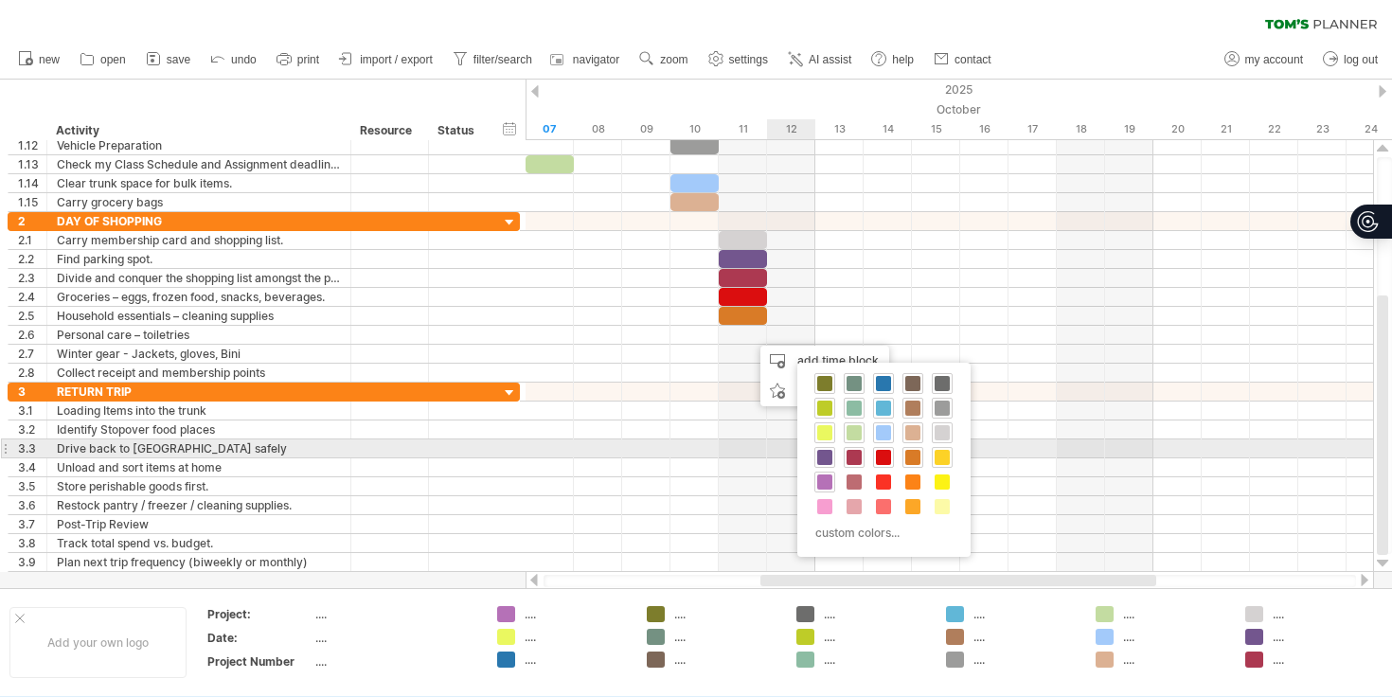
click at [942, 456] on span at bounding box center [942, 457] width 15 height 15
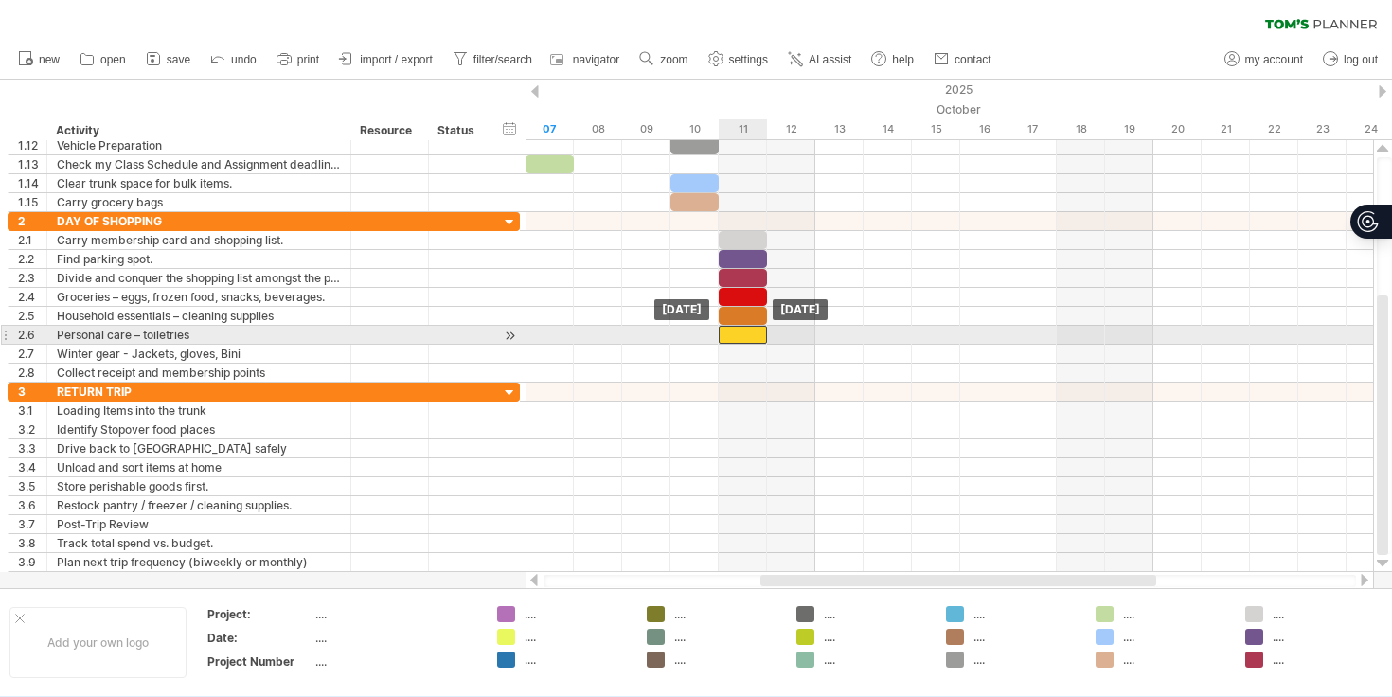
drag, startPoint x: 766, startPoint y: 332, endPoint x: 747, endPoint y: 332, distance: 18.9
click at [747, 332] on div at bounding box center [743, 335] width 48 height 18
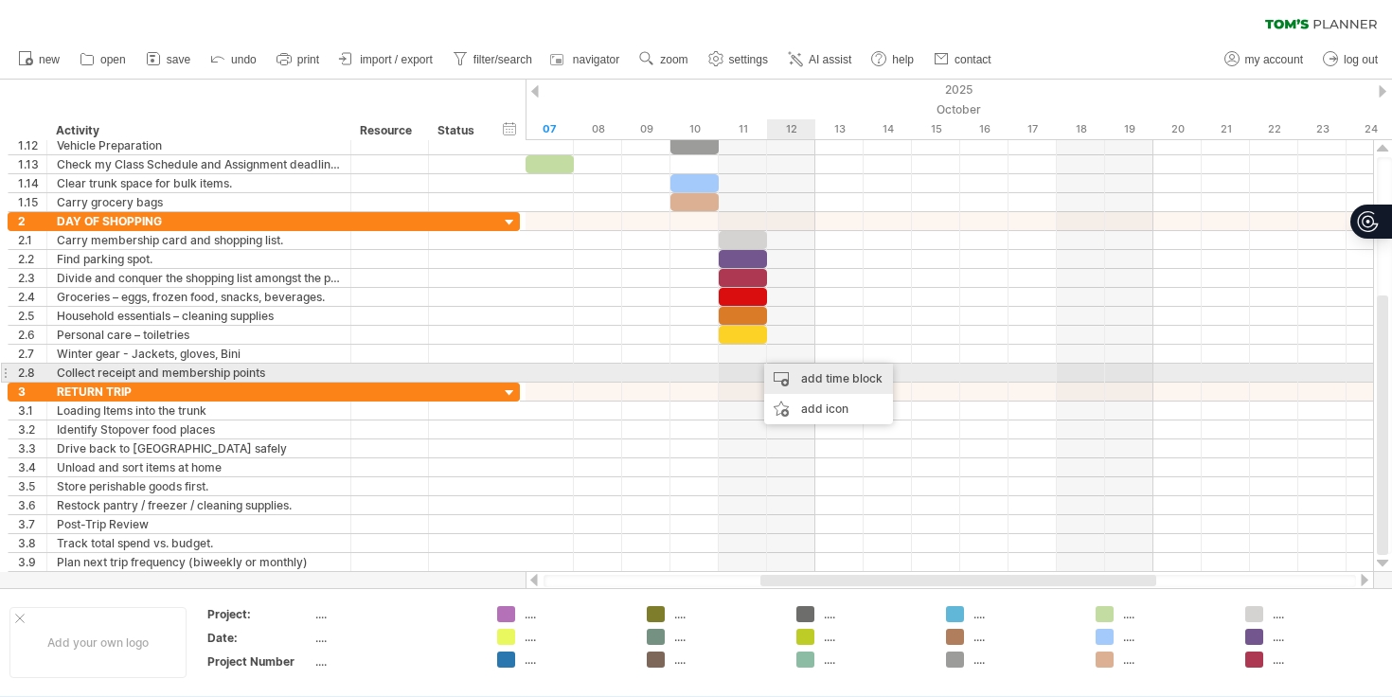
click at [807, 382] on div "add time block" at bounding box center [828, 379] width 129 height 30
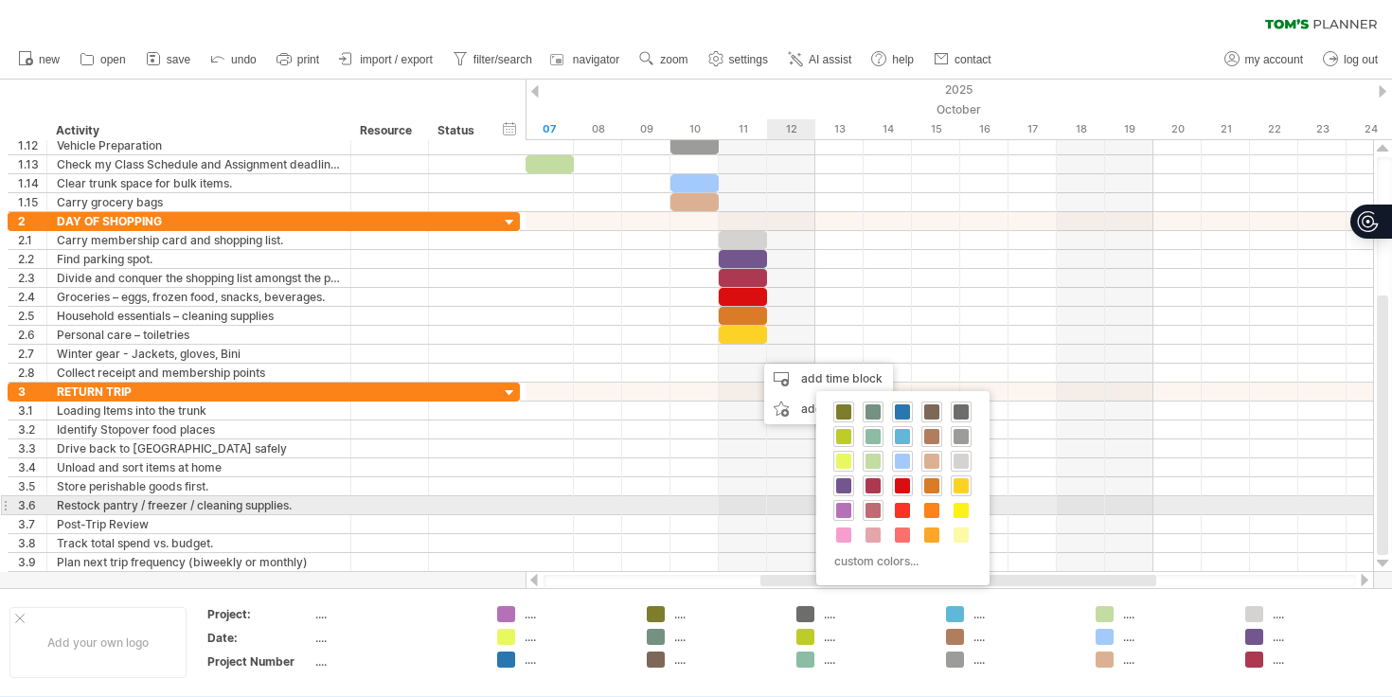
click at [877, 512] on span at bounding box center [873, 510] width 15 height 15
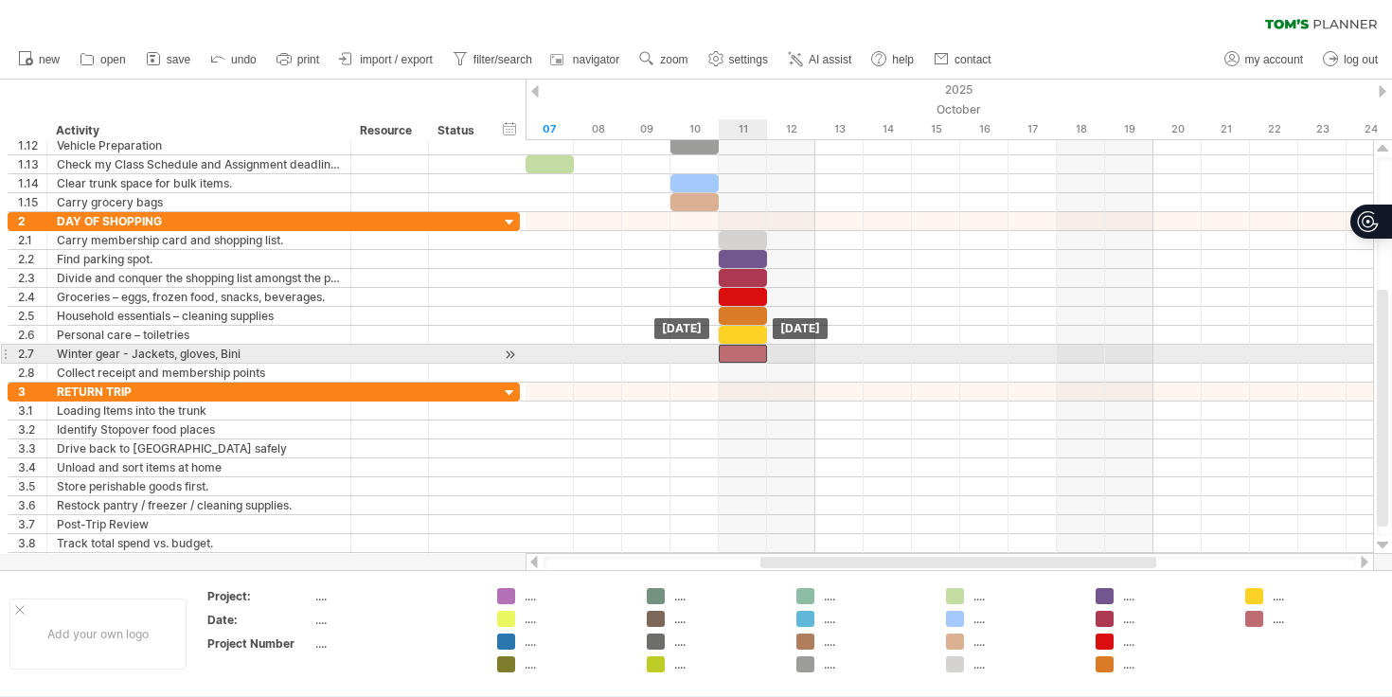
drag, startPoint x: 764, startPoint y: 352, endPoint x: 746, endPoint y: 352, distance: 18.0
click at [746, 352] on div at bounding box center [743, 354] width 48 height 18
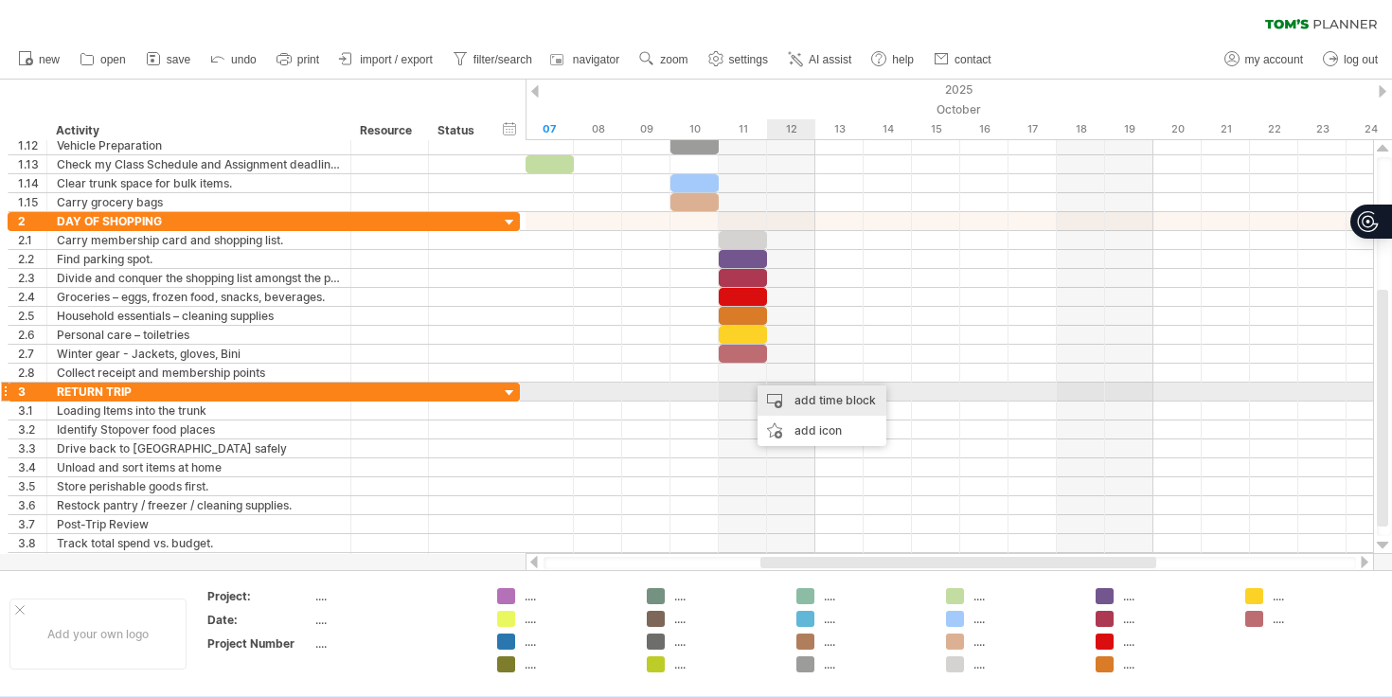
click at [789, 392] on div "add time block" at bounding box center [822, 401] width 129 height 30
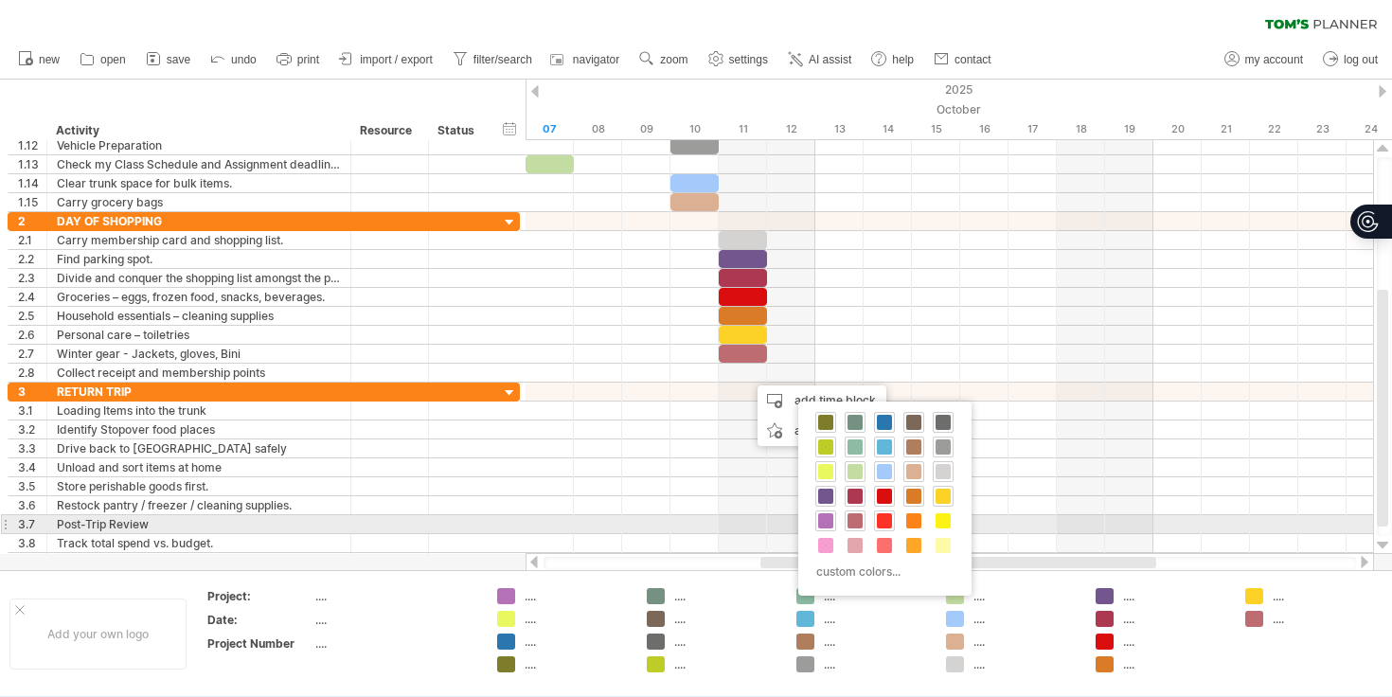
click at [894, 526] on div at bounding box center [884, 521] width 21 height 21
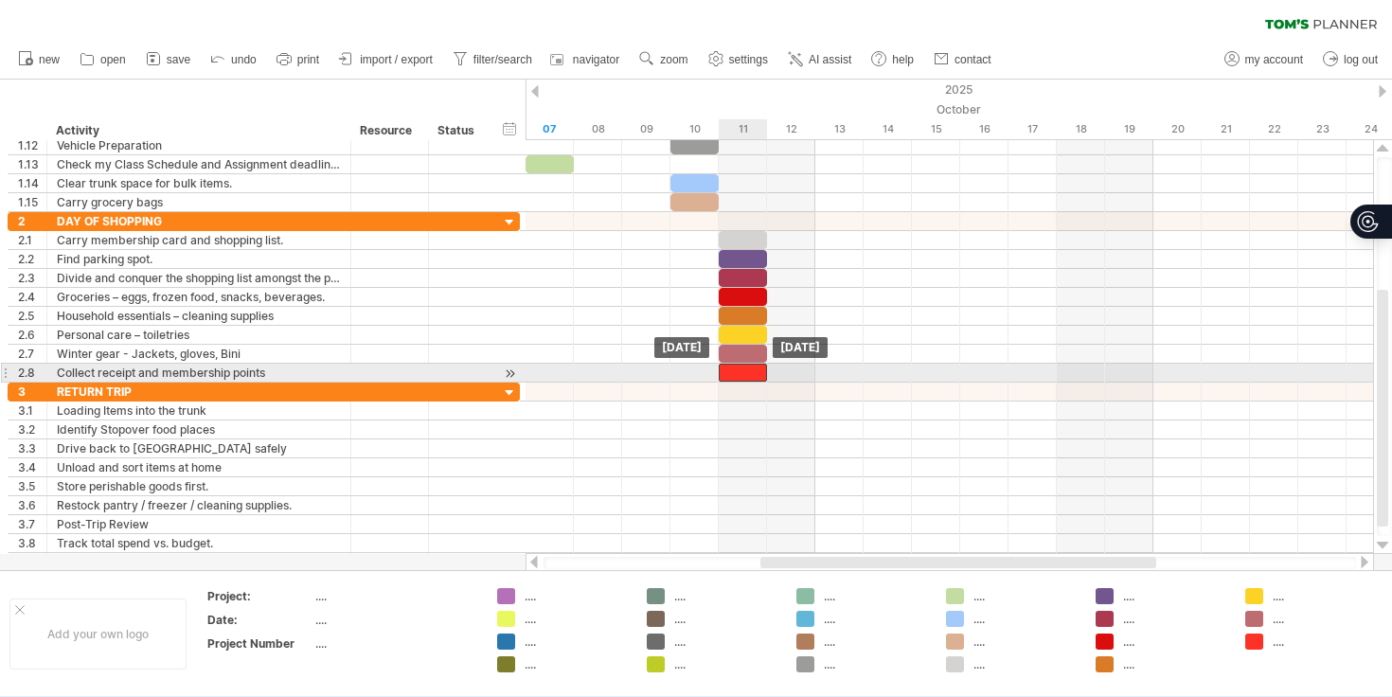
drag, startPoint x: 769, startPoint y: 374, endPoint x: 741, endPoint y: 374, distance: 28.4
click at [741, 374] on div at bounding box center [743, 373] width 48 height 18
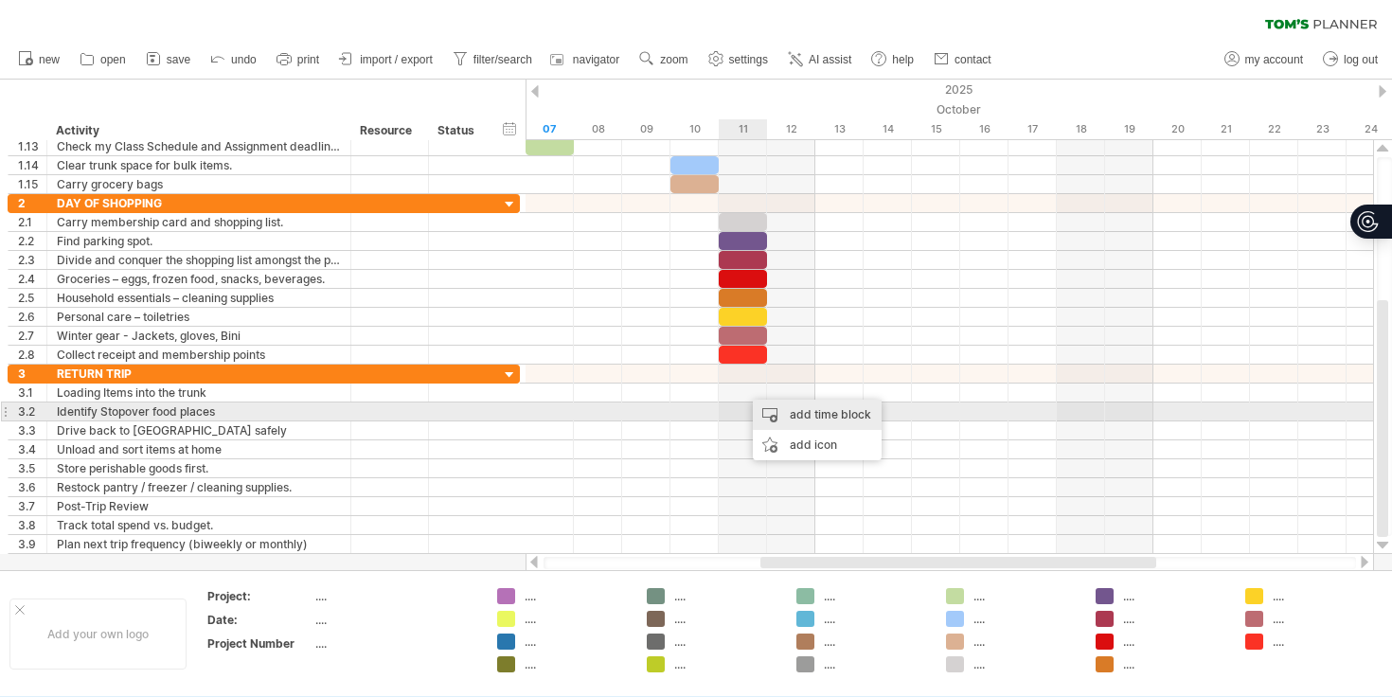
click at [774, 411] on div "add time block" at bounding box center [817, 415] width 129 height 30
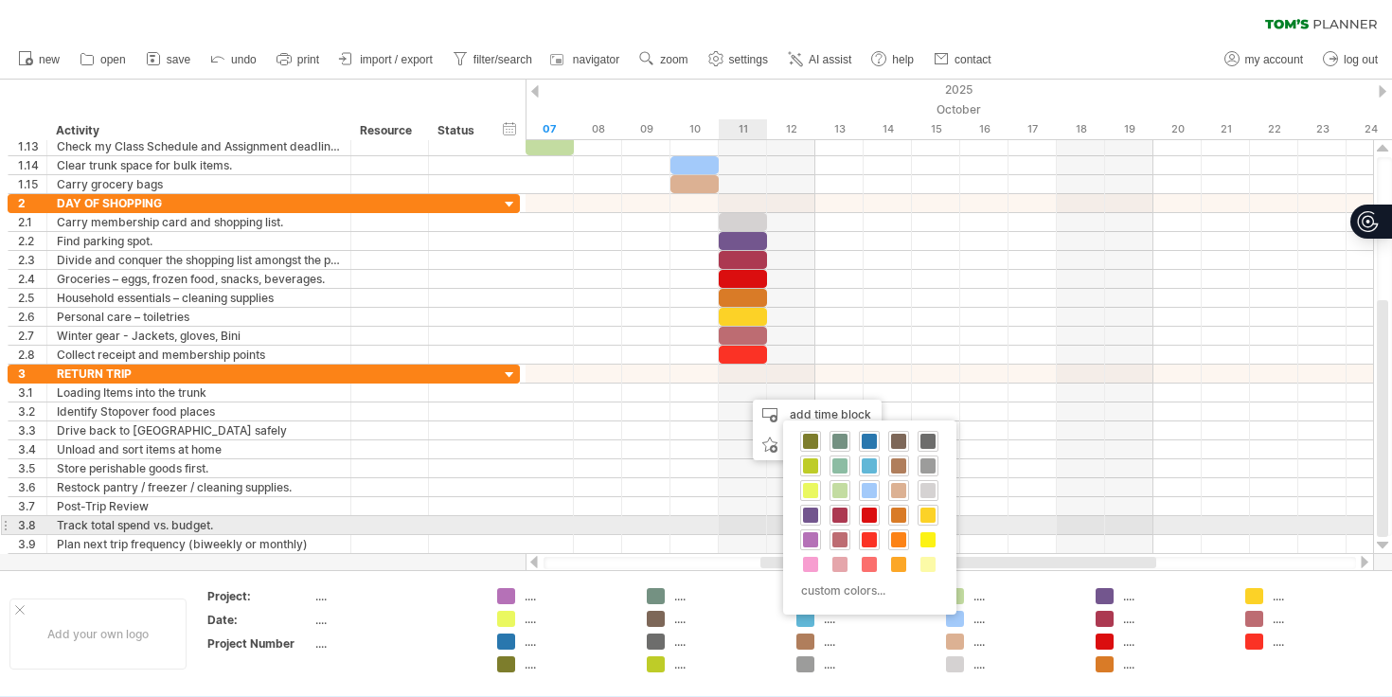
click at [904, 535] on span at bounding box center [898, 539] width 15 height 15
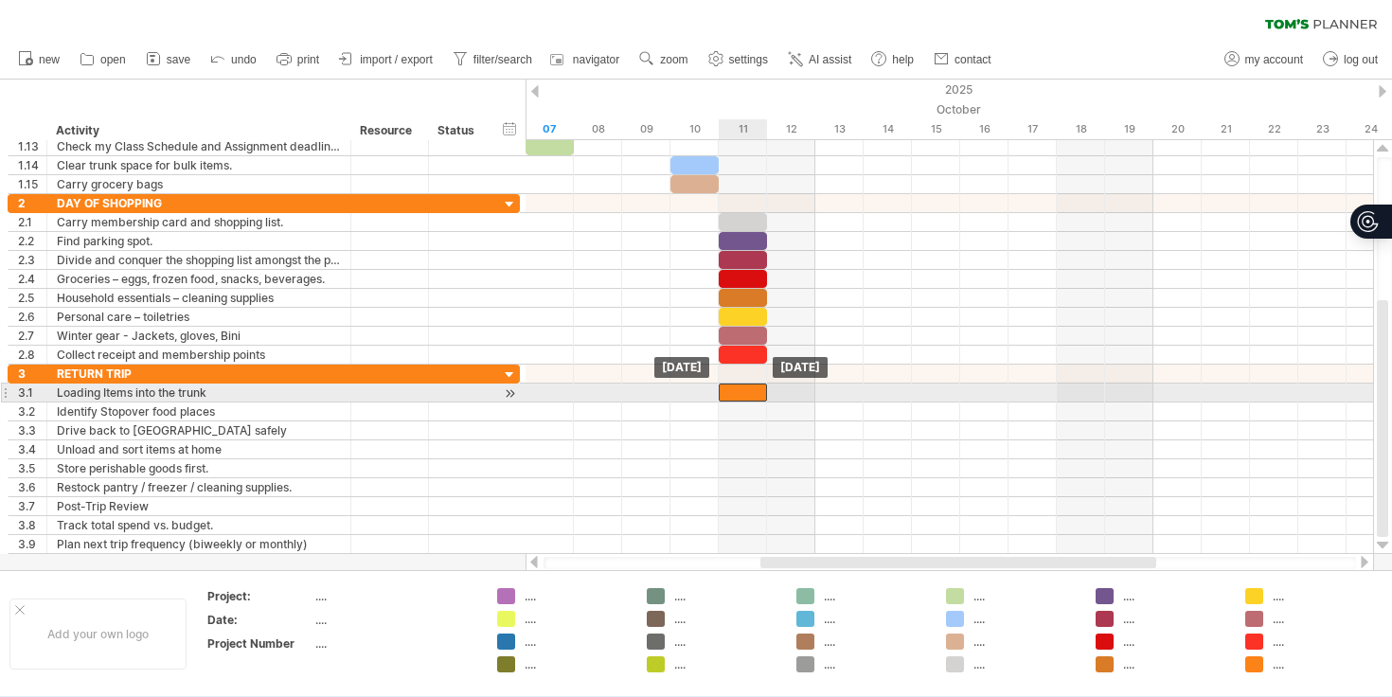
drag, startPoint x: 769, startPoint y: 397, endPoint x: 748, endPoint y: 397, distance: 20.8
click at [748, 397] on div at bounding box center [743, 393] width 48 height 18
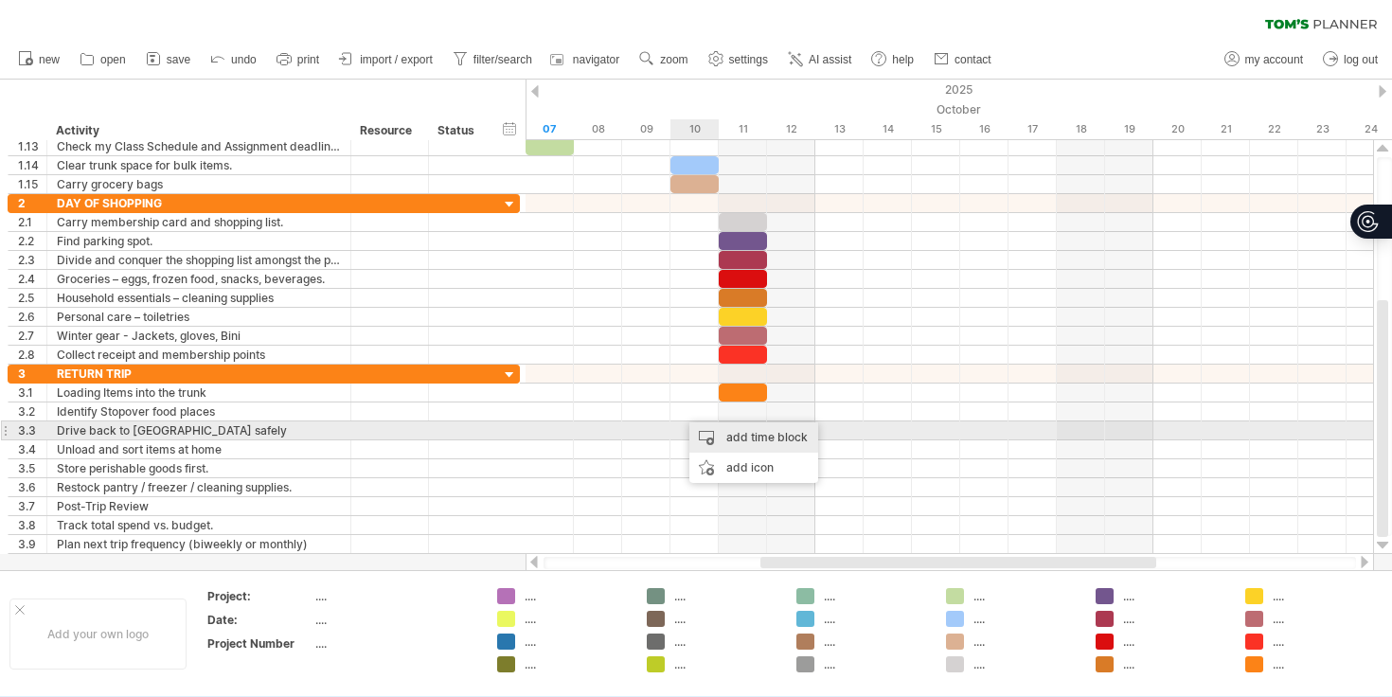
click at [725, 432] on div "add time block" at bounding box center [754, 437] width 129 height 30
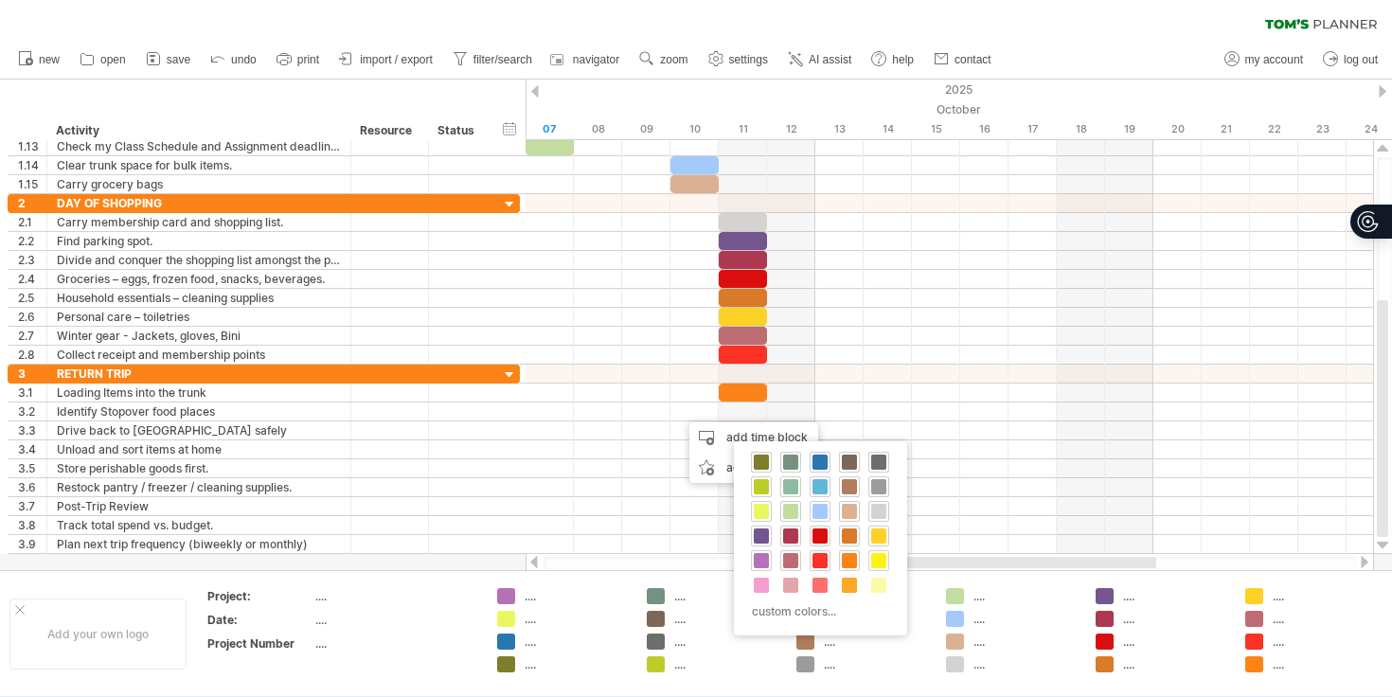
click at [885, 564] on span at bounding box center [878, 560] width 15 height 15
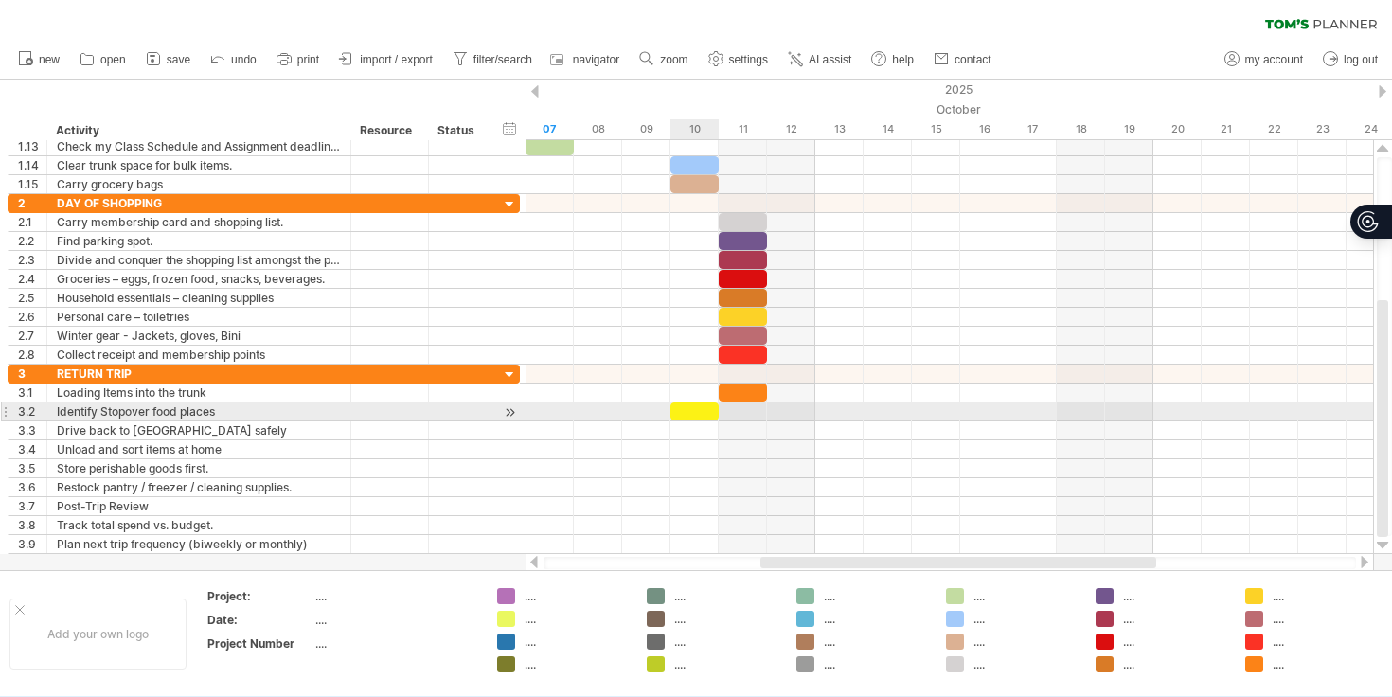
click at [706, 409] on div at bounding box center [695, 412] width 48 height 18
click at [668, 416] on span at bounding box center [671, 412] width 8 height 18
drag, startPoint x: 673, startPoint y: 410, endPoint x: 639, endPoint y: 410, distance: 33.2
click at [639, 410] on div "[DATE] [DATE] - 1.5 days" at bounding box center [950, 347] width 848 height 414
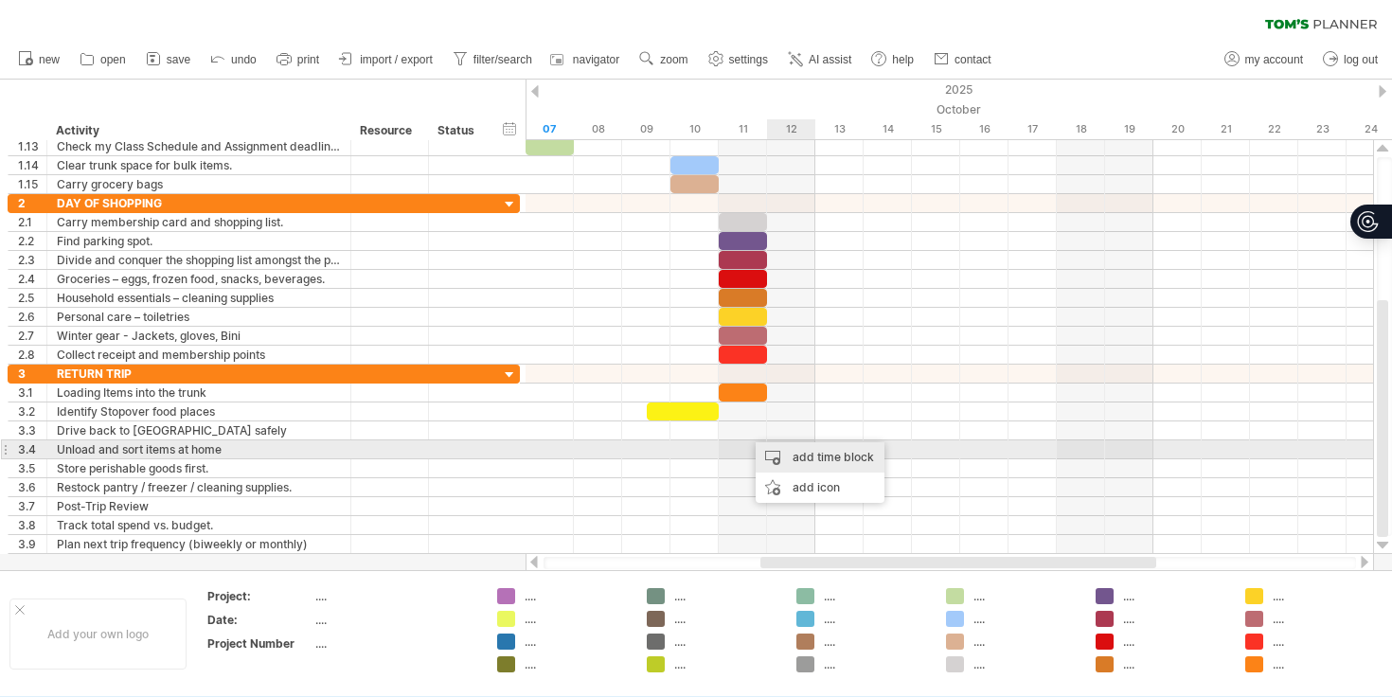
click at [798, 457] on div "add time block" at bounding box center [820, 457] width 129 height 30
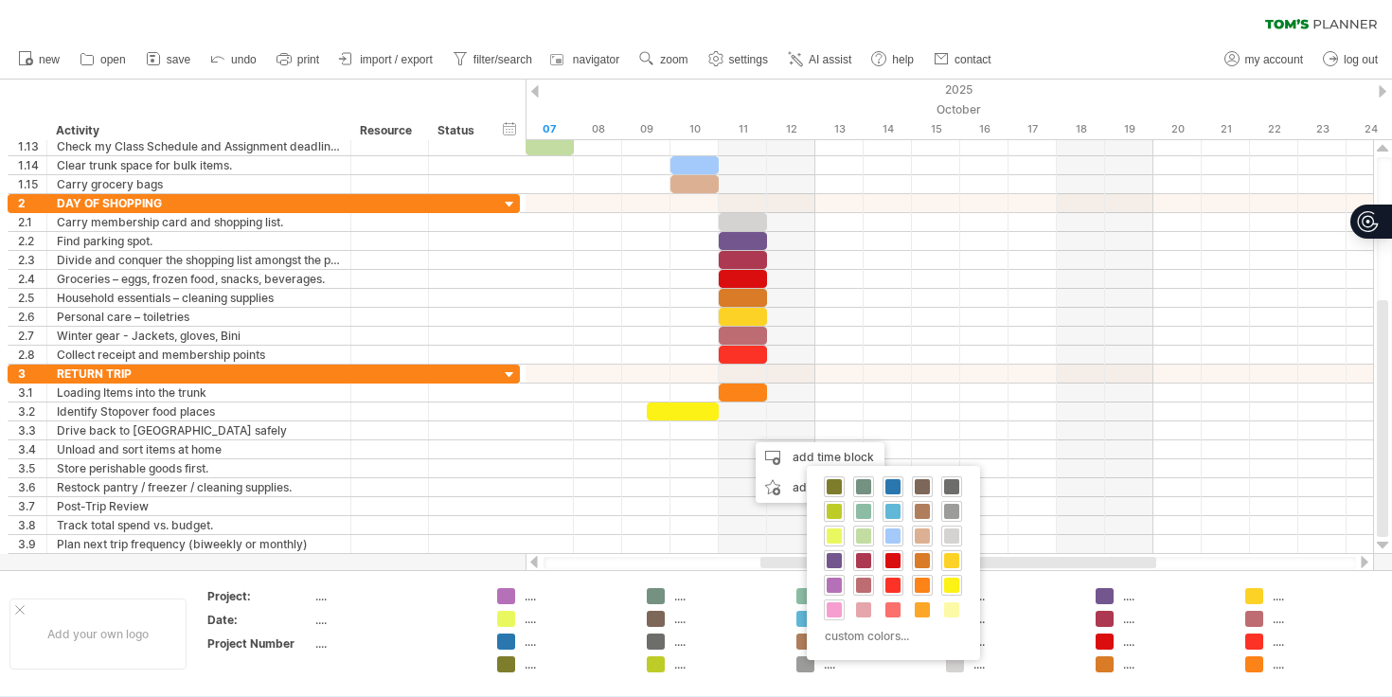
click at [839, 608] on span at bounding box center [834, 609] width 15 height 15
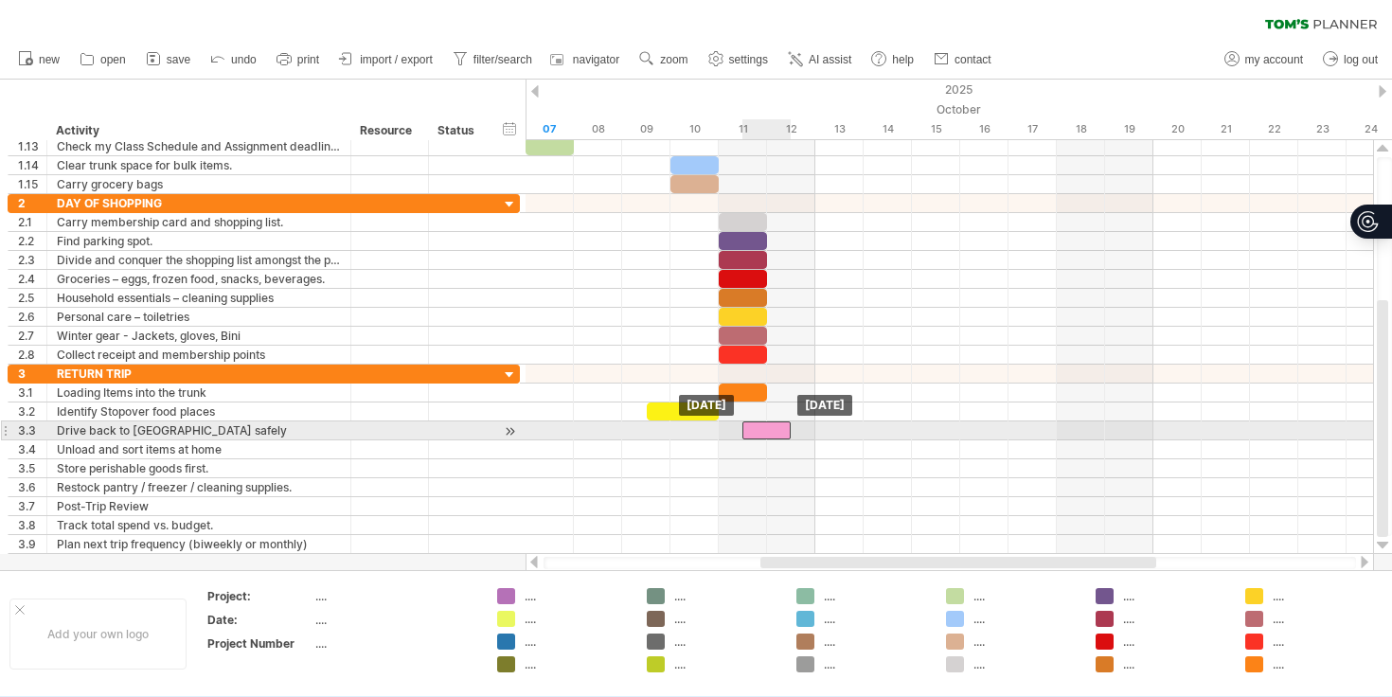
click at [761, 432] on div at bounding box center [767, 431] width 48 height 18
drag, startPoint x: 781, startPoint y: 430, endPoint x: 766, endPoint y: 430, distance: 15.2
click at [766, 430] on div at bounding box center [743, 431] width 48 height 18
drag, startPoint x: 718, startPoint y: 431, endPoint x: 736, endPoint y: 430, distance: 18.0
click at [736, 430] on div "[DATE] [DATE] - 0.5 days" at bounding box center [950, 347] width 848 height 414
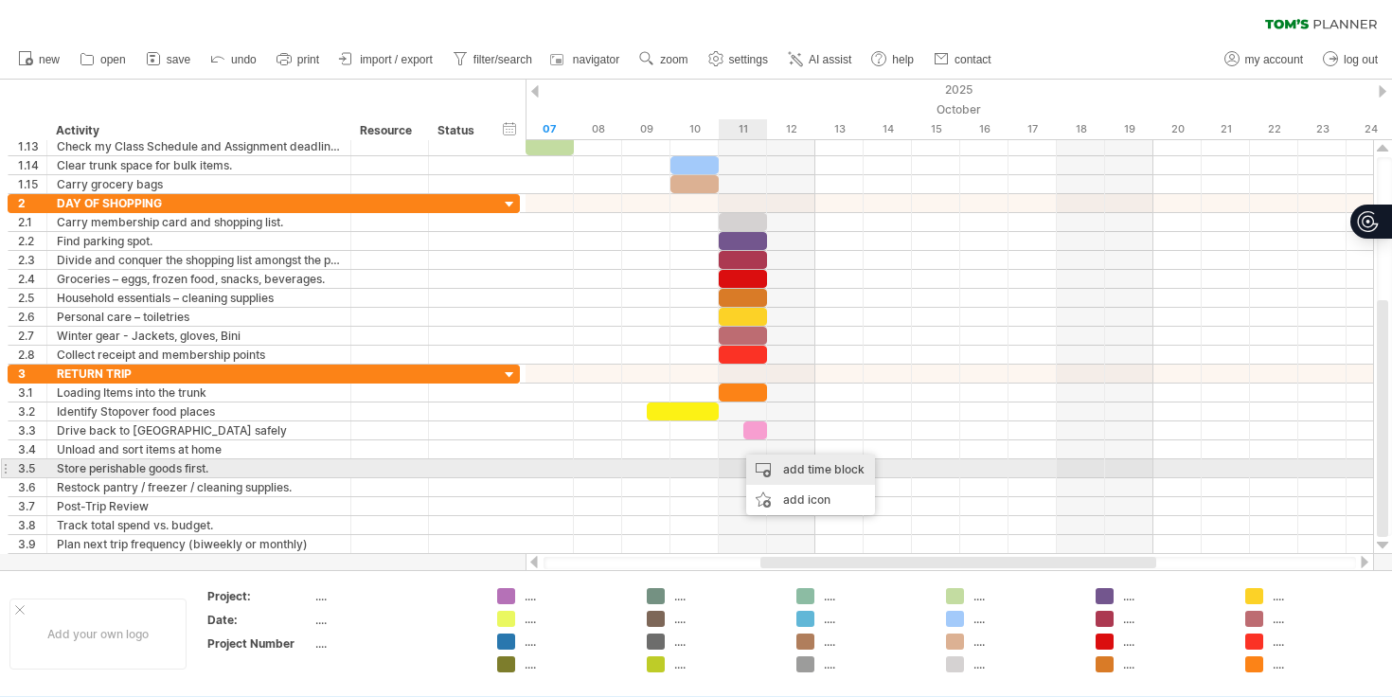
click at [772, 460] on div "add time block" at bounding box center [810, 470] width 129 height 30
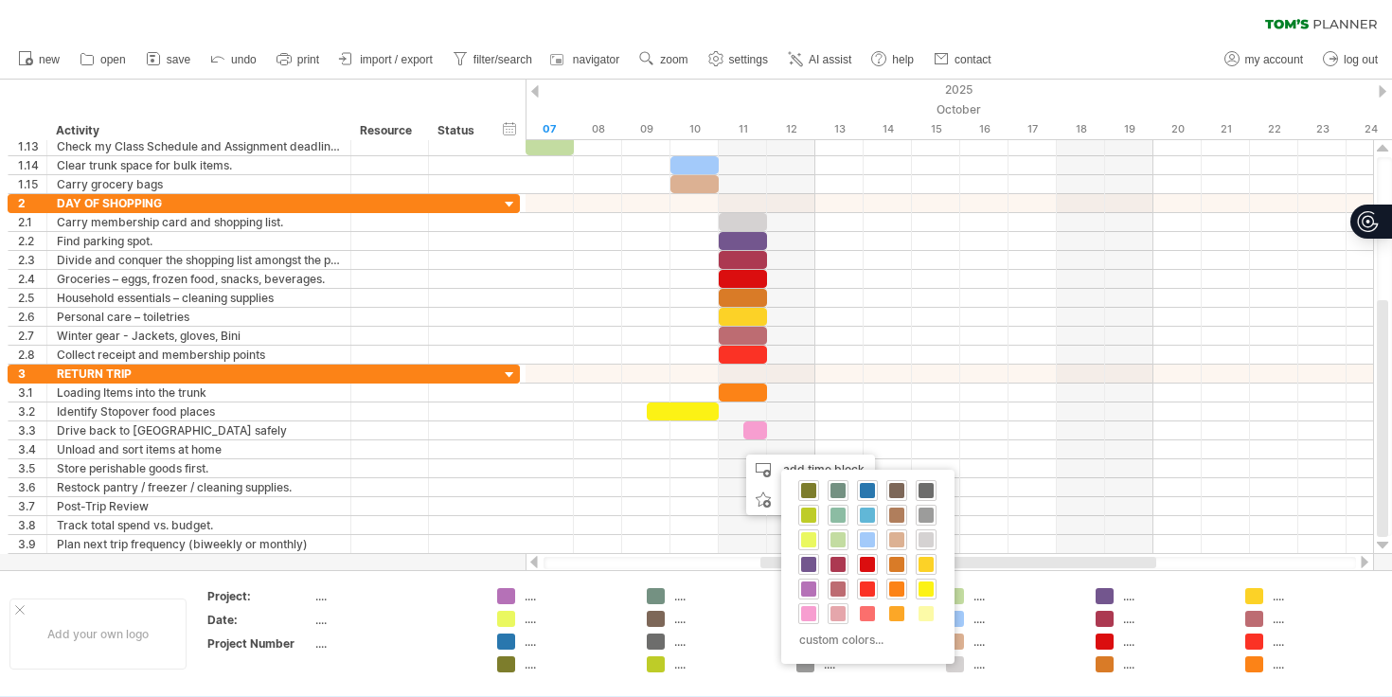
click at [836, 612] on span at bounding box center [838, 613] width 15 height 15
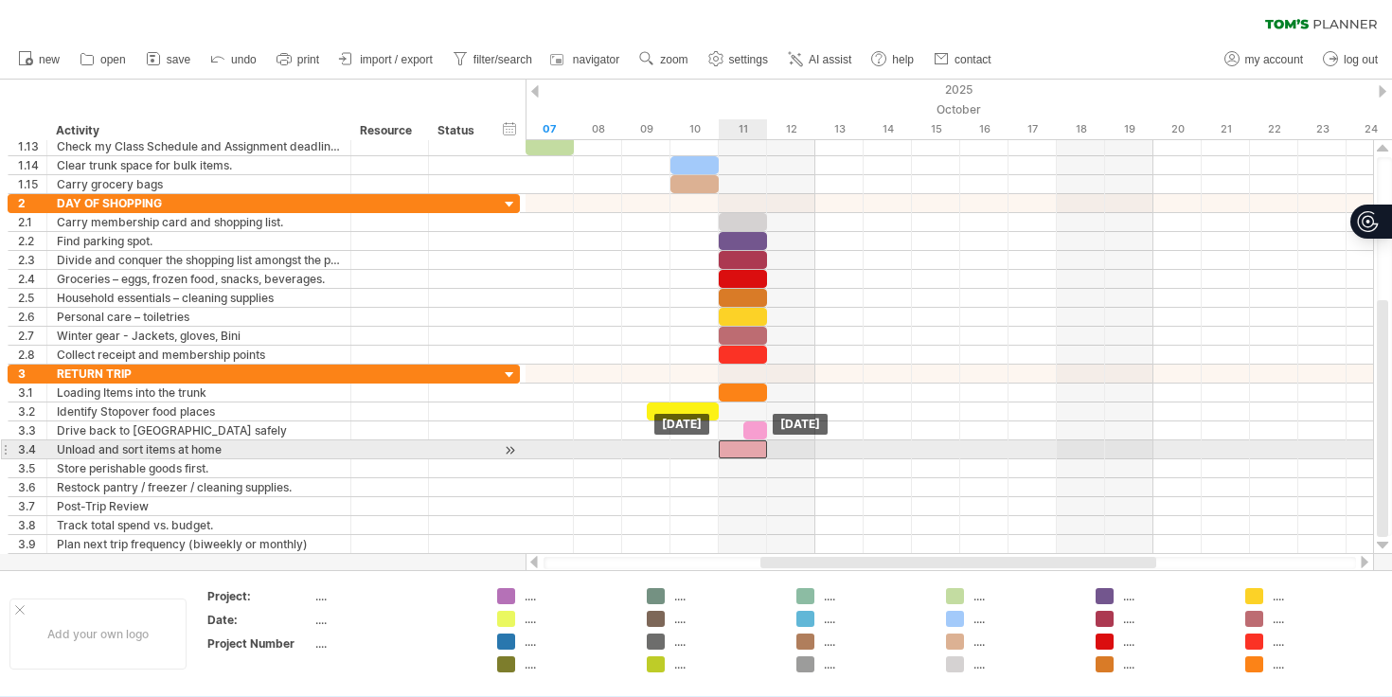
drag, startPoint x: 760, startPoint y: 448, endPoint x: 733, endPoint y: 448, distance: 26.5
click at [733, 448] on div at bounding box center [743, 449] width 48 height 18
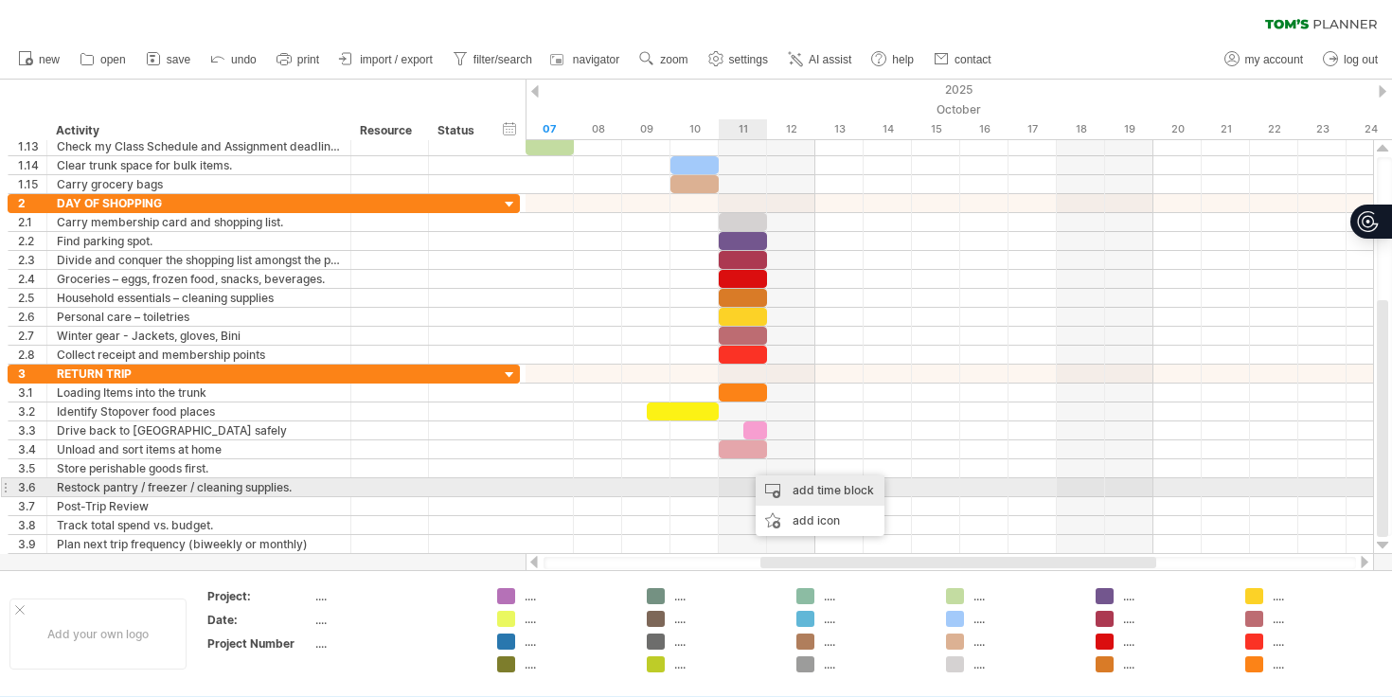
click at [773, 487] on div "add time block" at bounding box center [820, 491] width 129 height 30
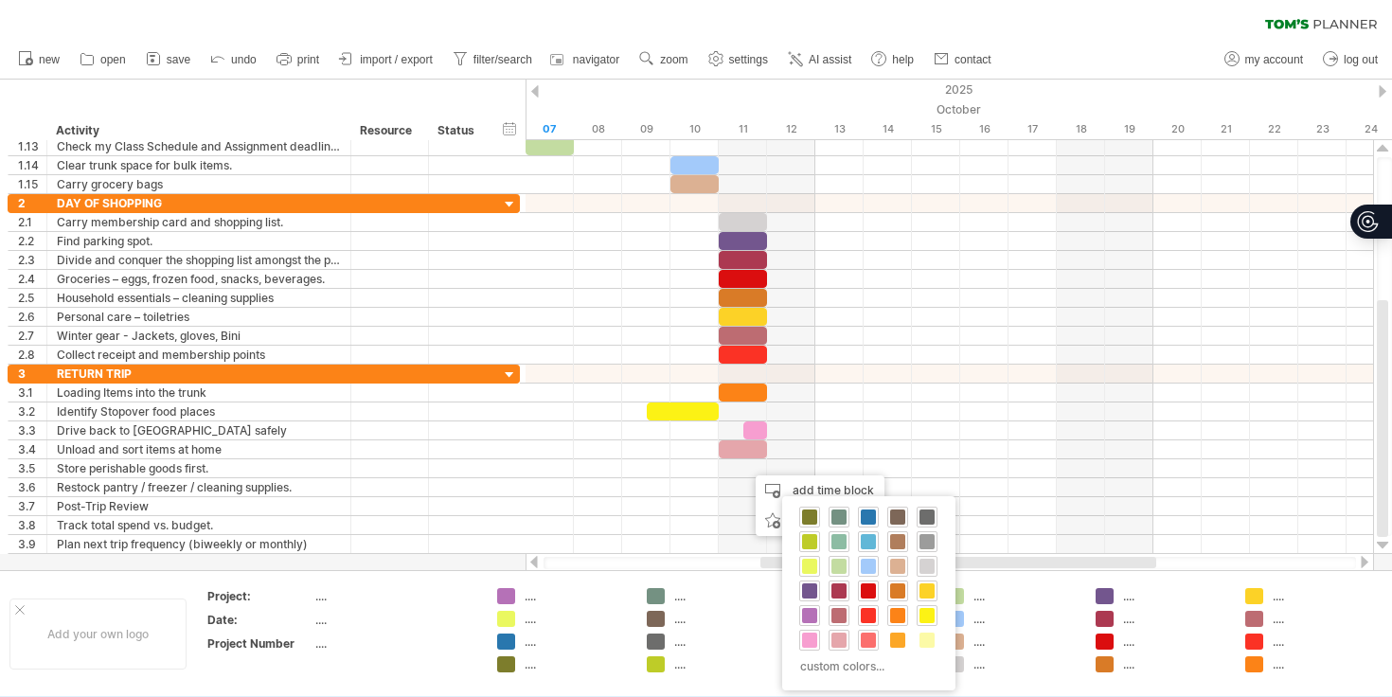
click at [875, 641] on span at bounding box center [868, 640] width 15 height 15
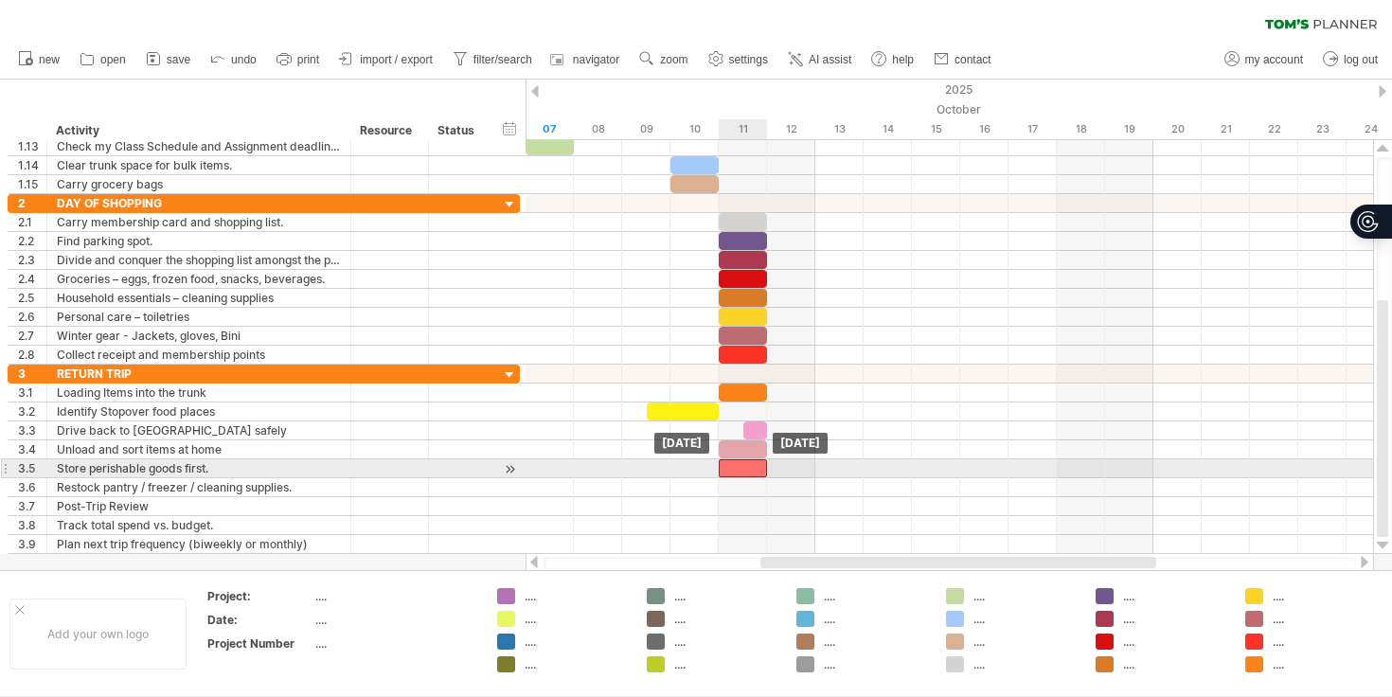
drag, startPoint x: 763, startPoint y: 471, endPoint x: 741, endPoint y: 471, distance: 22.7
click at [741, 471] on div at bounding box center [743, 468] width 48 height 18
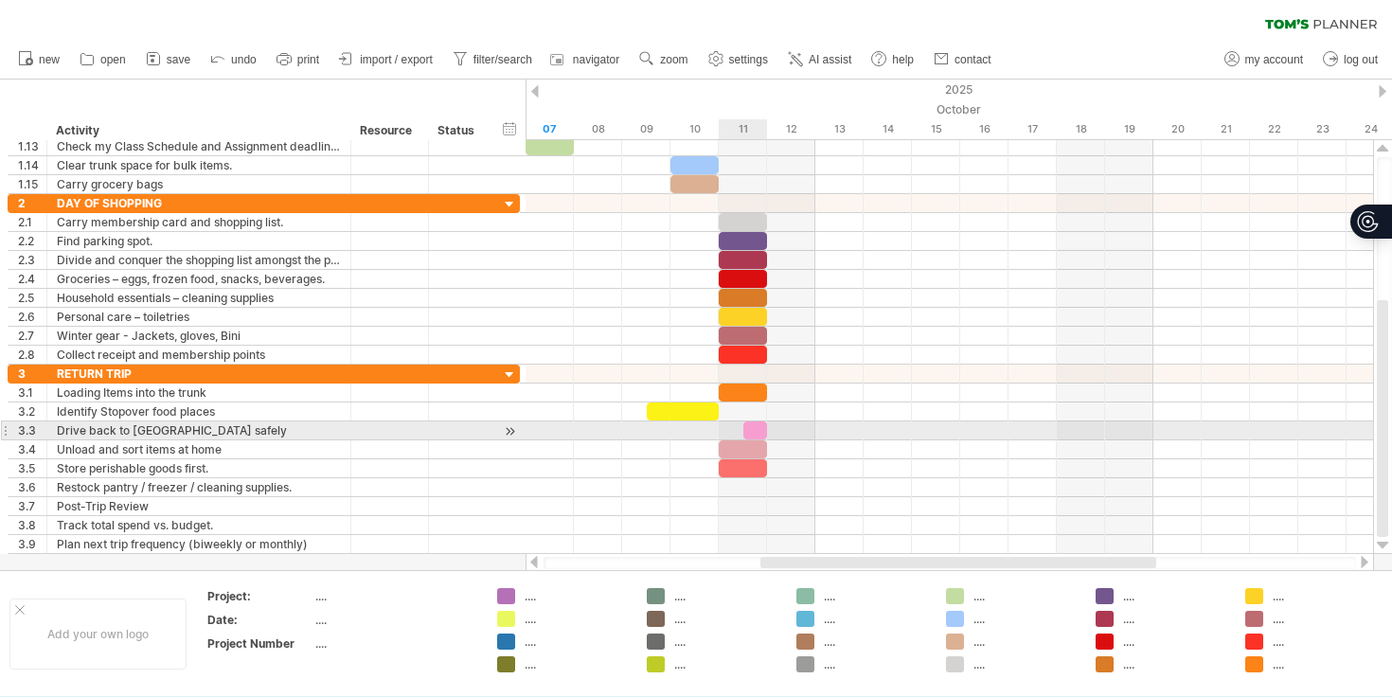
click at [761, 427] on div at bounding box center [756, 431] width 25 height 18
drag, startPoint x: 744, startPoint y: 430, endPoint x: 718, endPoint y: 430, distance: 25.6
click at [718, 430] on span at bounding box center [719, 431] width 8 height 18
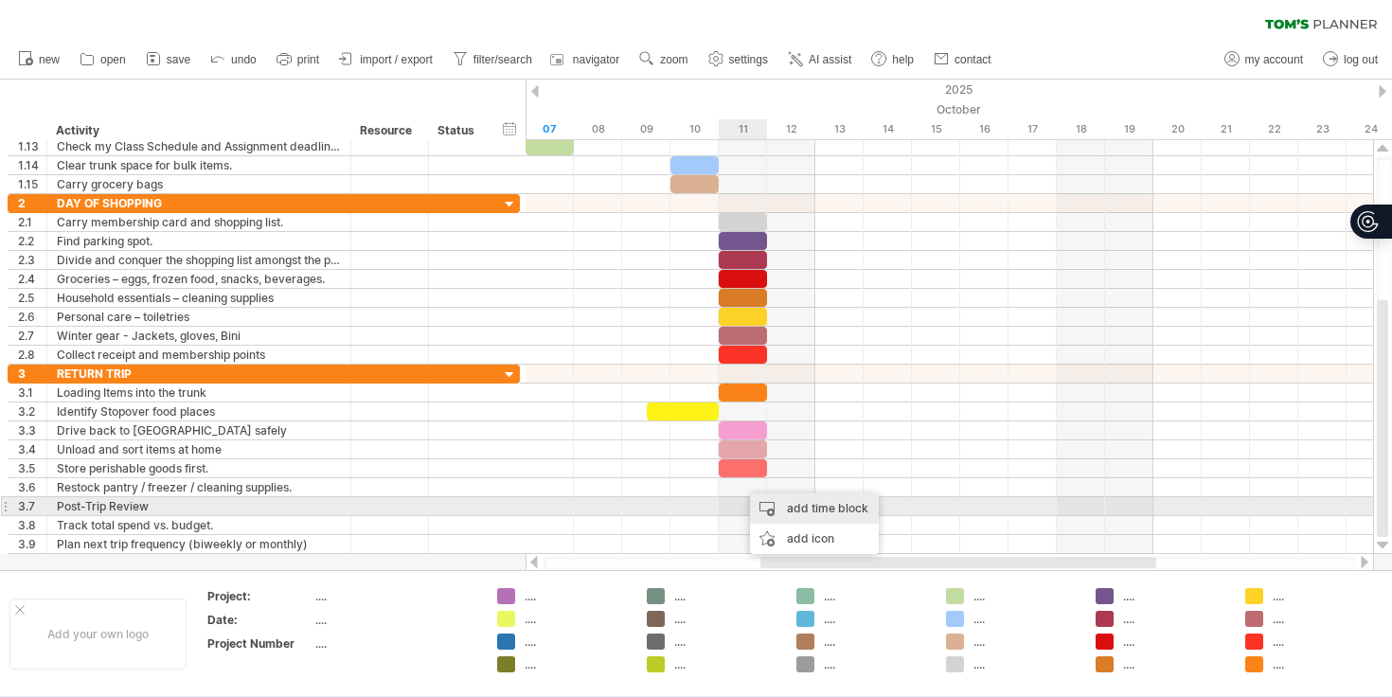
click at [773, 504] on div "add time block" at bounding box center [814, 509] width 129 height 30
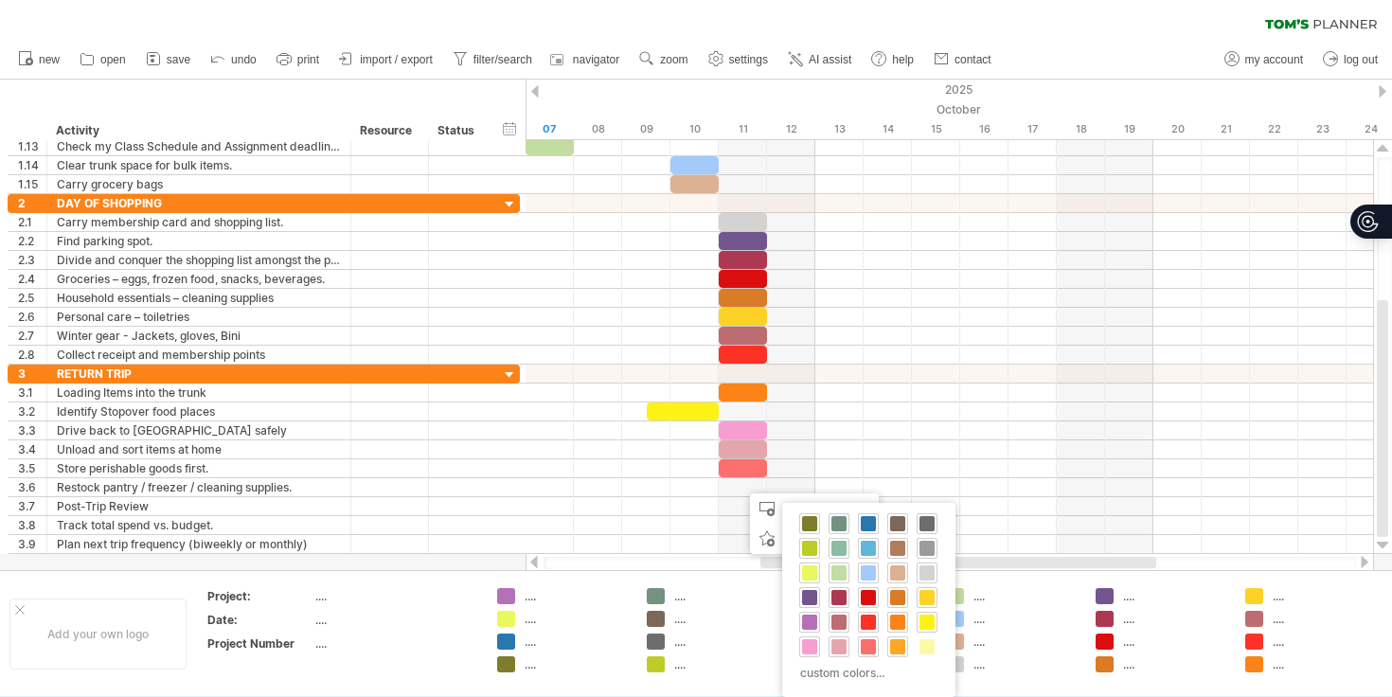
click at [891, 641] on span at bounding box center [897, 646] width 15 height 15
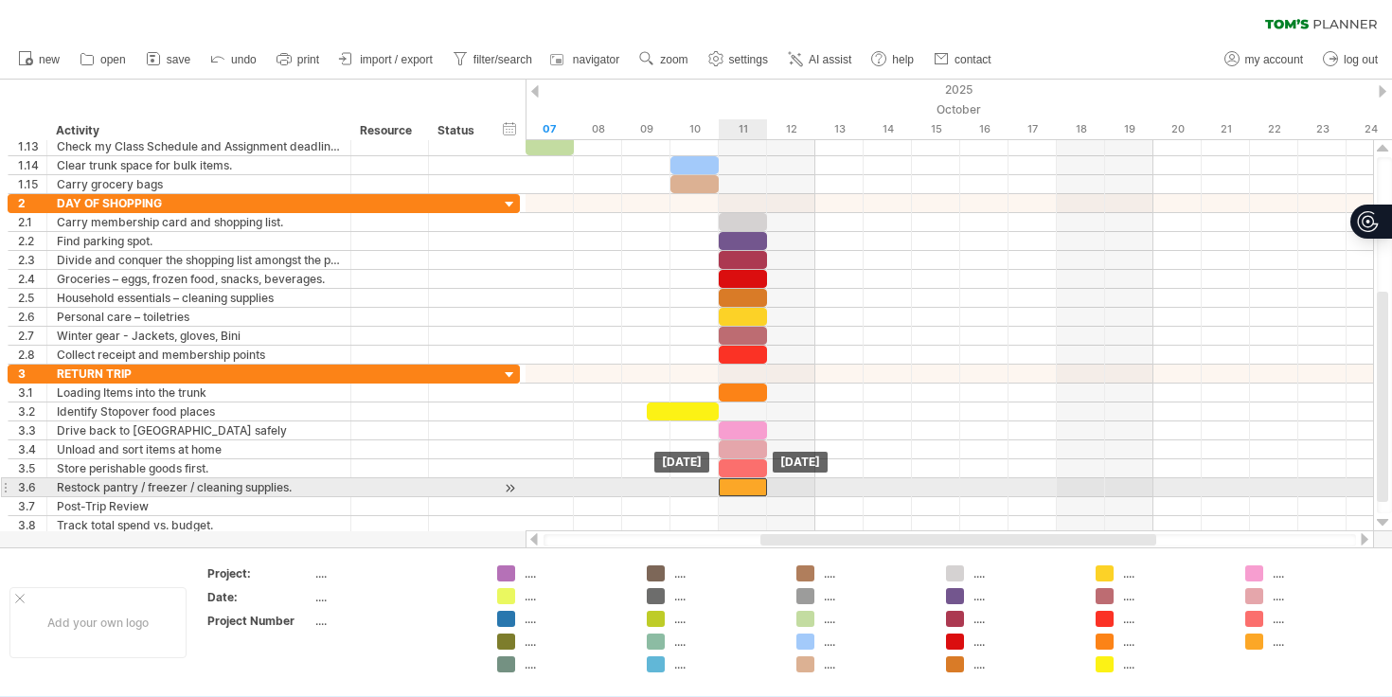
drag, startPoint x: 749, startPoint y: 488, endPoint x: 719, endPoint y: 488, distance: 30.3
click at [719, 488] on div at bounding box center [743, 487] width 48 height 18
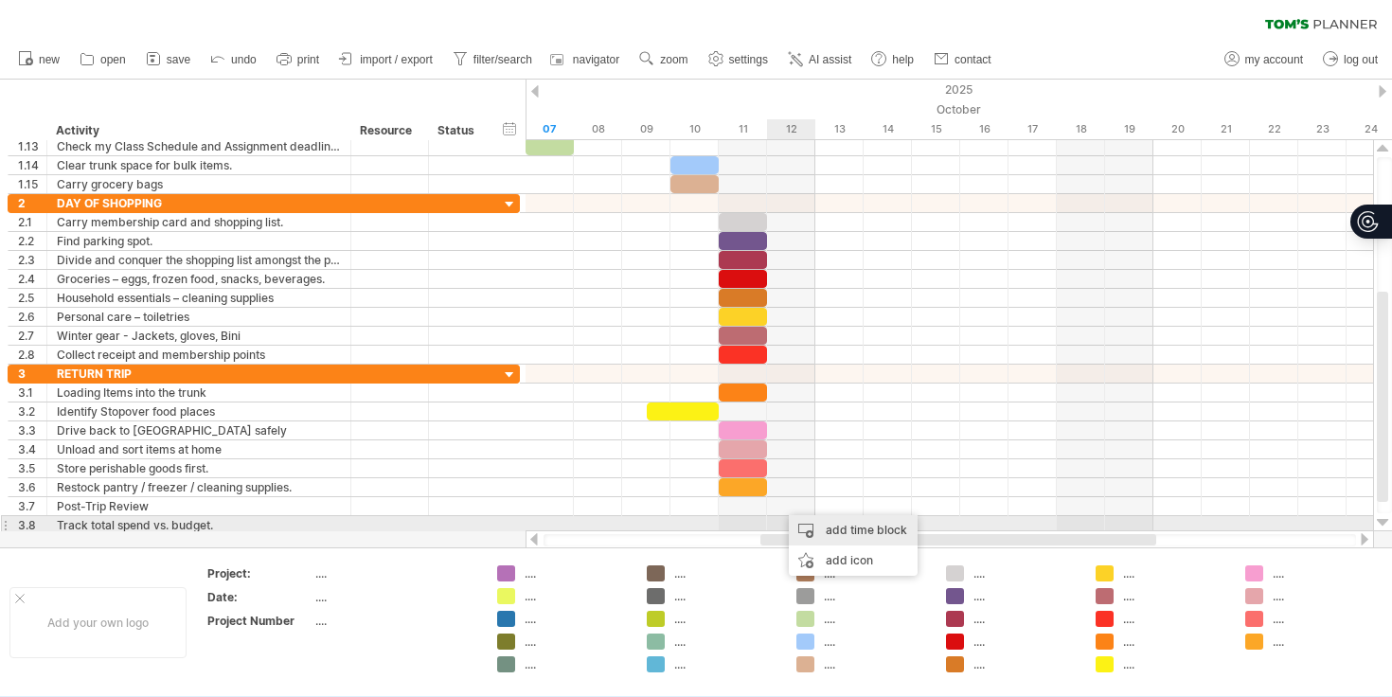
click at [816, 520] on div "add time block" at bounding box center [853, 530] width 129 height 30
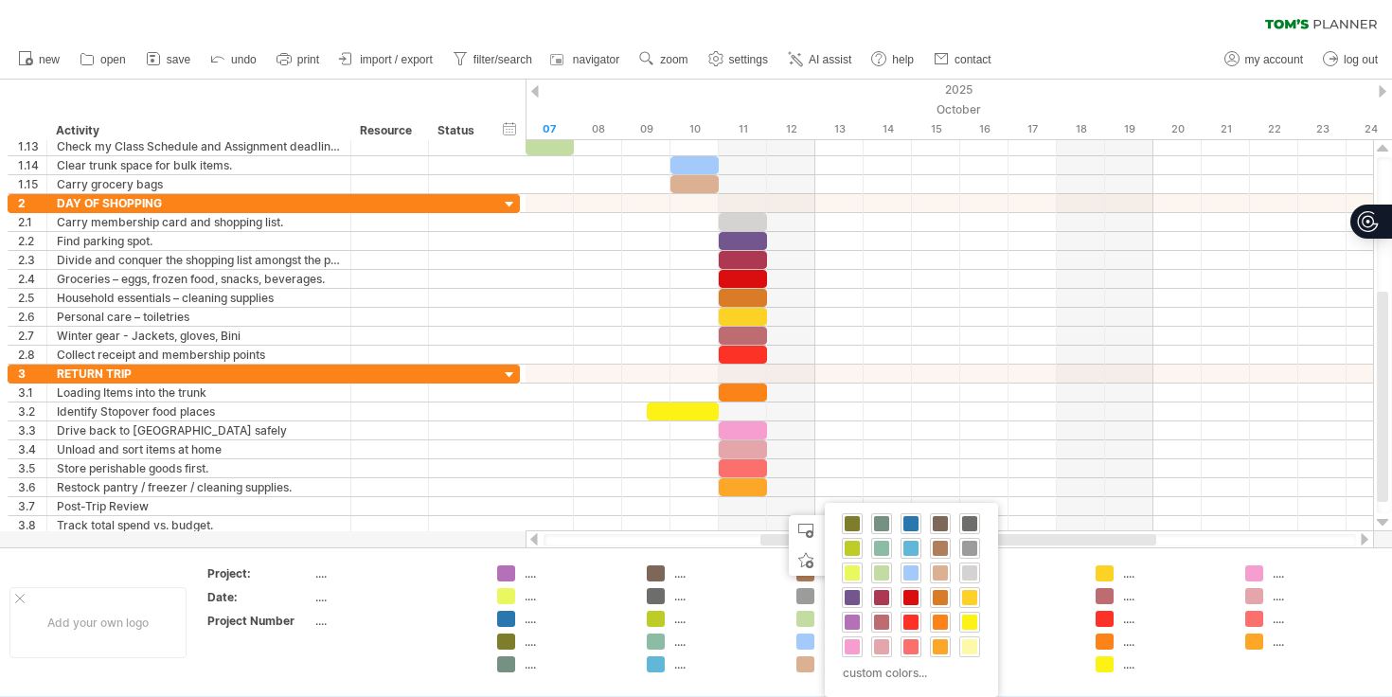
click at [967, 641] on span at bounding box center [969, 646] width 15 height 15
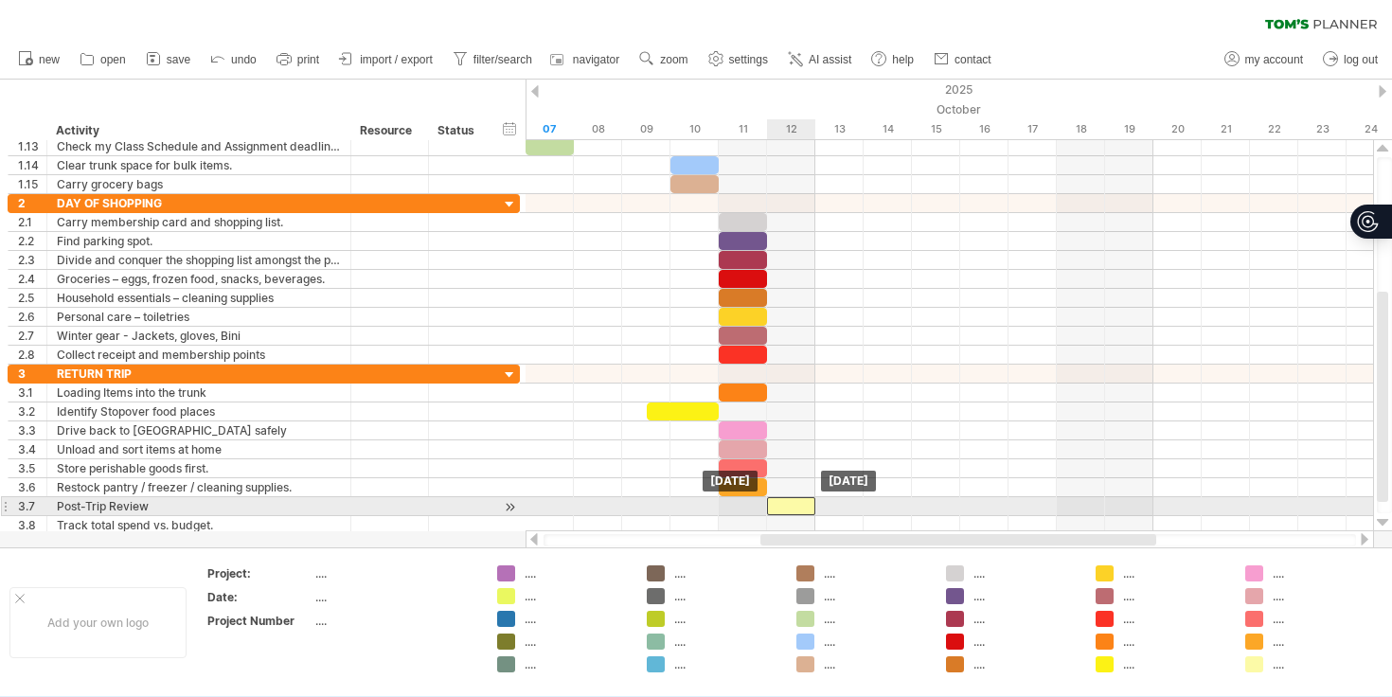
drag, startPoint x: 816, startPoint y: 511, endPoint x: 795, endPoint y: 511, distance: 20.8
click at [795, 511] on div at bounding box center [791, 506] width 48 height 18
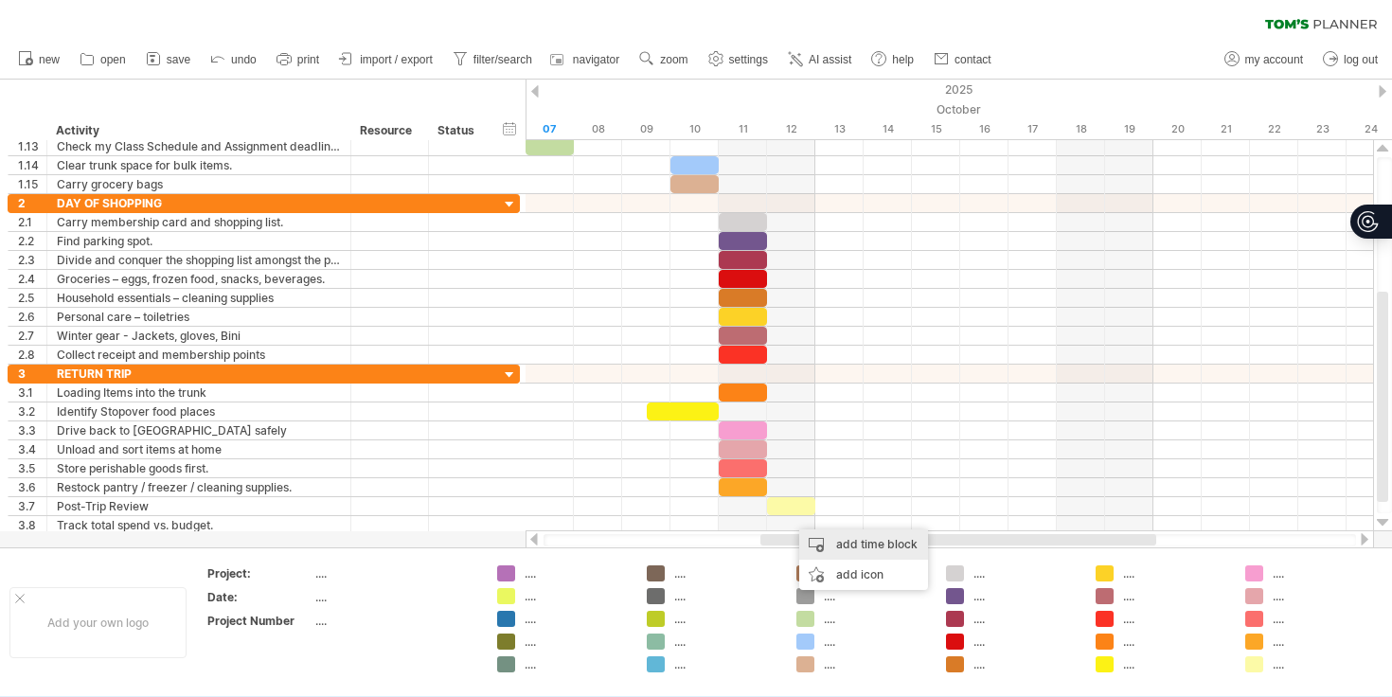
click at [825, 542] on div "add time block" at bounding box center [863, 545] width 129 height 30
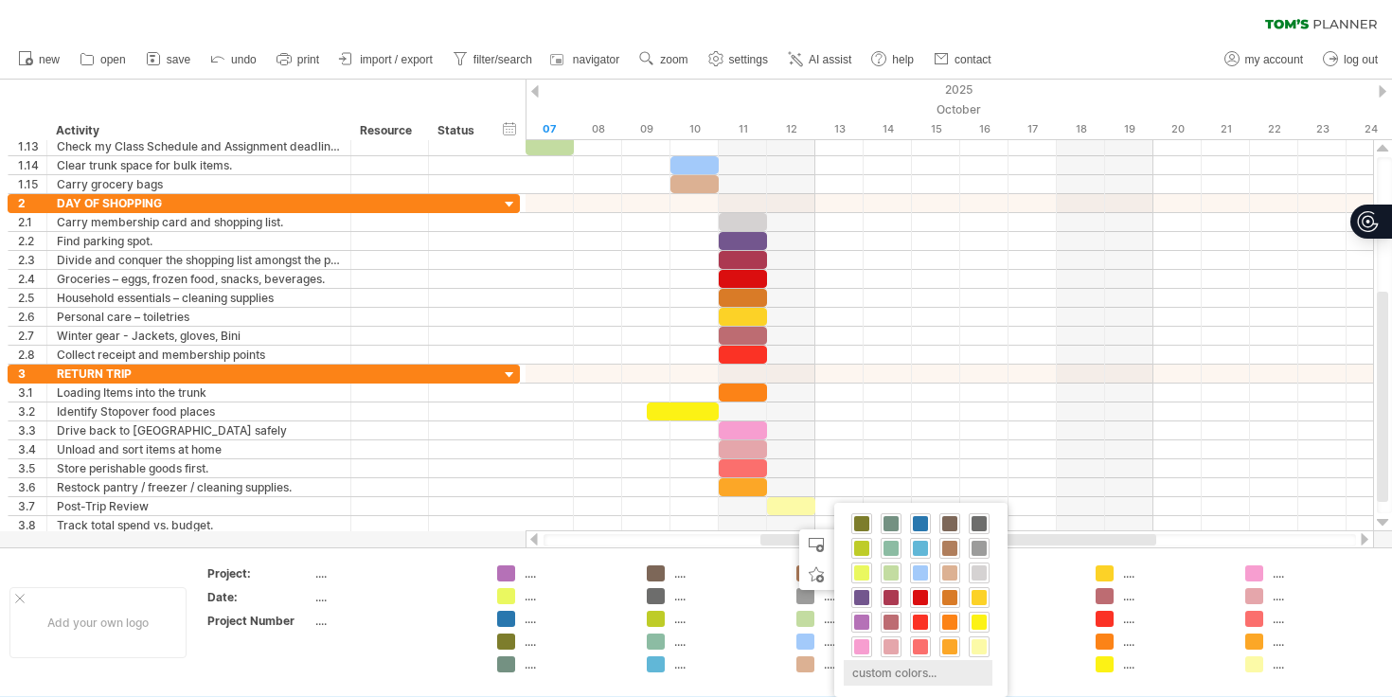
click at [879, 671] on div "custom colors..." at bounding box center [918, 673] width 149 height 26
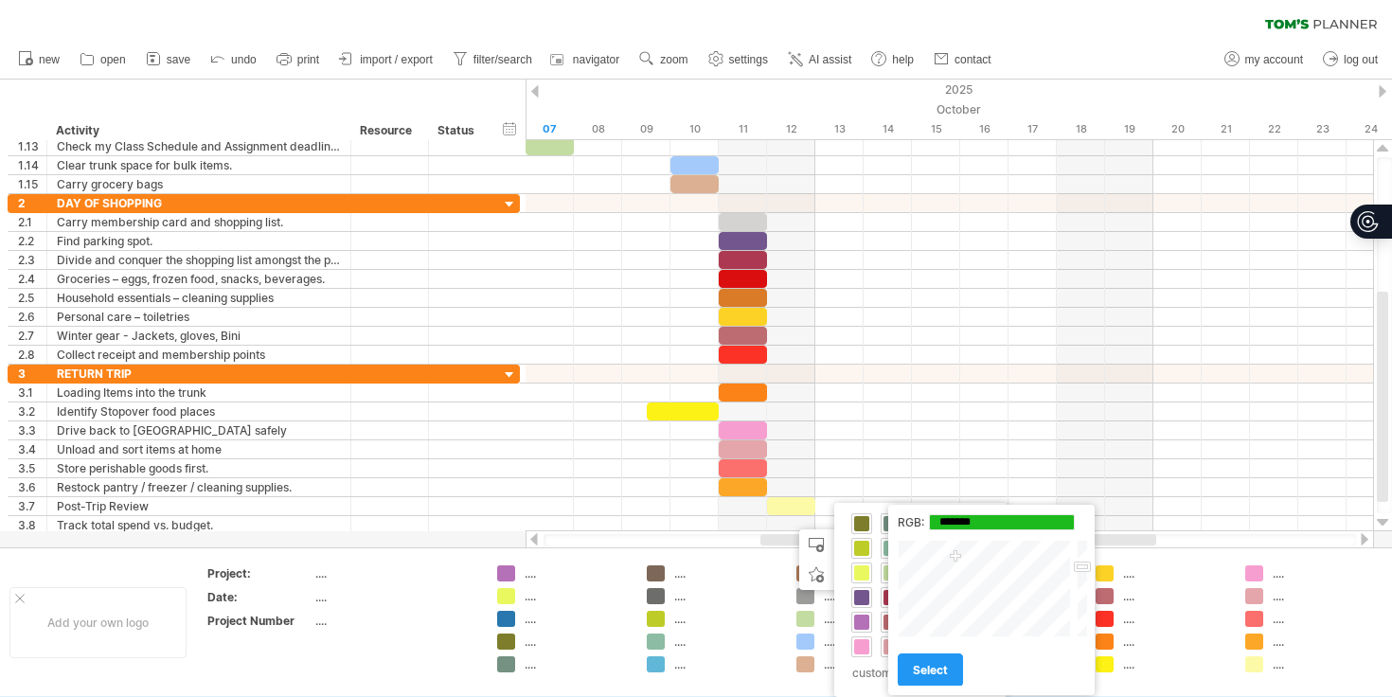
type input "*******"
drag, startPoint x: 963, startPoint y: 615, endPoint x: 958, endPoint y: 556, distance: 59.0
click at [958, 556] on div at bounding box center [986, 589] width 176 height 98
click at [934, 673] on span "select" at bounding box center [930, 670] width 35 height 14
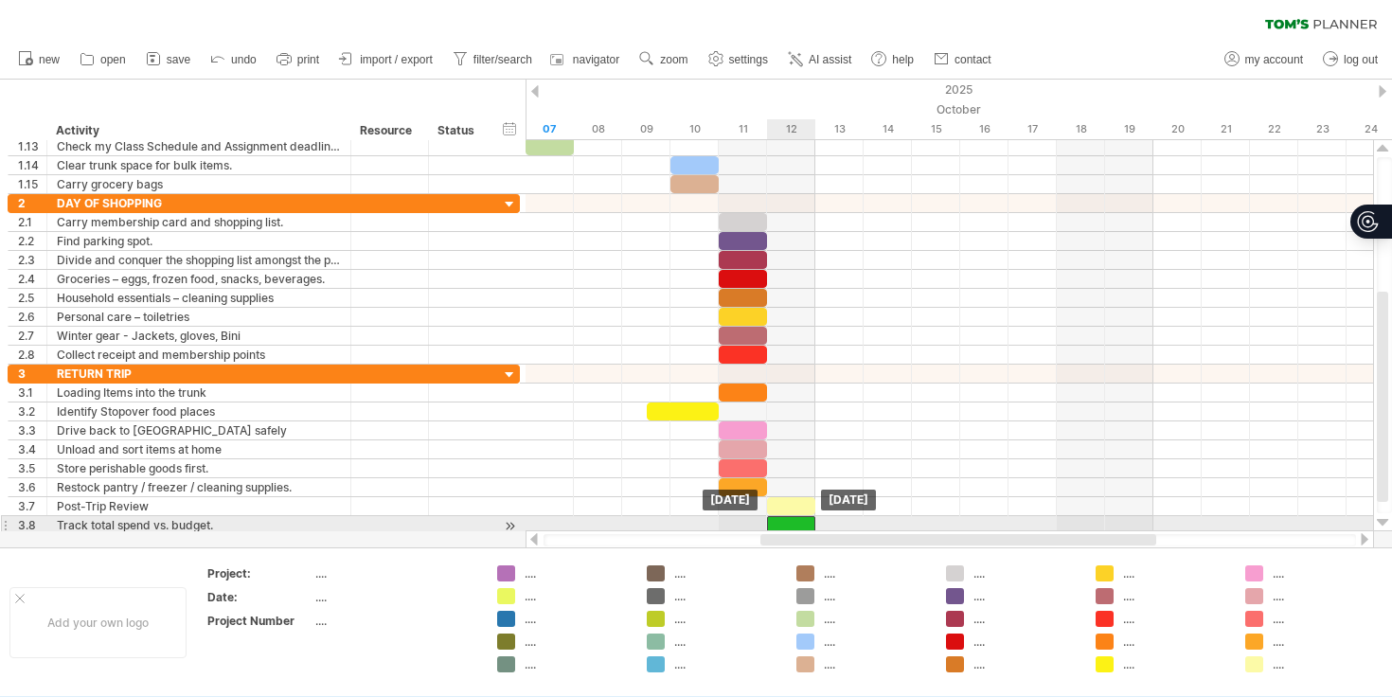
drag, startPoint x: 816, startPoint y: 521, endPoint x: 794, endPoint y: 522, distance: 21.8
click at [794, 522] on div at bounding box center [791, 525] width 48 height 18
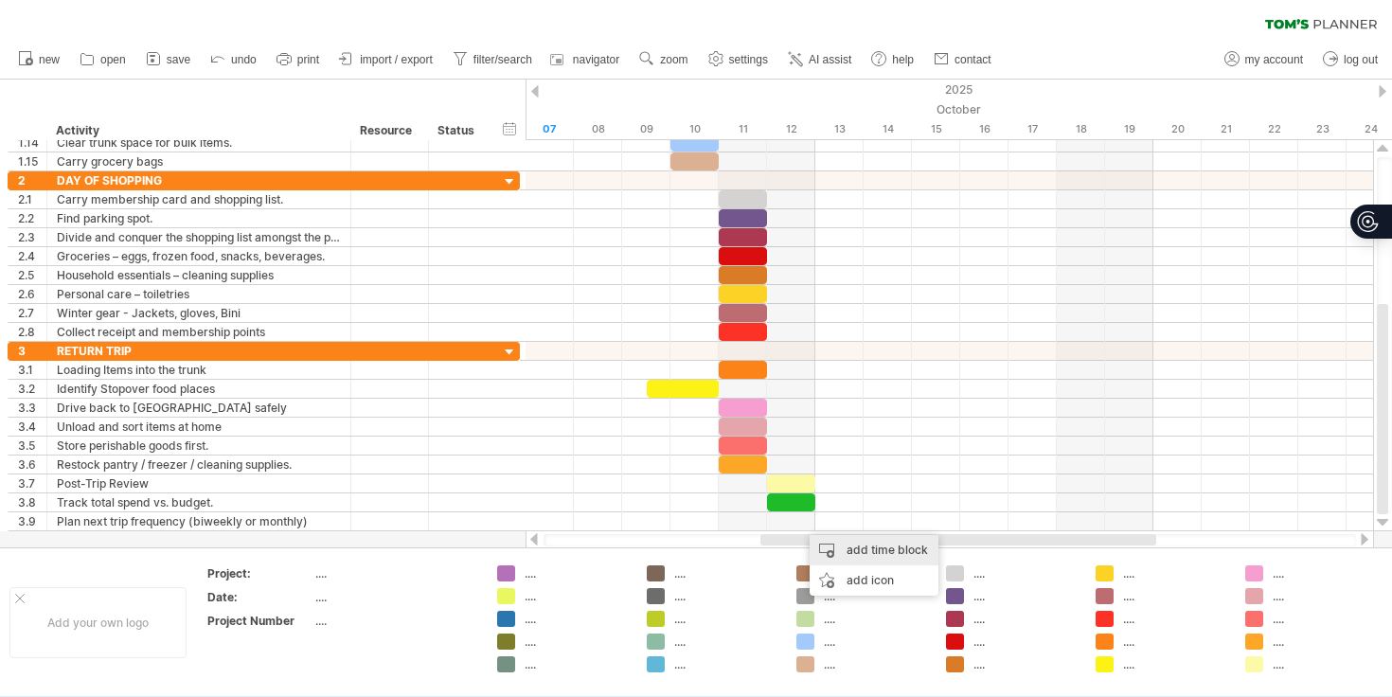
click at [849, 548] on div "add time block" at bounding box center [874, 550] width 129 height 30
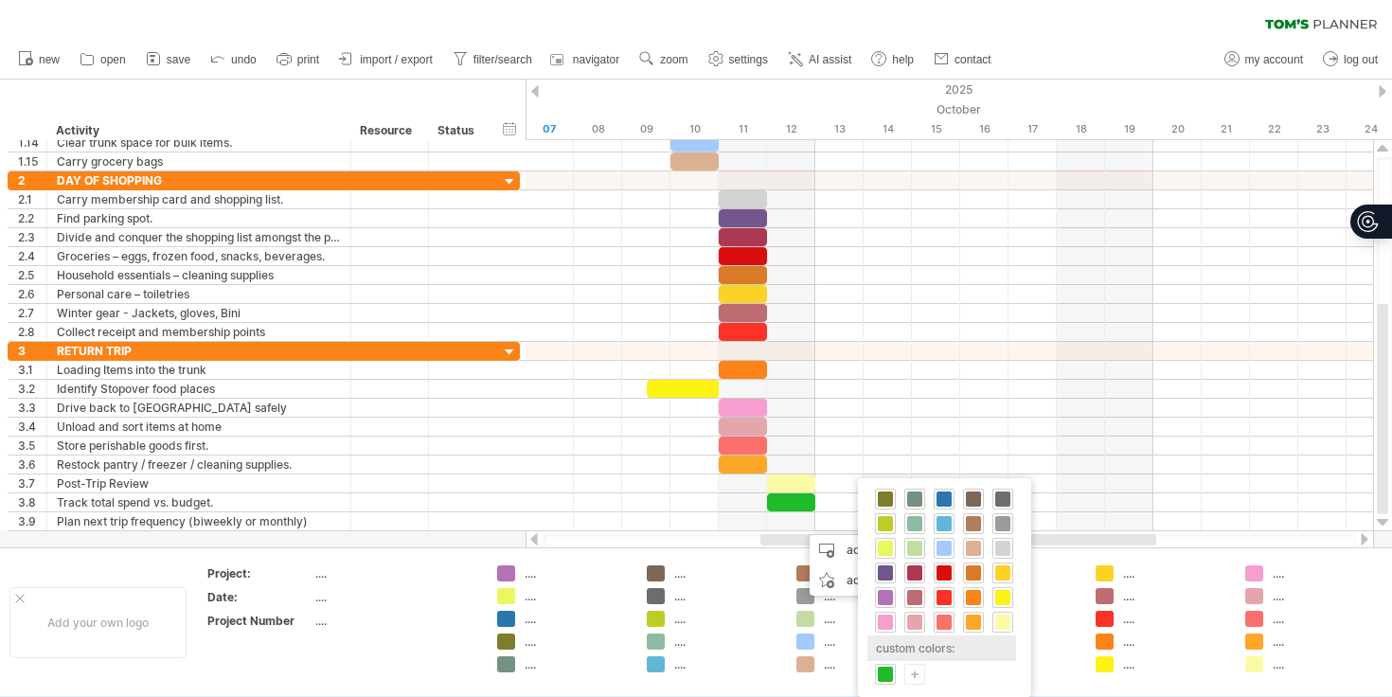
click at [908, 640] on div "custom colors:" at bounding box center [942, 649] width 149 height 26
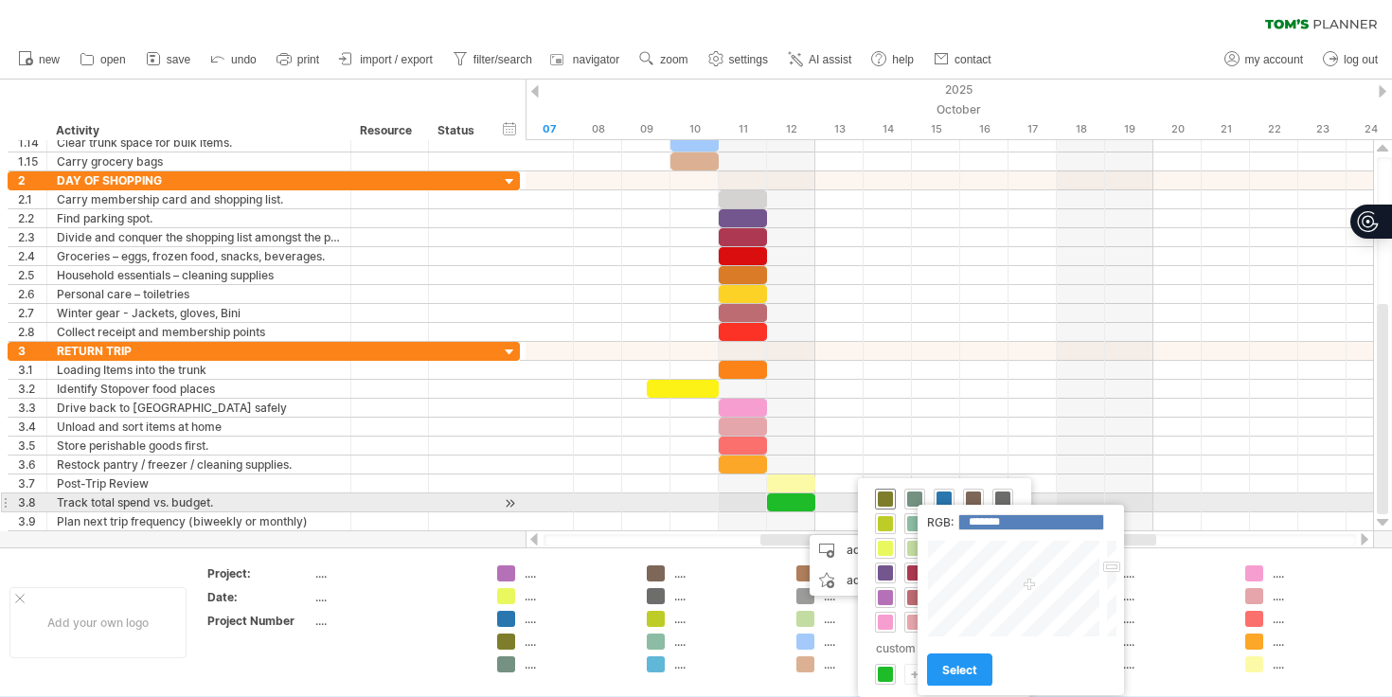
click at [894, 498] on div at bounding box center [885, 499] width 21 height 21
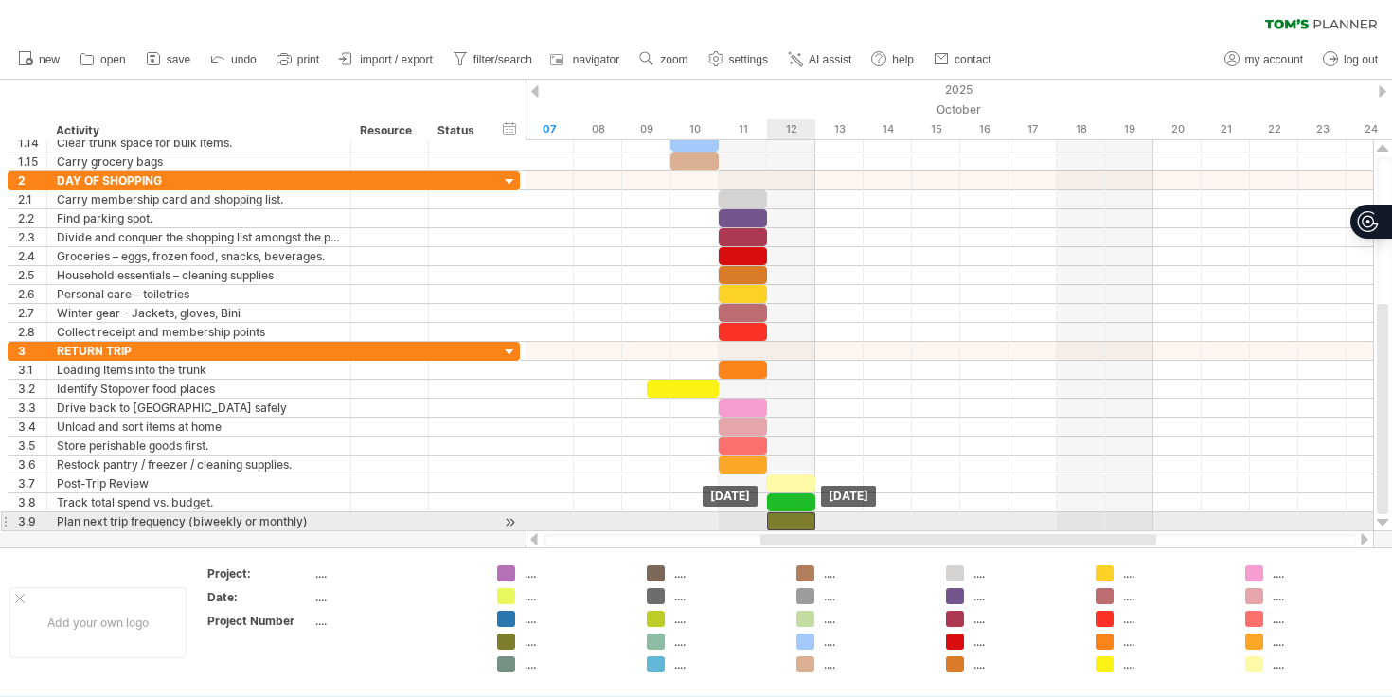
drag, startPoint x: 814, startPoint y: 523, endPoint x: 797, endPoint y: 522, distance: 17.1
click at [797, 522] on div at bounding box center [791, 521] width 48 height 18
drag, startPoint x: 813, startPoint y: 521, endPoint x: 851, endPoint y: 521, distance: 37.9
click at [851, 521] on div at bounding box center [815, 521] width 97 height 18
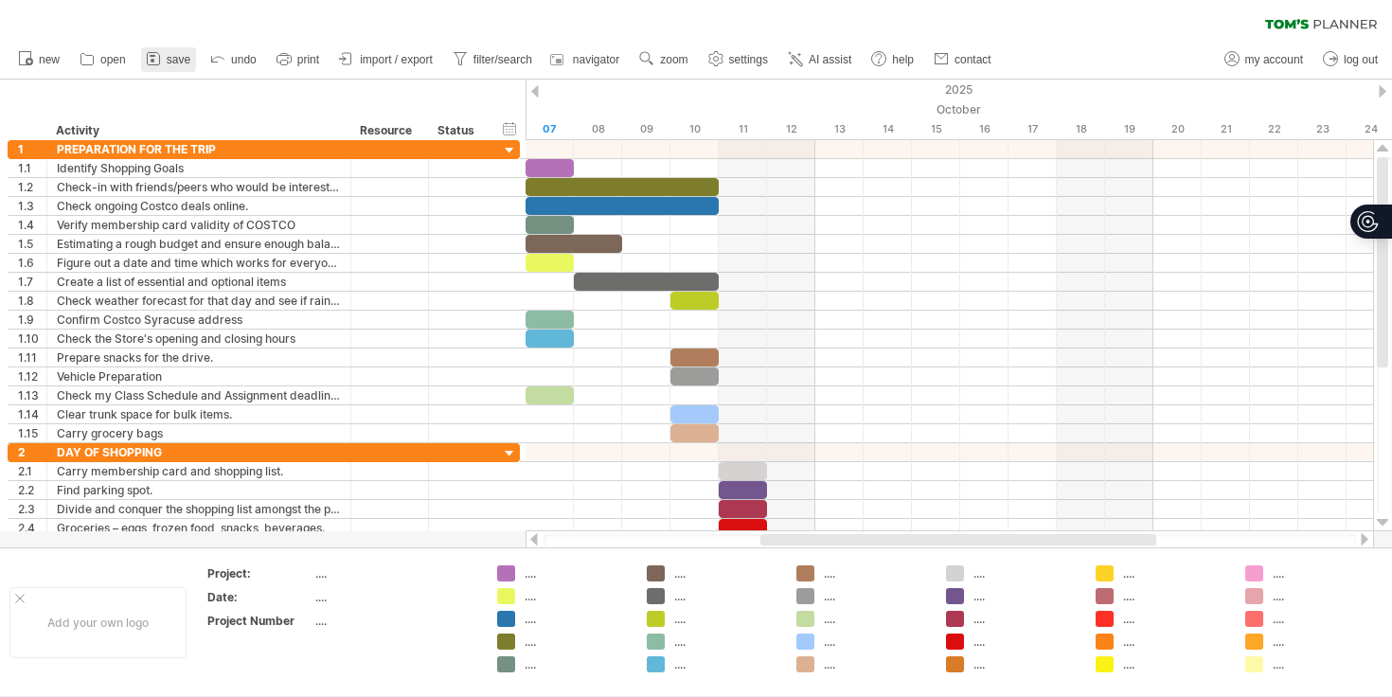
click at [163, 60] on icon at bounding box center [153, 58] width 19 height 19
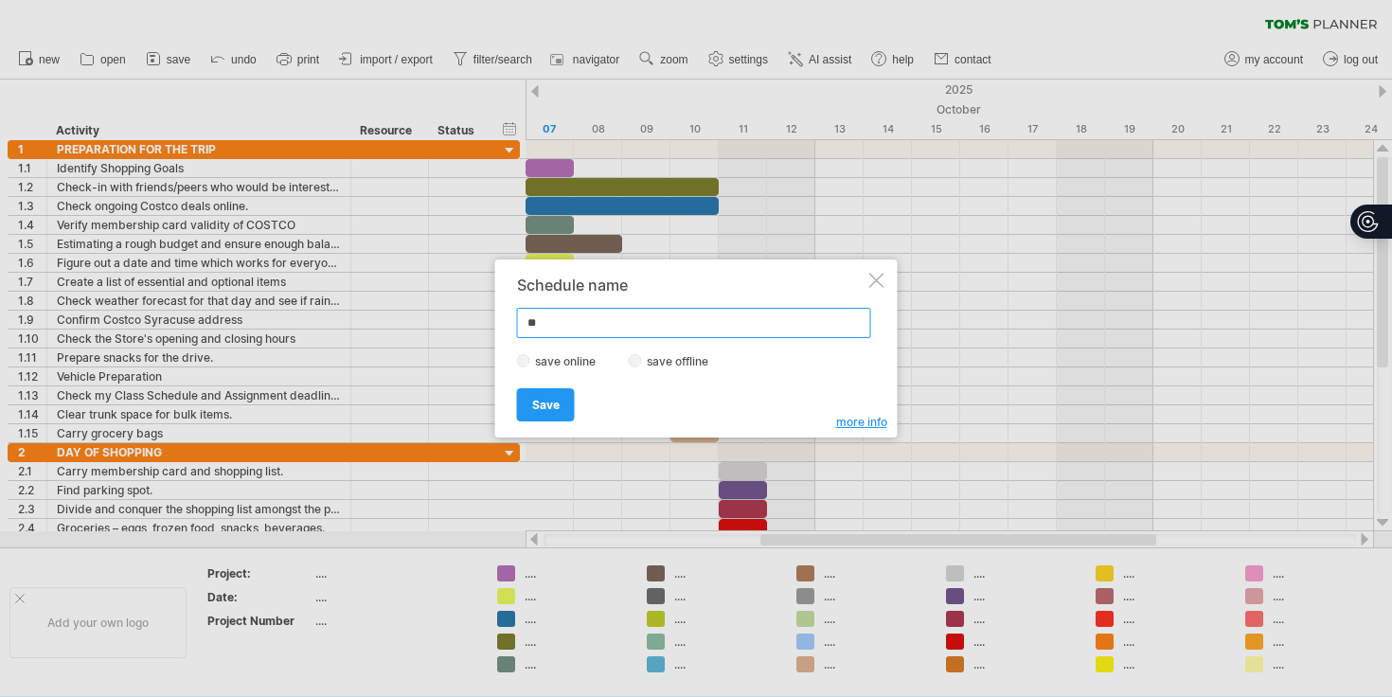
type input "*"
type input "**********"
click at [559, 405] on link "Save" at bounding box center [546, 404] width 58 height 33
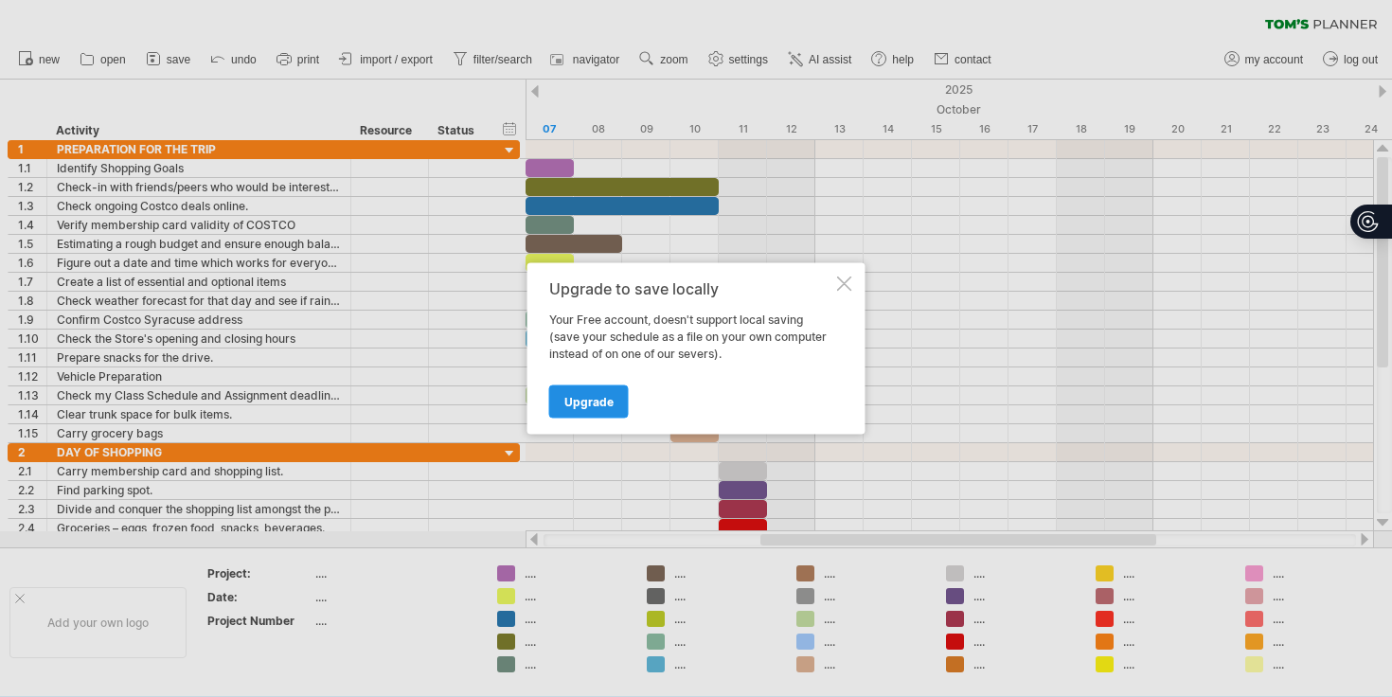
click at [587, 402] on span "Upgrade" at bounding box center [589, 402] width 49 height 14
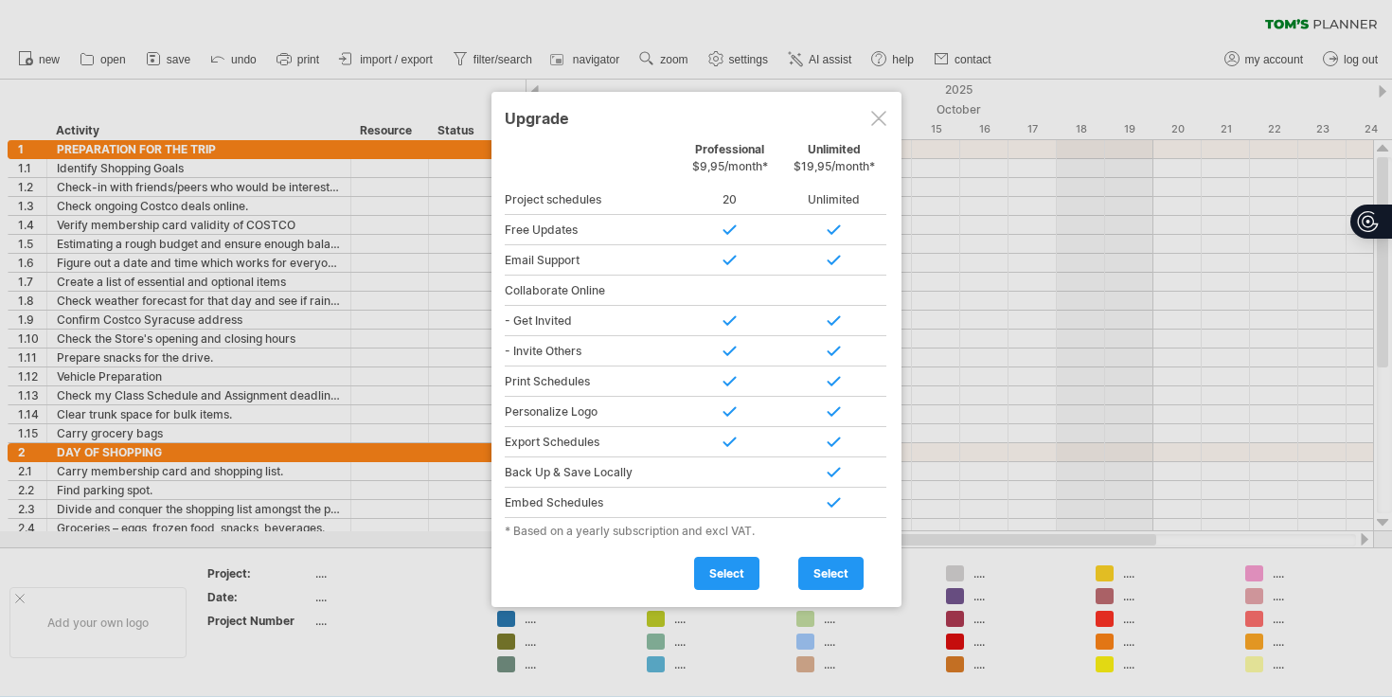
click at [883, 123] on div at bounding box center [878, 118] width 15 height 15
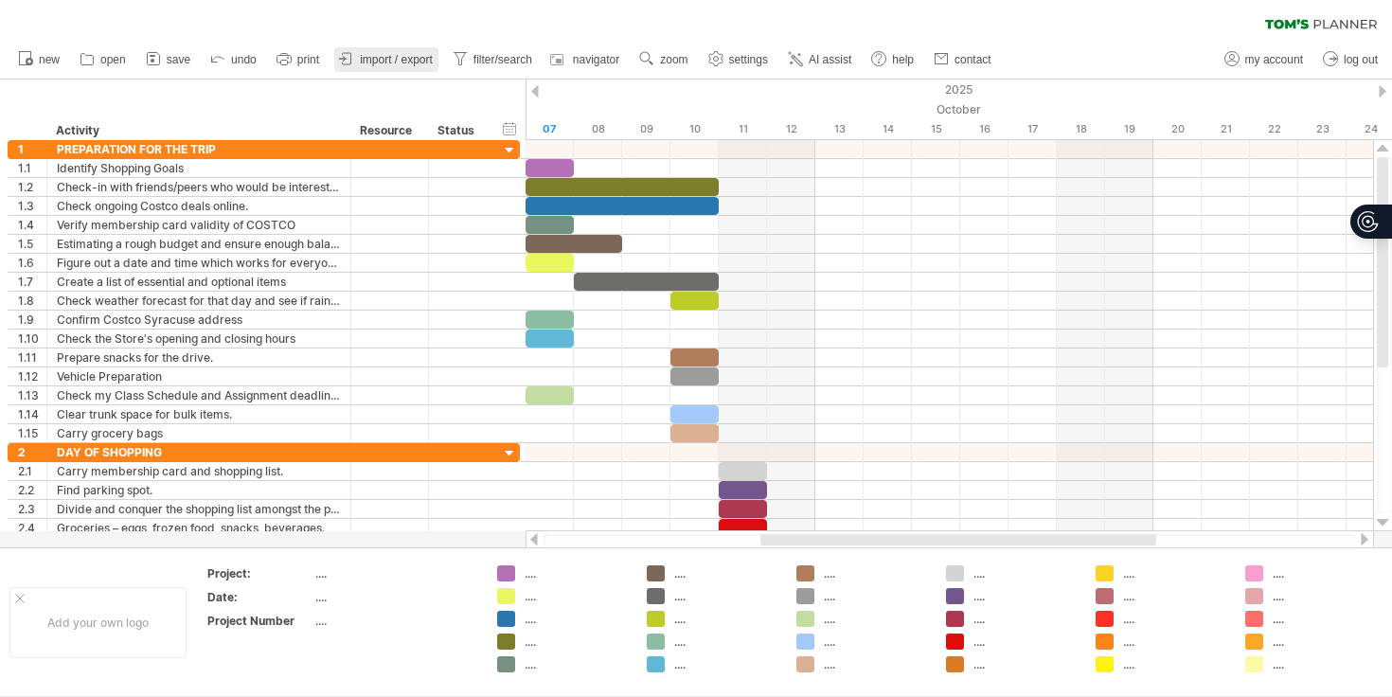
click at [394, 57] on span "import / export" at bounding box center [396, 59] width 73 height 13
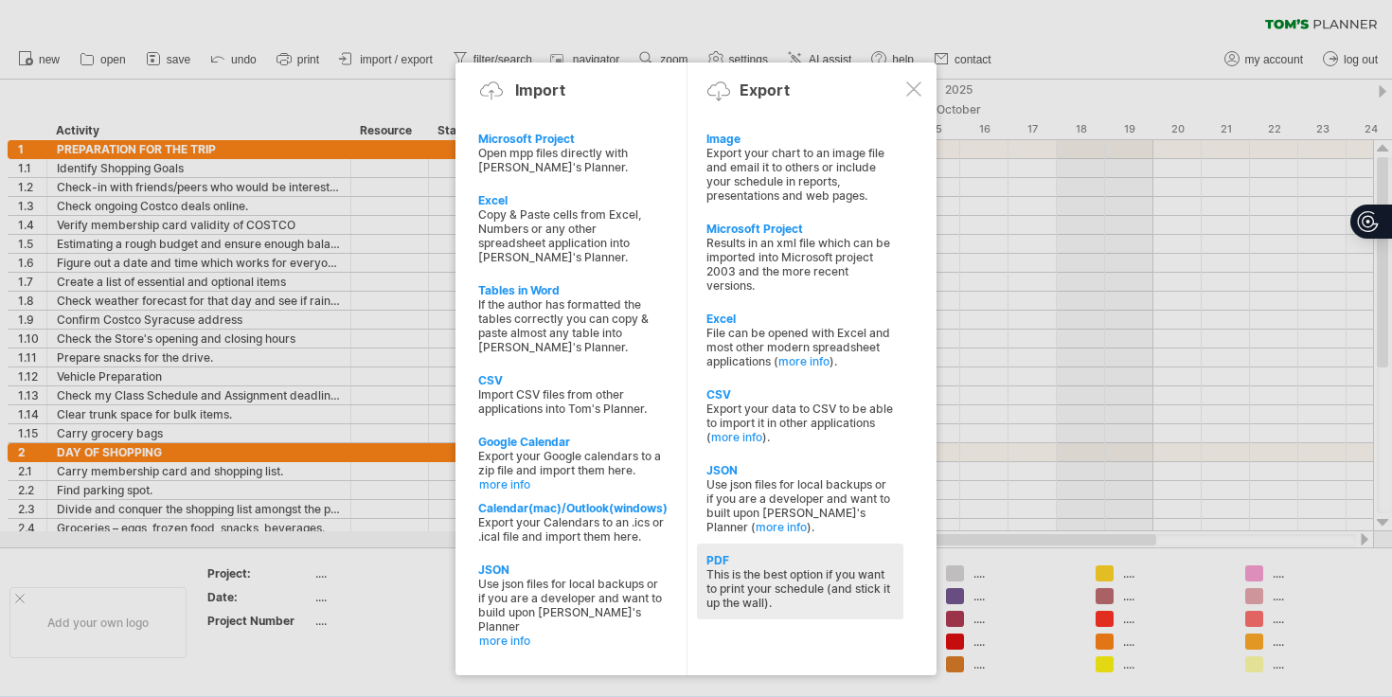
click at [741, 576] on div "This is the best option if you want to print your schedule (and stick it up the…" at bounding box center [801, 588] width 188 height 43
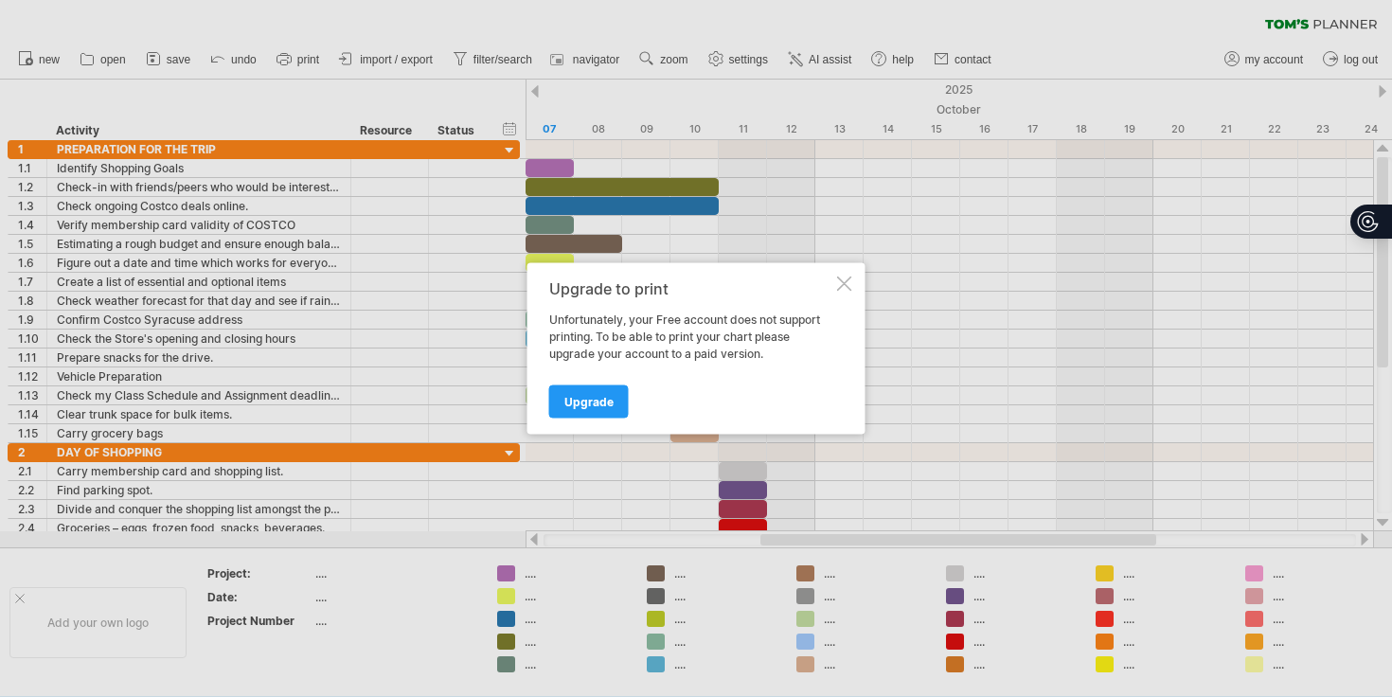
click at [837, 284] on div at bounding box center [844, 284] width 15 height 15
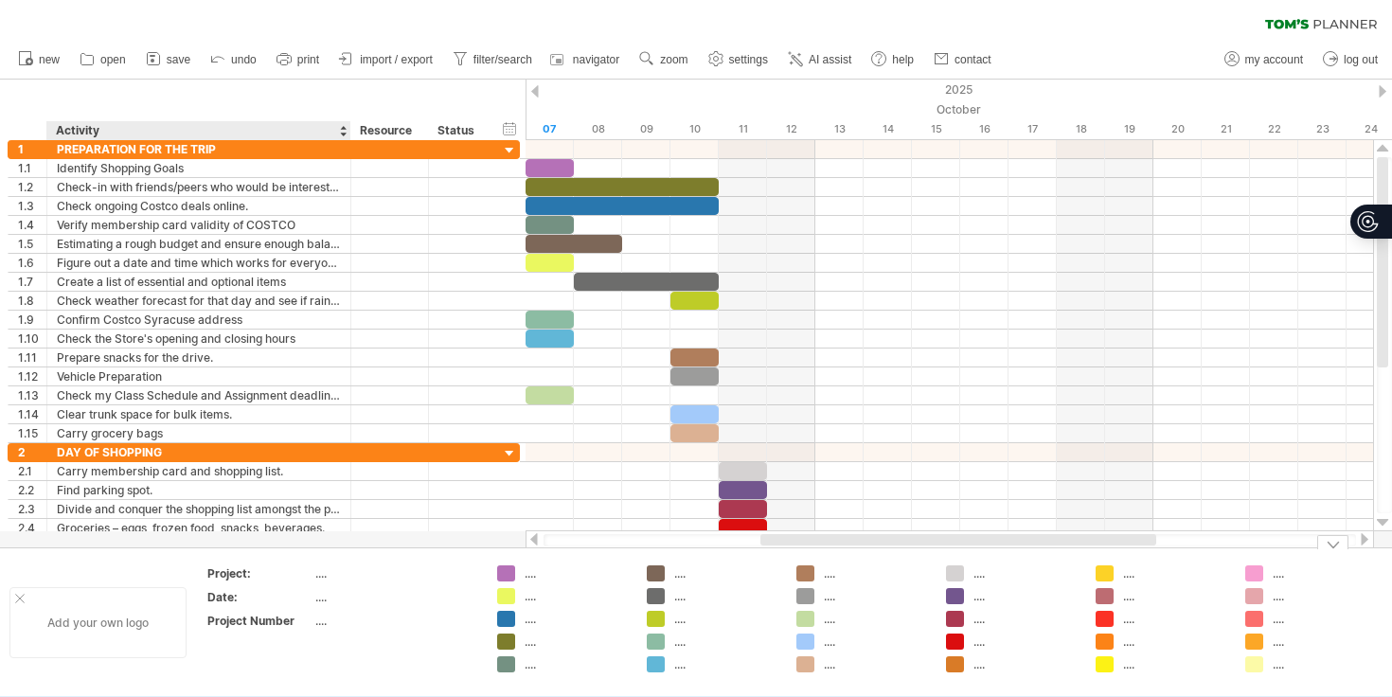
click at [116, 644] on div "Add your own logo" at bounding box center [97, 622] width 177 height 71
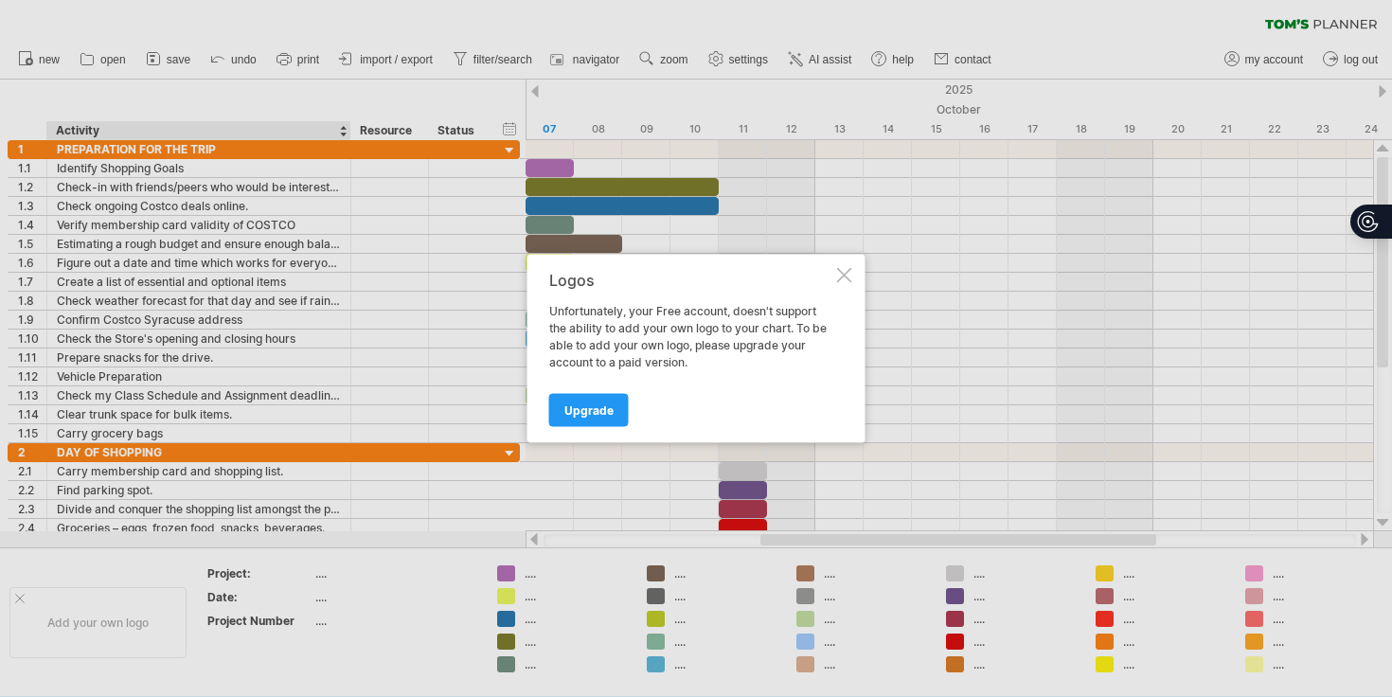
click at [838, 276] on div at bounding box center [844, 275] width 15 height 15
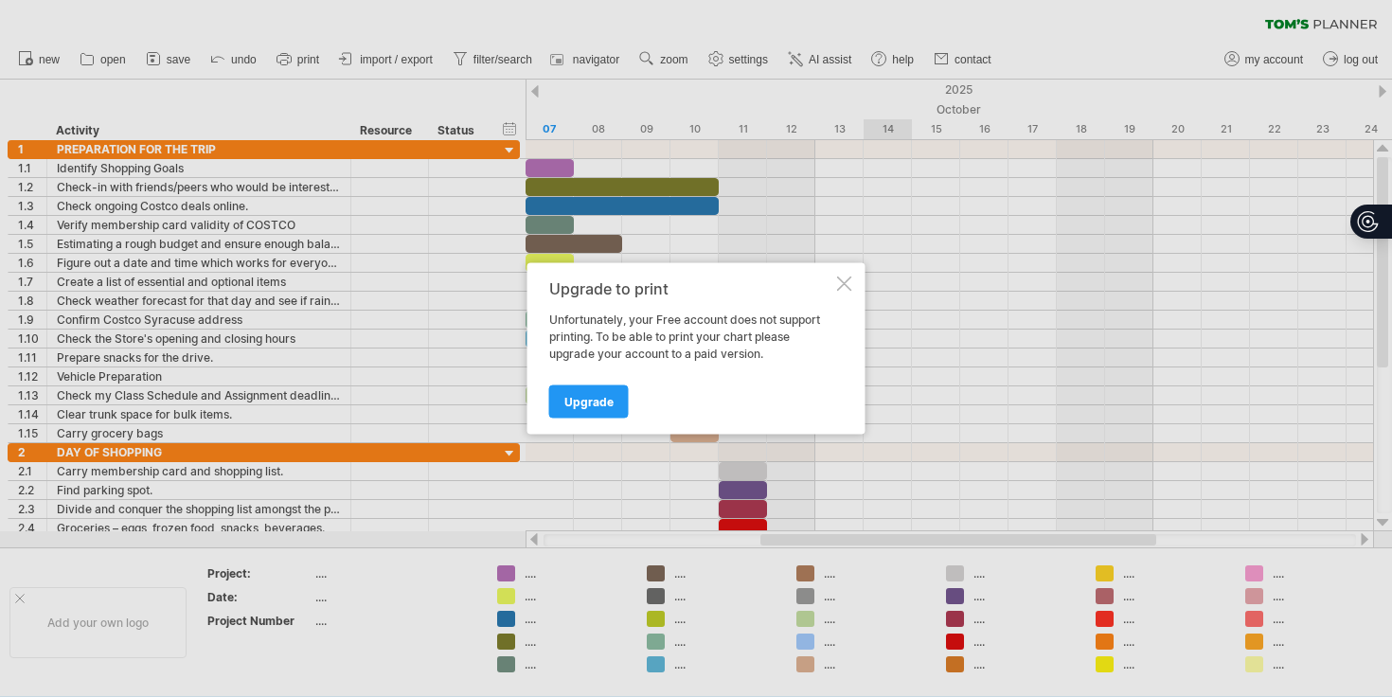
click at [840, 283] on div at bounding box center [844, 284] width 15 height 15
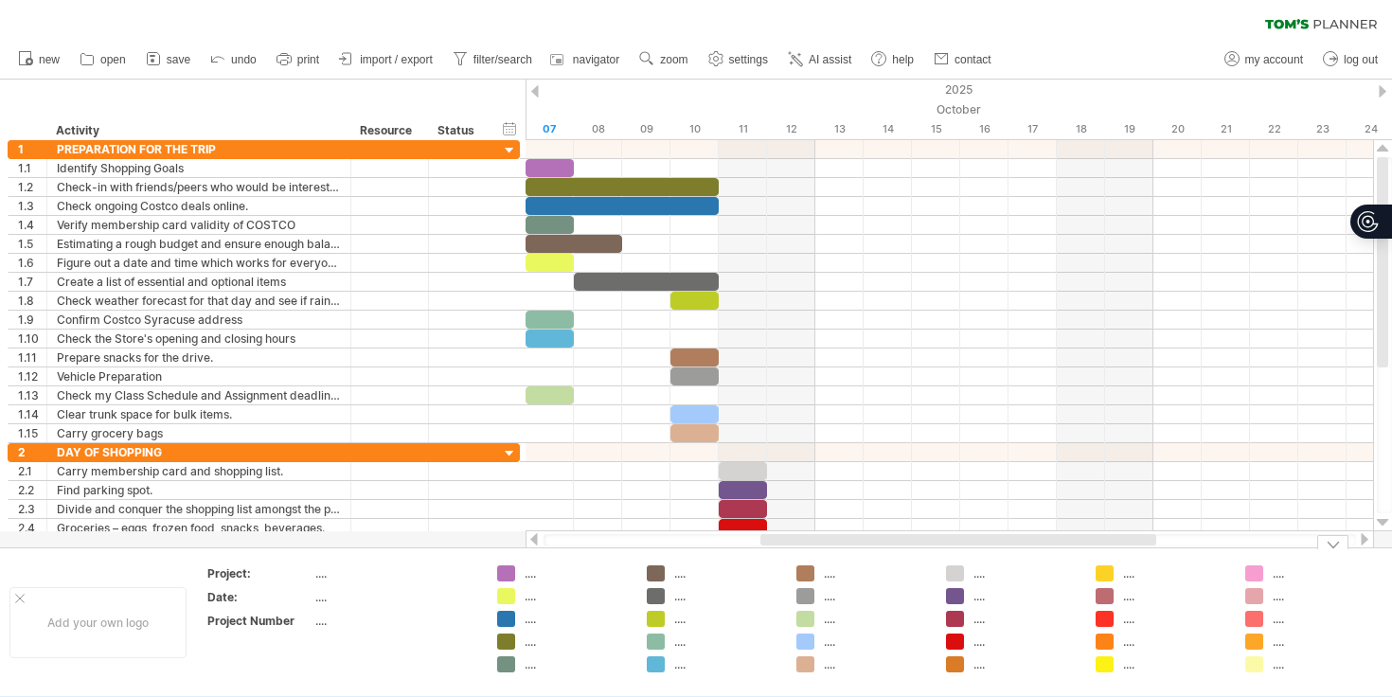
click at [1329, 545] on div at bounding box center [1333, 542] width 31 height 14
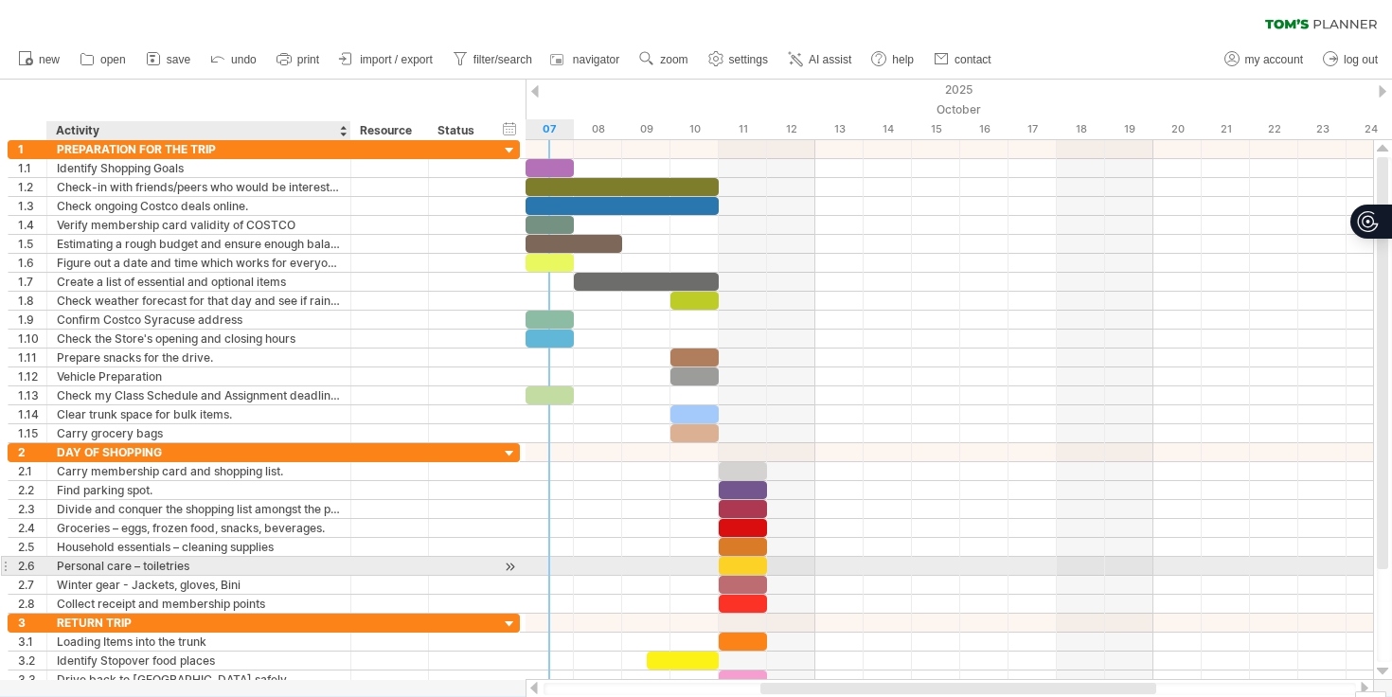
click at [195, 567] on div "Personal care – toiletries" at bounding box center [199, 566] width 284 height 18
drag, startPoint x: 195, startPoint y: 567, endPoint x: 144, endPoint y: 566, distance: 51.2
click at [144, 566] on input "**********" at bounding box center [199, 566] width 284 height 18
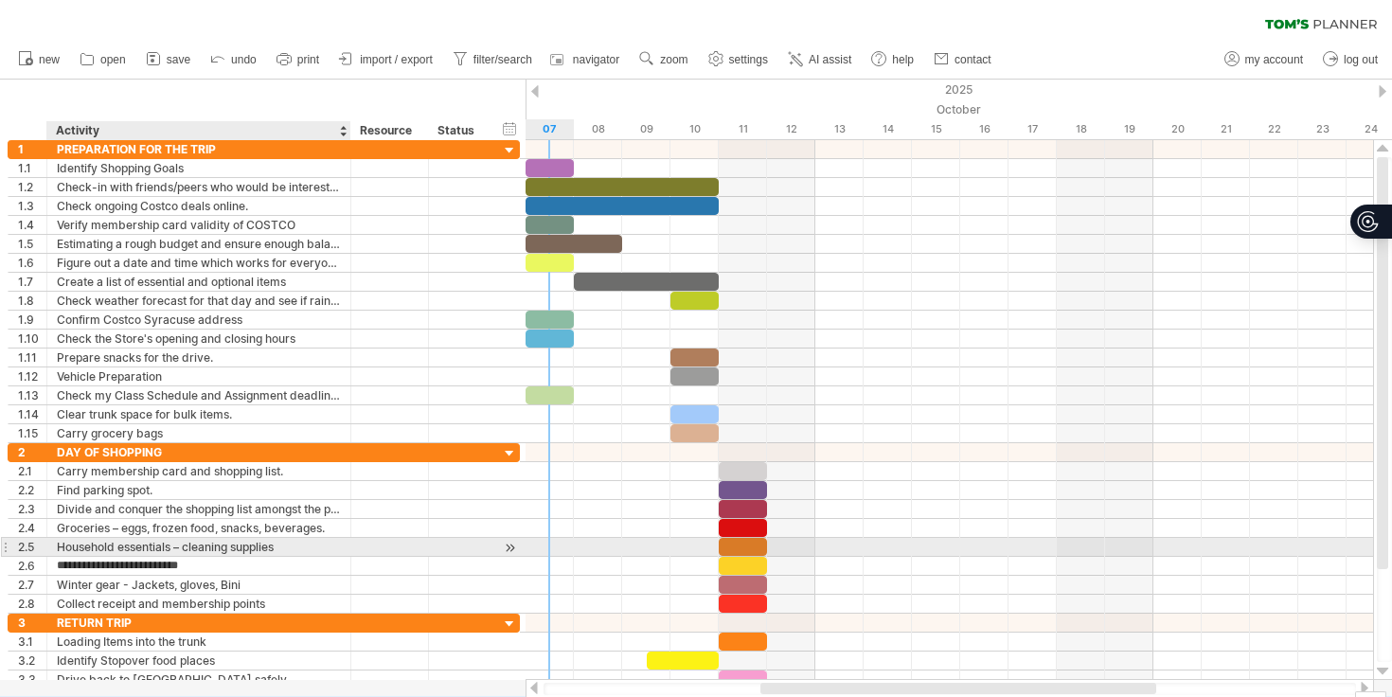
click at [292, 546] on div "Household essentials – cleaning supplies" at bounding box center [199, 547] width 284 height 18
paste input "**********"
type input "**********"
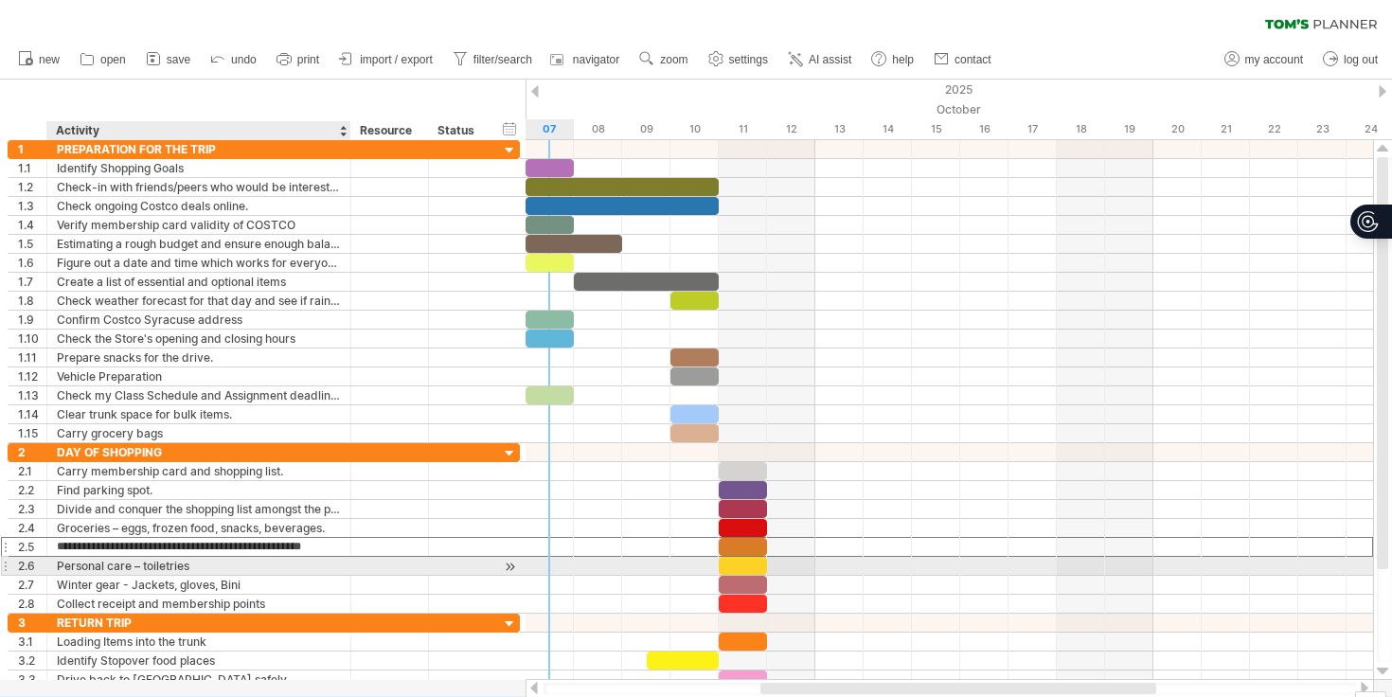
click at [207, 564] on div "Personal care – toiletries" at bounding box center [199, 566] width 284 height 18
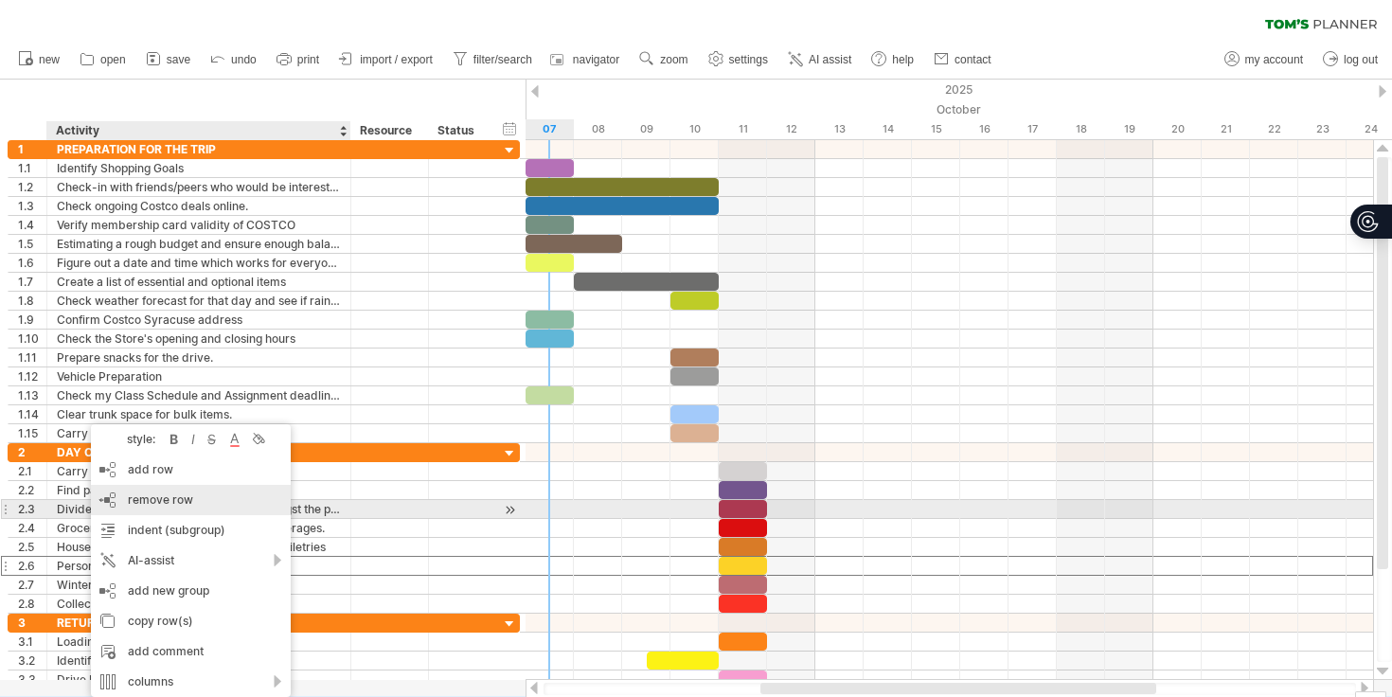
click at [165, 502] on span "remove row" at bounding box center [160, 500] width 65 height 14
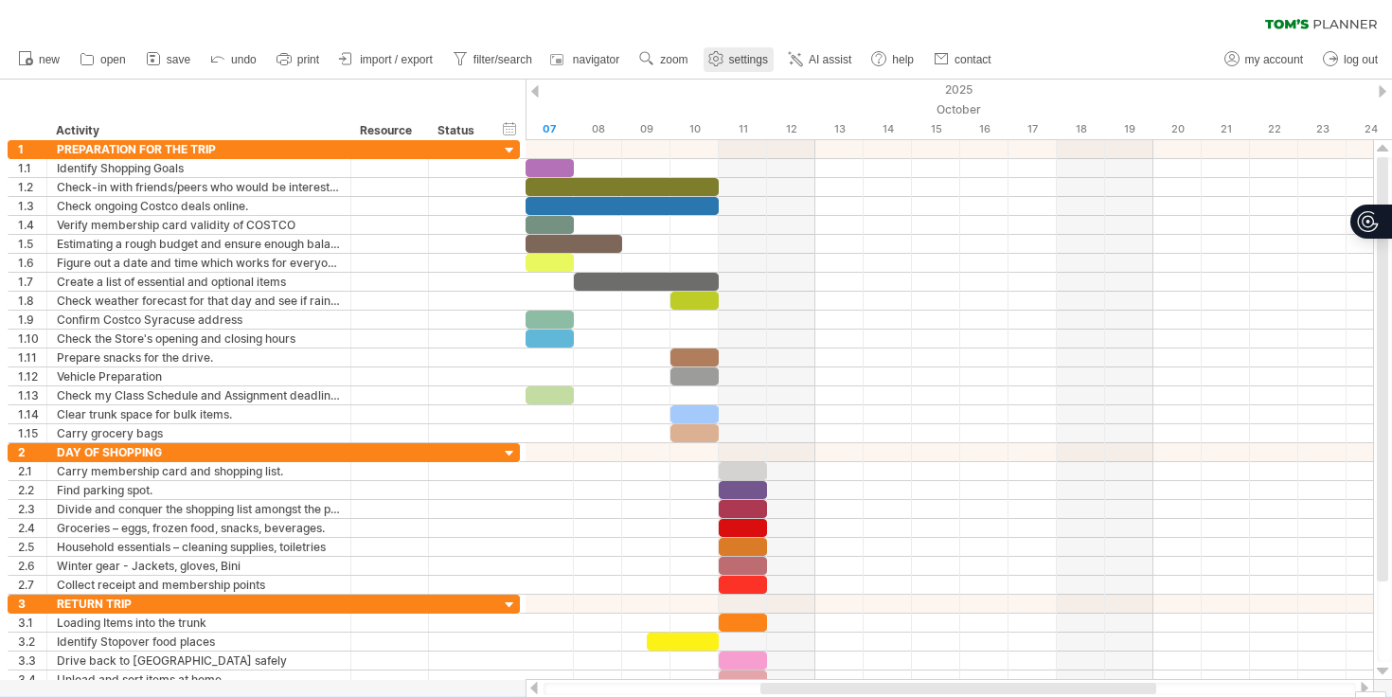
click at [745, 65] on span "settings" at bounding box center [748, 59] width 39 height 13
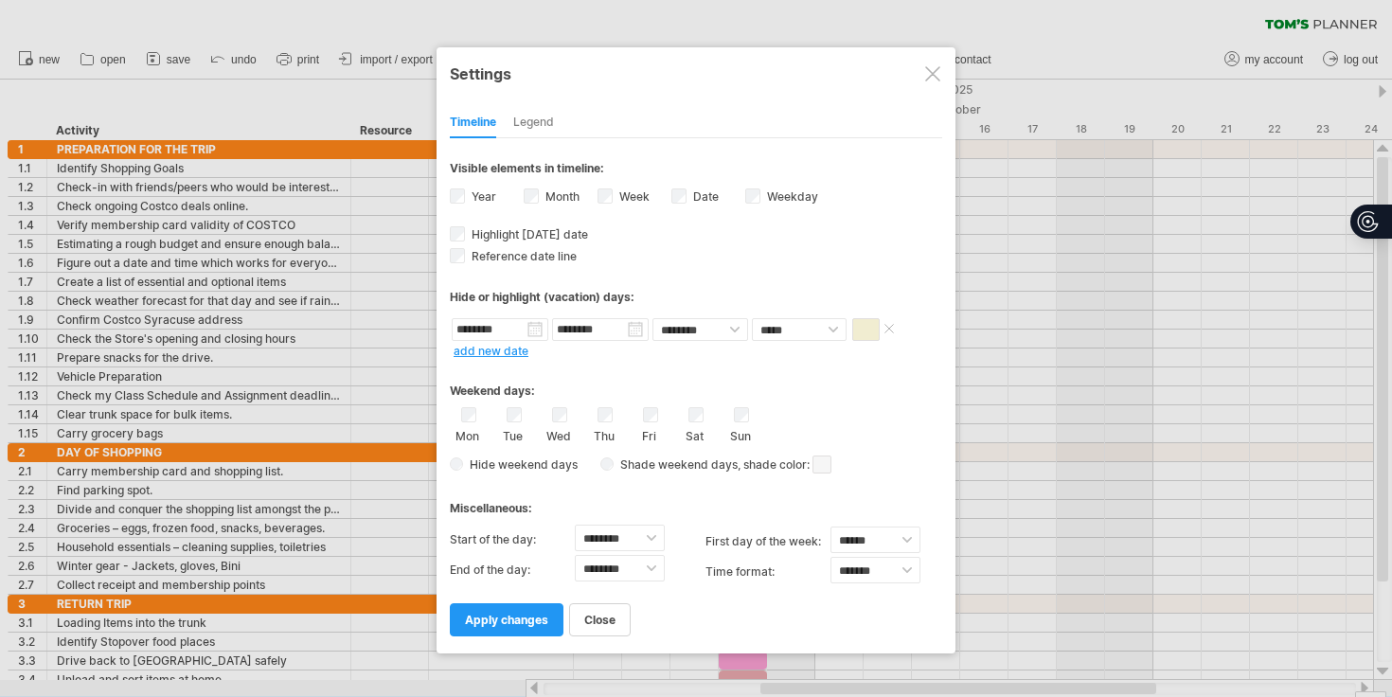
click at [869, 330] on span at bounding box center [866, 329] width 27 height 23
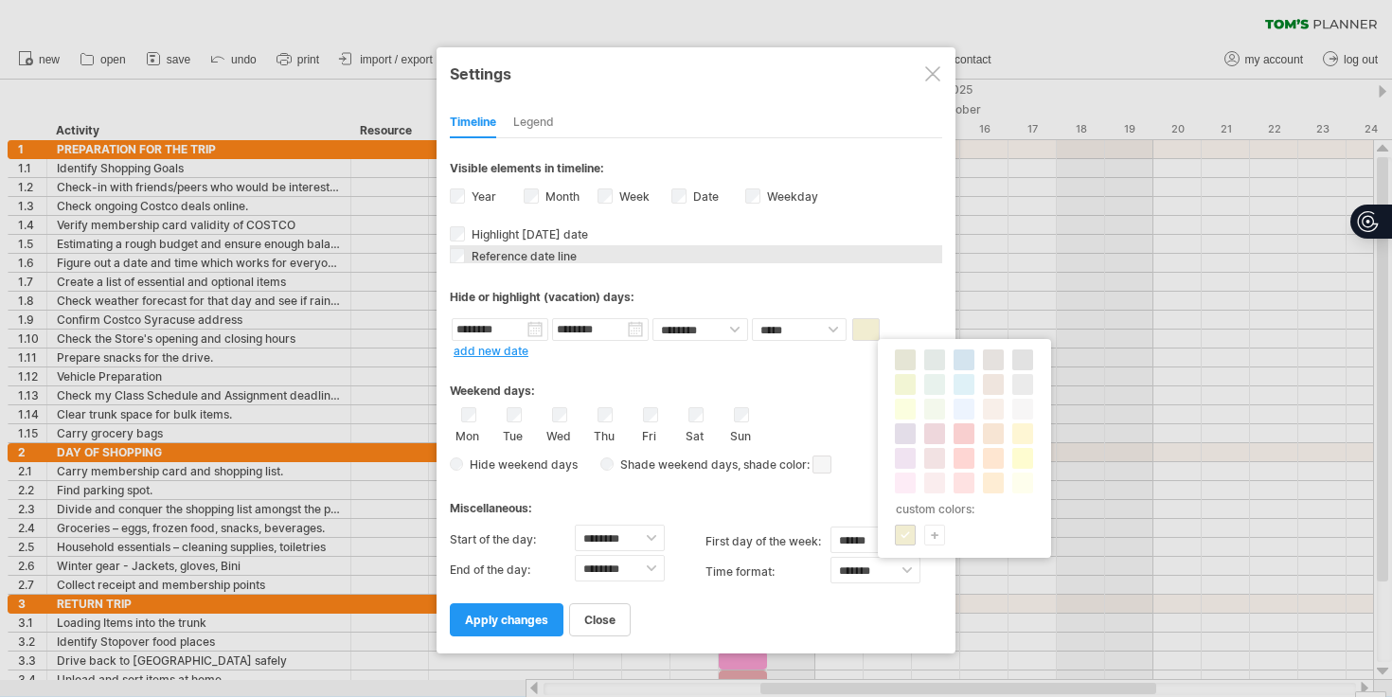
click at [885, 253] on div "Reference date line The reference dateline is a darker vertical line in the cha…" at bounding box center [696, 254] width 493 height 18
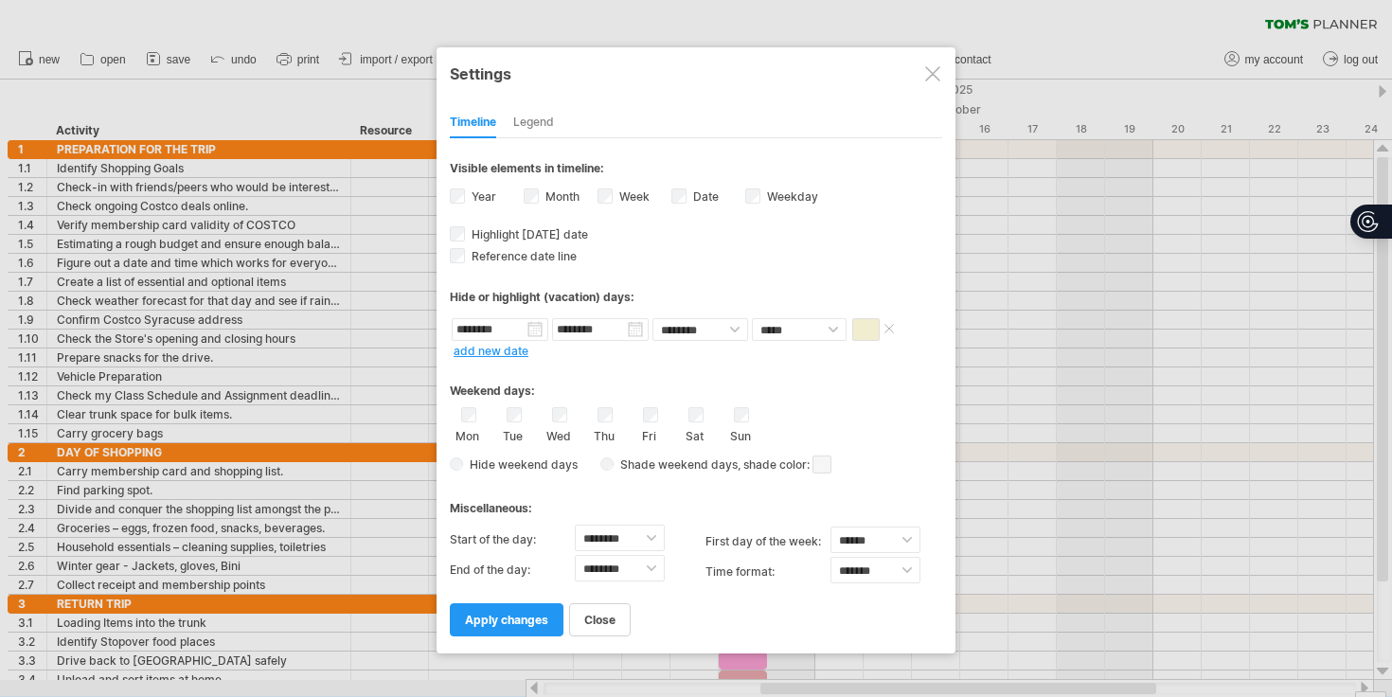
click at [872, 327] on span at bounding box center [866, 329] width 27 height 23
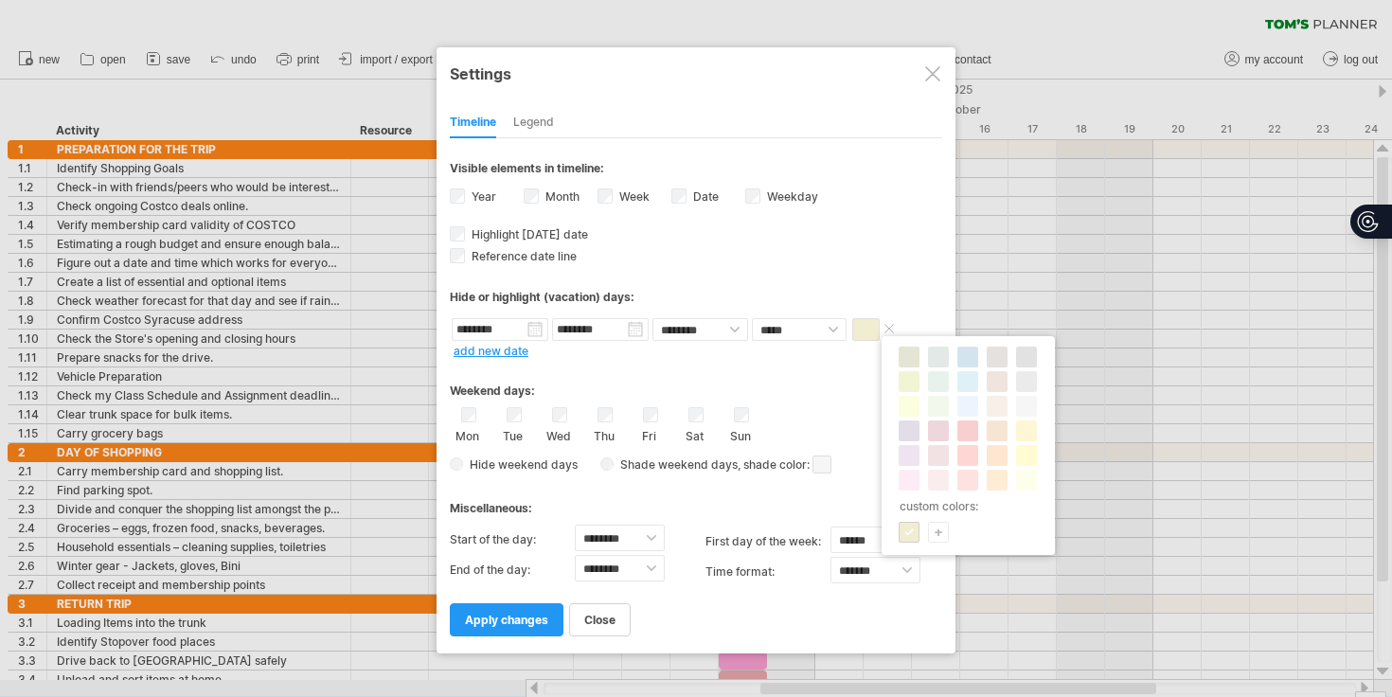
click at [872, 327] on span at bounding box center [866, 329] width 27 height 23
click at [853, 291] on div "Hide or highlight (vacation) days:" at bounding box center [696, 297] width 493 height 14
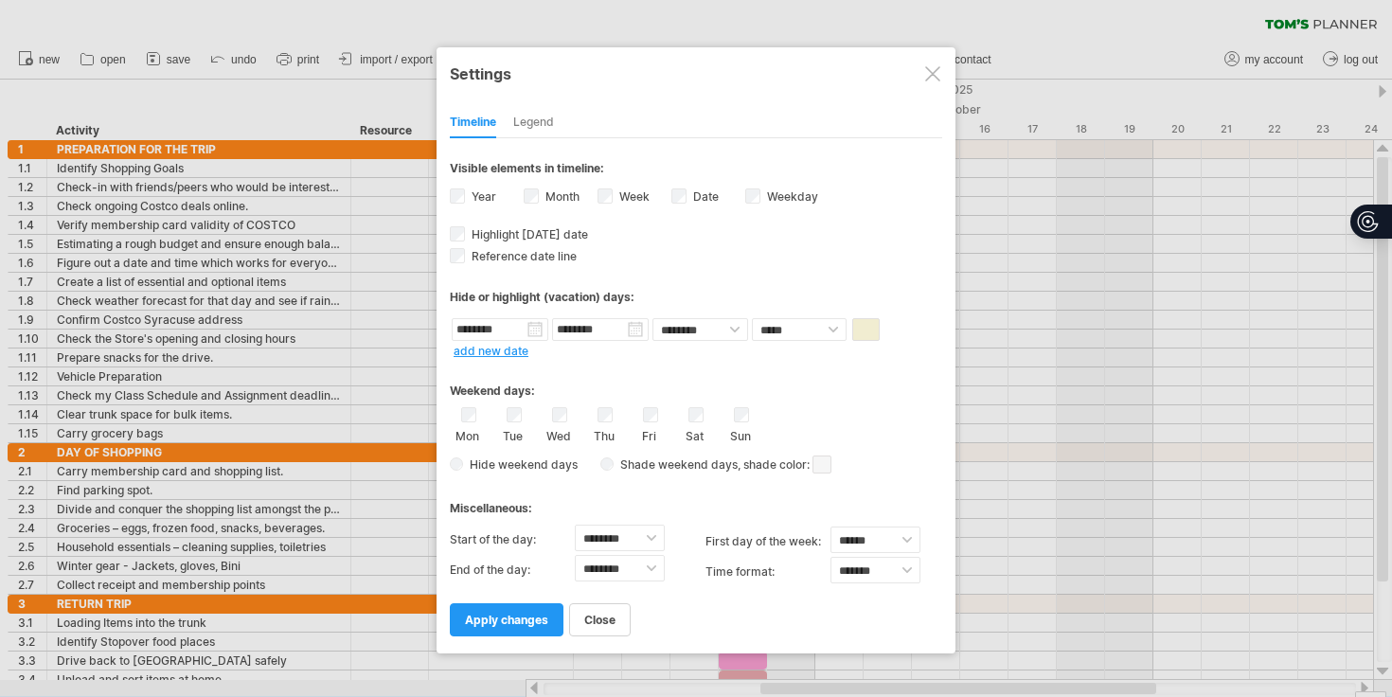
click at [549, 118] on div "Legend" at bounding box center [533, 123] width 41 height 30
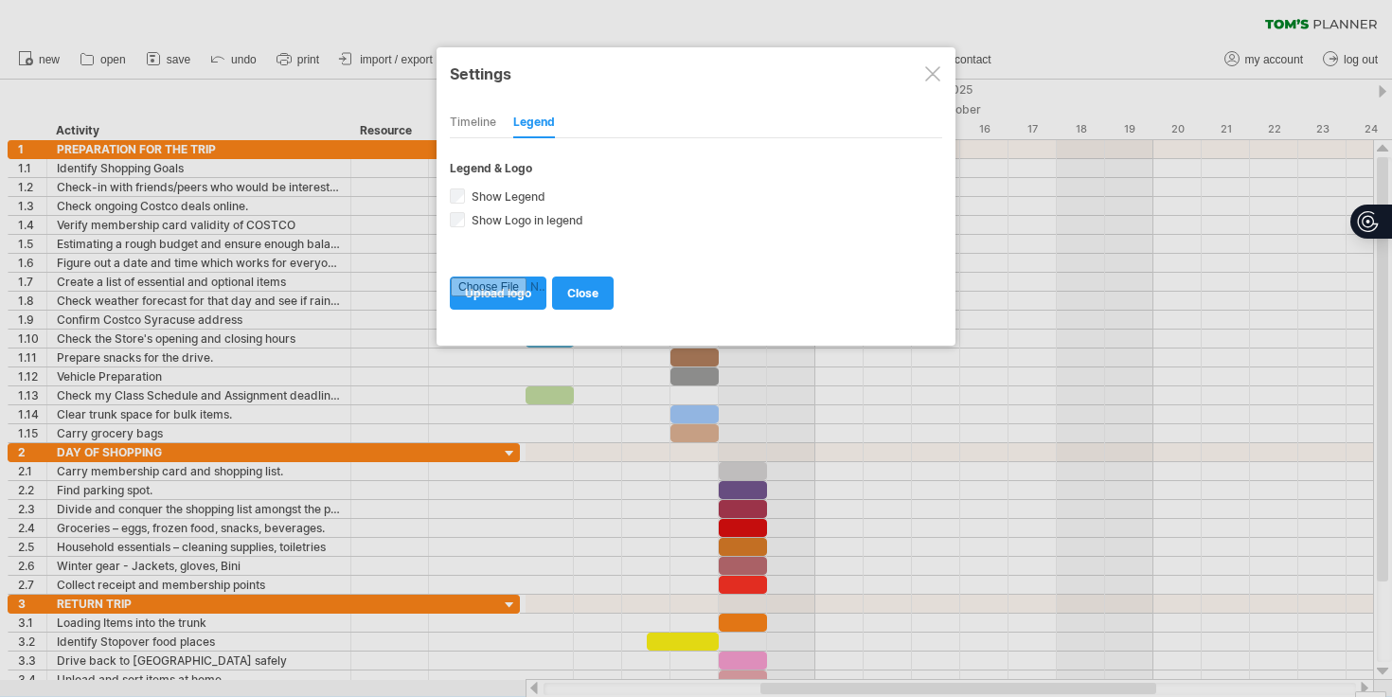
click at [494, 122] on div "Timeline" at bounding box center [473, 123] width 46 height 30
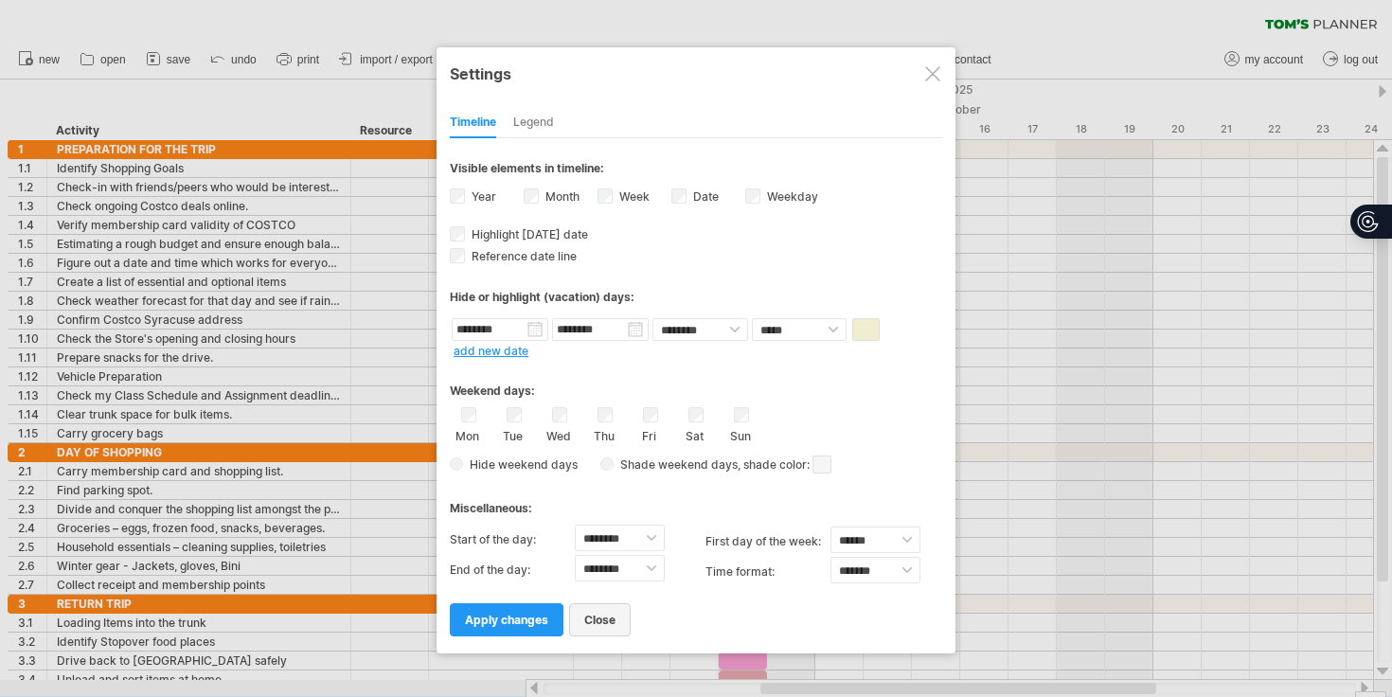
click at [591, 621] on span "close" at bounding box center [599, 620] width 31 height 14
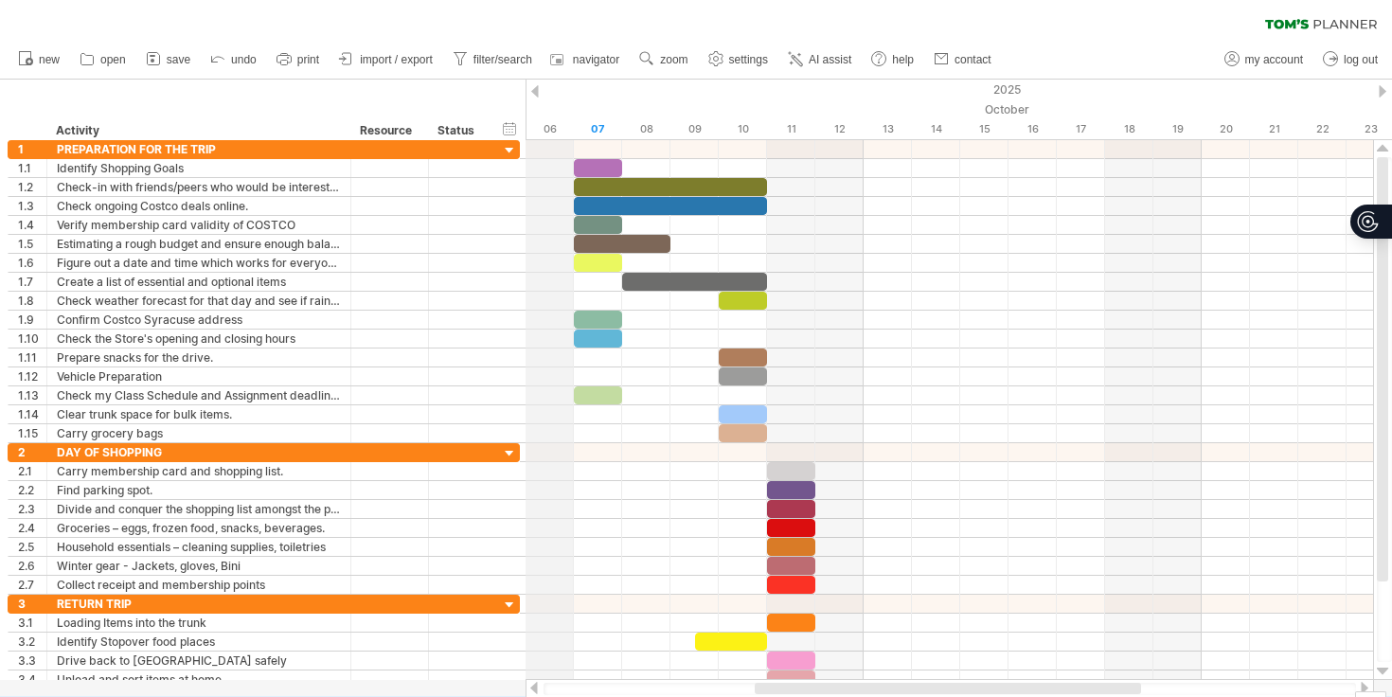
drag, startPoint x: 526, startPoint y: 101, endPoint x: 563, endPoint y: 101, distance: 36.9
click at [563, 101] on div "October" at bounding box center [1033, 109] width 1498 height 20
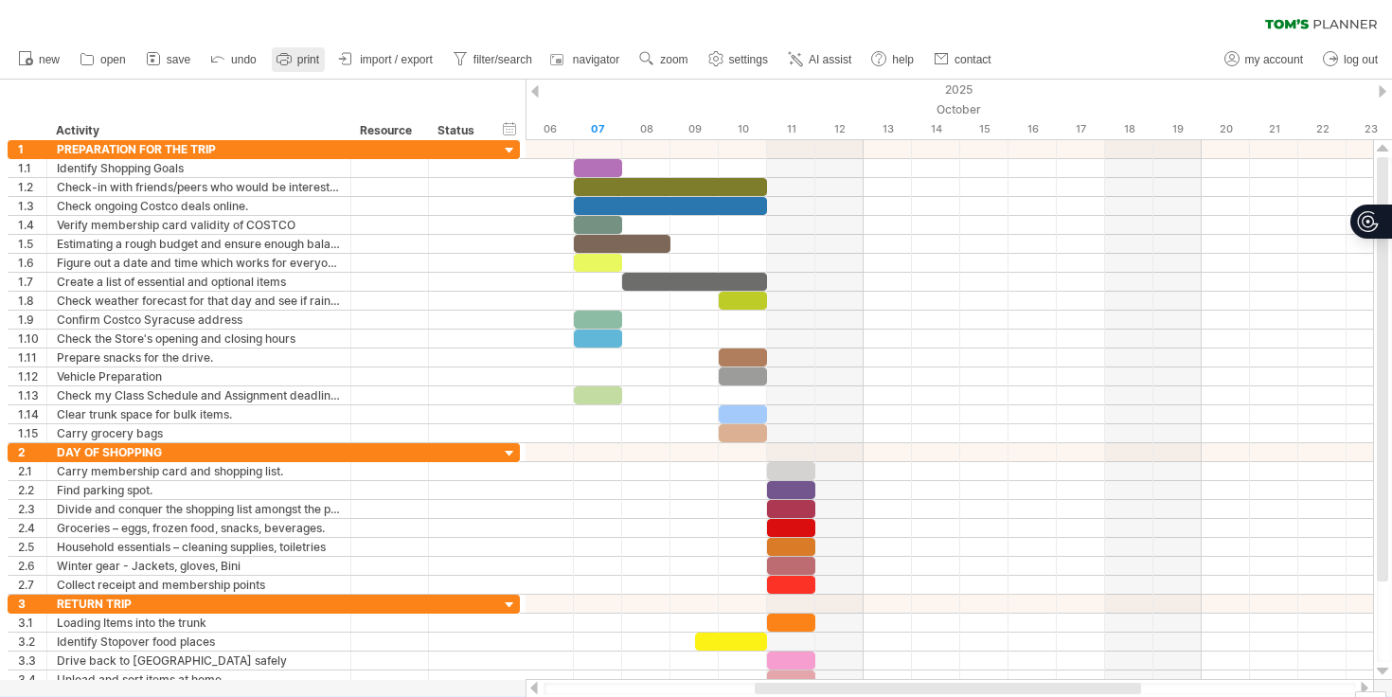
click at [298, 53] on span "print" at bounding box center [308, 59] width 22 height 13
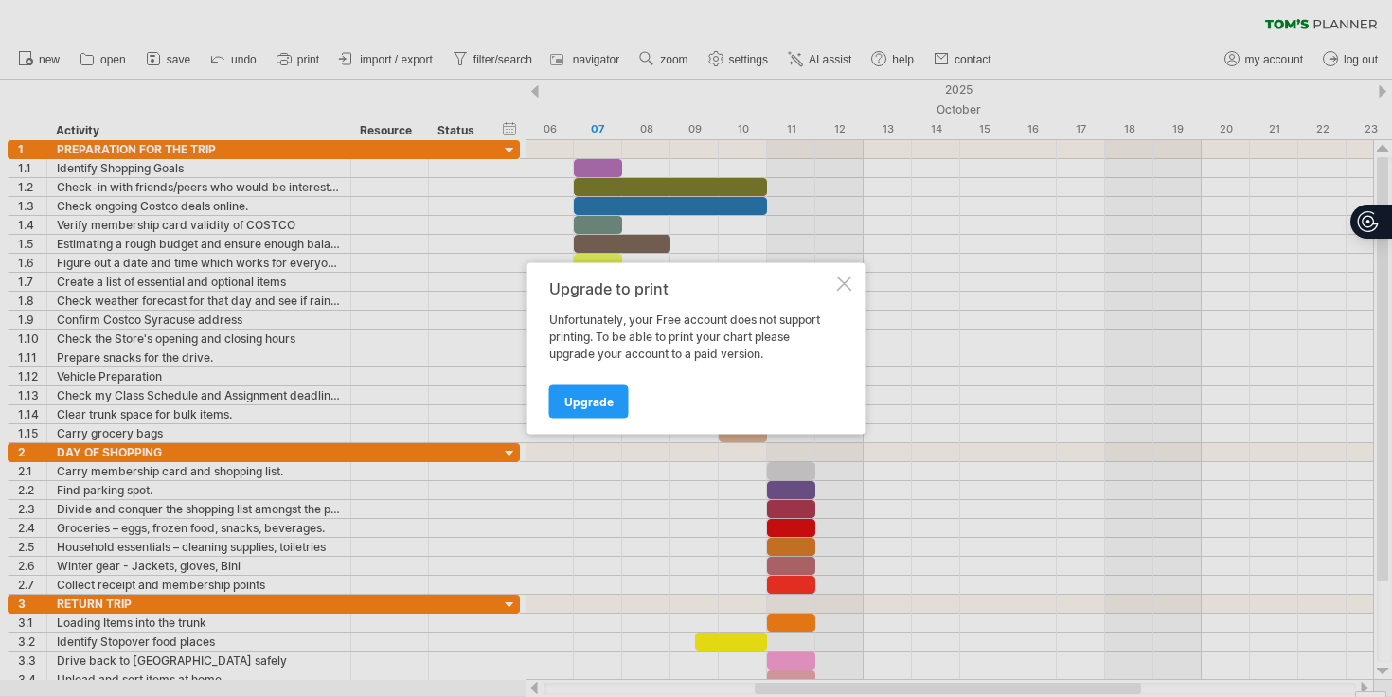
click at [852, 282] on div "Upgrade to print Unfortunately, your Free account does not support printing. To…" at bounding box center [697, 348] width 338 height 171
click at [839, 284] on div at bounding box center [844, 284] width 15 height 15
